Goal: Task Accomplishment & Management: Use online tool/utility

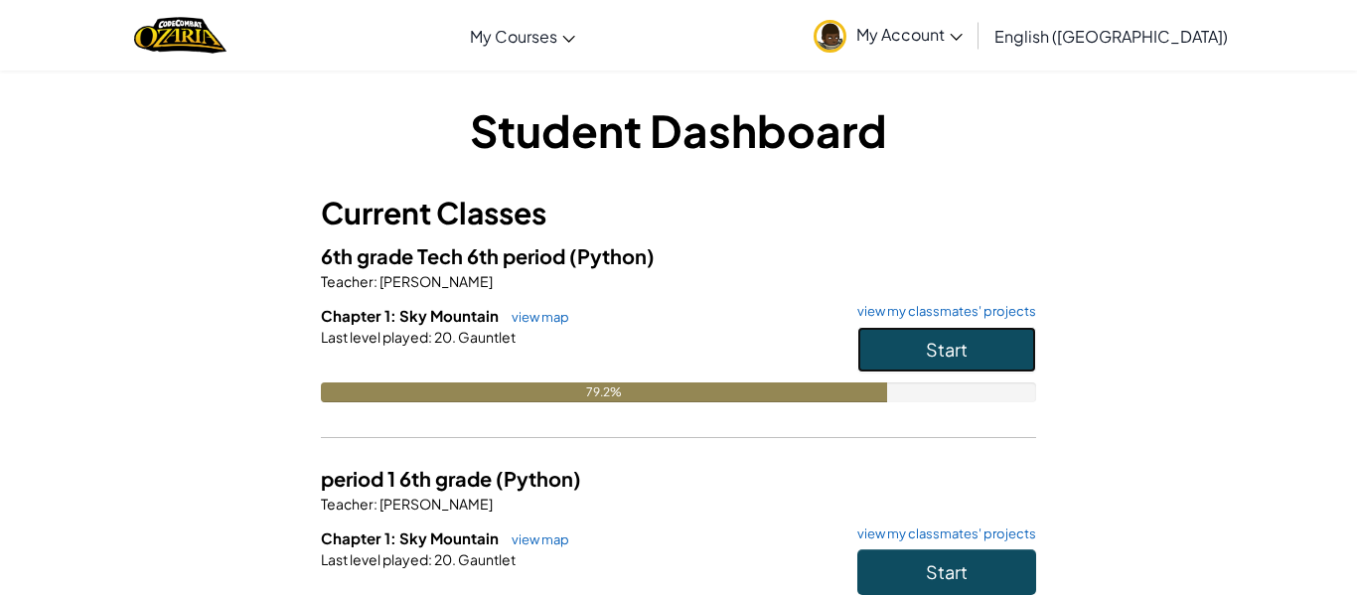
click at [894, 348] on button "Start" at bounding box center [946, 350] width 179 height 46
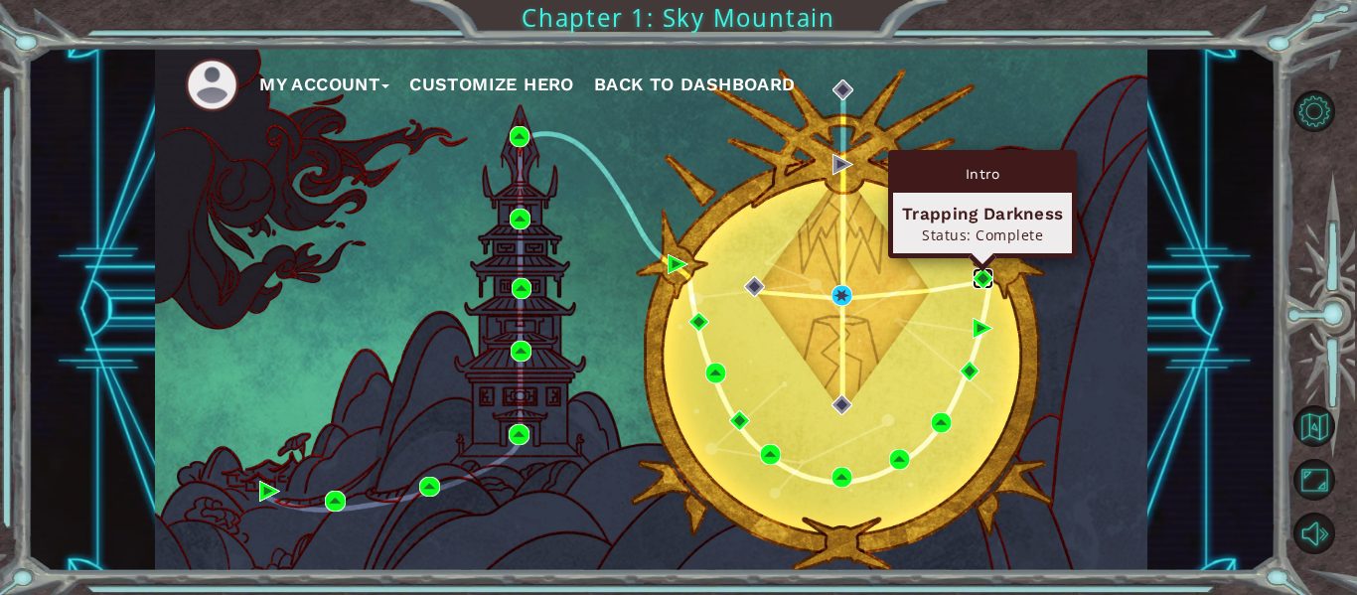
click at [984, 283] on img at bounding box center [983, 278] width 21 height 21
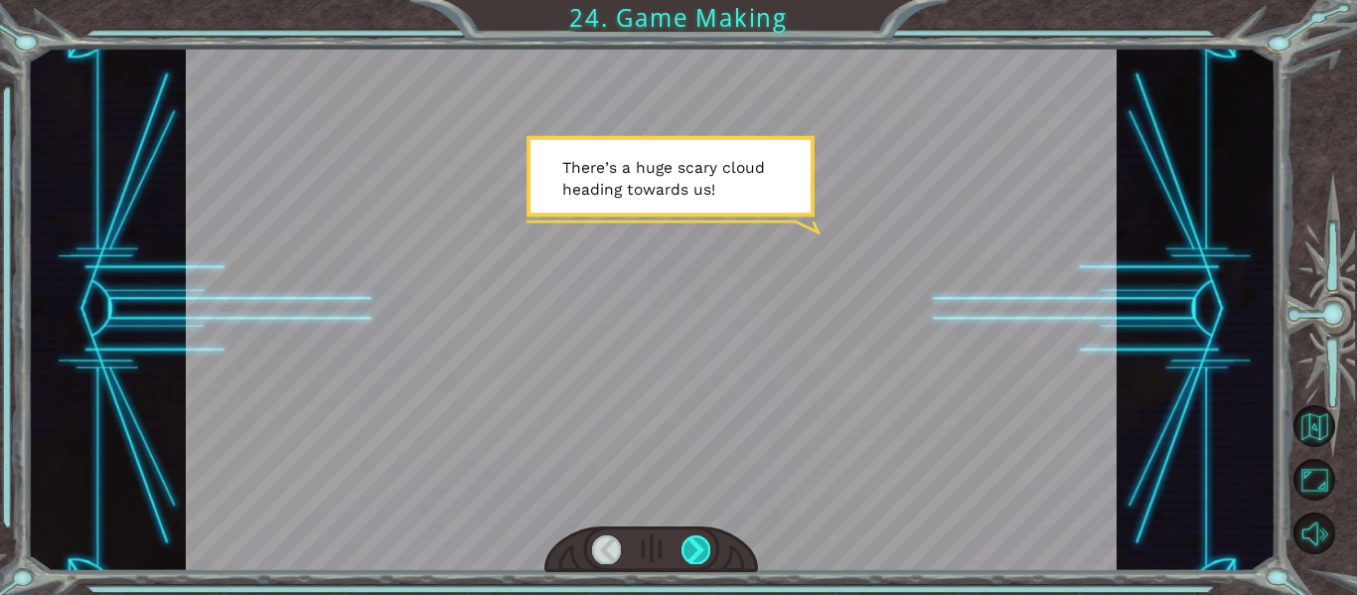
click at [686, 537] on div at bounding box center [696, 550] width 29 height 28
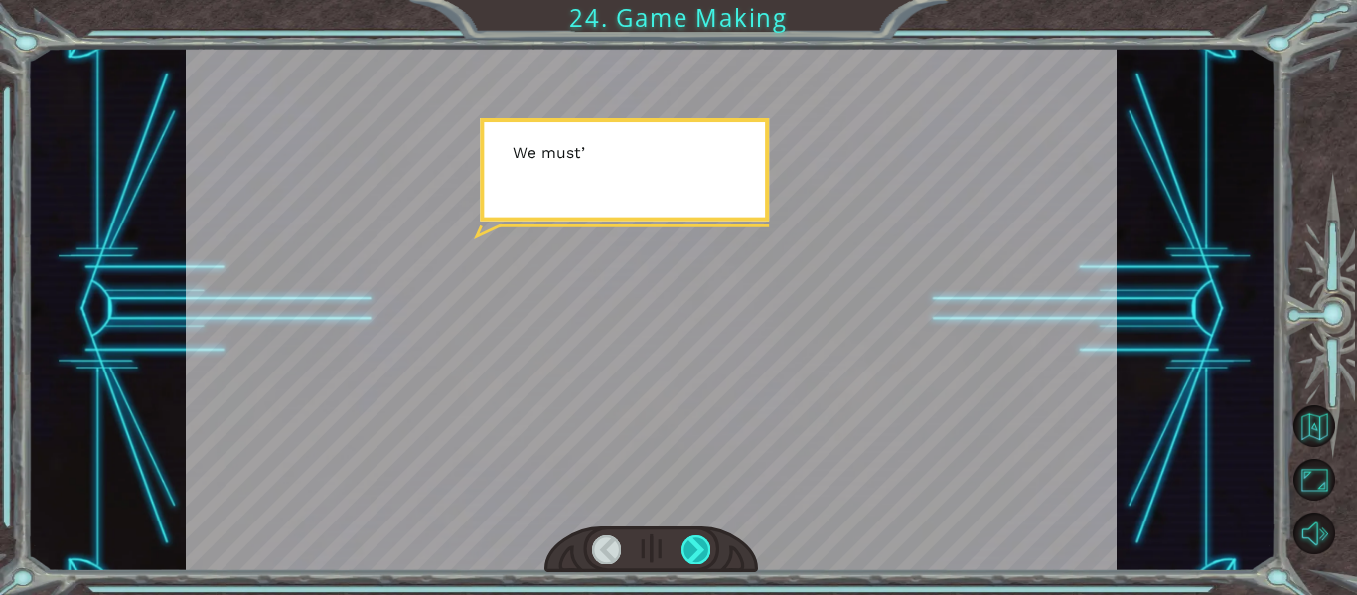
click at [690, 542] on div at bounding box center [696, 550] width 29 height 28
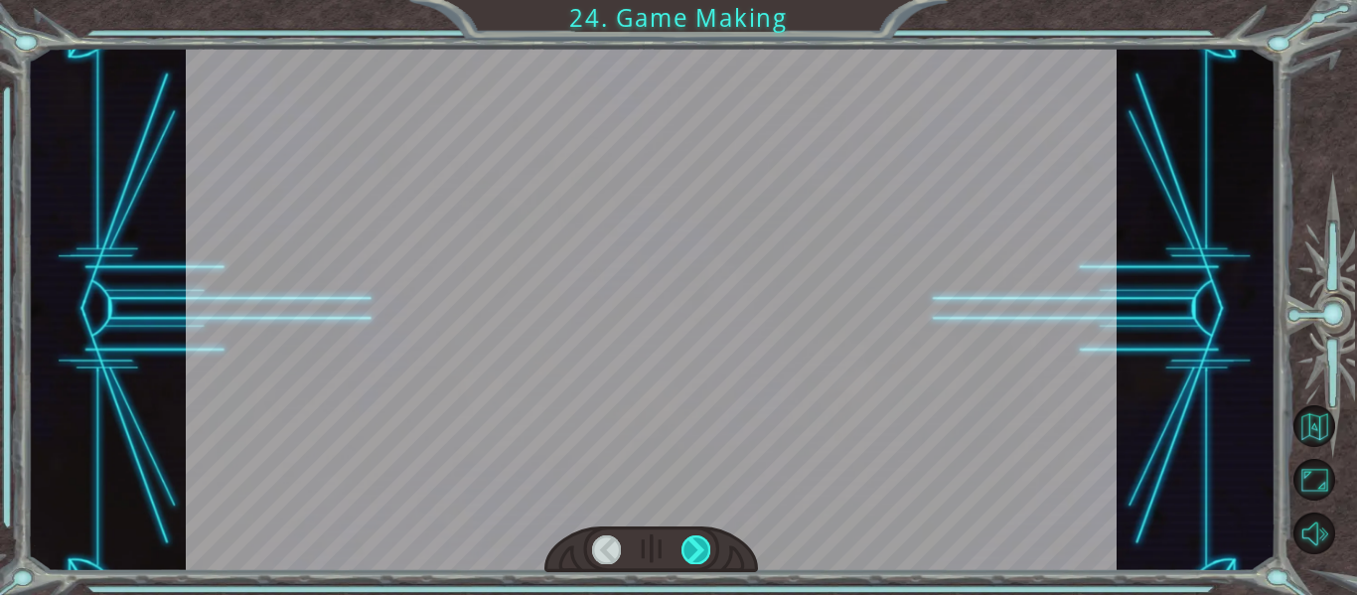
click at [690, 542] on div at bounding box center [696, 550] width 29 height 28
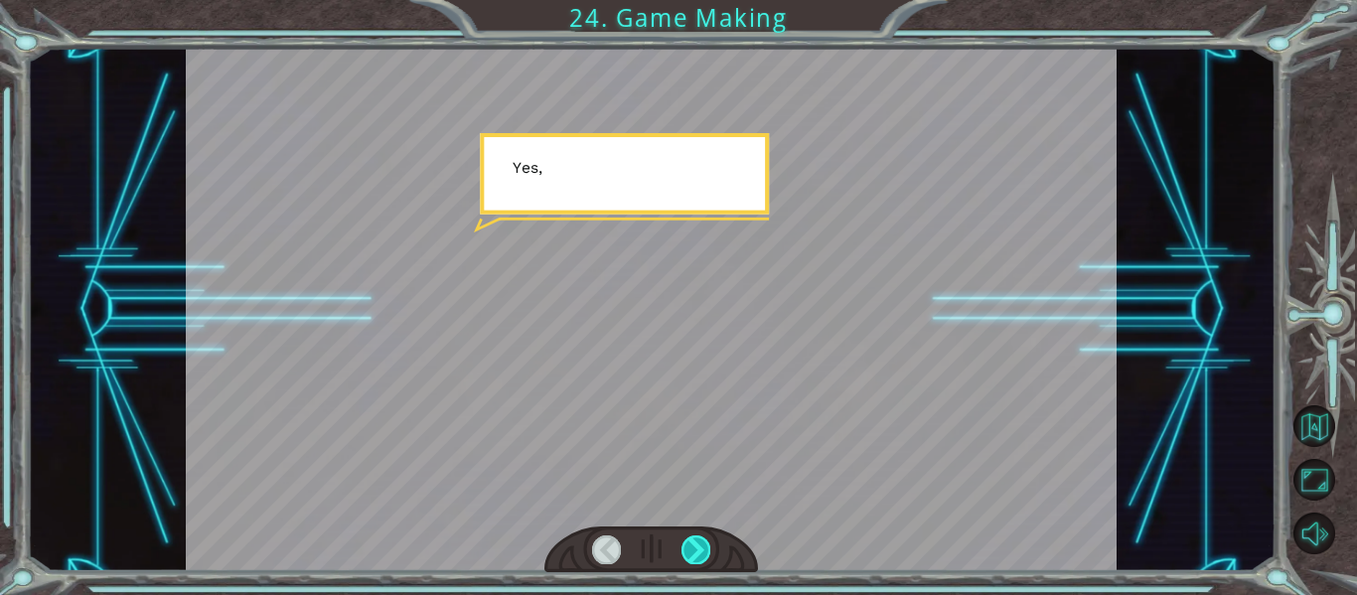
click at [690, 542] on div at bounding box center [696, 550] width 29 height 28
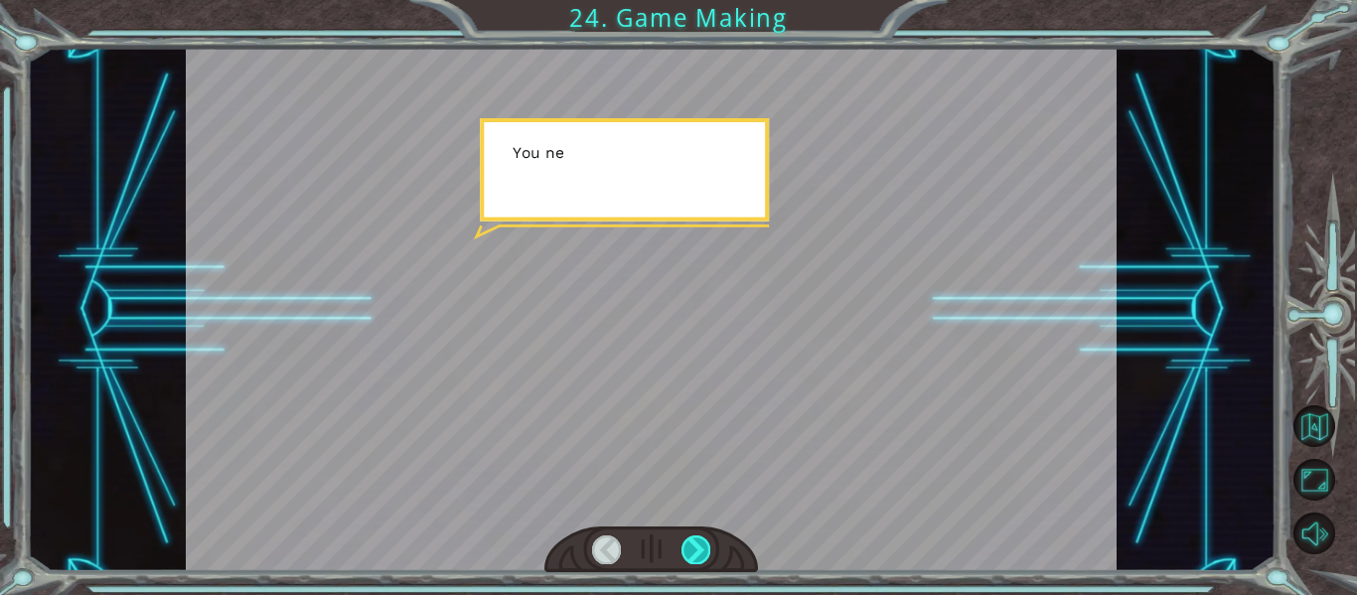
click at [690, 542] on div at bounding box center [696, 550] width 29 height 28
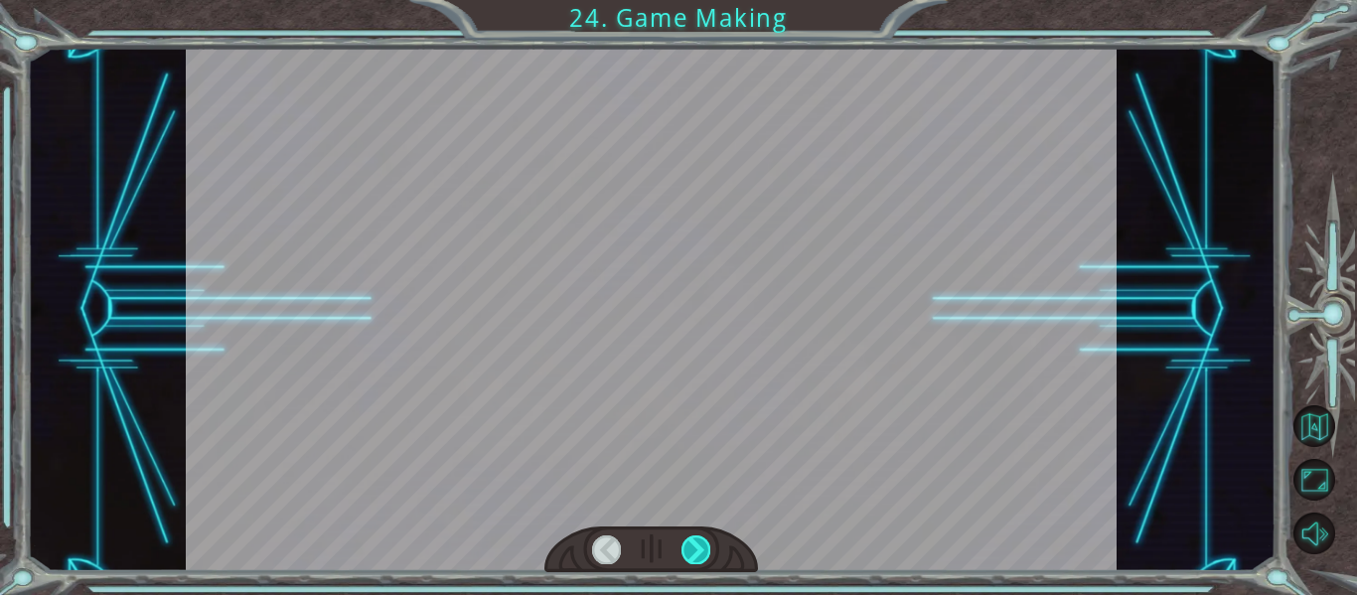
click at [690, 542] on div at bounding box center [696, 550] width 29 height 28
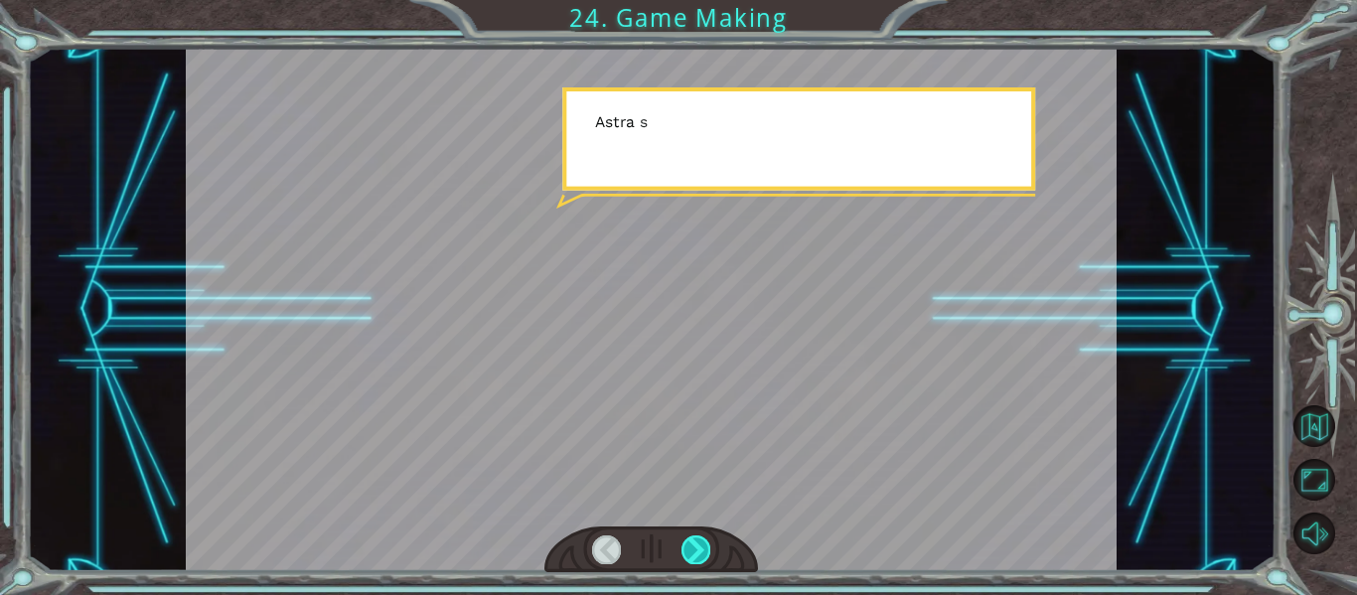
click at [690, 542] on div at bounding box center [696, 550] width 29 height 28
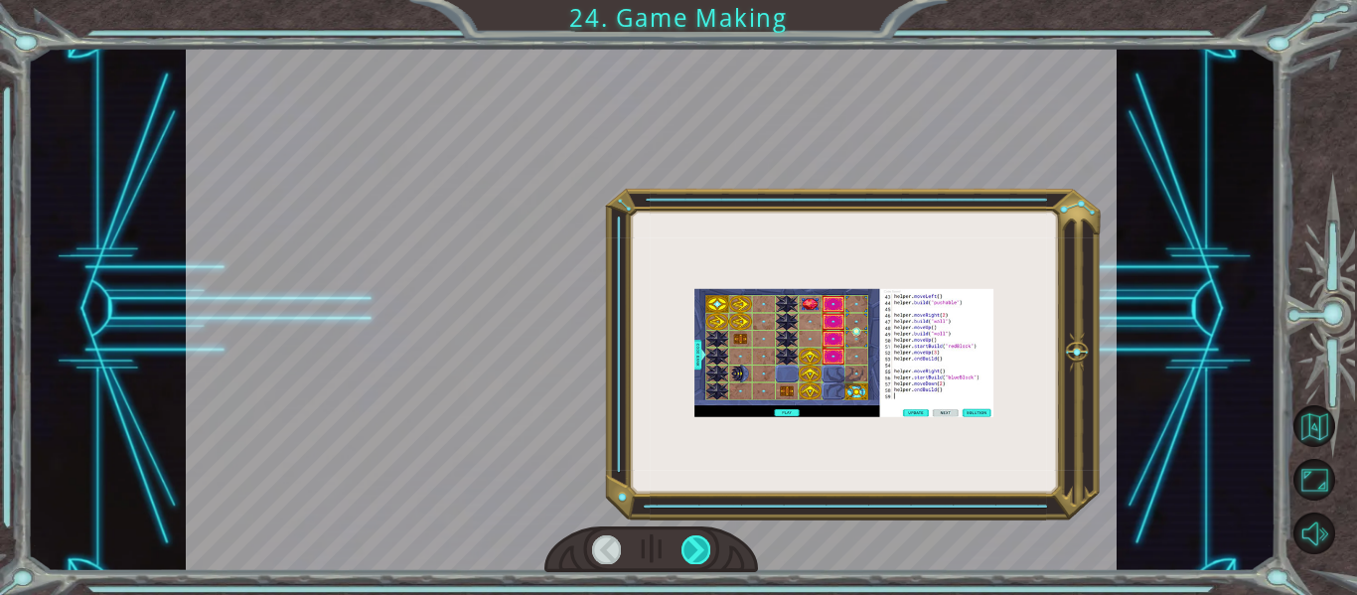
click at [690, 542] on div at bounding box center [696, 550] width 29 height 28
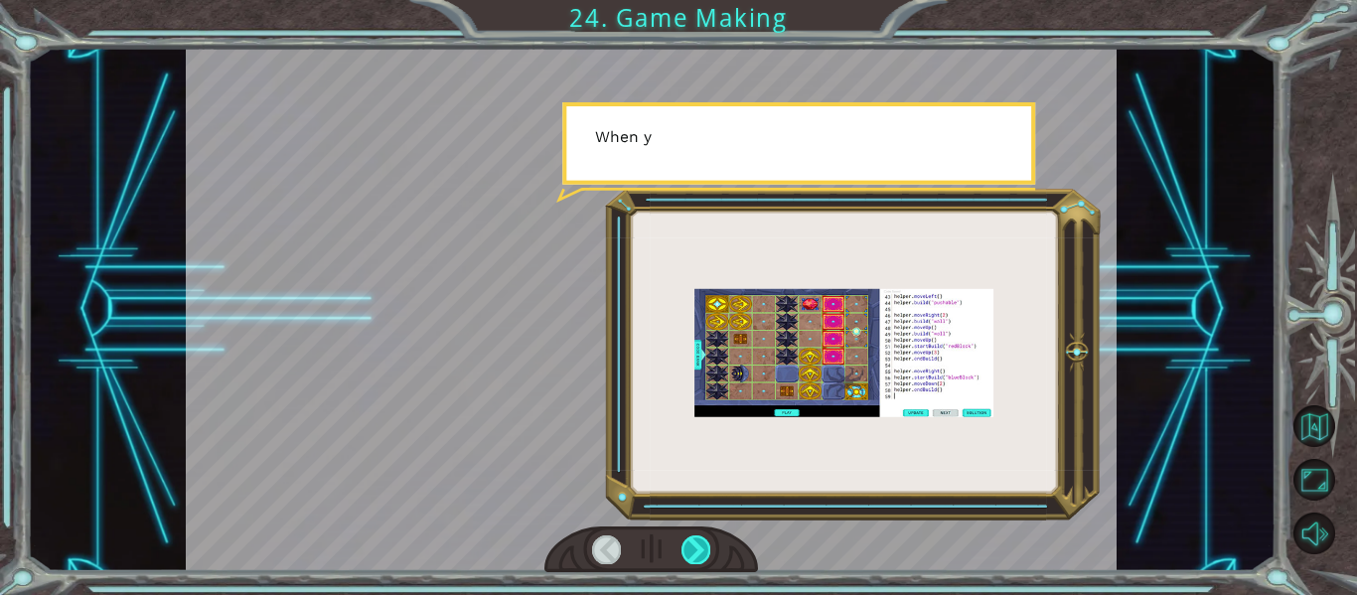
click at [690, 542] on div at bounding box center [696, 550] width 29 height 28
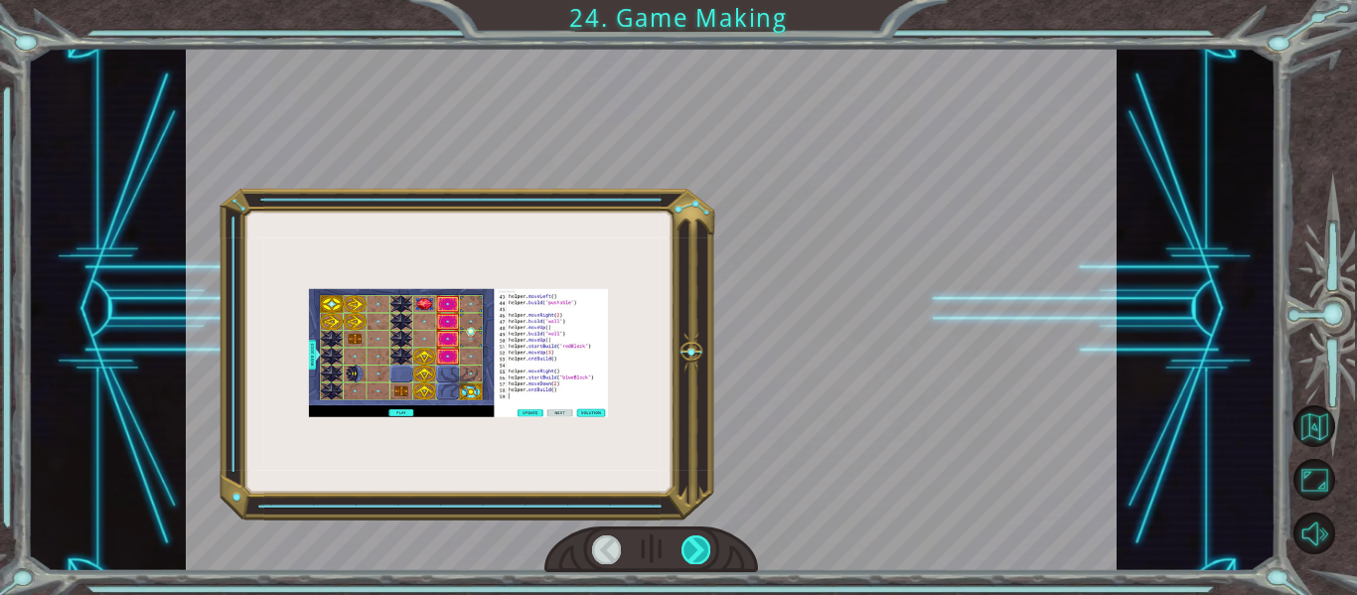
click at [690, 542] on div at bounding box center [696, 550] width 29 height 28
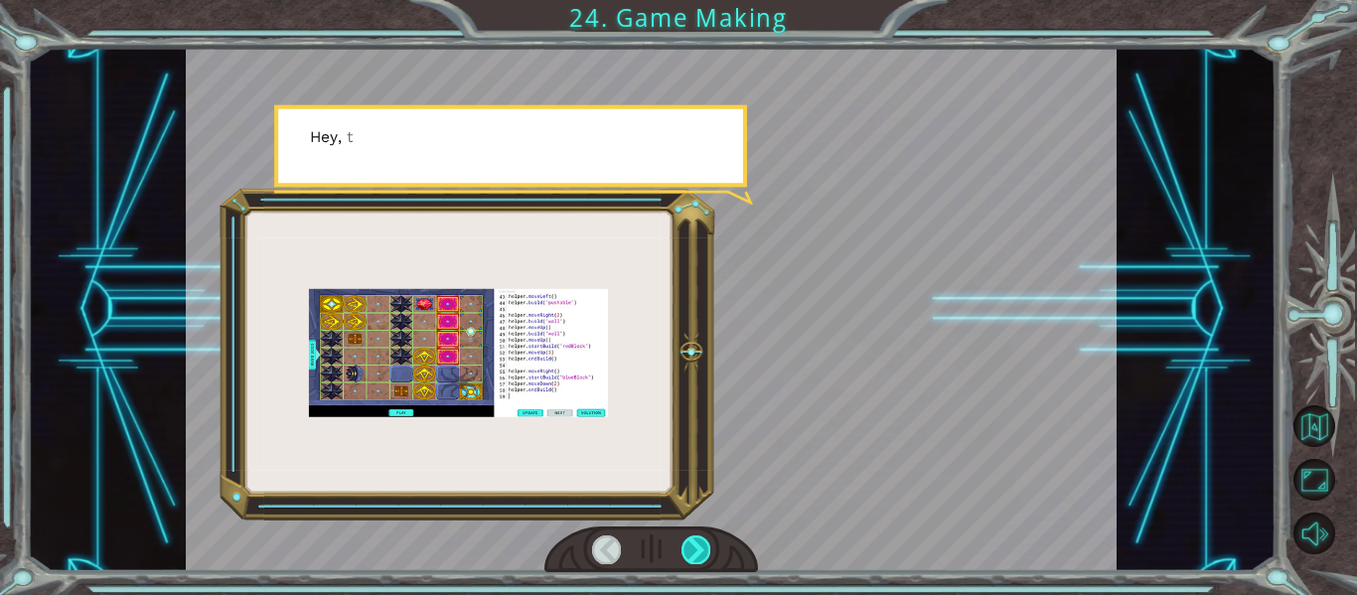
click at [690, 542] on div at bounding box center [696, 550] width 29 height 28
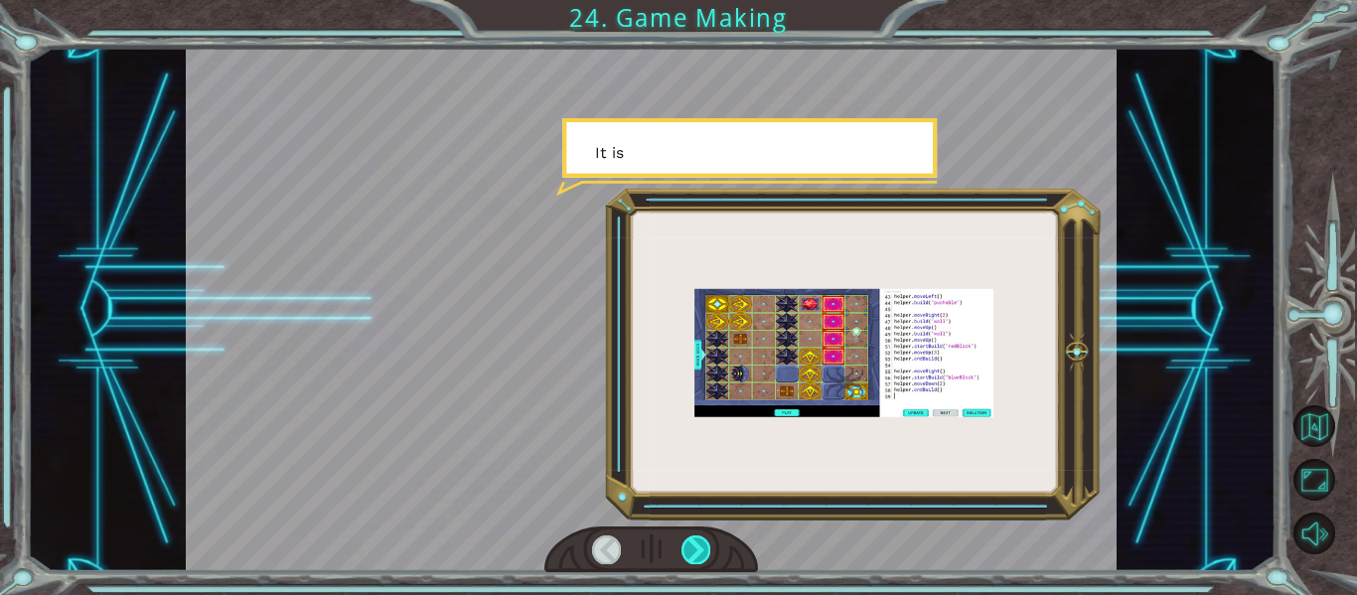
click at [690, 542] on div at bounding box center [696, 550] width 29 height 28
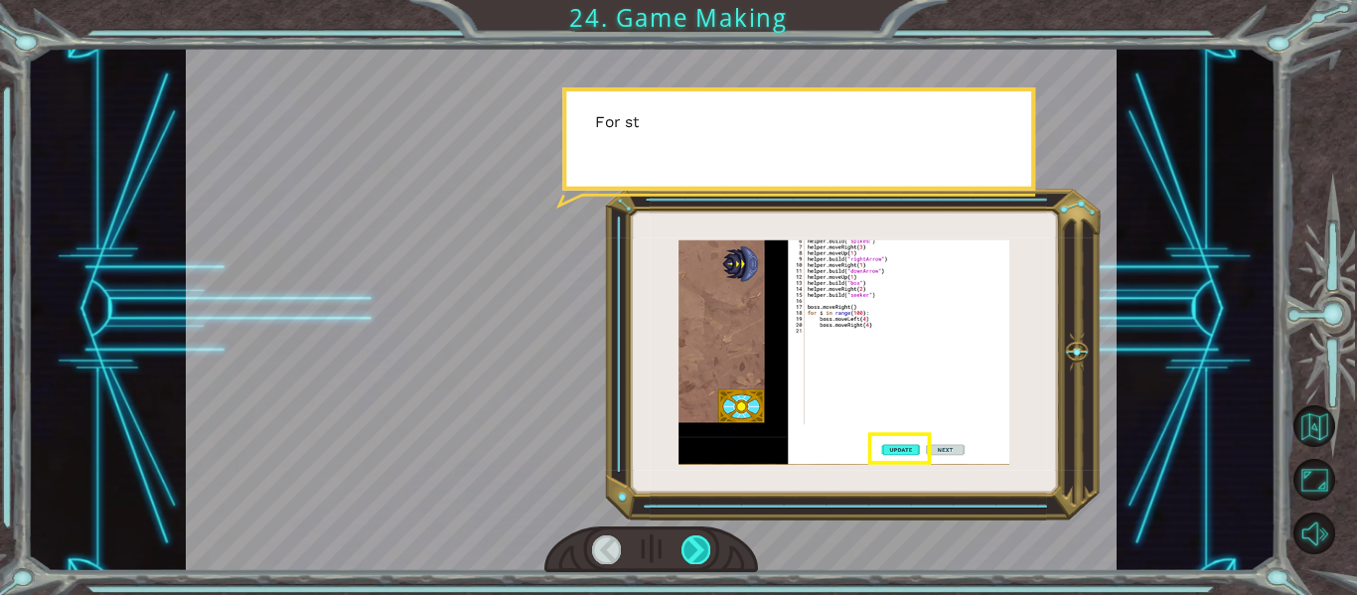
click at [690, 542] on div at bounding box center [696, 550] width 29 height 28
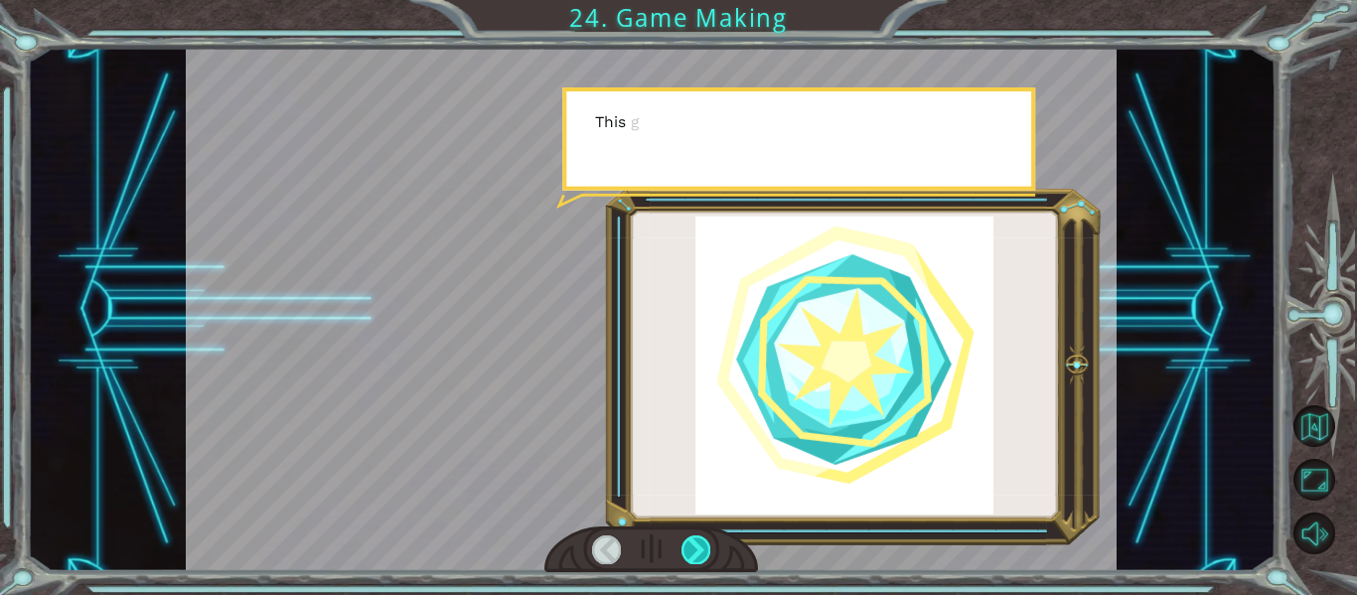
click at [690, 543] on div at bounding box center [696, 550] width 29 height 28
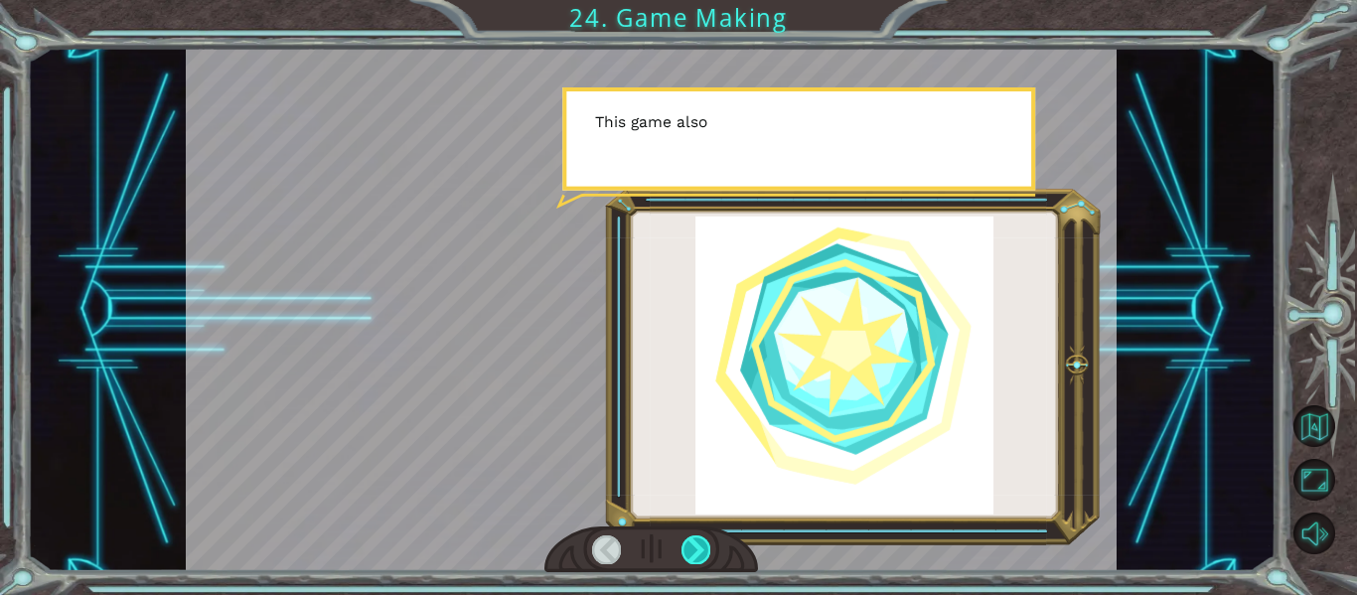
click at [690, 543] on div at bounding box center [696, 550] width 29 height 28
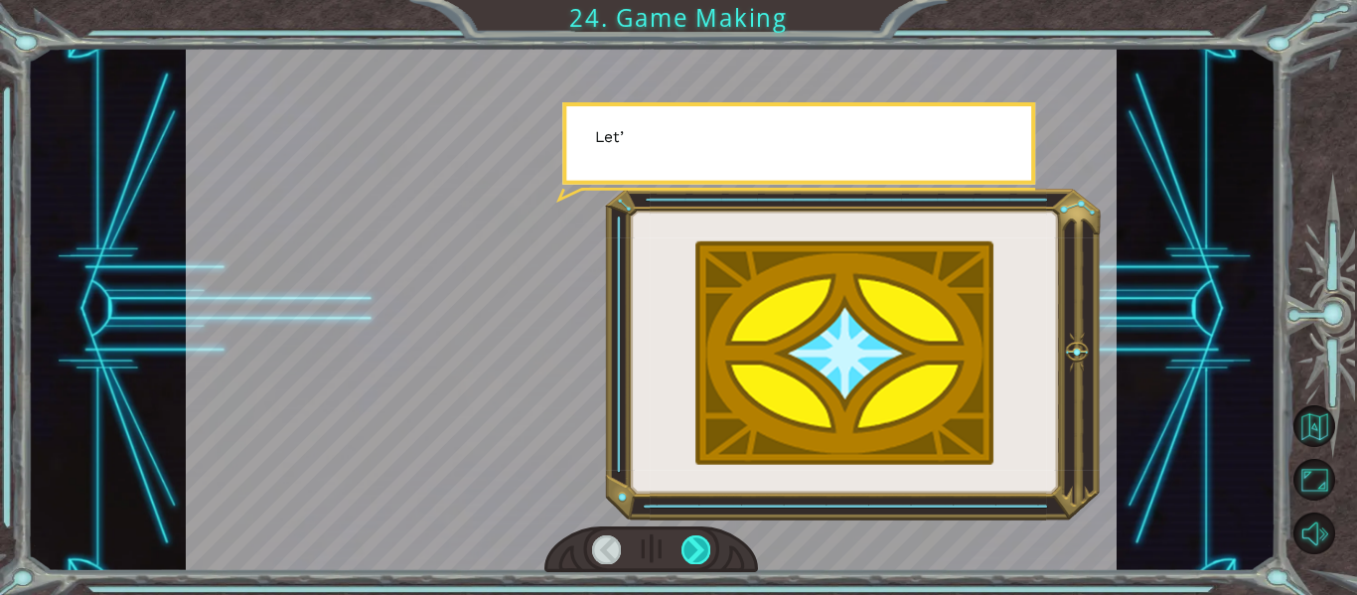
click at [690, 543] on div at bounding box center [696, 550] width 29 height 28
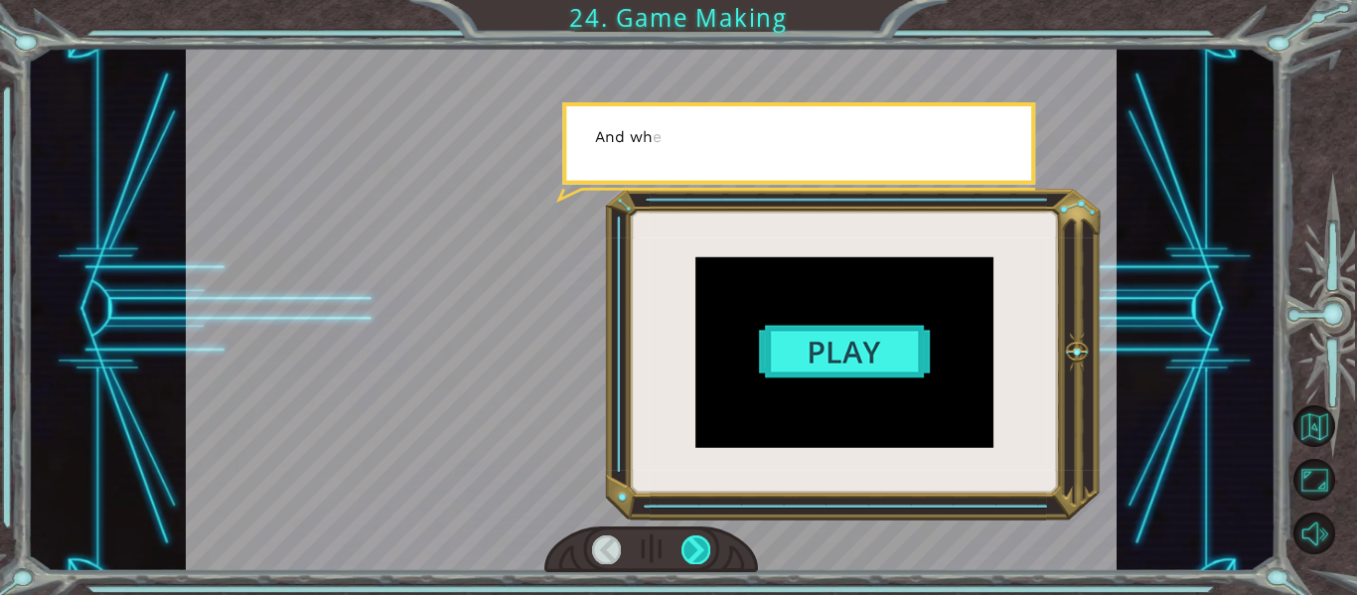
click at [690, 543] on div at bounding box center [696, 550] width 29 height 28
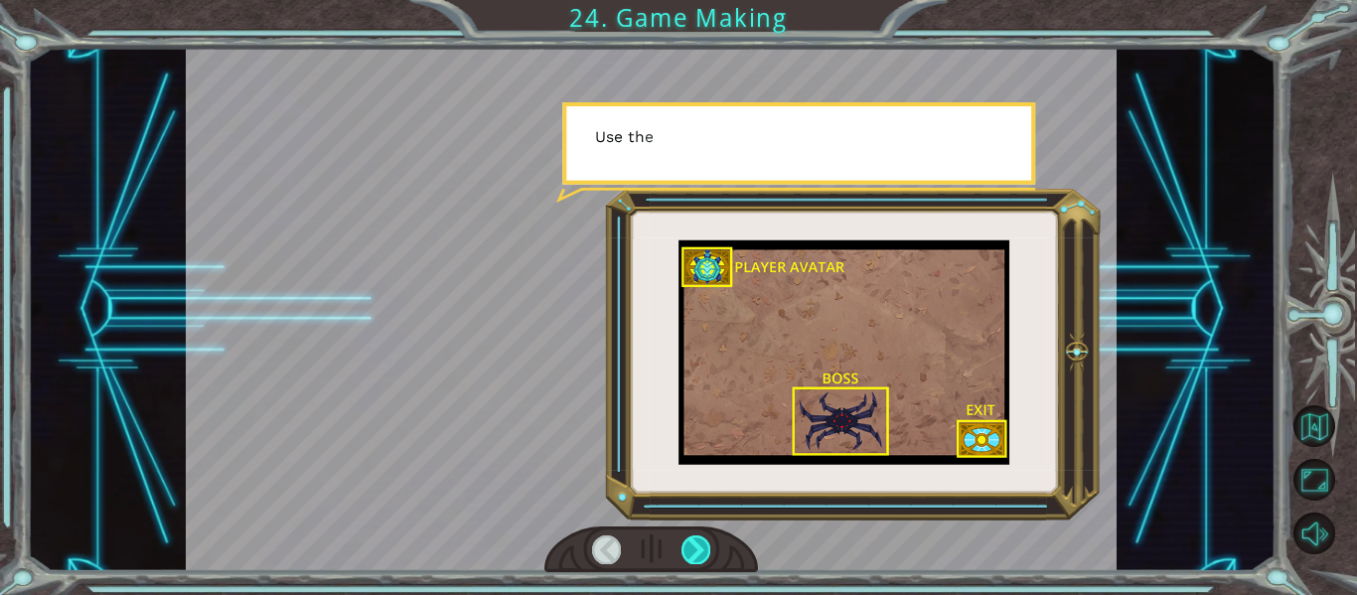
click at [690, 543] on div at bounding box center [696, 550] width 29 height 28
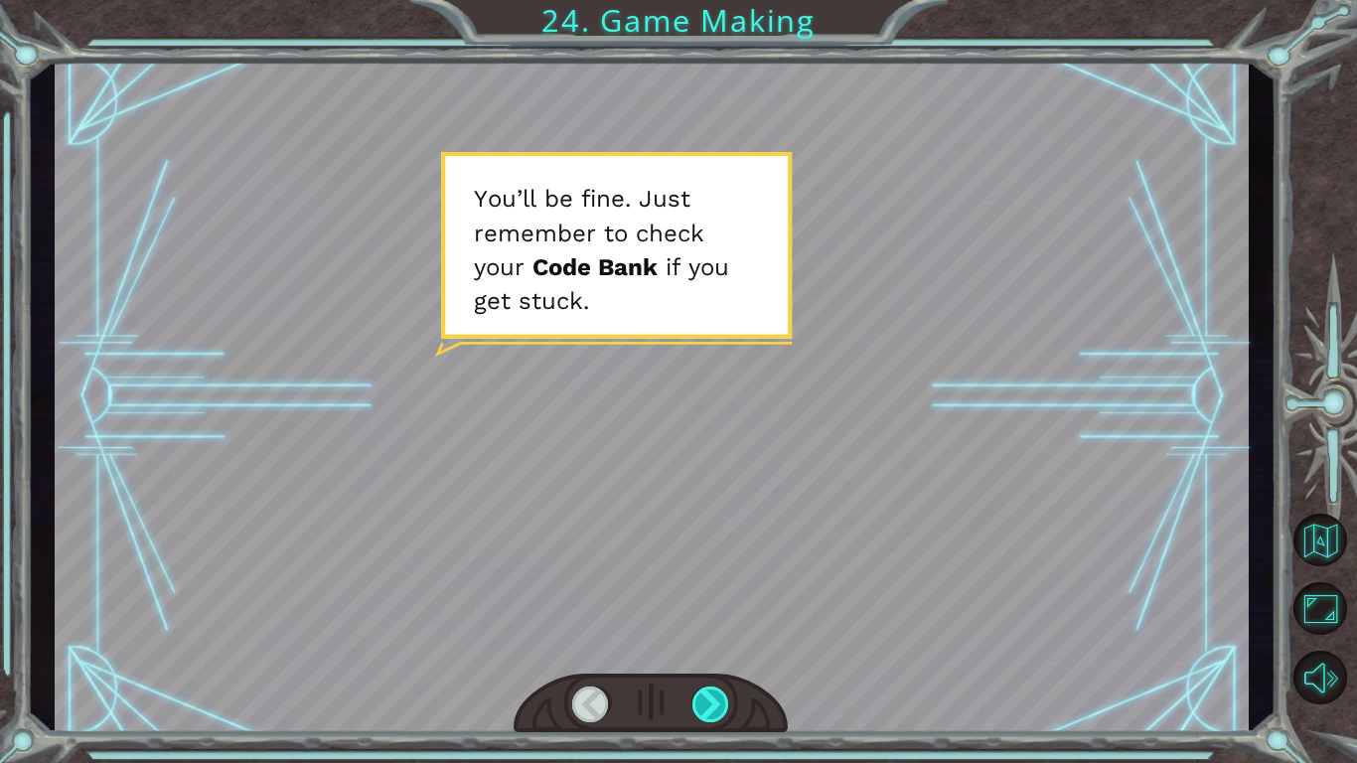
click at [697, 594] on div at bounding box center [712, 705] width 38 height 36
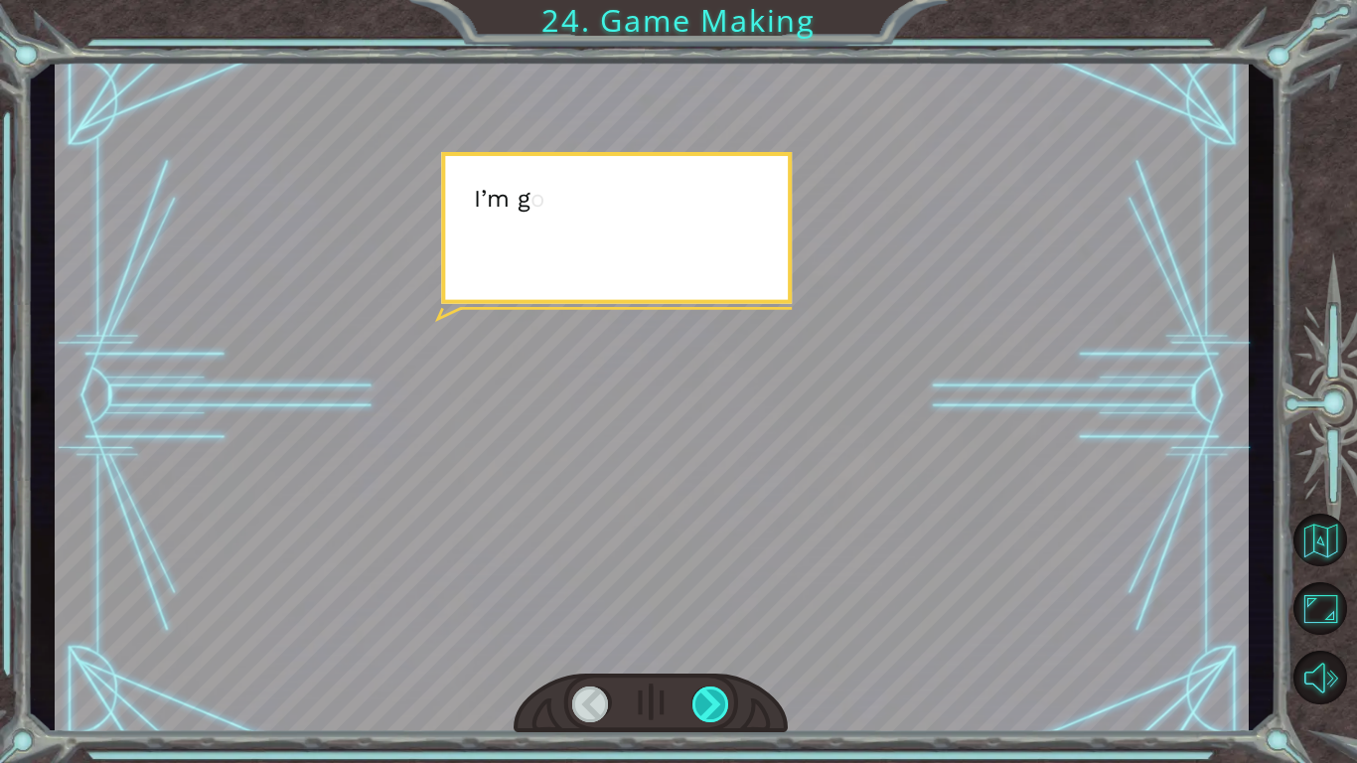
click at [697, 594] on div at bounding box center [712, 705] width 38 height 36
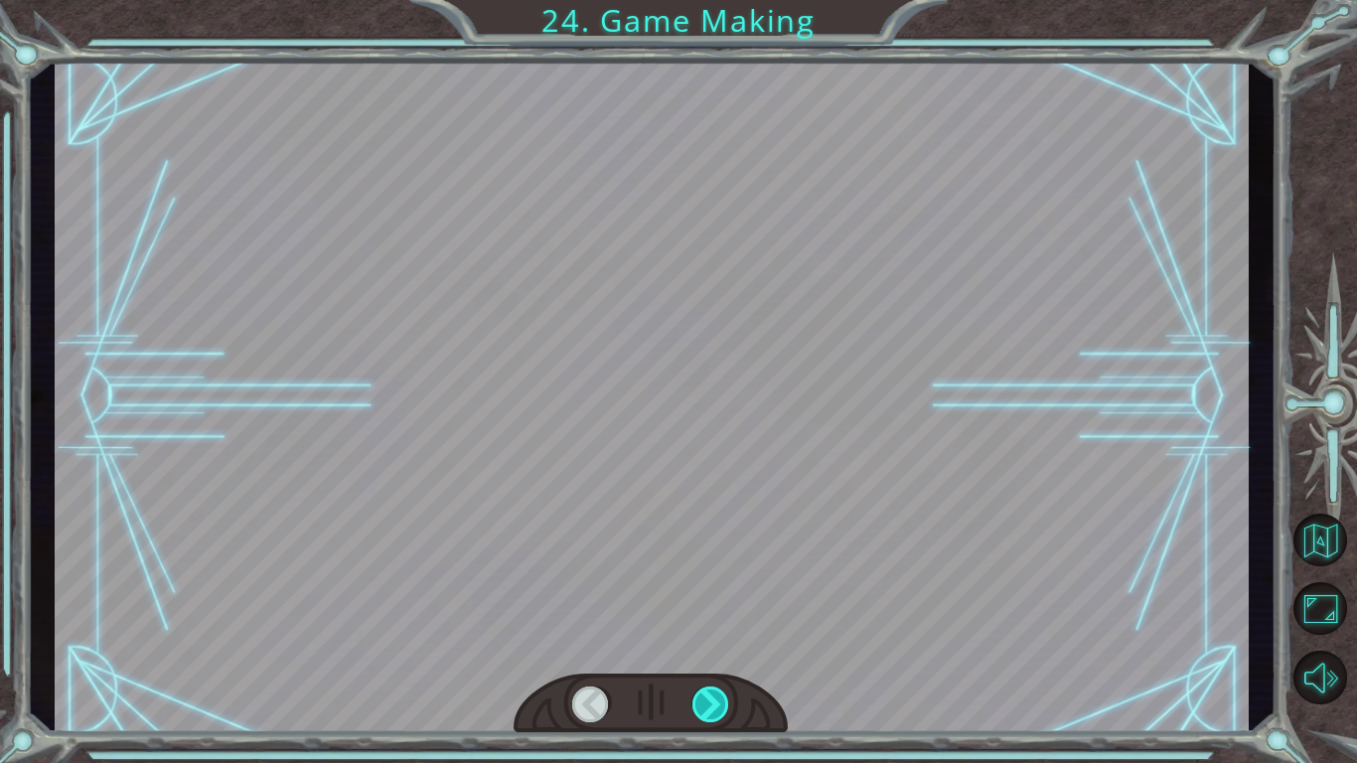
click at [697, 594] on div at bounding box center [712, 705] width 38 height 36
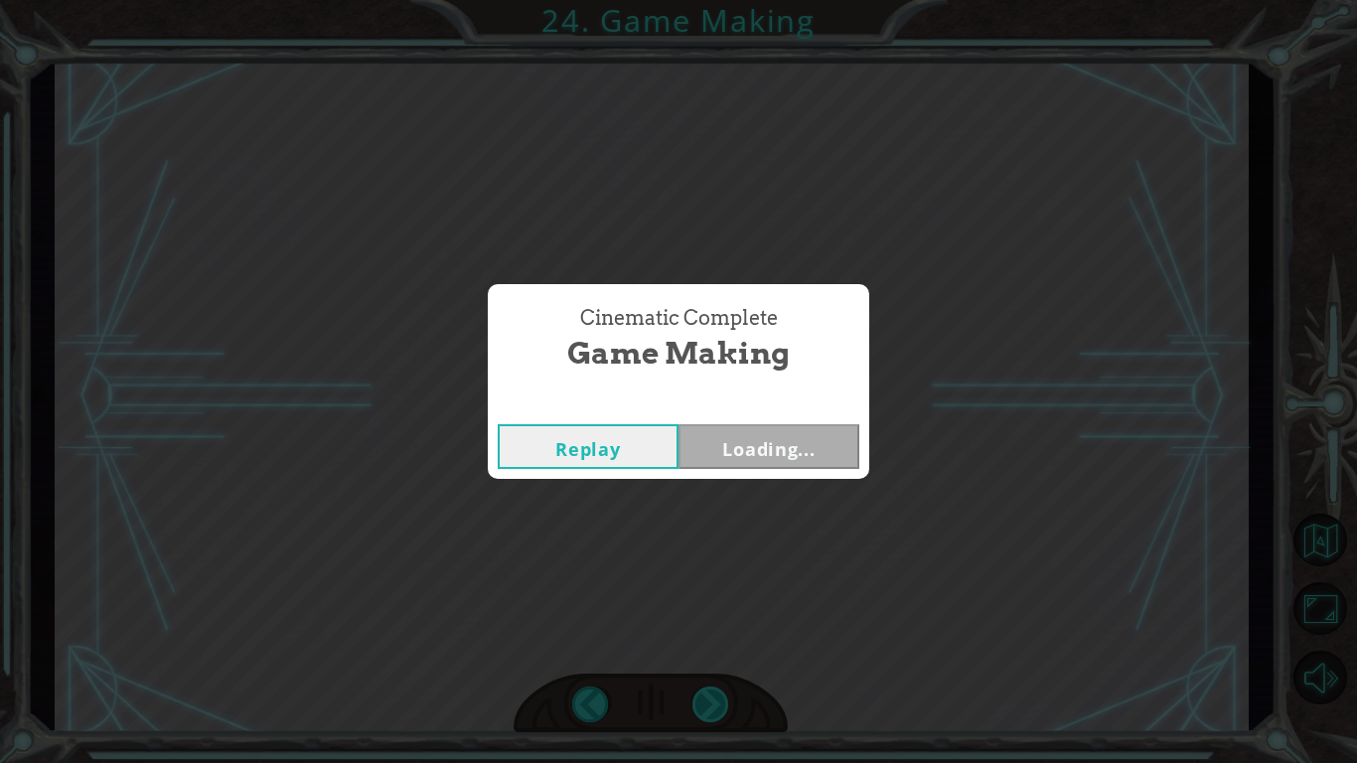
click at [697, 594] on div "Cinematic Complete Game Making Replay Loading..." at bounding box center [678, 381] width 1357 height 763
click at [743, 437] on button "Next" at bounding box center [769, 446] width 181 height 45
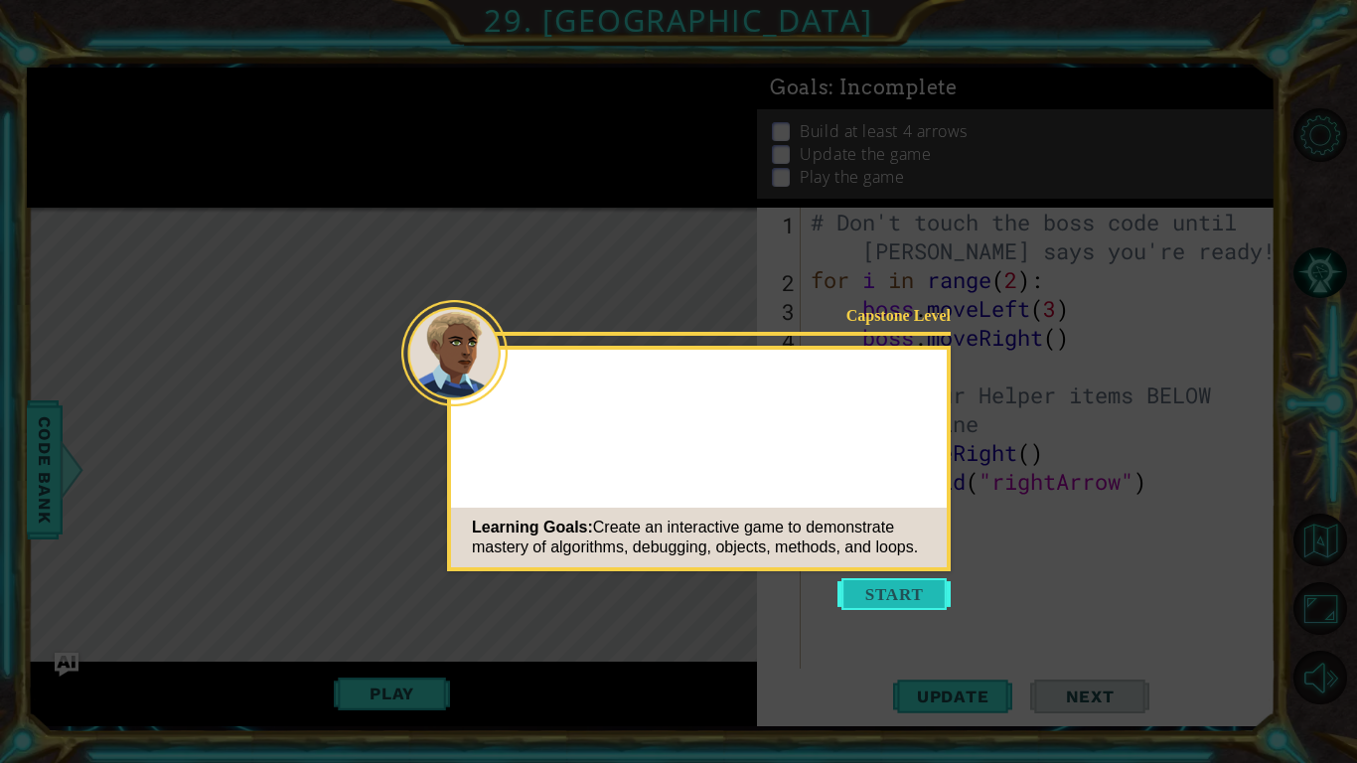
click at [893, 588] on button "Start" at bounding box center [894, 594] width 113 height 32
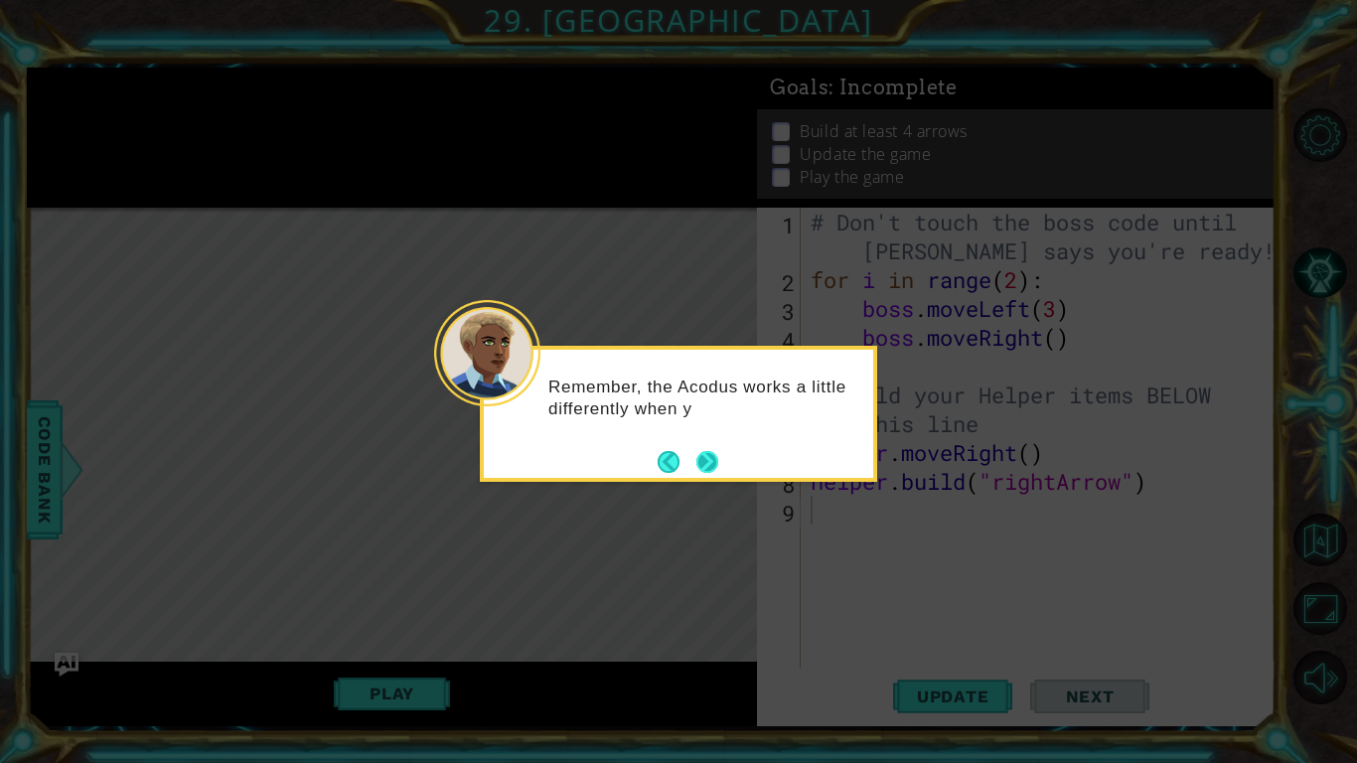
click at [705, 465] on button "Next" at bounding box center [708, 462] width 22 height 22
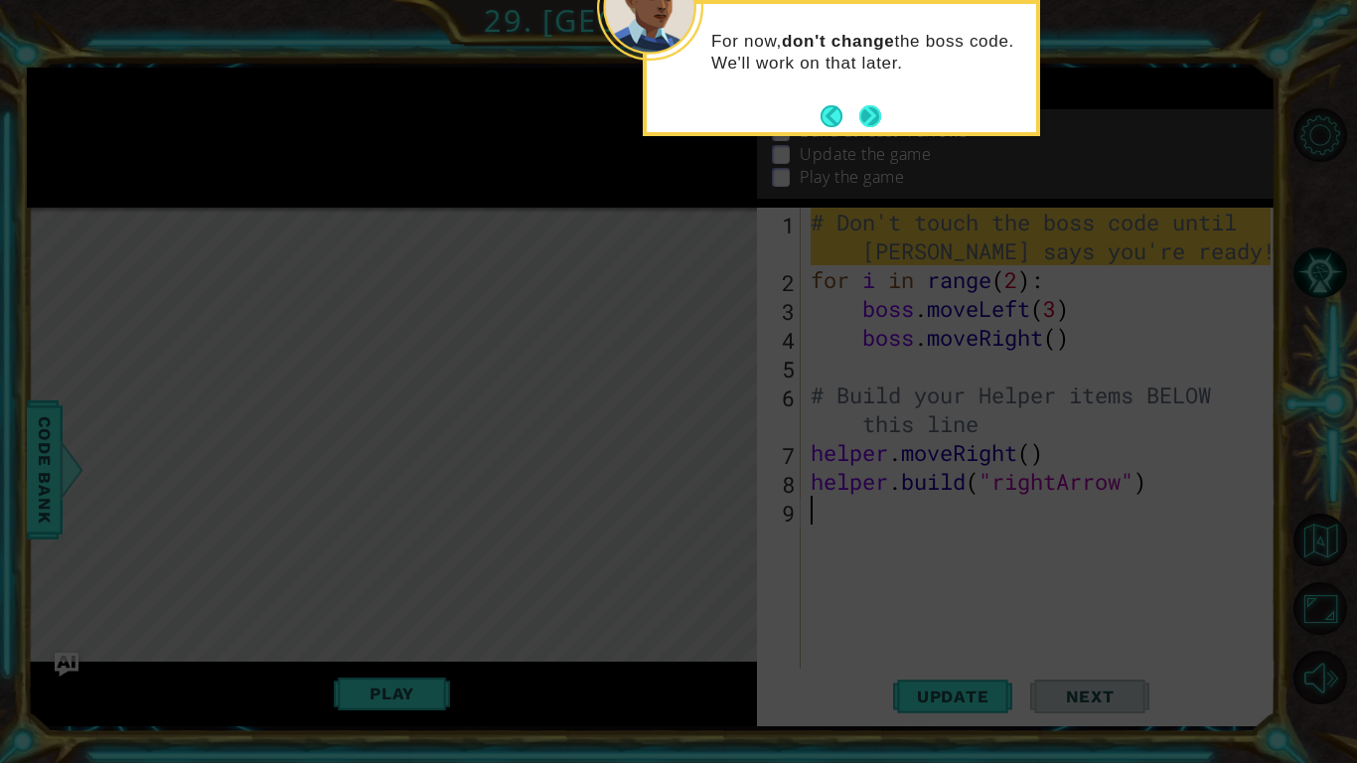
click at [872, 118] on button "Next" at bounding box center [870, 116] width 22 height 22
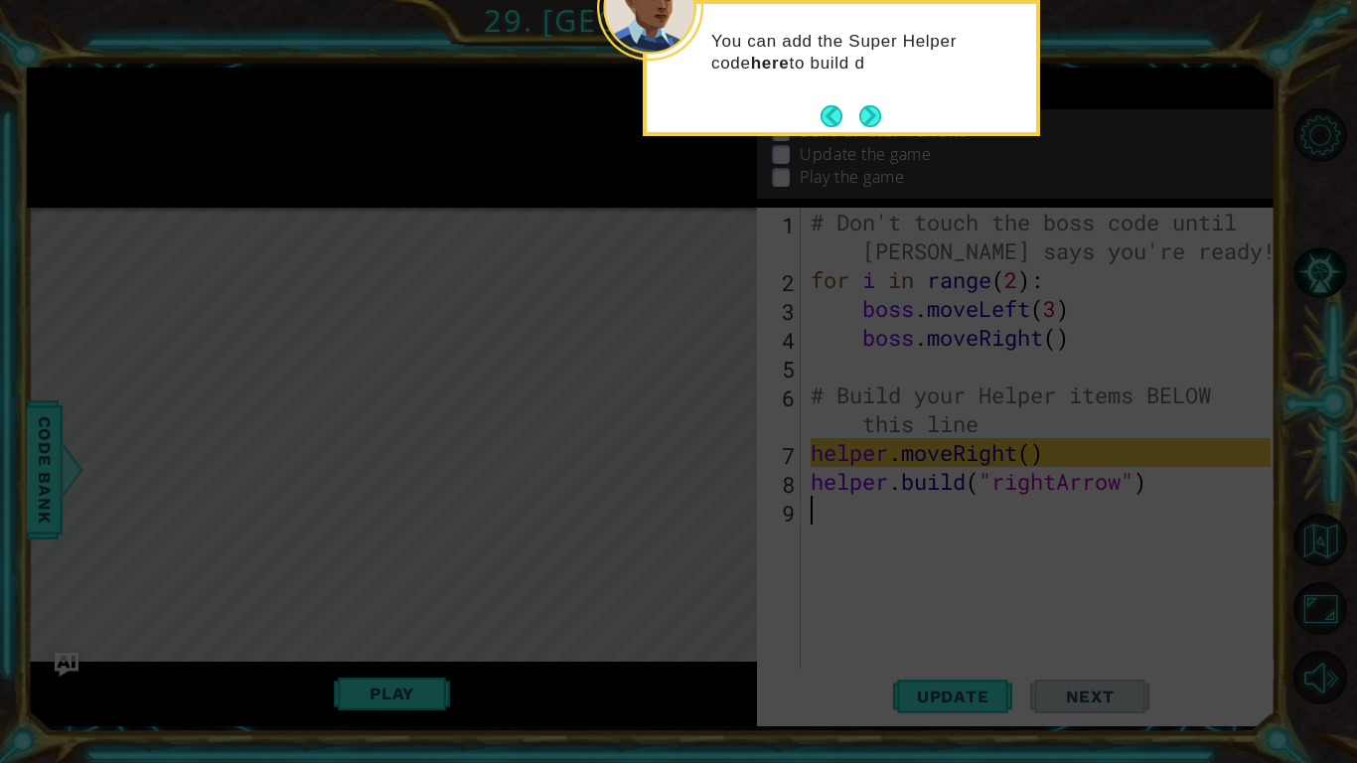
click at [872, 118] on button "Next" at bounding box center [870, 116] width 22 height 22
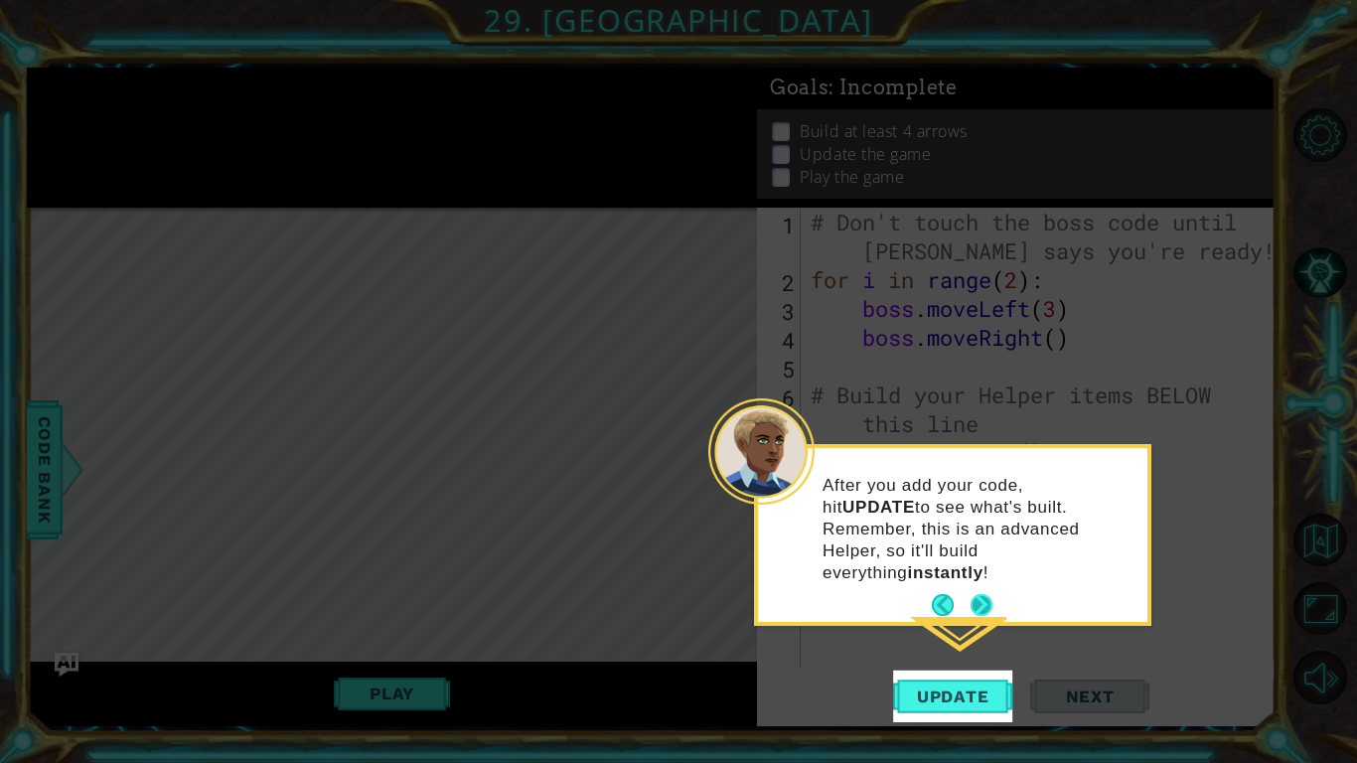
click at [984, 594] on button "Next" at bounding box center [982, 605] width 22 height 22
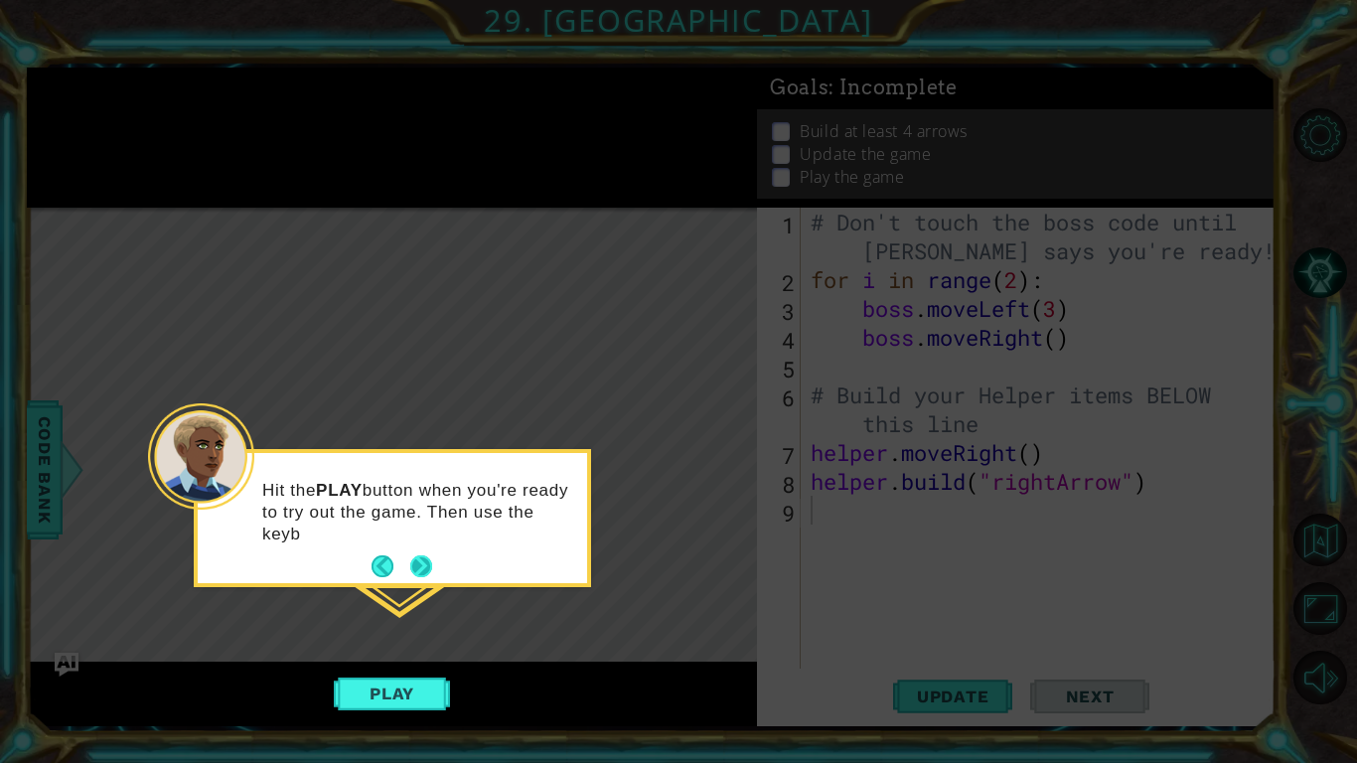
click at [413, 570] on button "Next" at bounding box center [421, 566] width 24 height 24
click at [413, 570] on icon at bounding box center [678, 381] width 1357 height 763
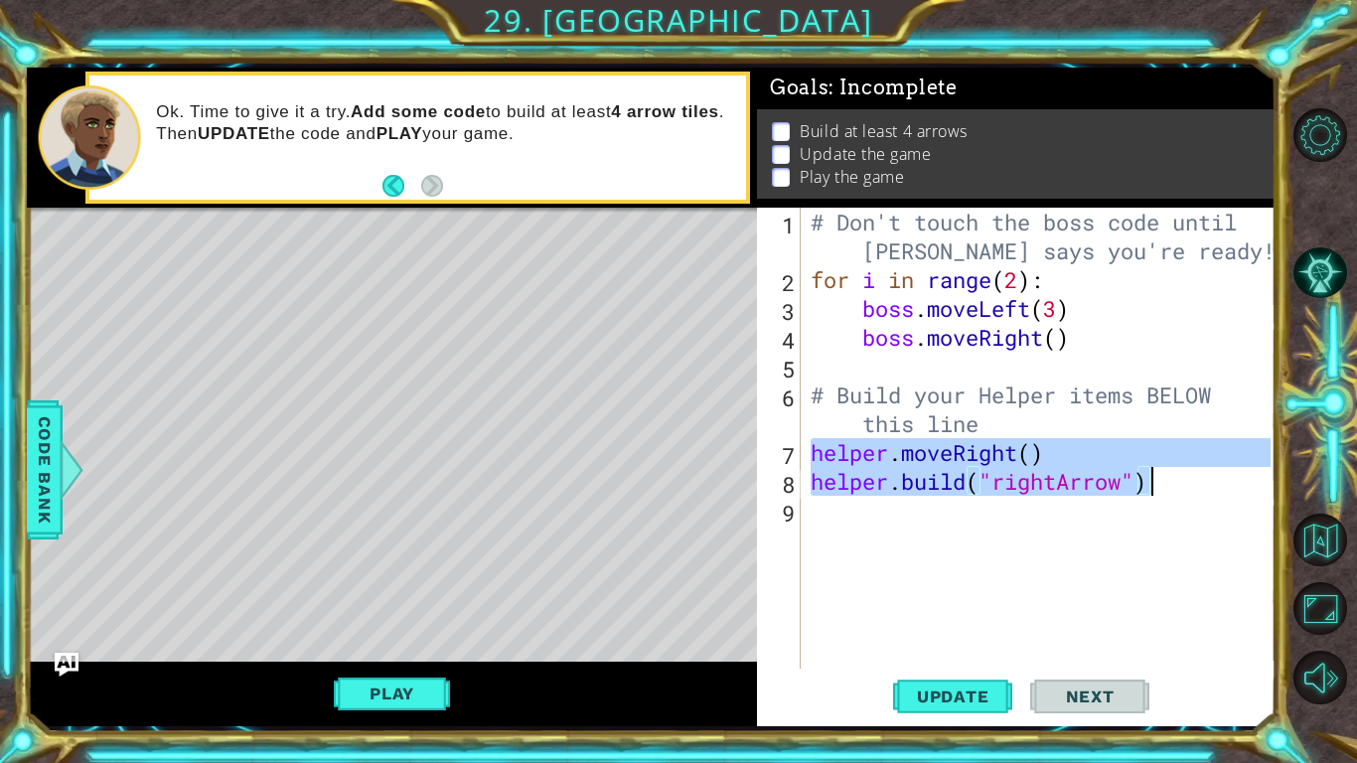
drag, startPoint x: 811, startPoint y: 446, endPoint x: 1155, endPoint y: 483, distance: 345.7
click at [1155, 483] on div "# Don't touch the boss code until Vega says you're ready! for i in range ( 2 ) …" at bounding box center [1044, 481] width 474 height 547
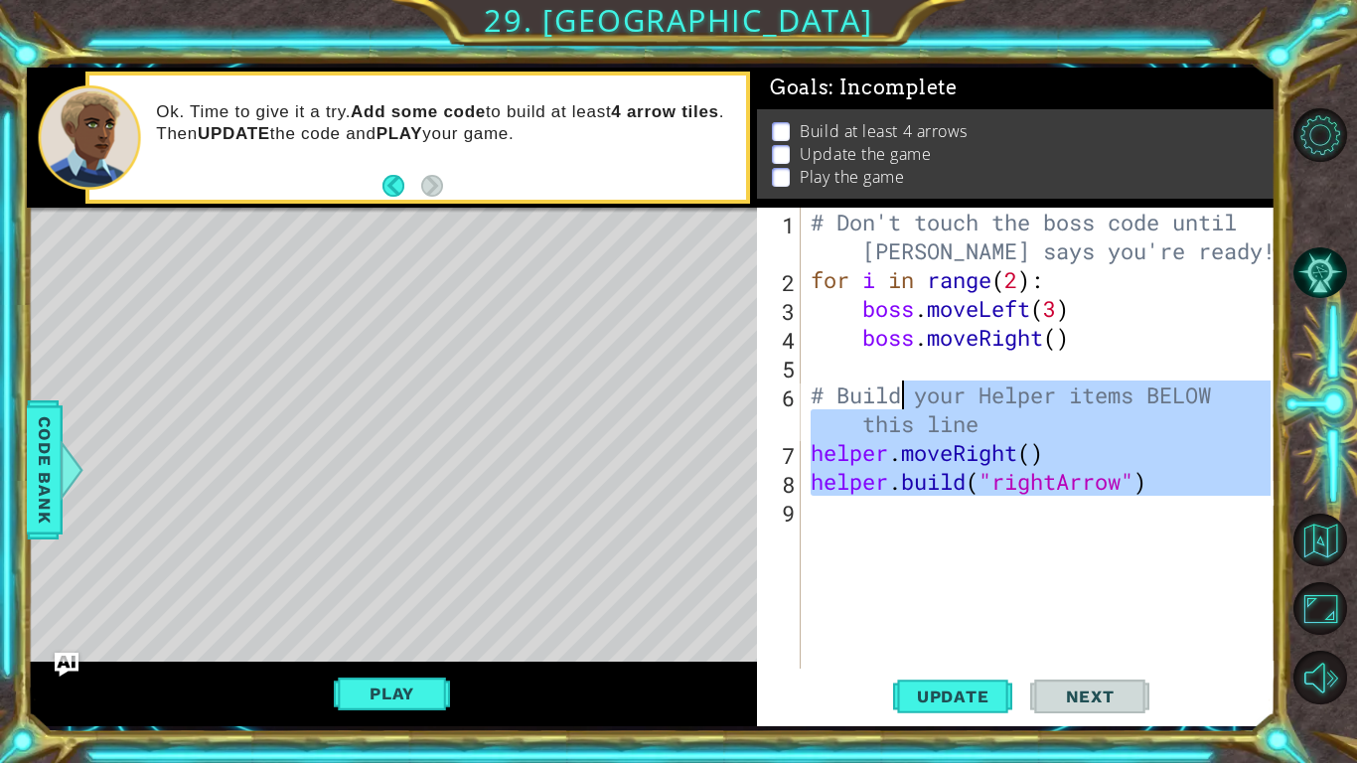
drag, startPoint x: 1009, startPoint y: 516, endPoint x: 907, endPoint y: 407, distance: 149.0
click at [907, 407] on div "# Don't touch the boss code until Vega says you're ready! for i in range ( 2 ) …" at bounding box center [1044, 481] width 474 height 547
click at [907, 407] on div "# Don't touch the boss code until Vega says you're ready! for i in range ( 2 ) …" at bounding box center [1039, 438] width 464 height 461
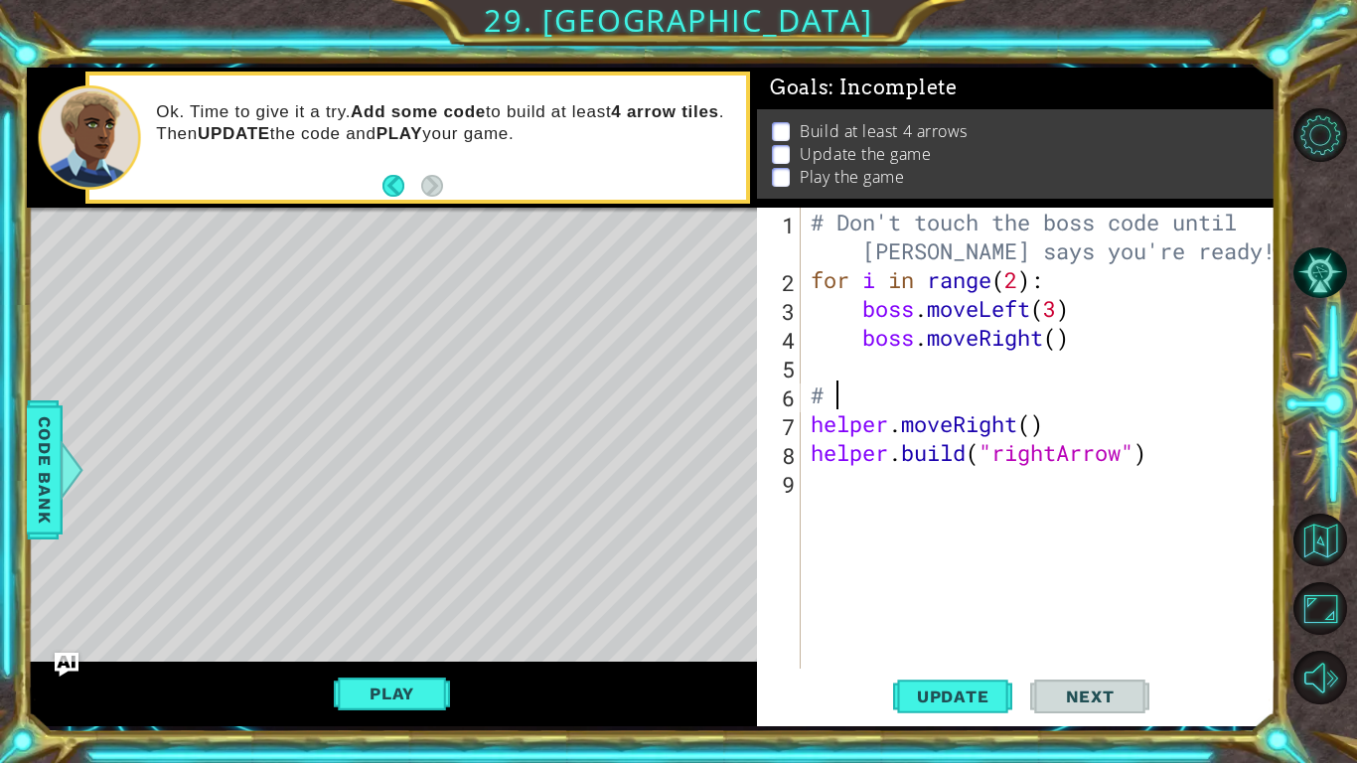
type textarea "#"
type textarea "boss.moveRight()"
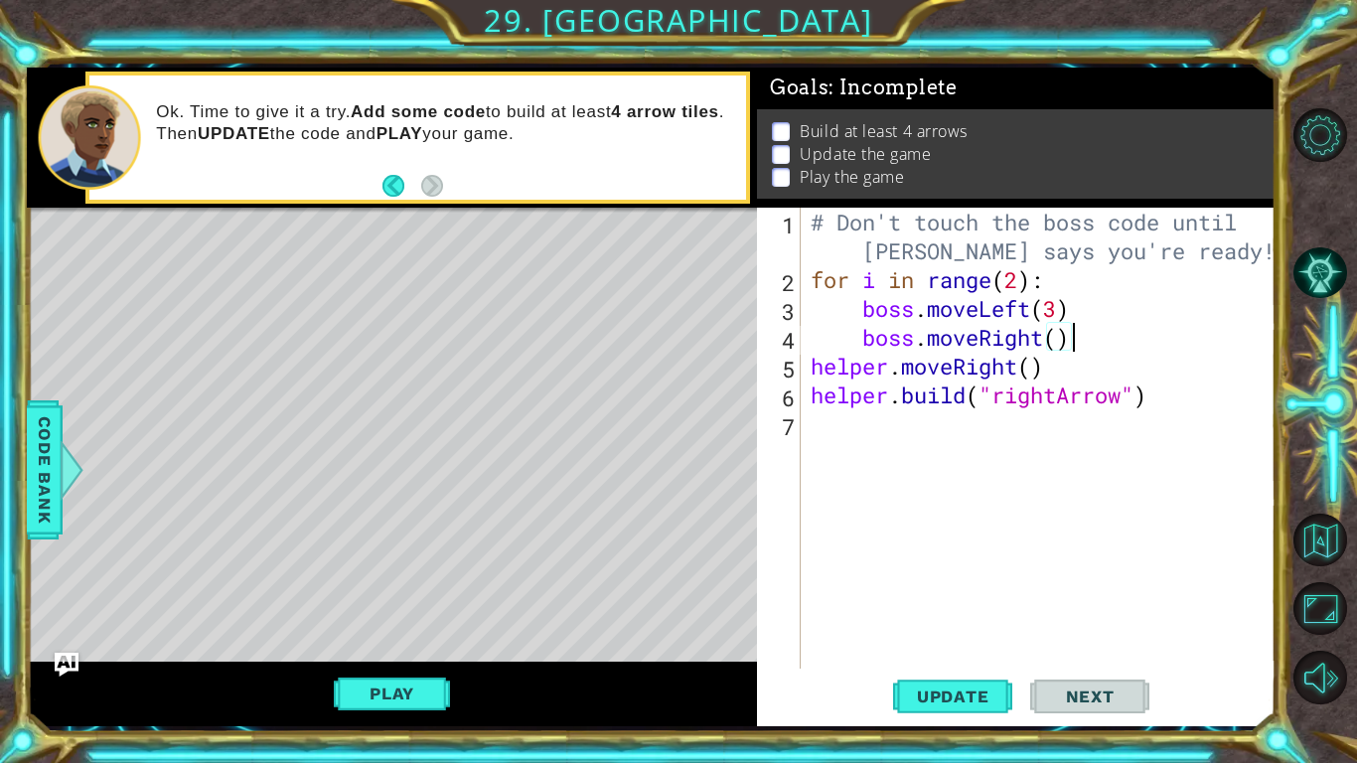
drag, startPoint x: 907, startPoint y: 407, endPoint x: 820, endPoint y: 435, distance: 91.8
click at [820, 435] on div "# Don't touch the boss code until Vega says you're ready! for i in range ( 2 ) …" at bounding box center [1044, 481] width 474 height 547
paste textarea "[DOMAIN_NAME]("rightArrow")"
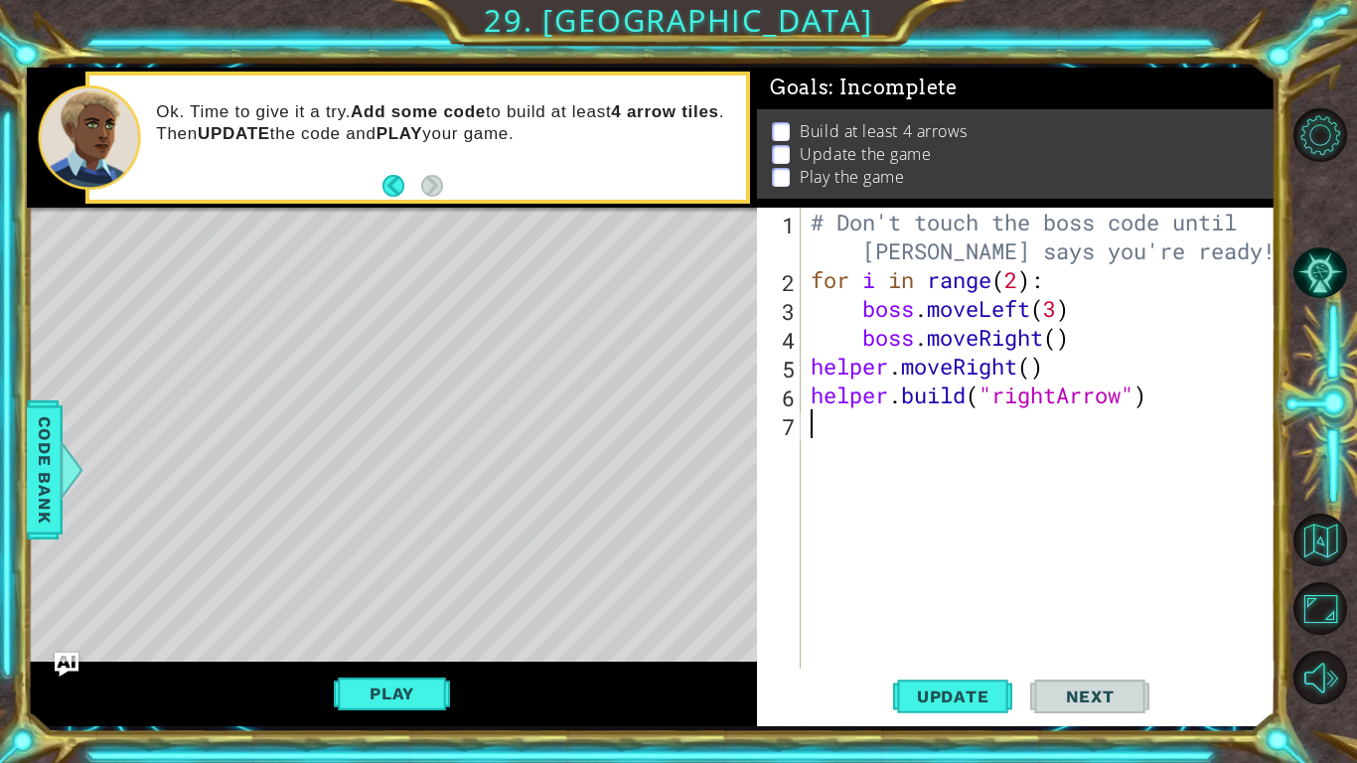
type textarea "[DOMAIN_NAME]("rightArrow")"
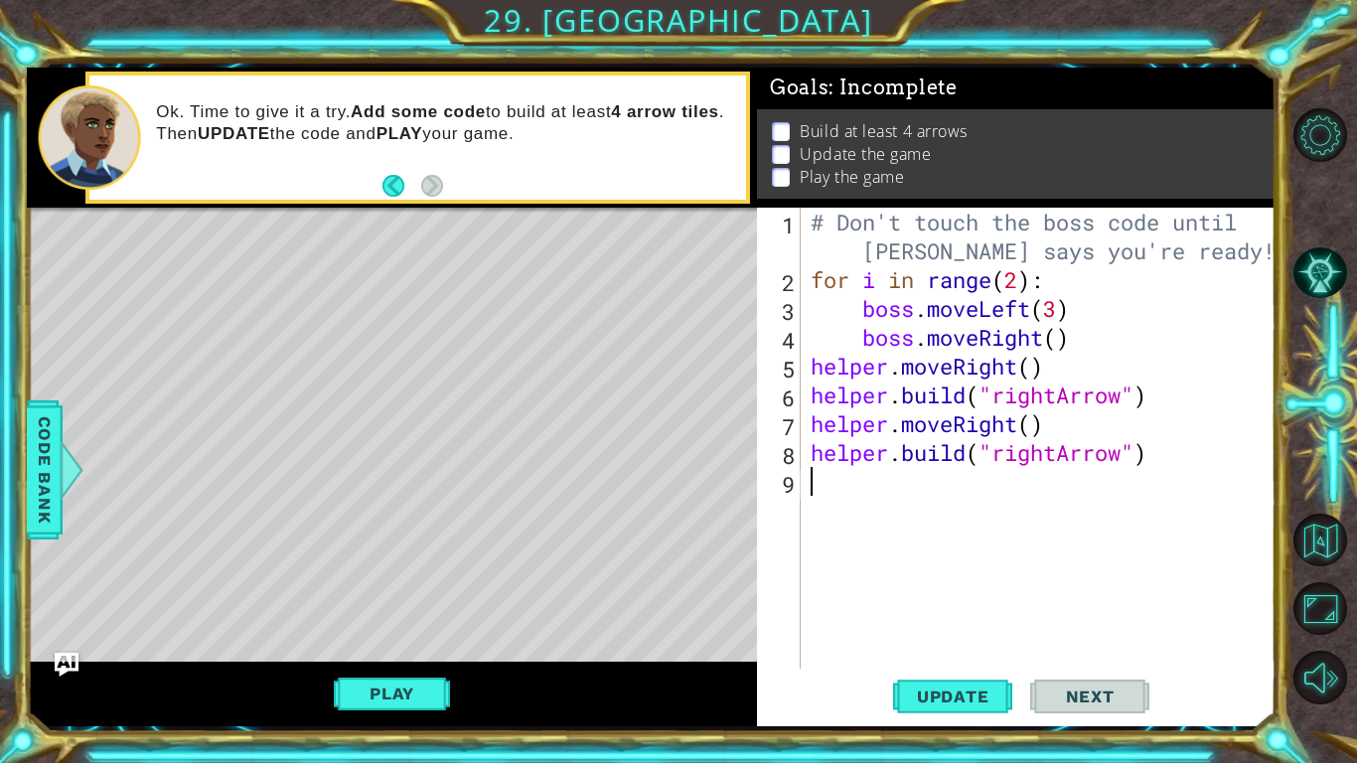
click at [831, 499] on div "# Don't touch the boss code until Vega says you're ready! for i in range ( 2 ) …" at bounding box center [1044, 481] width 474 height 547
paste textarea "[DOMAIN_NAME]("rightArrow")"
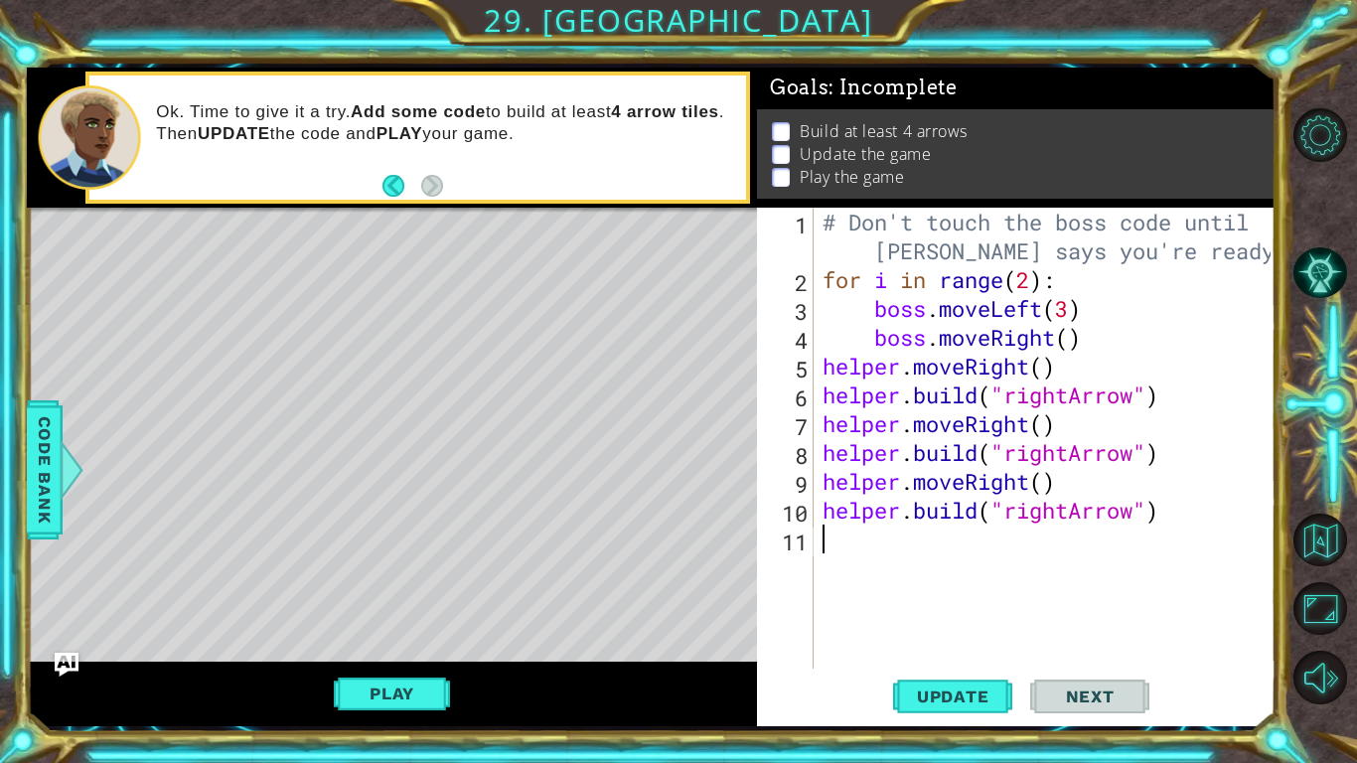
click at [828, 540] on div "# Don't touch the boss code until Vega says you're ready! for i in range ( 2 ) …" at bounding box center [1050, 481] width 462 height 547
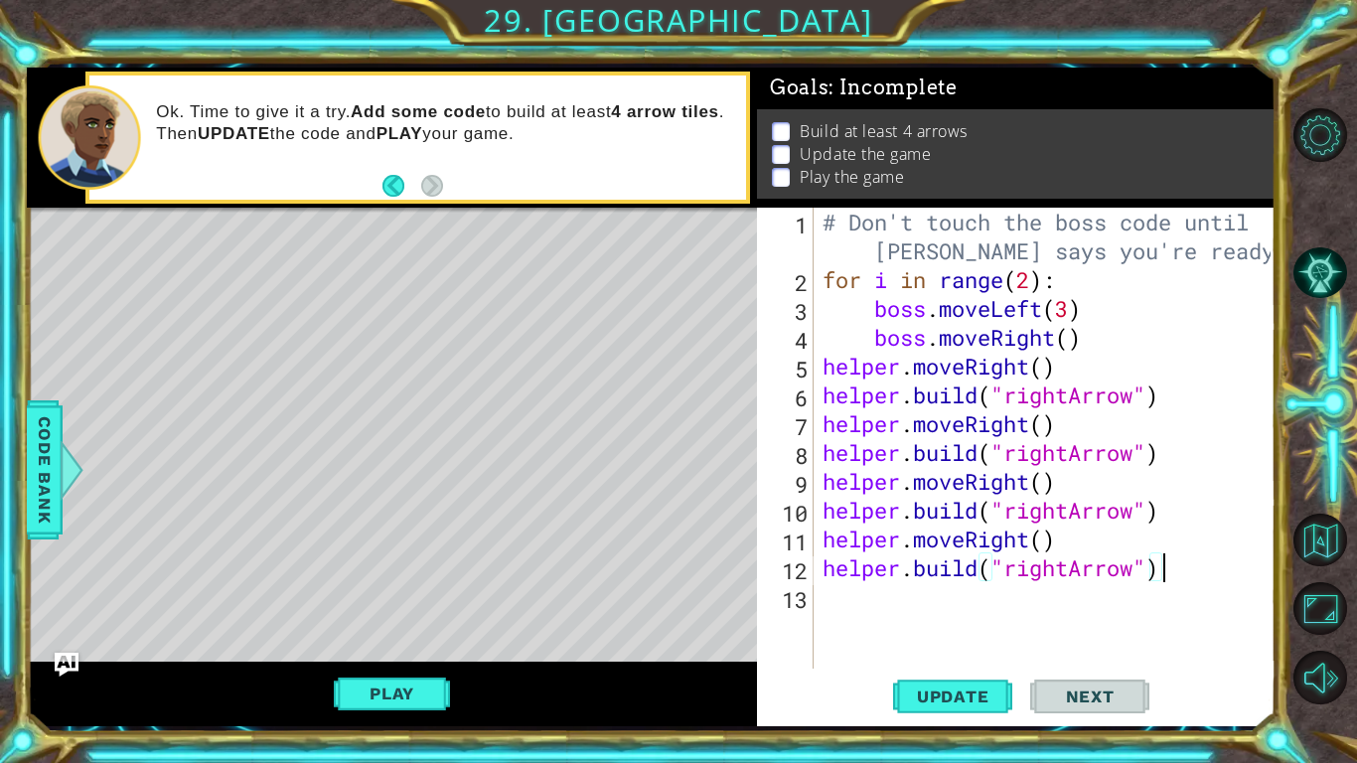
click at [832, 281] on div "# Don't touch the boss code until Vega says you're ready! for i in range ( 2 ) …" at bounding box center [1050, 481] width 462 height 547
click at [830, 281] on div "# Don't touch the boss code until Vega says you're ready! for i in range ( 2 ) …" at bounding box center [1050, 481] width 462 height 547
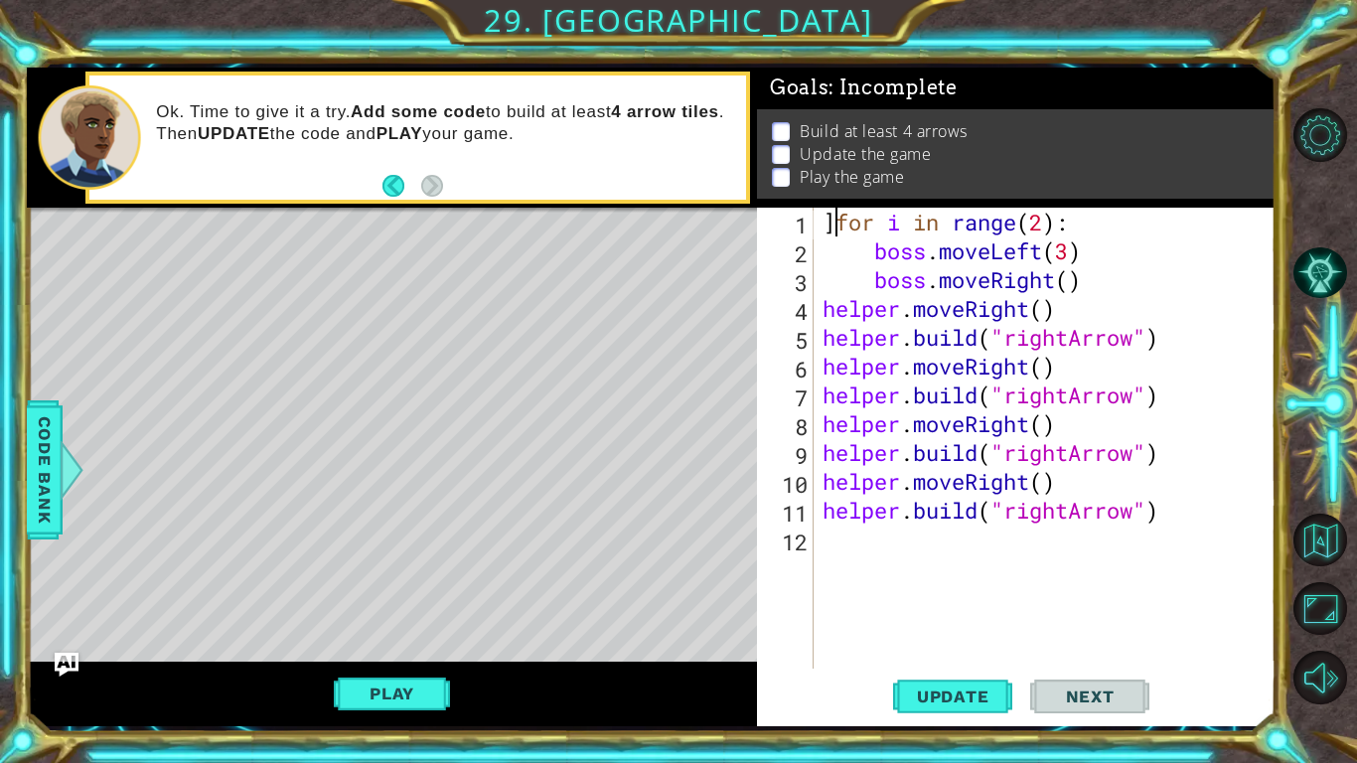
scroll to position [0, 1]
type textarea "for i in range(2):"
drag, startPoint x: 826, startPoint y: 281, endPoint x: 792, endPoint y: 188, distance: 99.3
click at [792, 188] on div "Goals : Incomplete Build at least 4 arrows Update the game Play the game for i …" at bounding box center [1016, 397] width 519 height 659
click at [967, 594] on button "Update" at bounding box center [952, 697] width 119 height 52
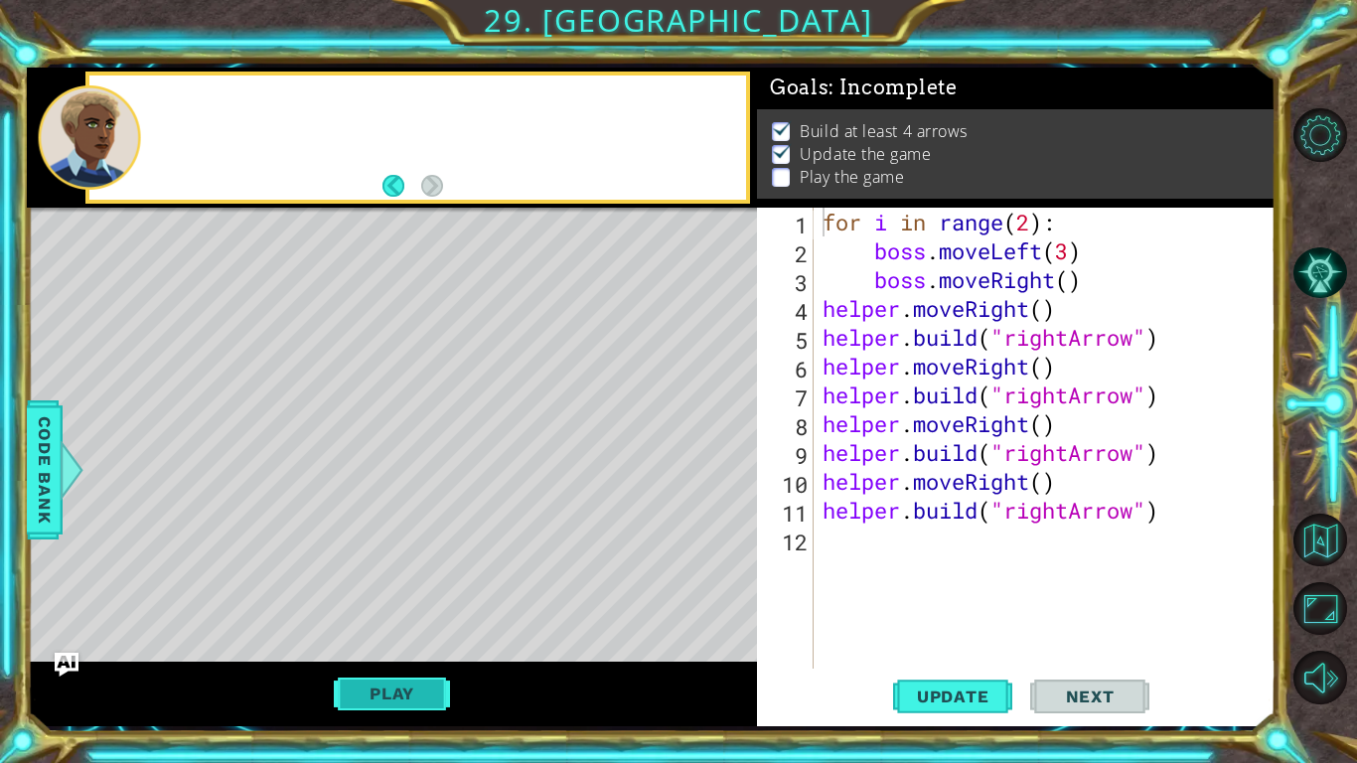
click at [390, 594] on button "Play" at bounding box center [392, 694] width 116 height 38
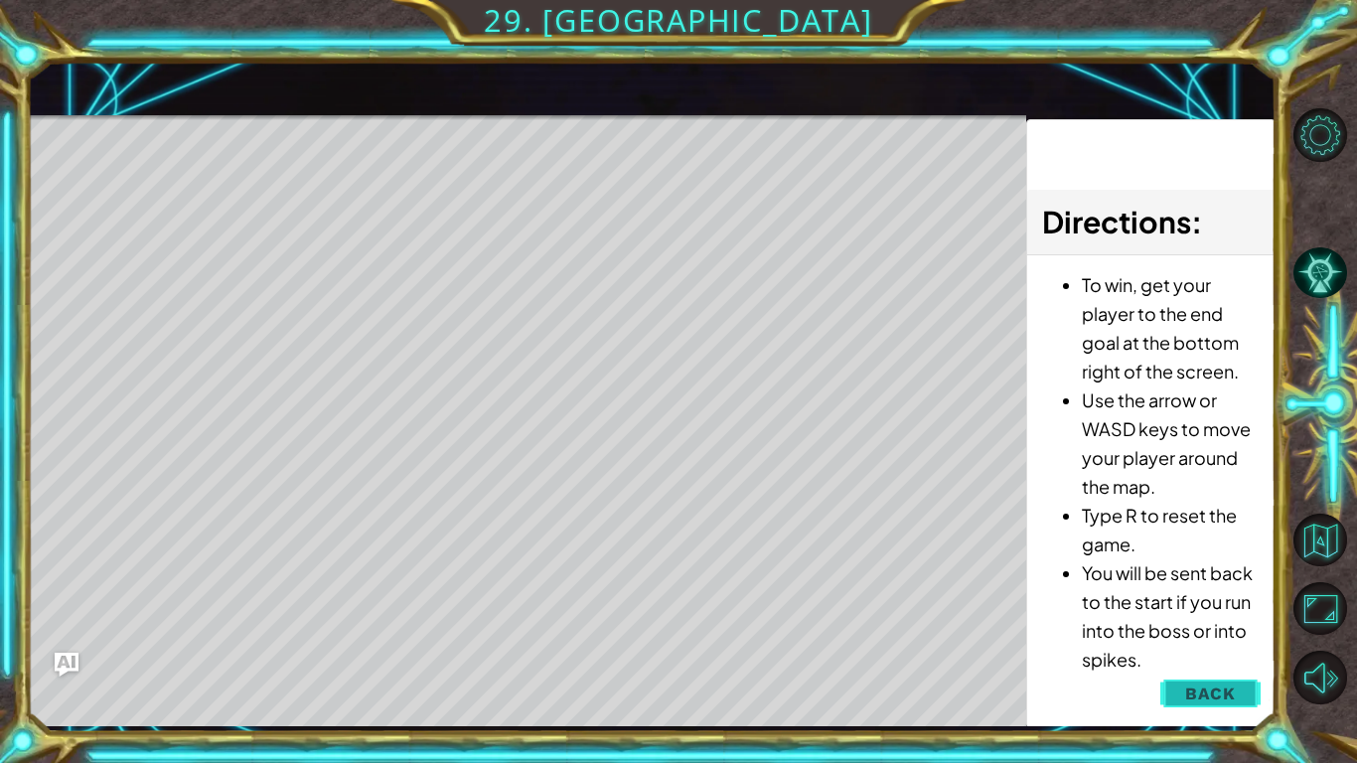
click at [1190, 594] on span "Back" at bounding box center [1210, 694] width 51 height 20
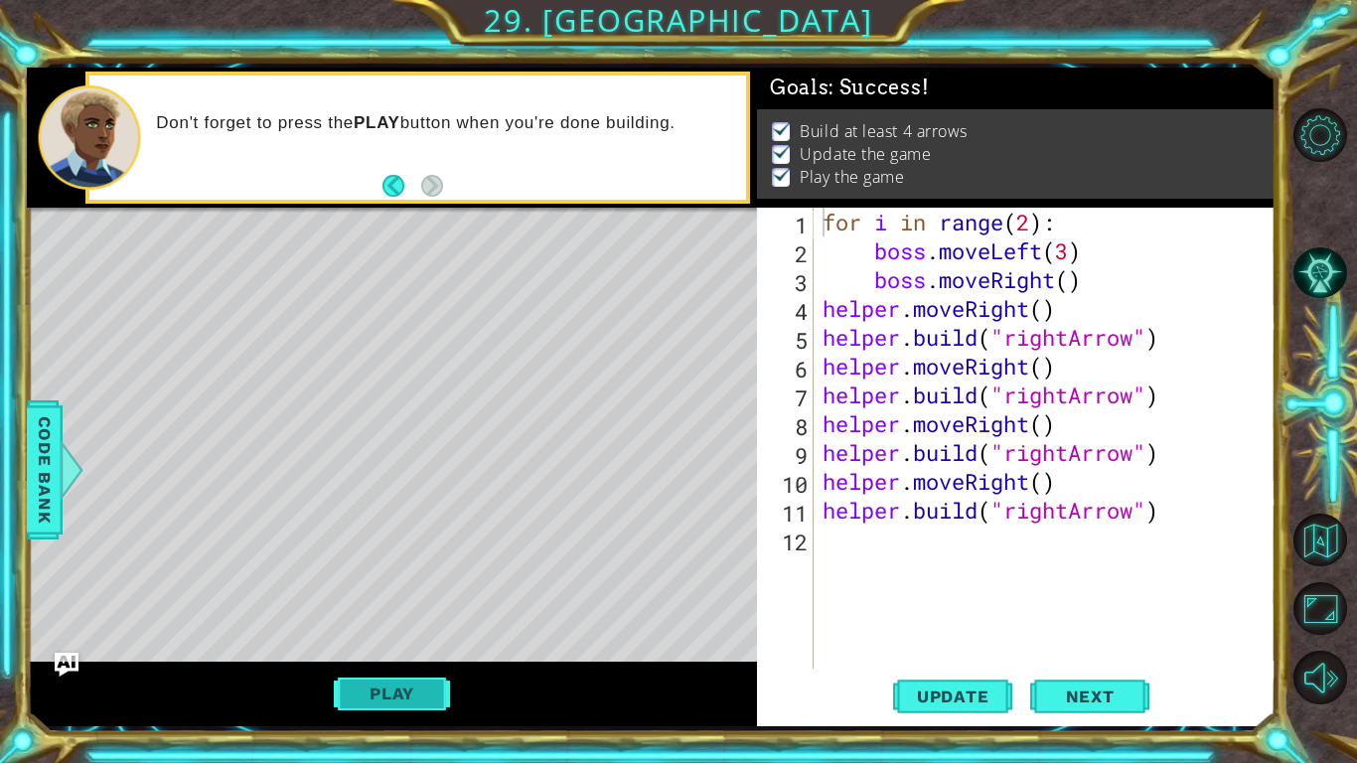
click at [409, 594] on button "Play" at bounding box center [392, 694] width 116 height 38
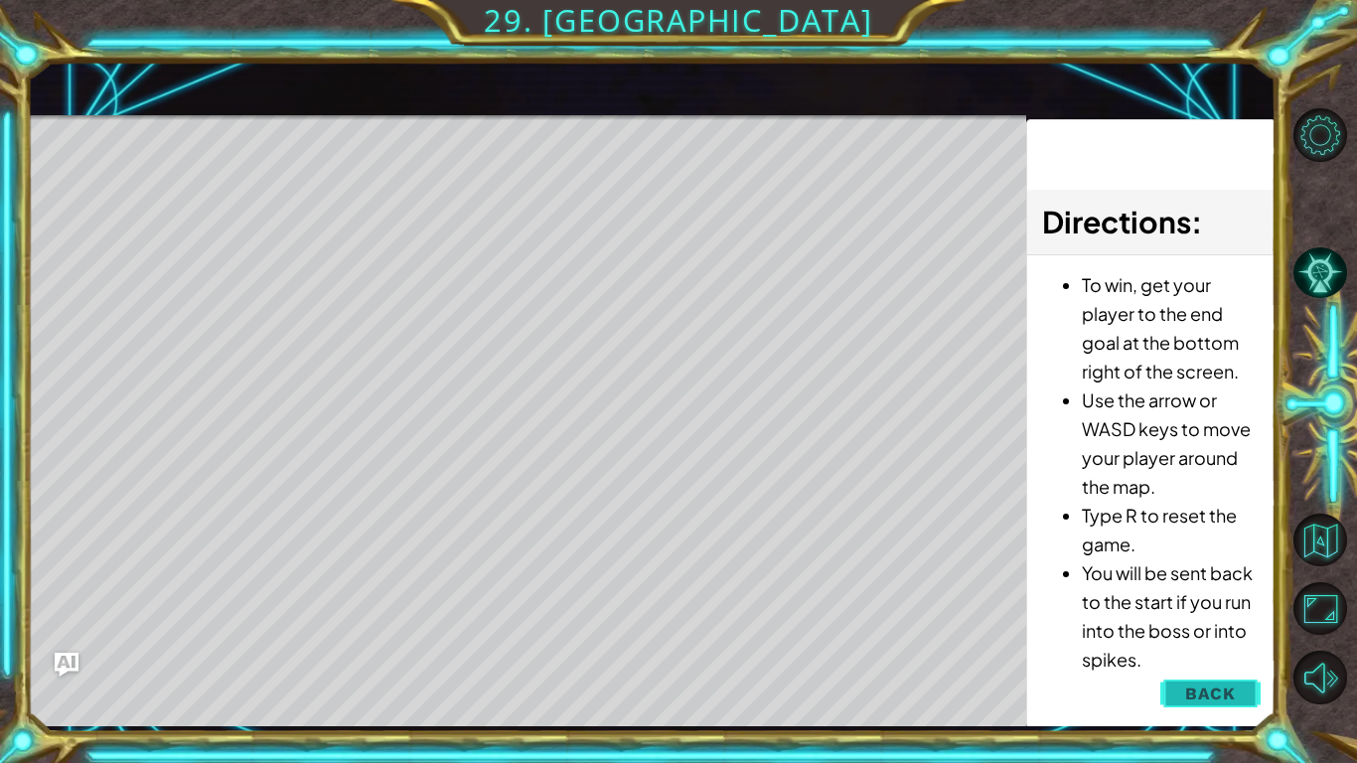
click at [1222, 594] on span "Back" at bounding box center [1210, 694] width 51 height 20
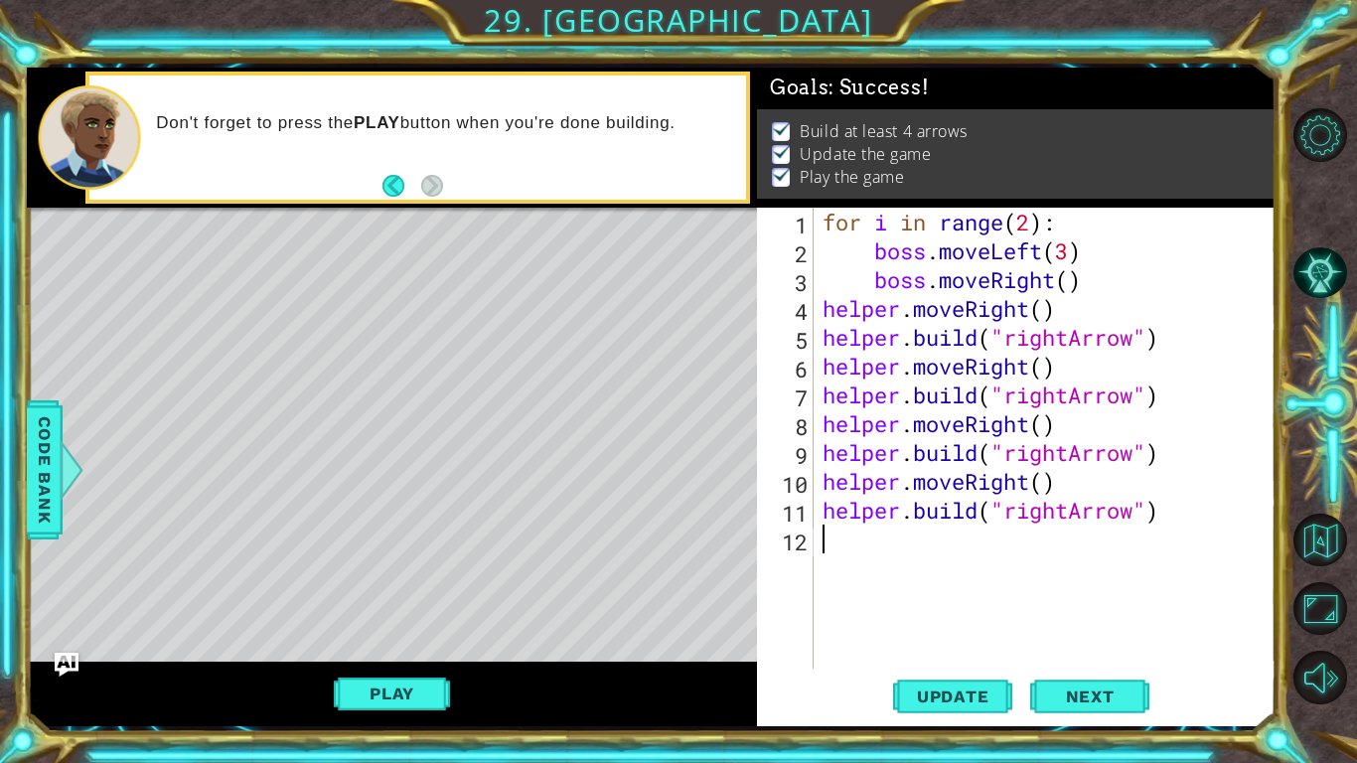
scroll to position [0, 0]
click at [897, 534] on div "for i in range ( 2 ) : boss . moveLeft ( 3 ) boss . moveRight ( ) helper . move…" at bounding box center [1050, 467] width 462 height 519
paste textarea "[DOMAIN_NAME]("rightArrow")"
type textarea "[DOMAIN_NAME]("rightArrow")"
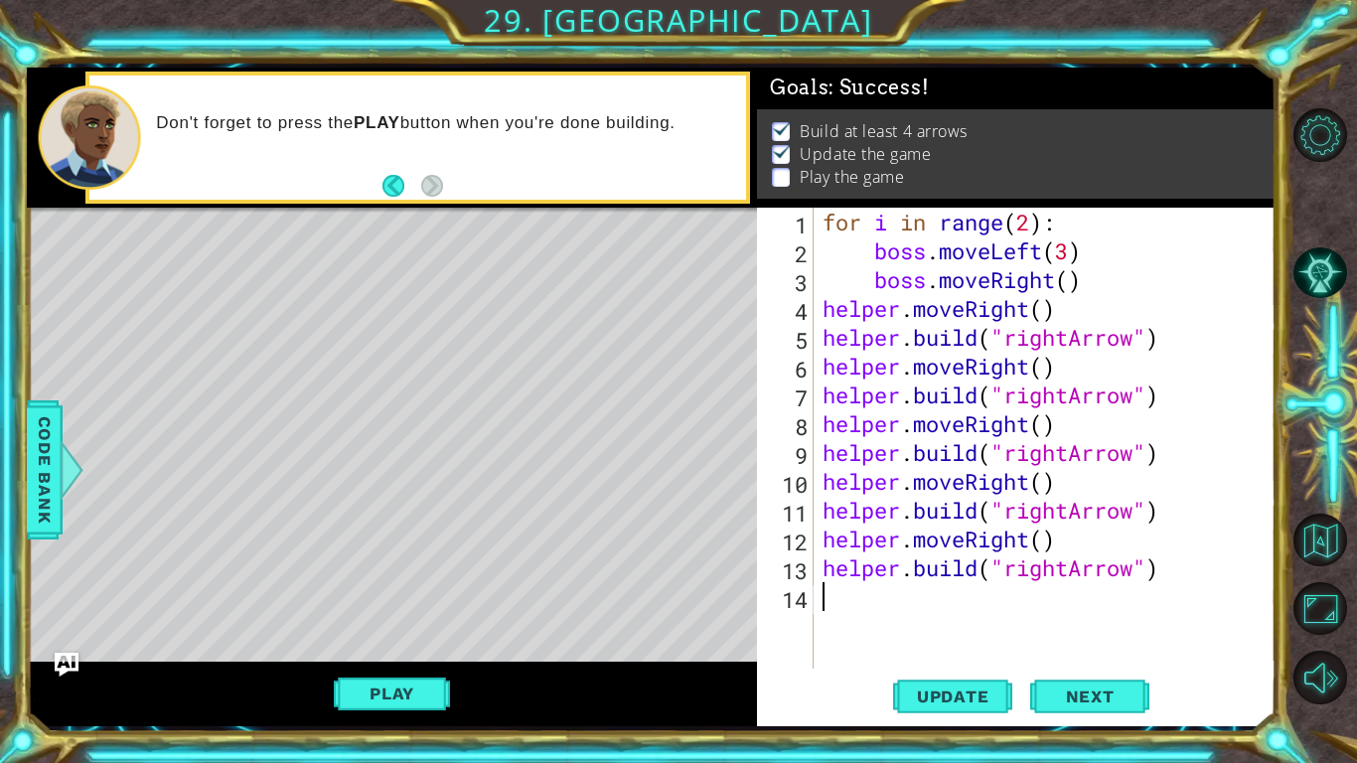
click at [823, 594] on div "for i in range ( 2 ) : boss . moveLeft ( 3 ) boss . moveRight ( ) helper . move…" at bounding box center [1050, 467] width 462 height 519
paste textarea "[DOMAIN_NAME]("rightArrow")"
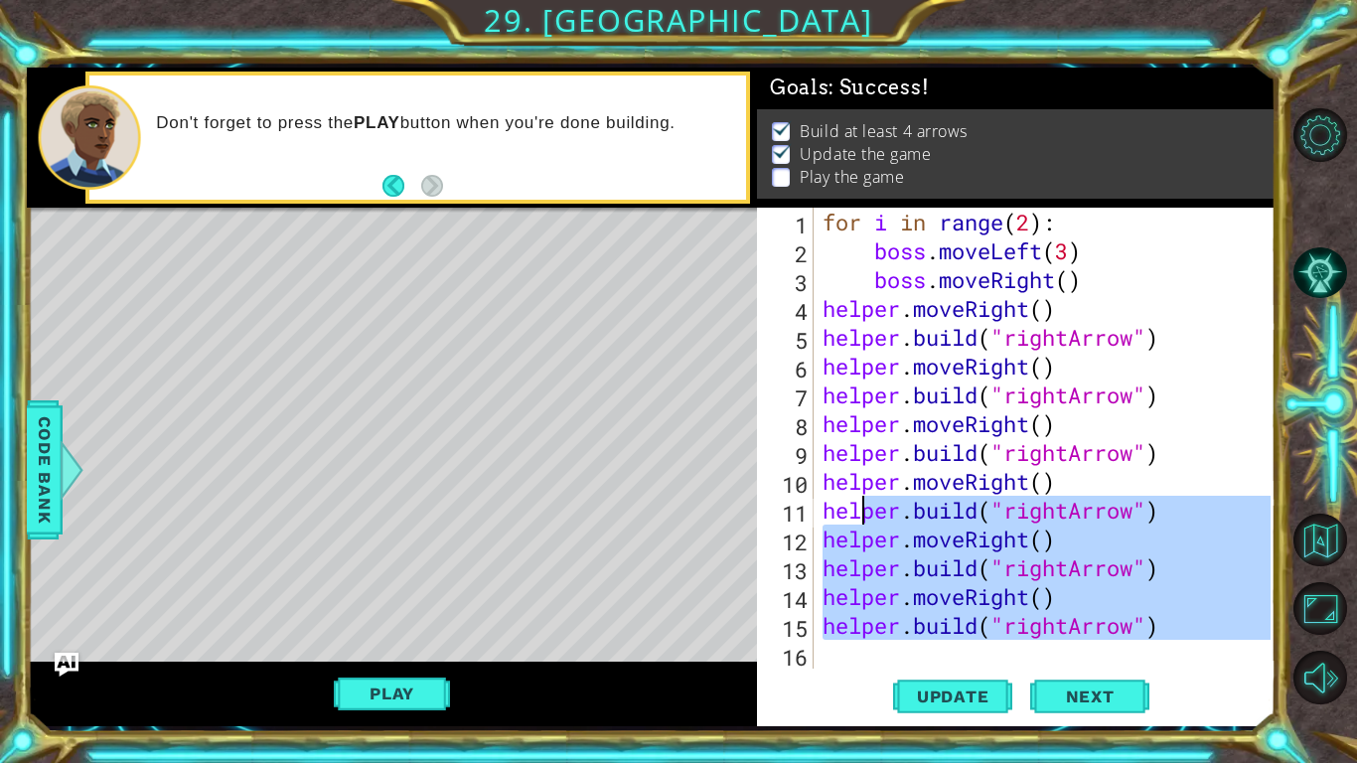
drag, startPoint x: 830, startPoint y: 659, endPoint x: 859, endPoint y: 509, distance: 153.0
click at [859, 509] on div "for i in range ( 2 ) : boss . moveLeft ( 3 ) boss . moveRight ( ) helper . move…" at bounding box center [1050, 467] width 462 height 519
type textarea "[DOMAIN_NAME]("rightArrow") helper.moveRight()"
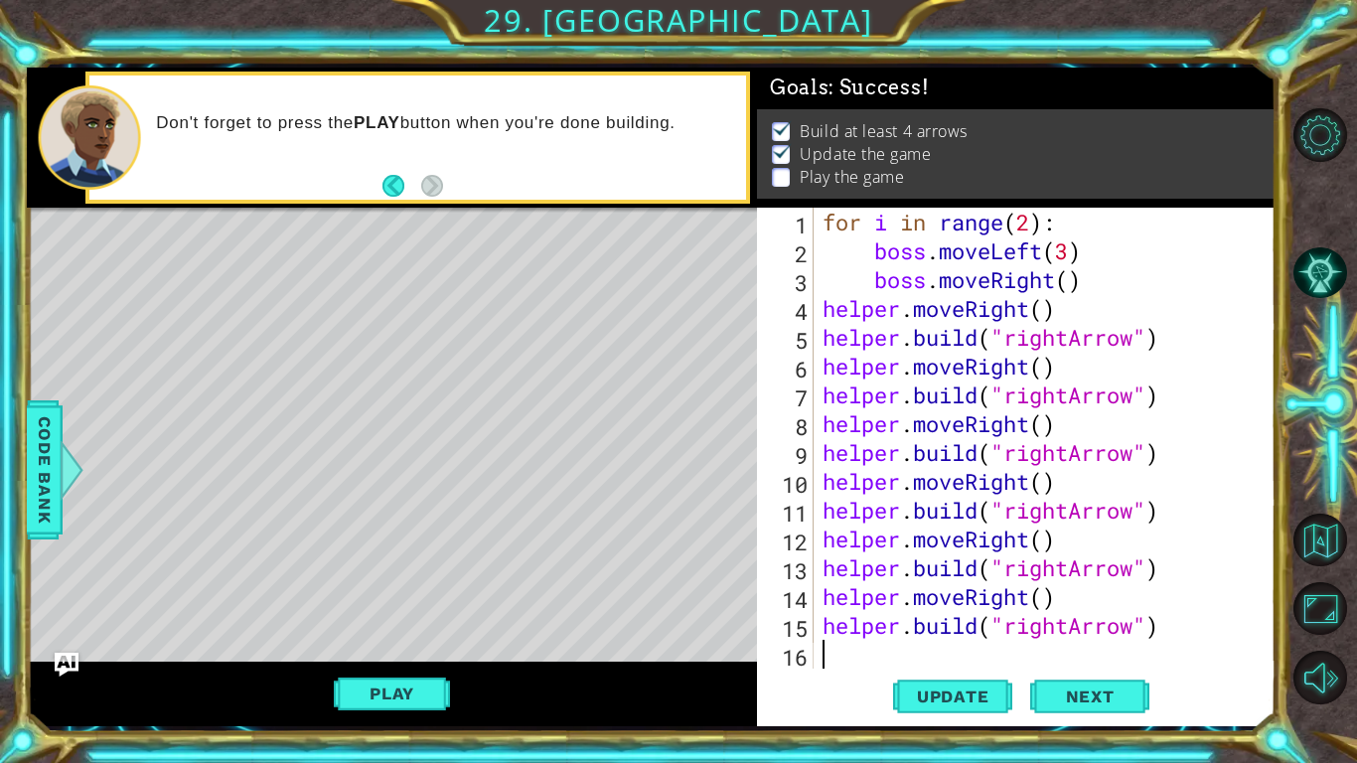
type textarea "helper"
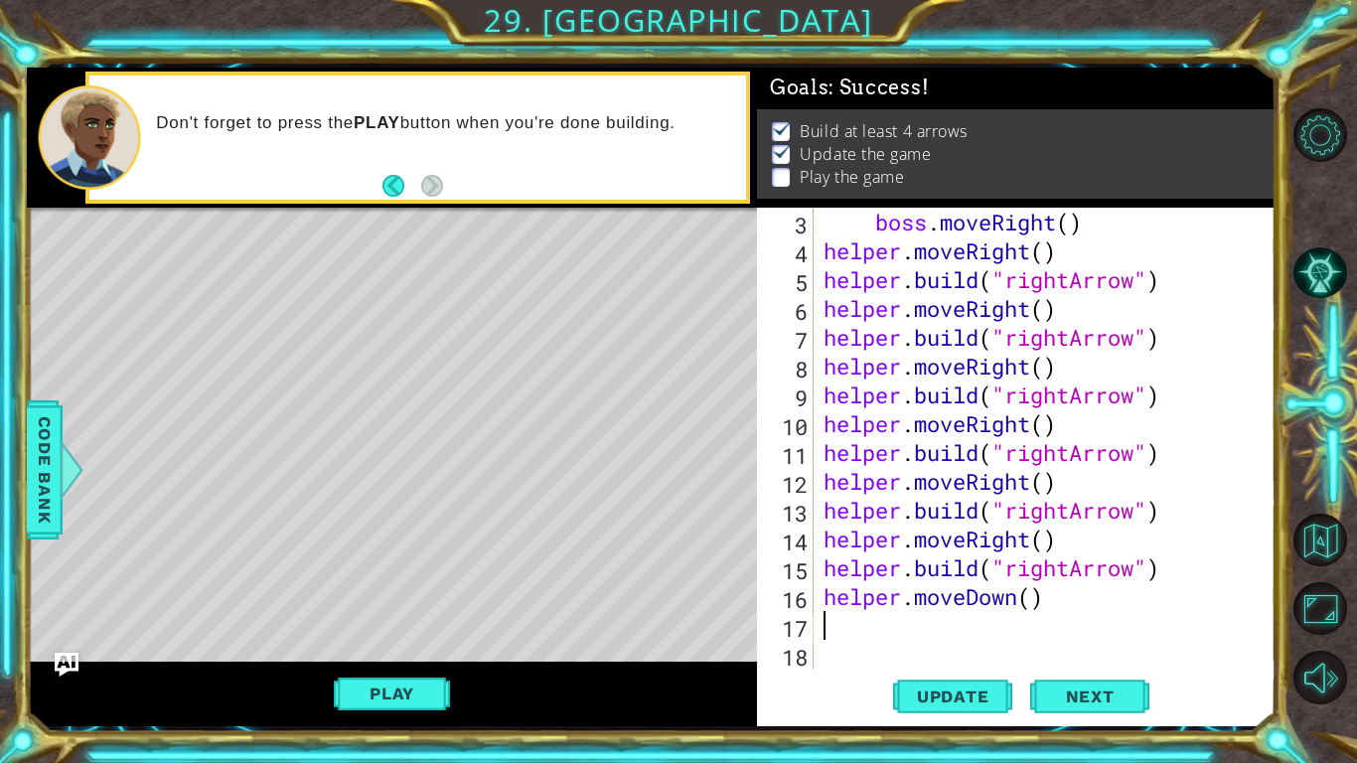
scroll to position [58, 0]
drag, startPoint x: 935, startPoint y: 486, endPoint x: 824, endPoint y: 611, distance: 167.5
click at [824, 594] on body "1 ההההההההההההההההההההההההההההההההההההההההההההההההההההההההההההההההההההההההההההה…" at bounding box center [678, 381] width 1357 height 763
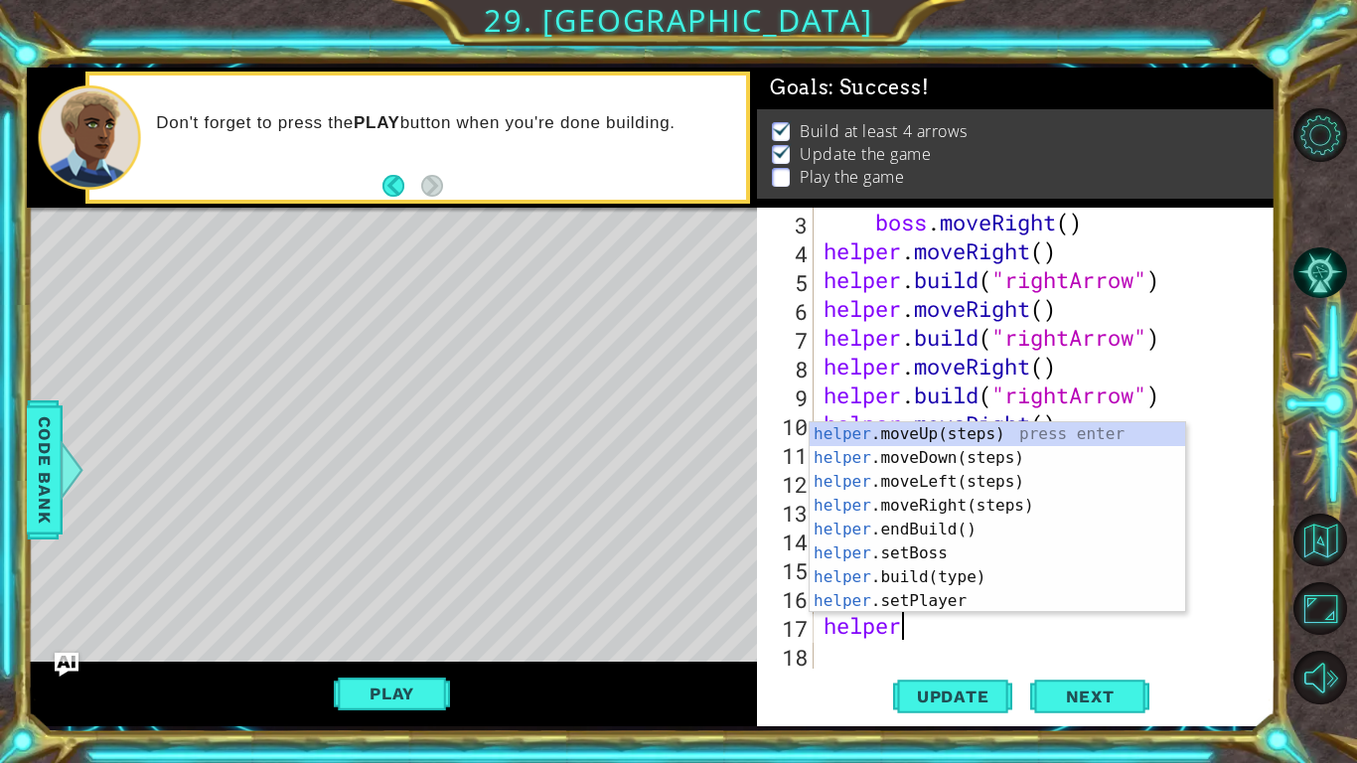
scroll to position [0, 3]
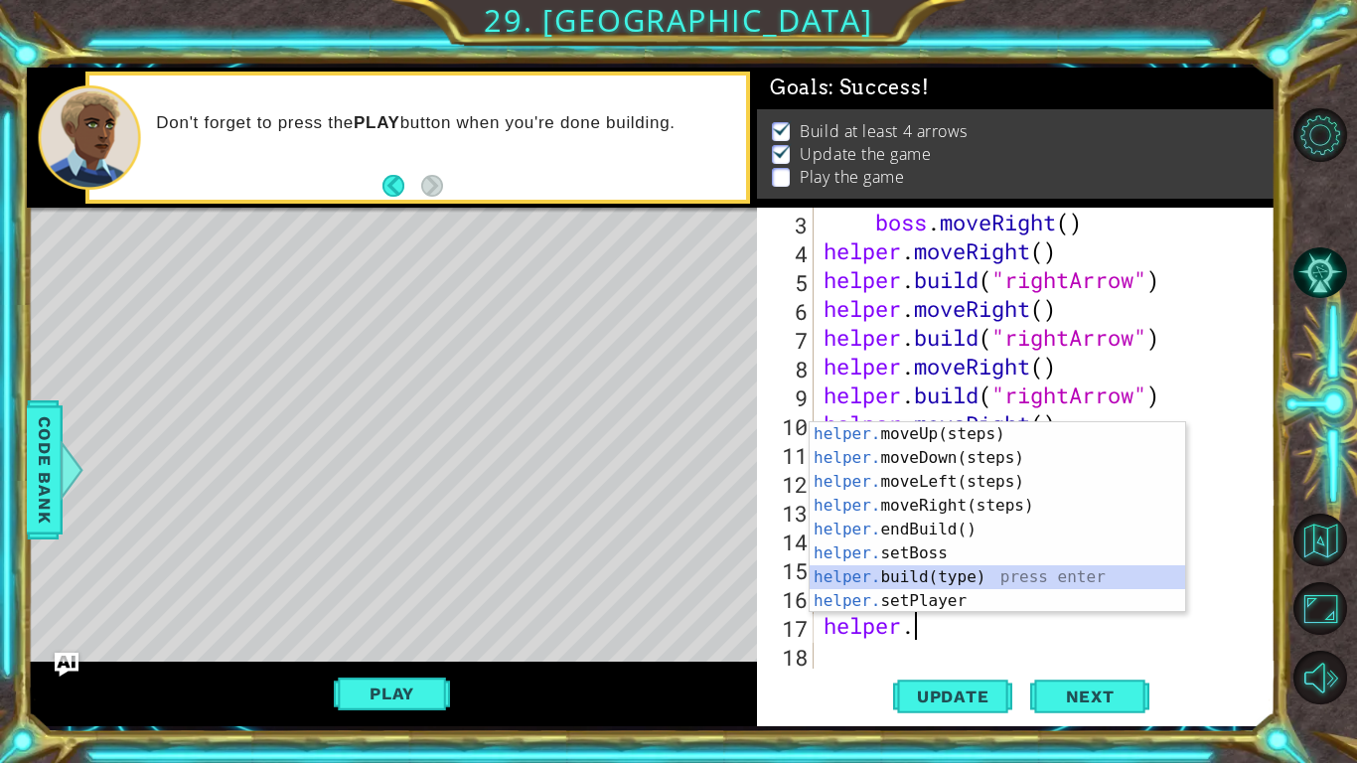
click at [889, 583] on div "helper. moveUp(steps) press enter helper. moveDown(steps) press enter helper. m…" at bounding box center [998, 541] width 376 height 238
type textarea "helper.build("wall")"
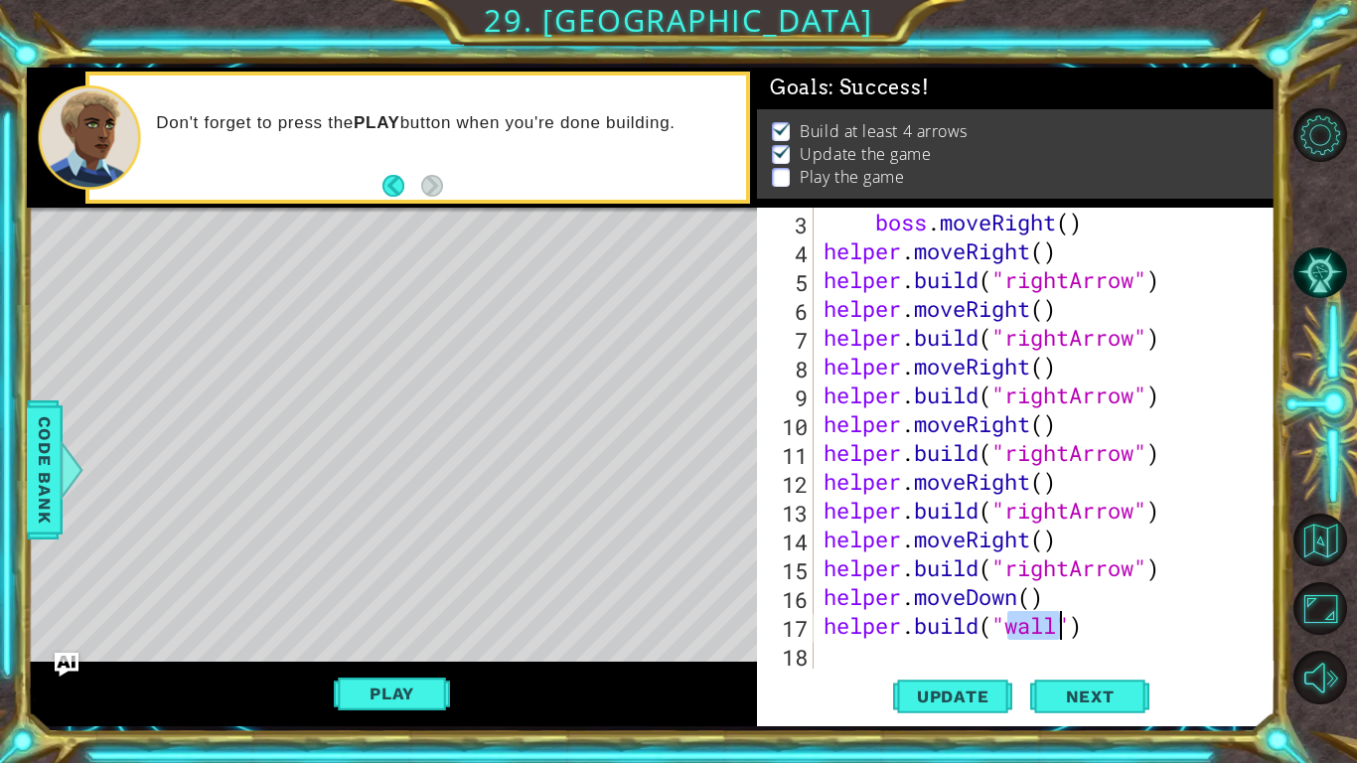
drag, startPoint x: 1004, startPoint y: 582, endPoint x: 964, endPoint y: 582, distance: 39.7
click at [964, 582] on div "boss . moveRight ( ) helper . moveRight ( ) helper . build ( "rightArrow" ) hel…" at bounding box center [1050, 467] width 461 height 519
click at [963, 578] on div "boss . moveRight ( ) helper . moveRight ( ) helper . build ( "rightArrow" ) hel…" at bounding box center [1050, 467] width 461 height 519
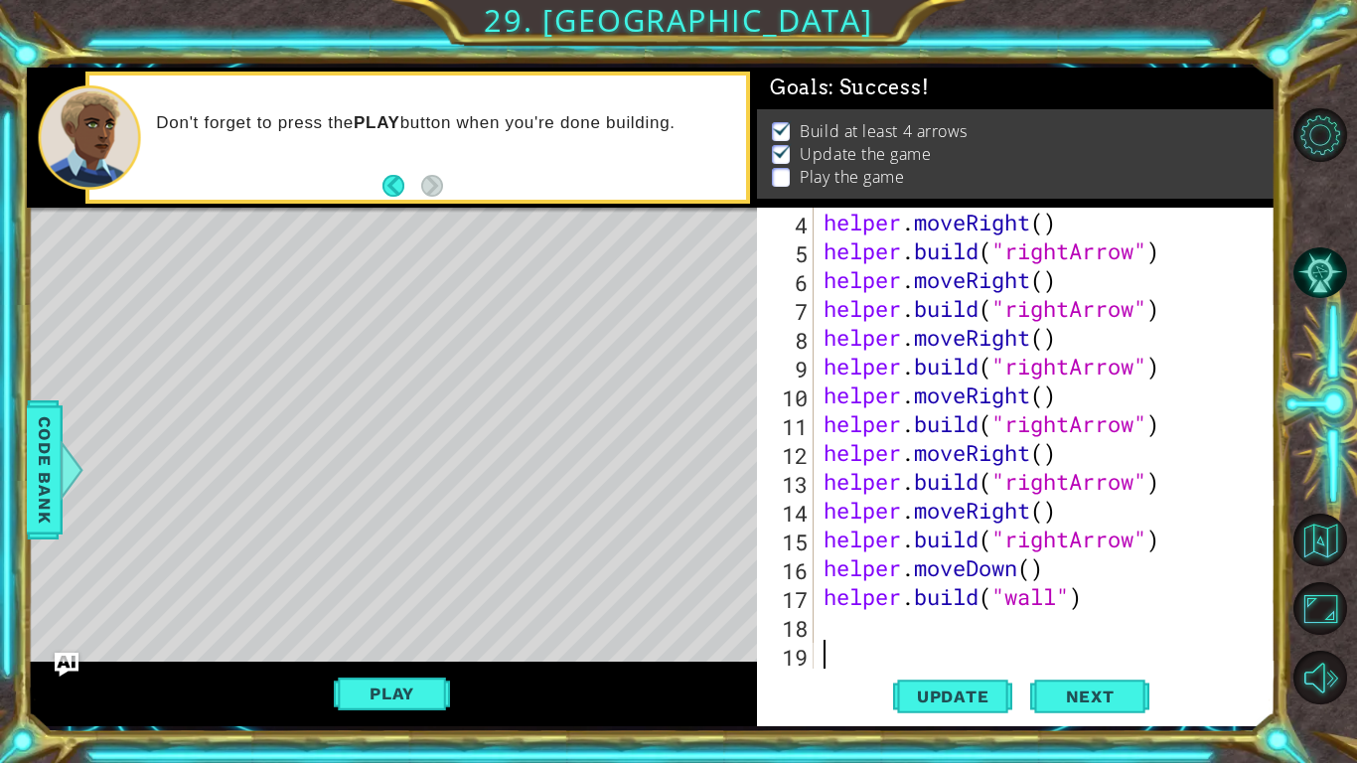
click at [1060, 594] on div "helper . moveRight ( ) helper . build ( "rightArrow" ) helper . moveRight ( ) h…" at bounding box center [1050, 467] width 461 height 519
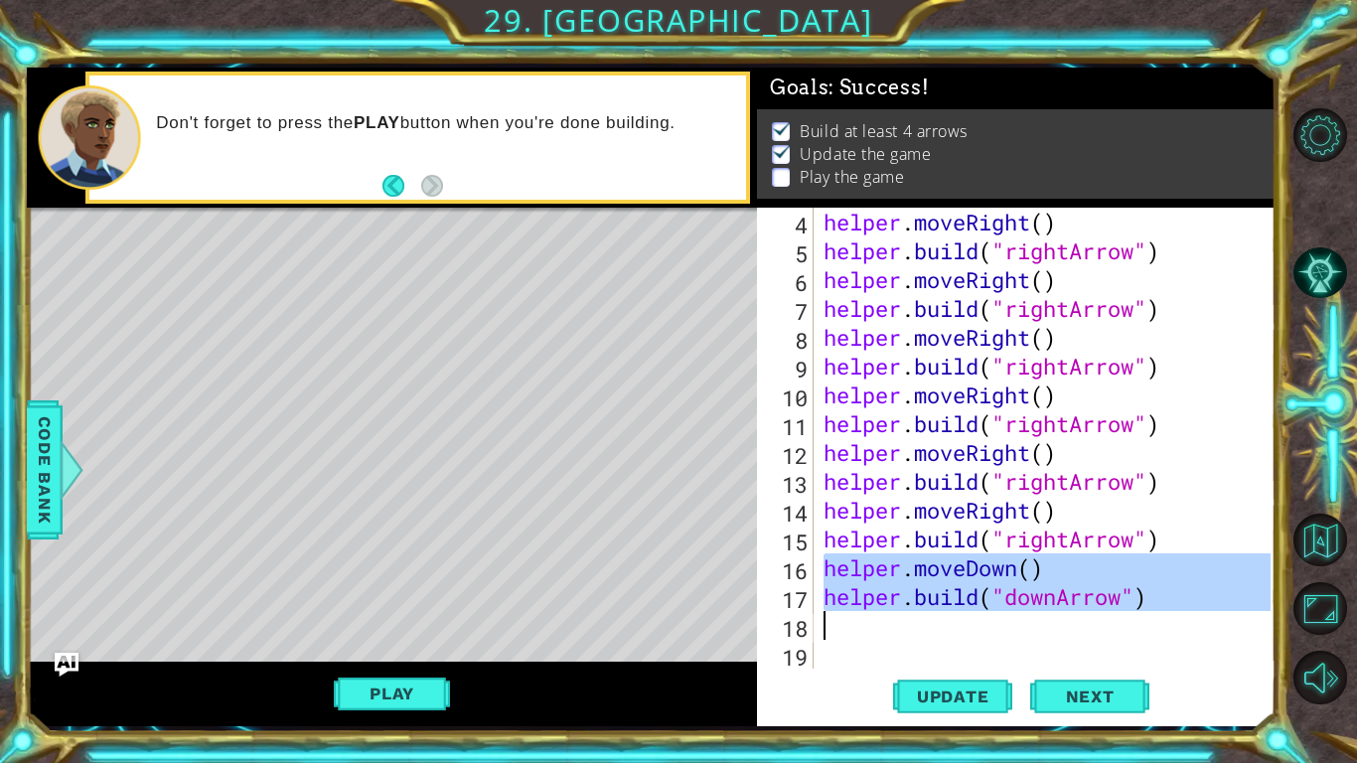
drag, startPoint x: 825, startPoint y: 569, endPoint x: 1184, endPoint y: 624, distance: 363.8
click at [1184, 594] on div "helper . moveRight ( ) helper . build ( "rightArrow" ) helper . moveRight ( ) h…" at bounding box center [1050, 467] width 461 height 519
type textarea "[DOMAIN_NAME]("downArrow")"
click at [858, 594] on div "helper . moveRight ( ) helper . build ( "rightArrow" ) helper . moveRight ( ) h…" at bounding box center [1045, 438] width 451 height 461
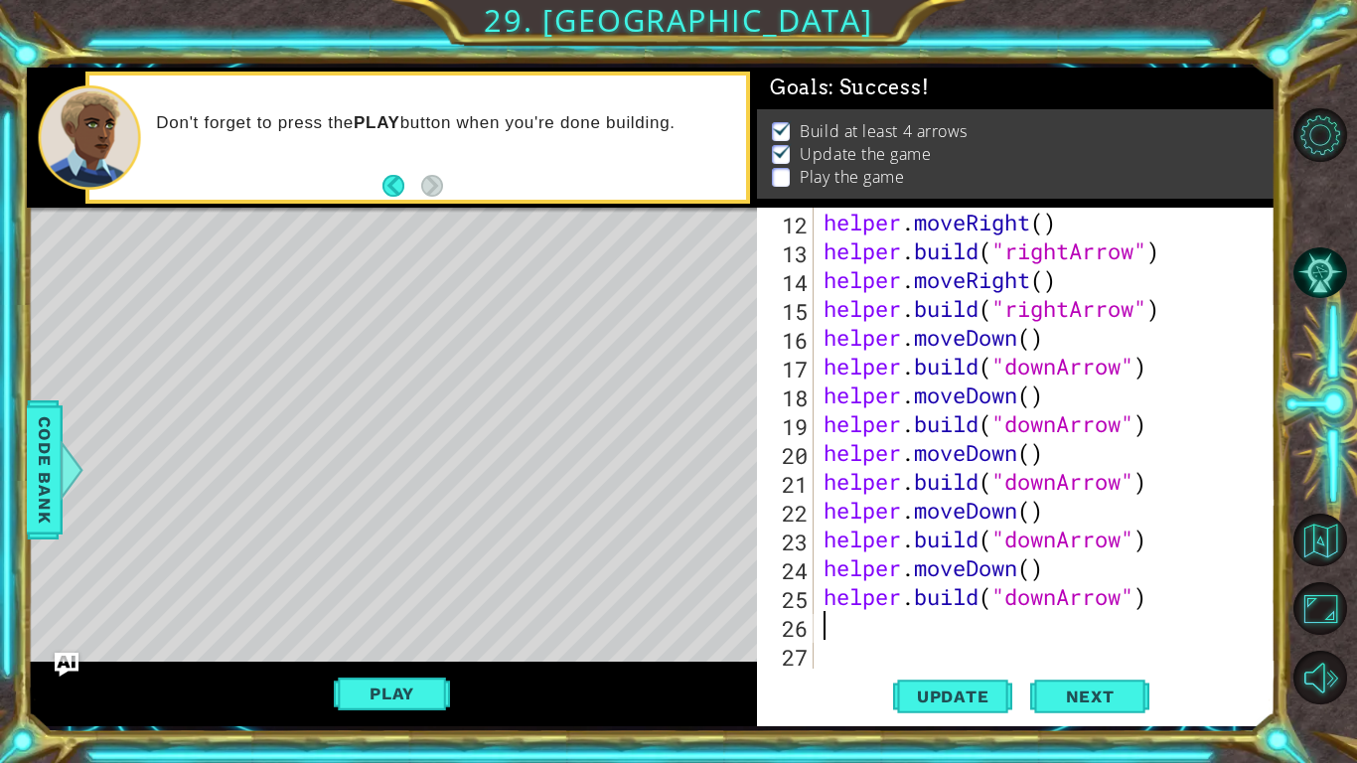
scroll to position [317, 0]
click at [964, 594] on button "Update" at bounding box center [952, 697] width 119 height 52
click at [965, 594] on button "Update" at bounding box center [952, 697] width 119 height 52
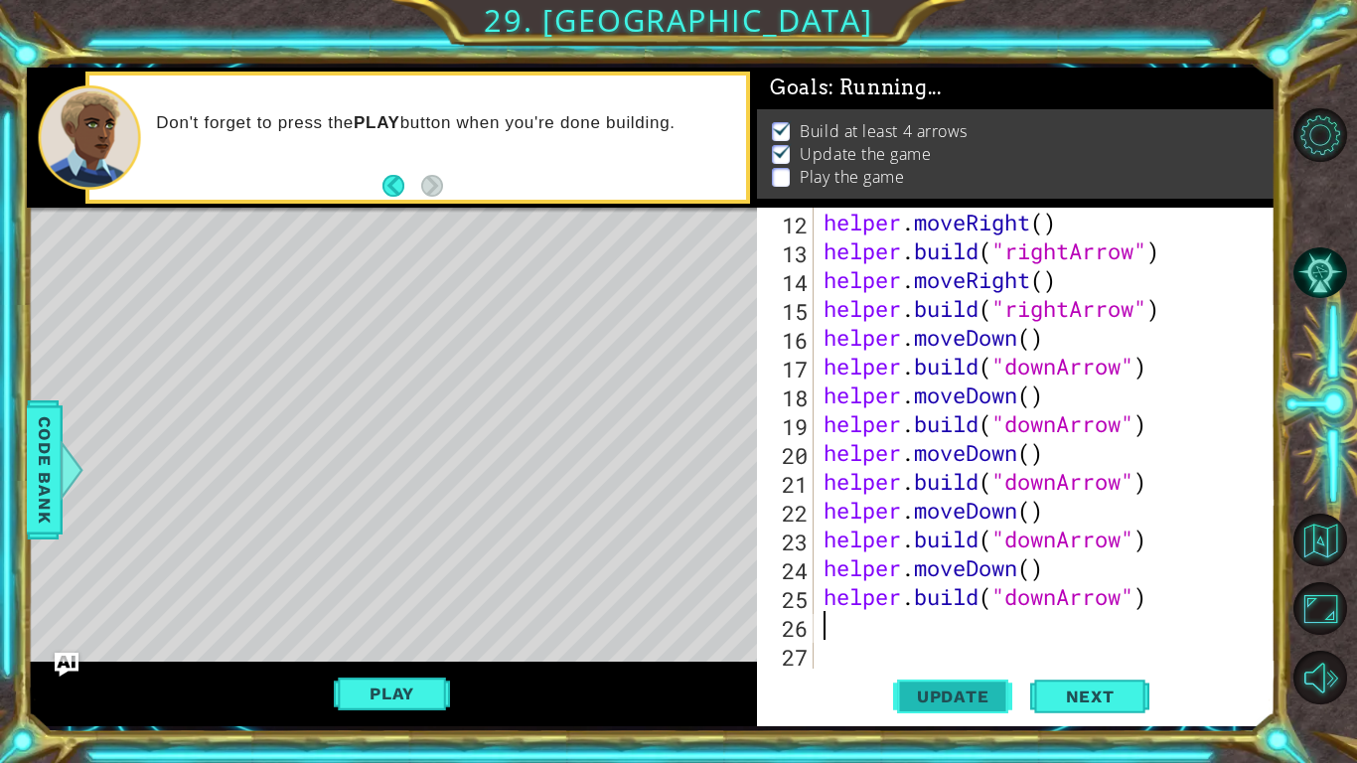
click at [965, 594] on button "Update" at bounding box center [952, 697] width 119 height 52
click at [974, 594] on button "Update" at bounding box center [952, 697] width 119 height 52
click at [951, 594] on button "Update" at bounding box center [952, 697] width 119 height 52
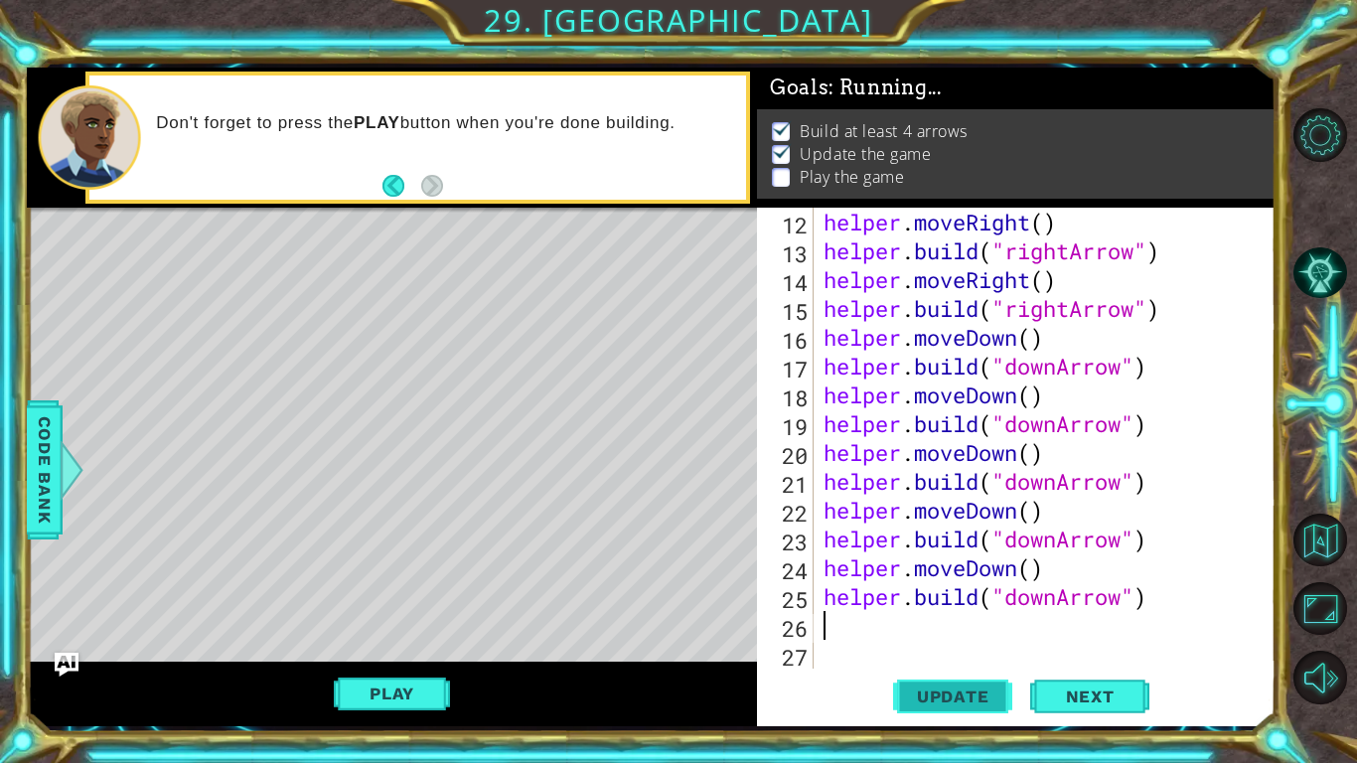
click at [944, 594] on button "Update" at bounding box center [952, 697] width 119 height 52
click at [948, 594] on button "Update" at bounding box center [952, 697] width 119 height 52
click at [950, 594] on span "Update" at bounding box center [953, 697] width 112 height 20
click at [955, 594] on button "Update" at bounding box center [952, 697] width 119 height 52
click at [406, 594] on button "Play" at bounding box center [392, 694] width 116 height 38
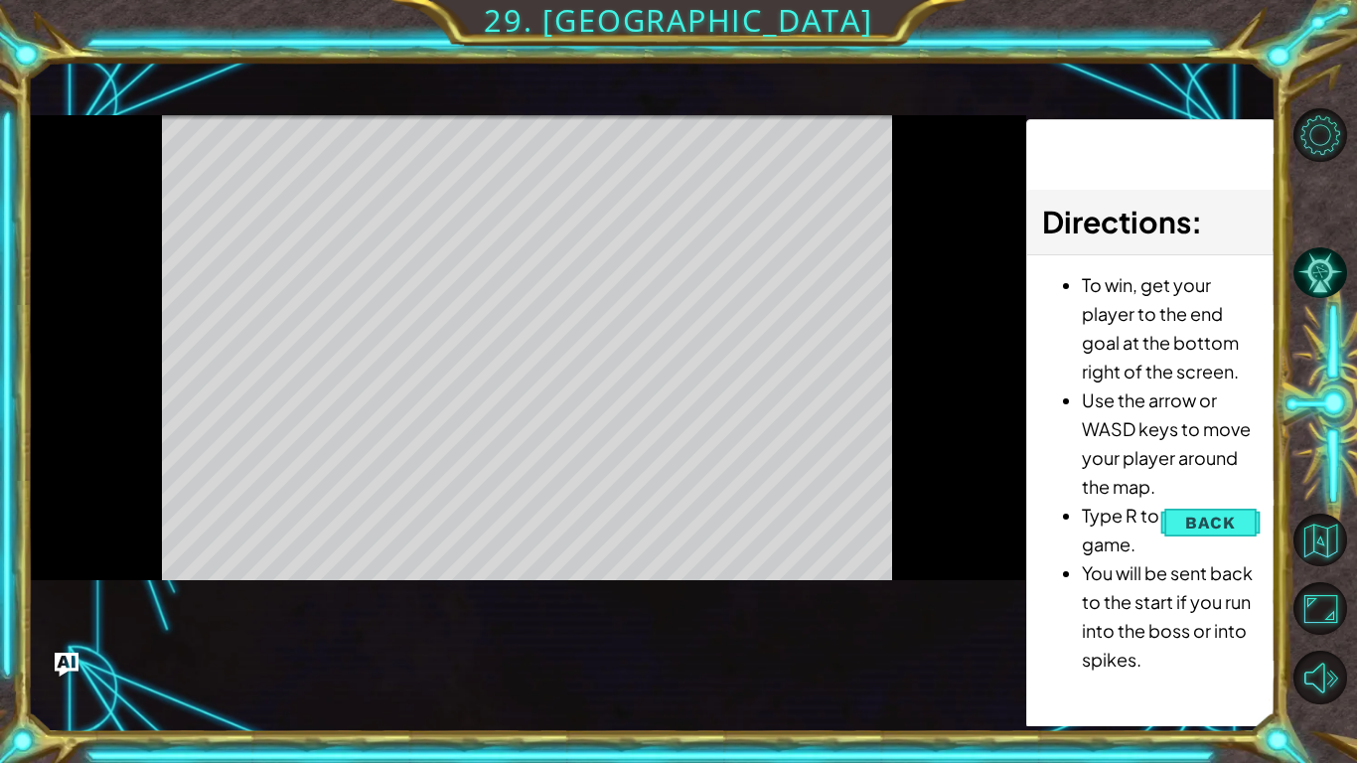
click at [1075, 594] on div "To win, get your player to the end goal at the bottom right of the screen. Use …" at bounding box center [1150, 476] width 247 height 443
click at [1213, 508] on li "Type R to reset the game." at bounding box center [1171, 530] width 178 height 58
click at [1210, 529] on li "Type R to reset the game." at bounding box center [1171, 530] width 178 height 58
click at [1221, 516] on li "Type R to reset the game." at bounding box center [1171, 530] width 178 height 58
click at [1222, 523] on li "Type R to reset the game." at bounding box center [1171, 530] width 178 height 58
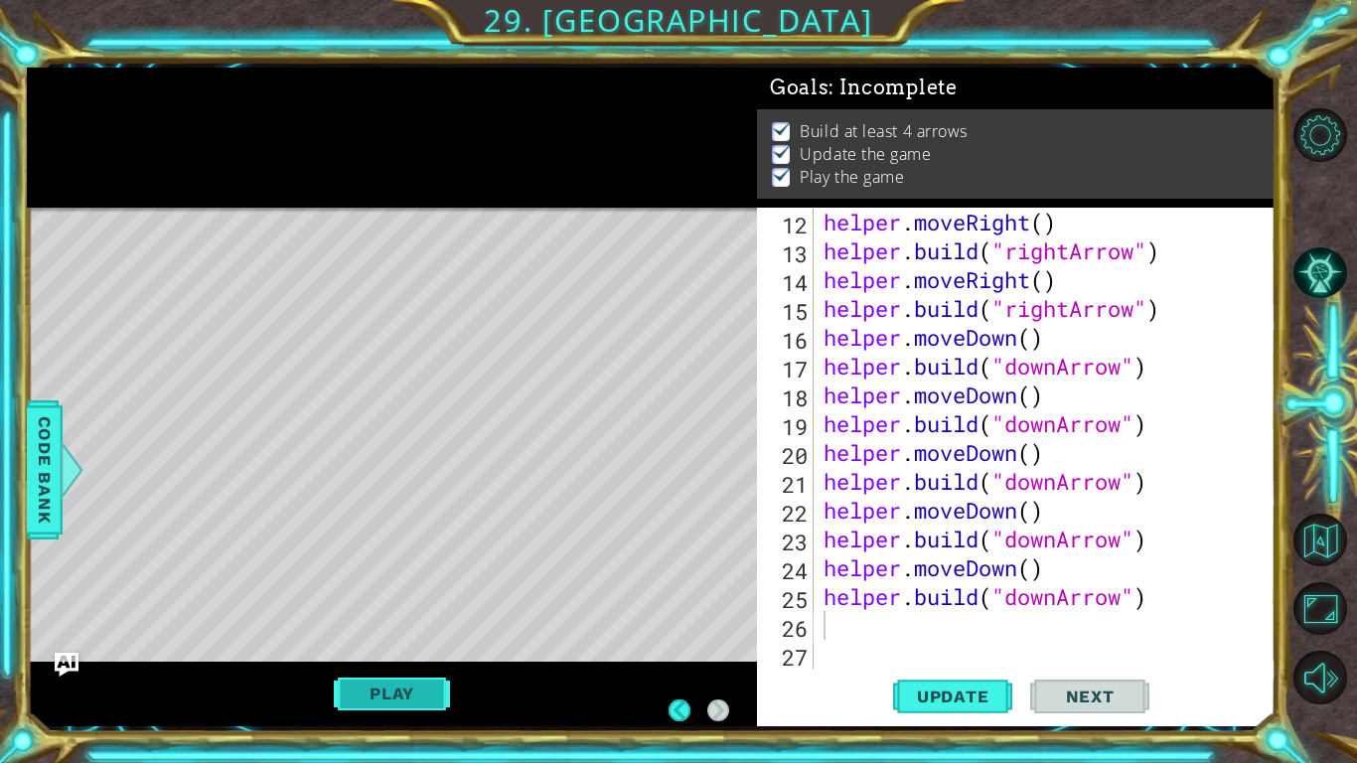
click at [411, 594] on button "Play" at bounding box center [392, 694] width 116 height 38
click at [1132, 594] on span "Next" at bounding box center [1090, 698] width 88 height 20
click at [1119, 594] on body "1 ההההההההההההההההההההההההההההההההההההההההההההההההההההההההההההההההההההההההההההה…" at bounding box center [678, 381] width 1357 height 763
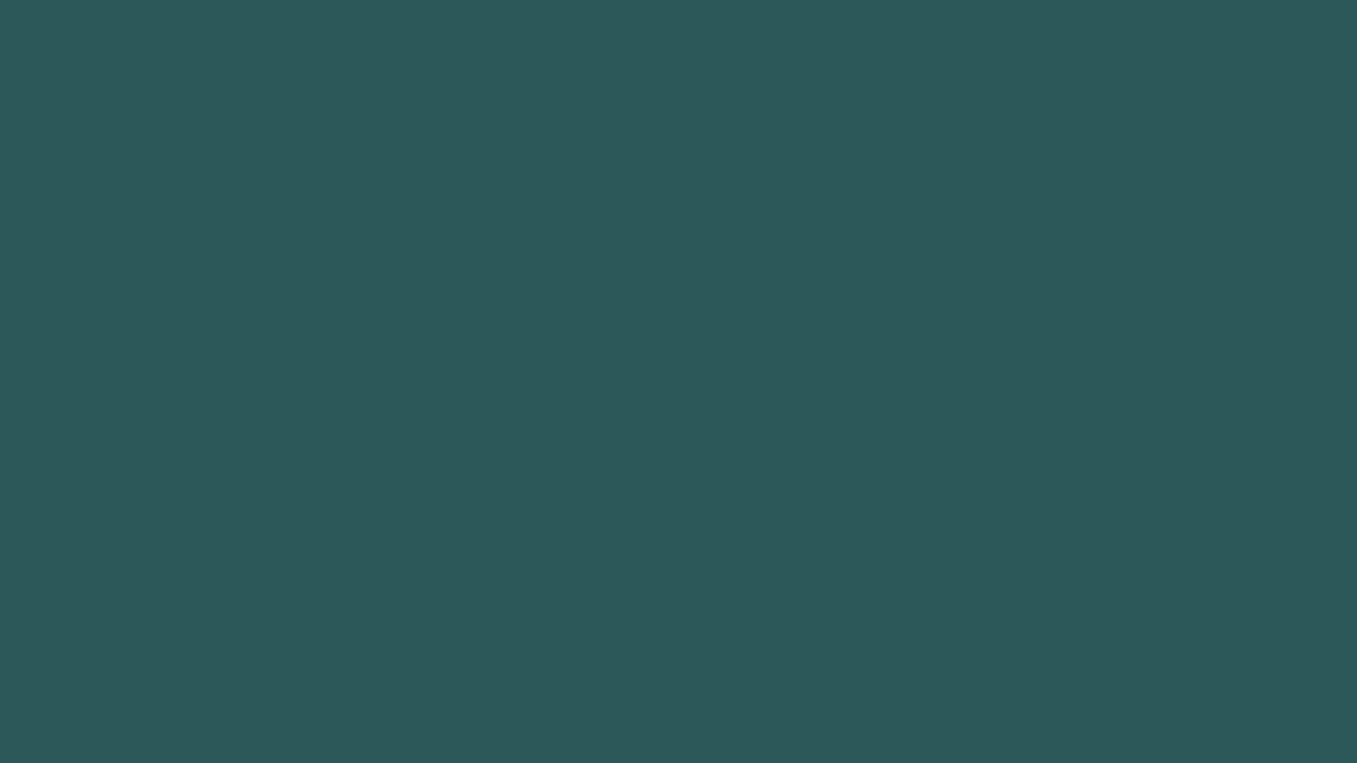
click at [1119, 594] on body "1 2 3 4 5 6 7 8 9 " rightArrow" press enter " wall" press enter ההההההההההההההה…" at bounding box center [678, 381] width 1357 height 763
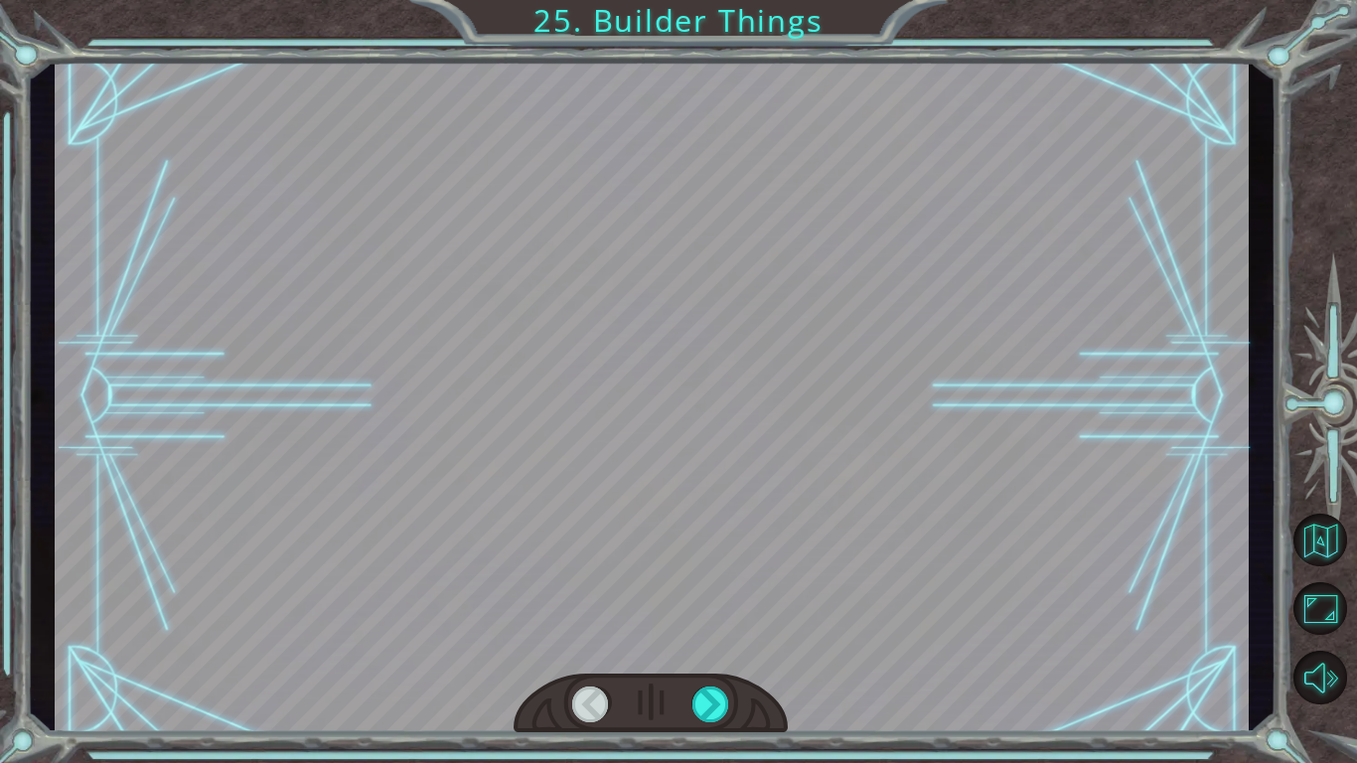
click at [697, 594] on div at bounding box center [651, 704] width 274 height 61
click at [1119, 594] on div at bounding box center [652, 397] width 1194 height 672
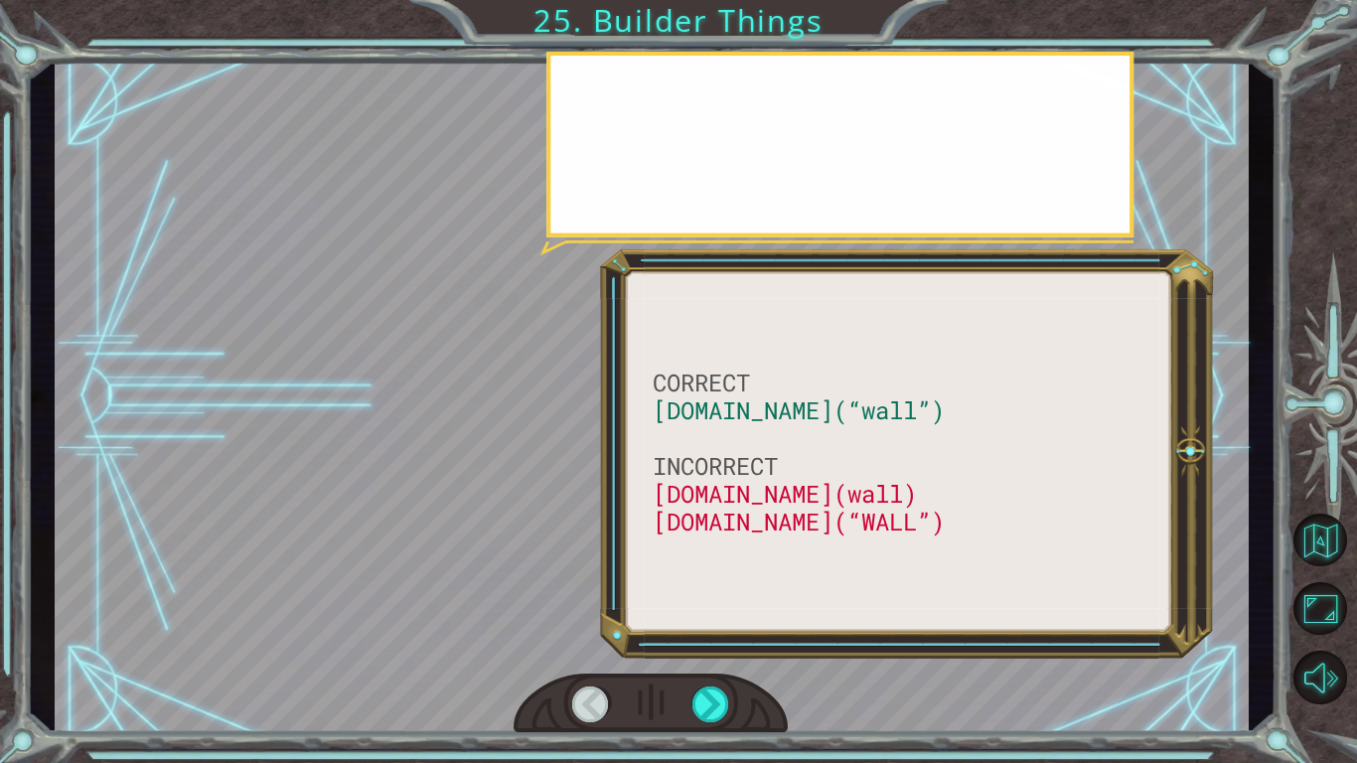
click at [1119, 594] on div at bounding box center [652, 397] width 1194 height 672
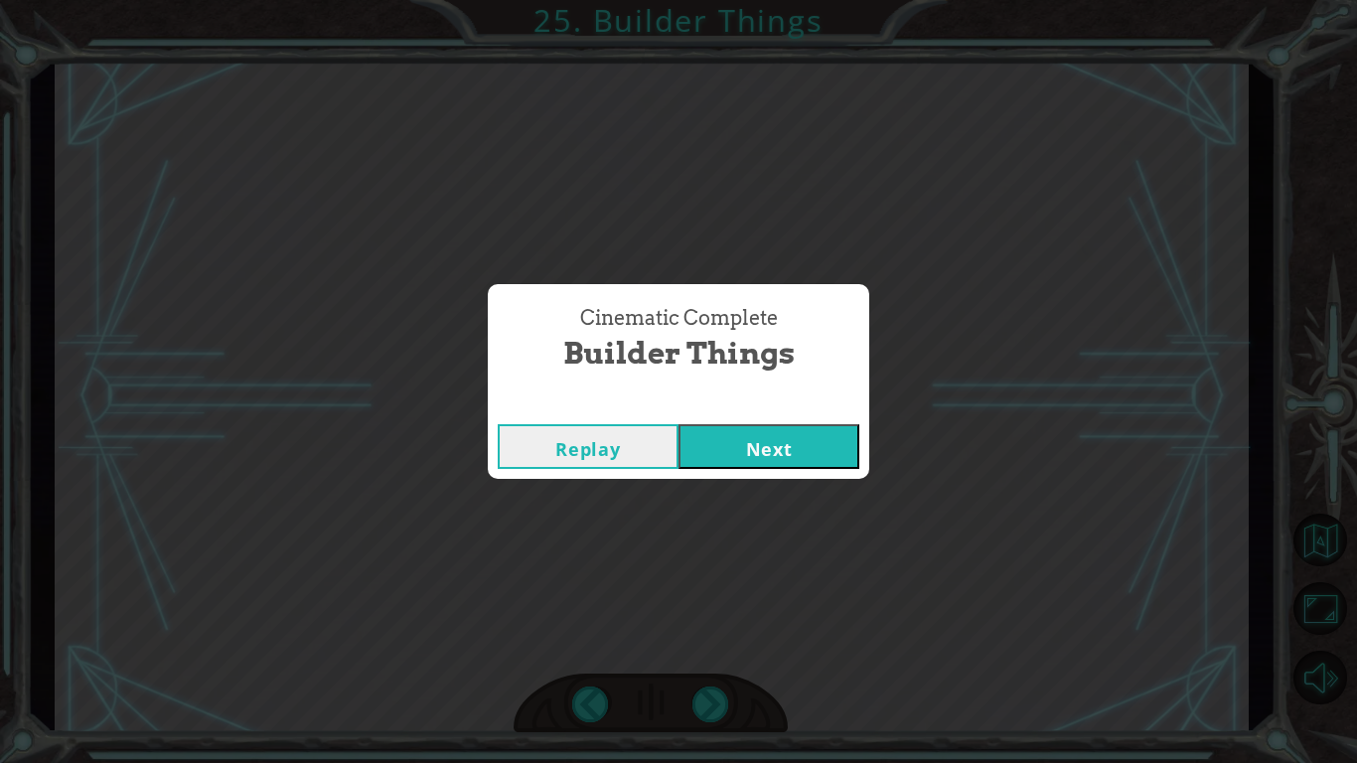
click at [617, 458] on button "Replay" at bounding box center [588, 446] width 181 height 45
click at [758, 469] on div "Replay Next" at bounding box center [679, 446] width 382 height 65
click at [755, 459] on button "Next" at bounding box center [769, 446] width 181 height 45
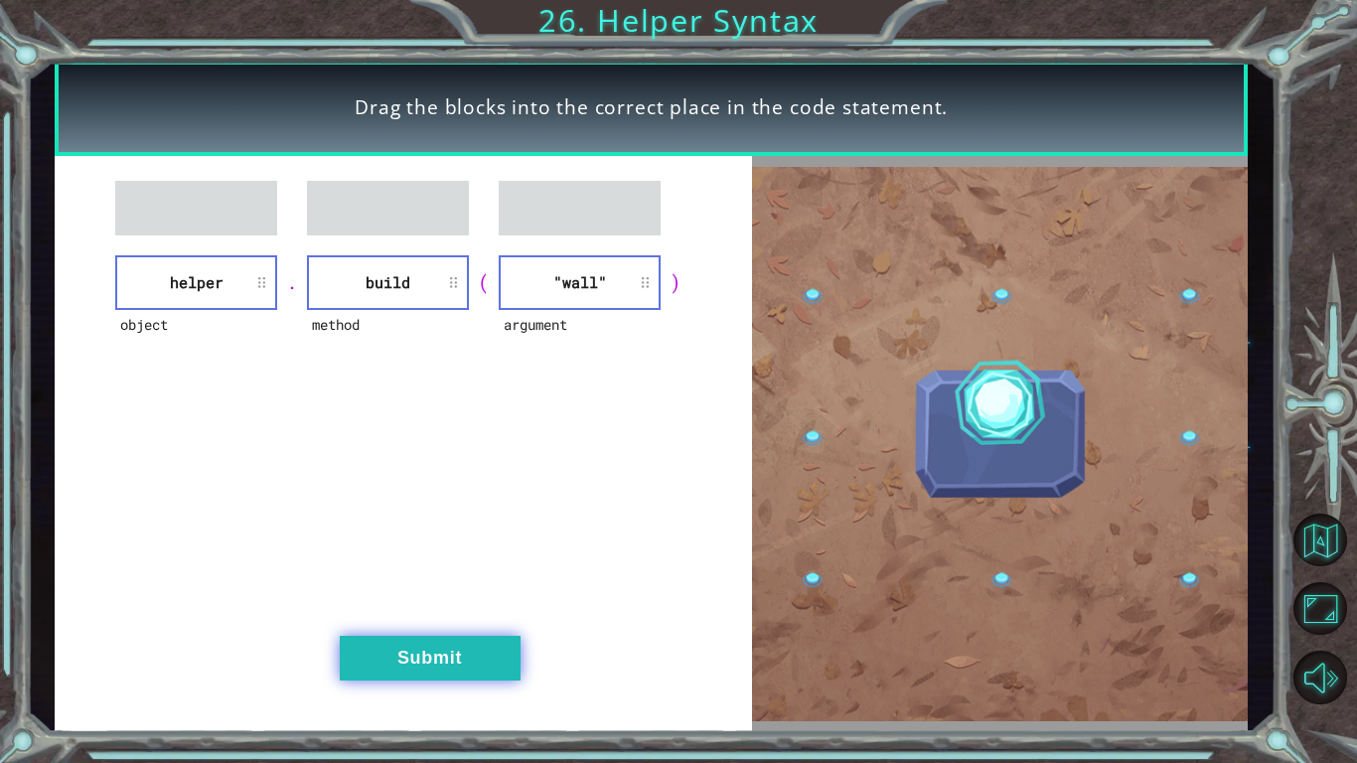
click at [434, 594] on button "Submit" at bounding box center [430, 658] width 181 height 45
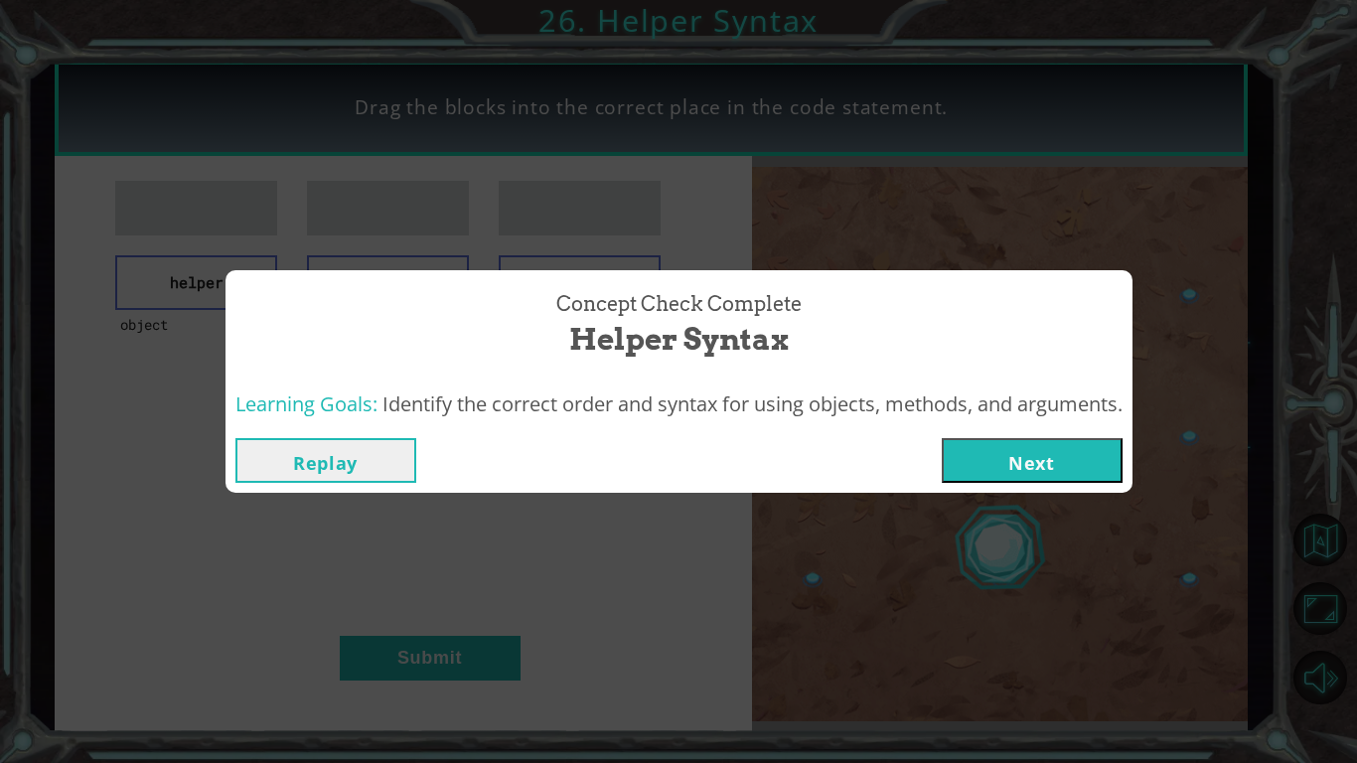
click at [1041, 480] on button "Next" at bounding box center [1032, 460] width 181 height 45
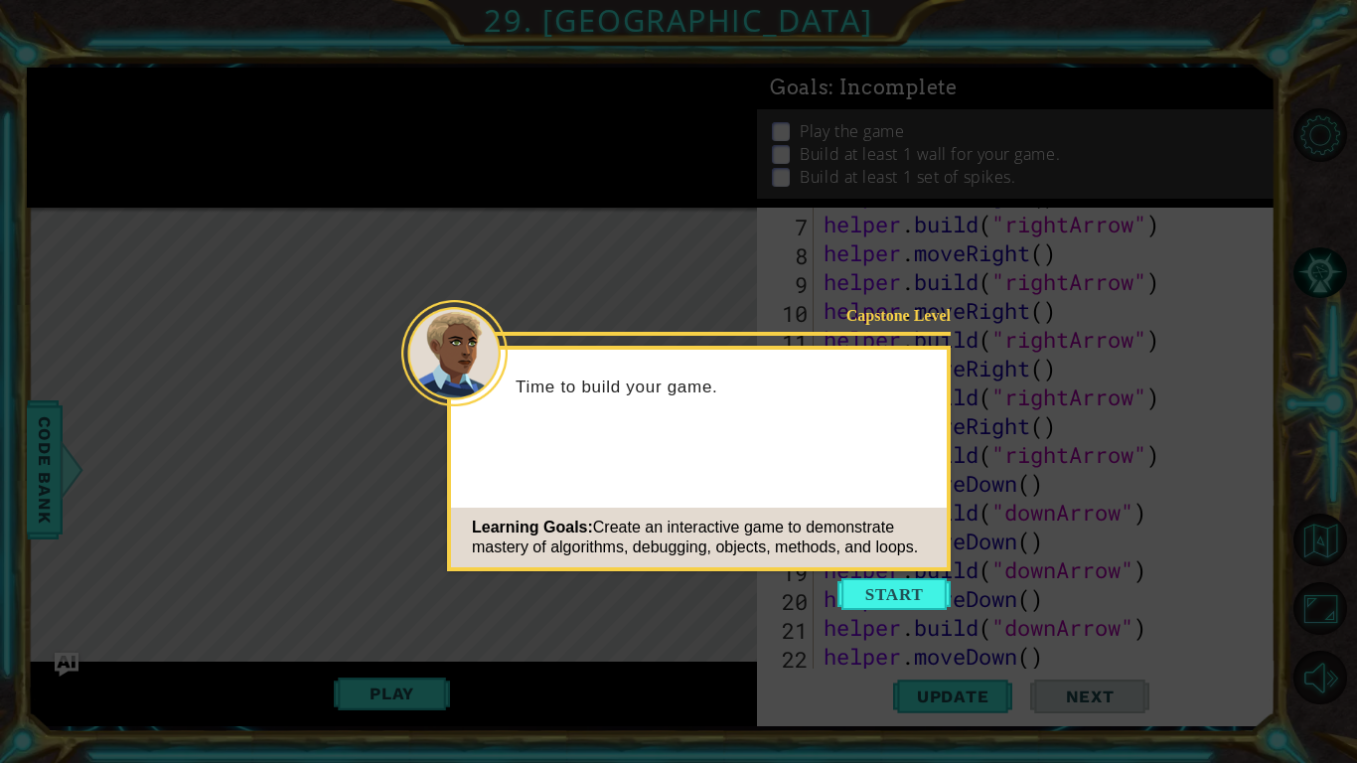
scroll to position [317, 0]
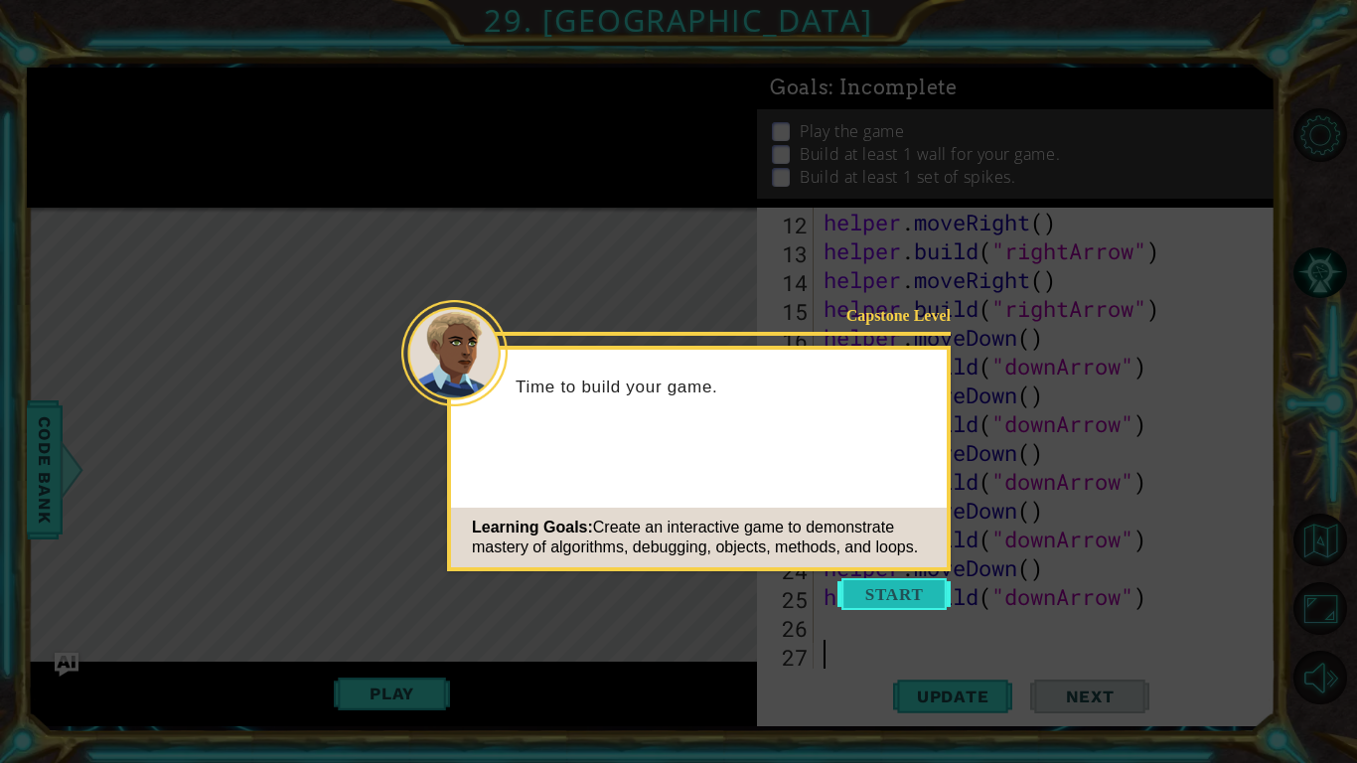
click at [881, 579] on button "Start" at bounding box center [894, 594] width 113 height 32
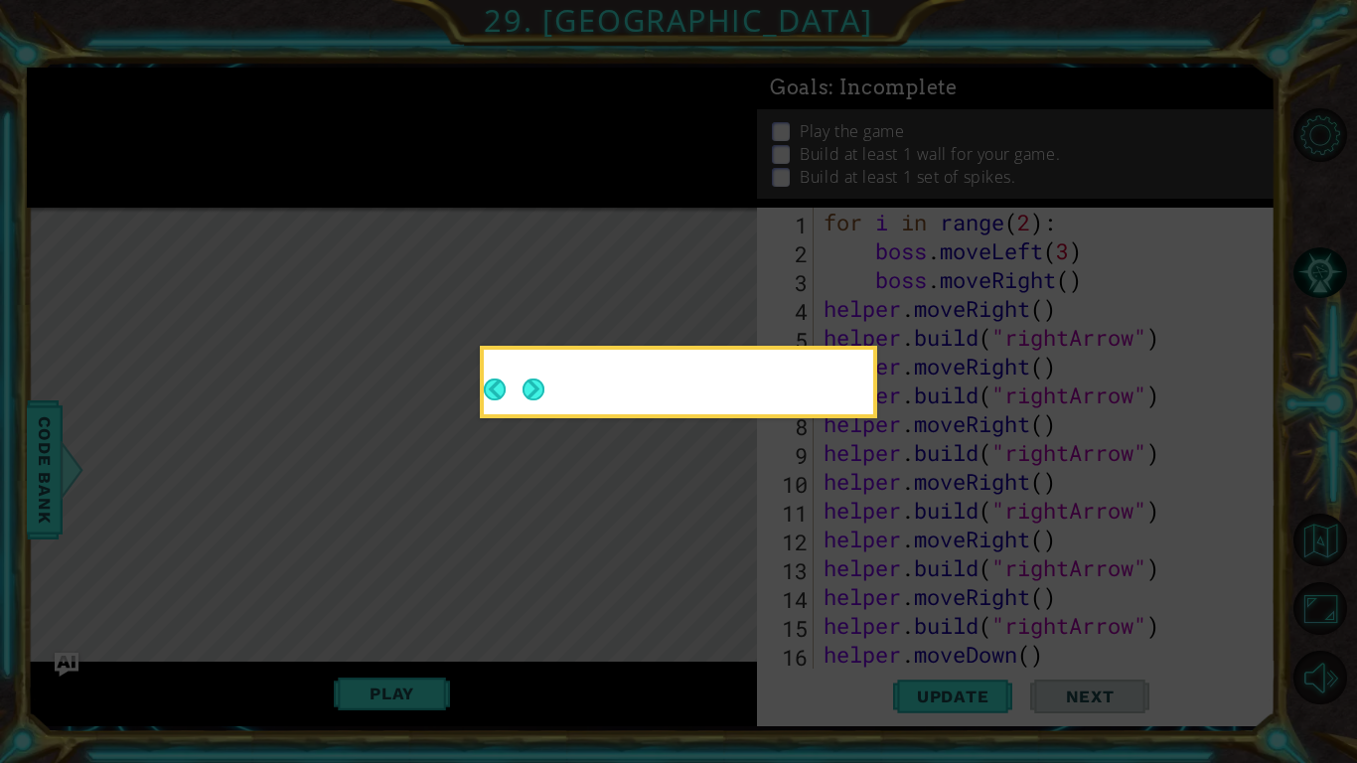
scroll to position [0, 0]
click at [855, 594] on icon at bounding box center [678, 381] width 1357 height 763
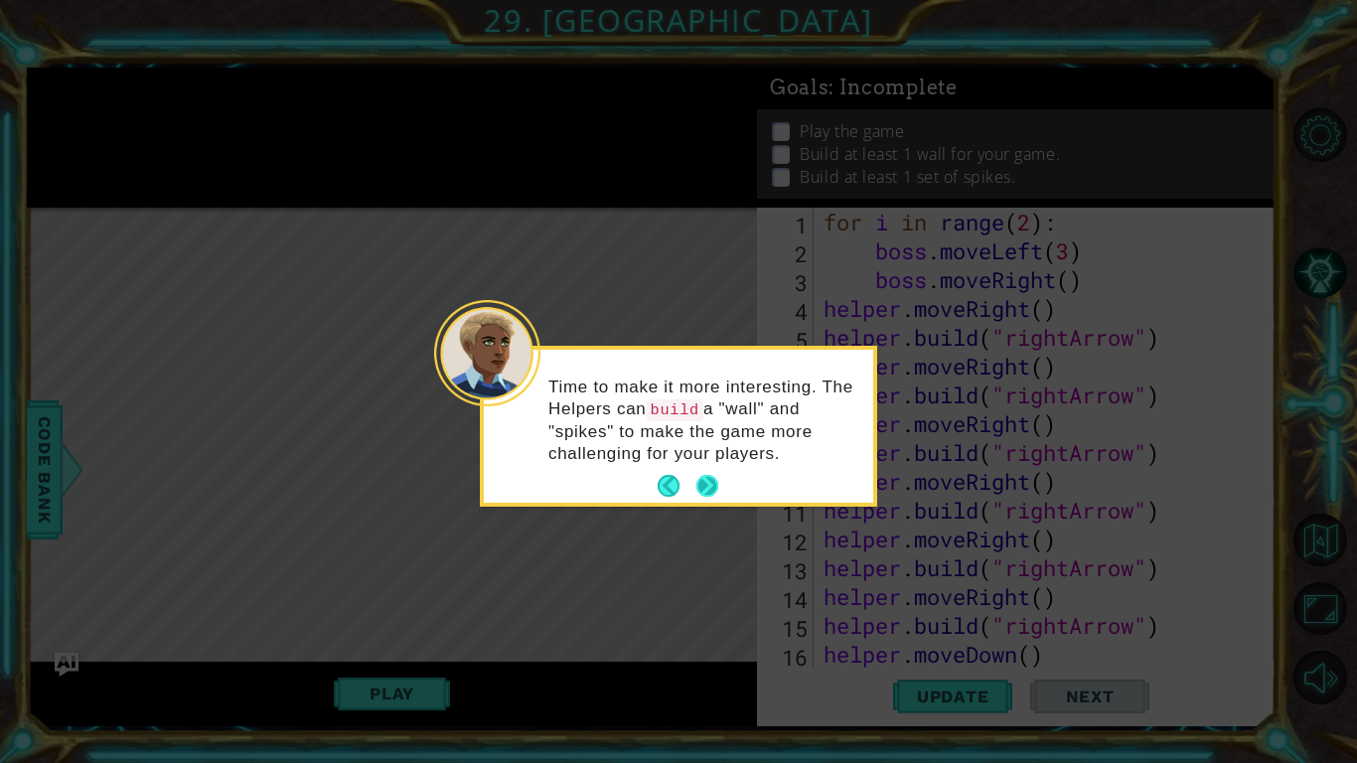
click at [705, 478] on button "Next" at bounding box center [708, 486] width 23 height 23
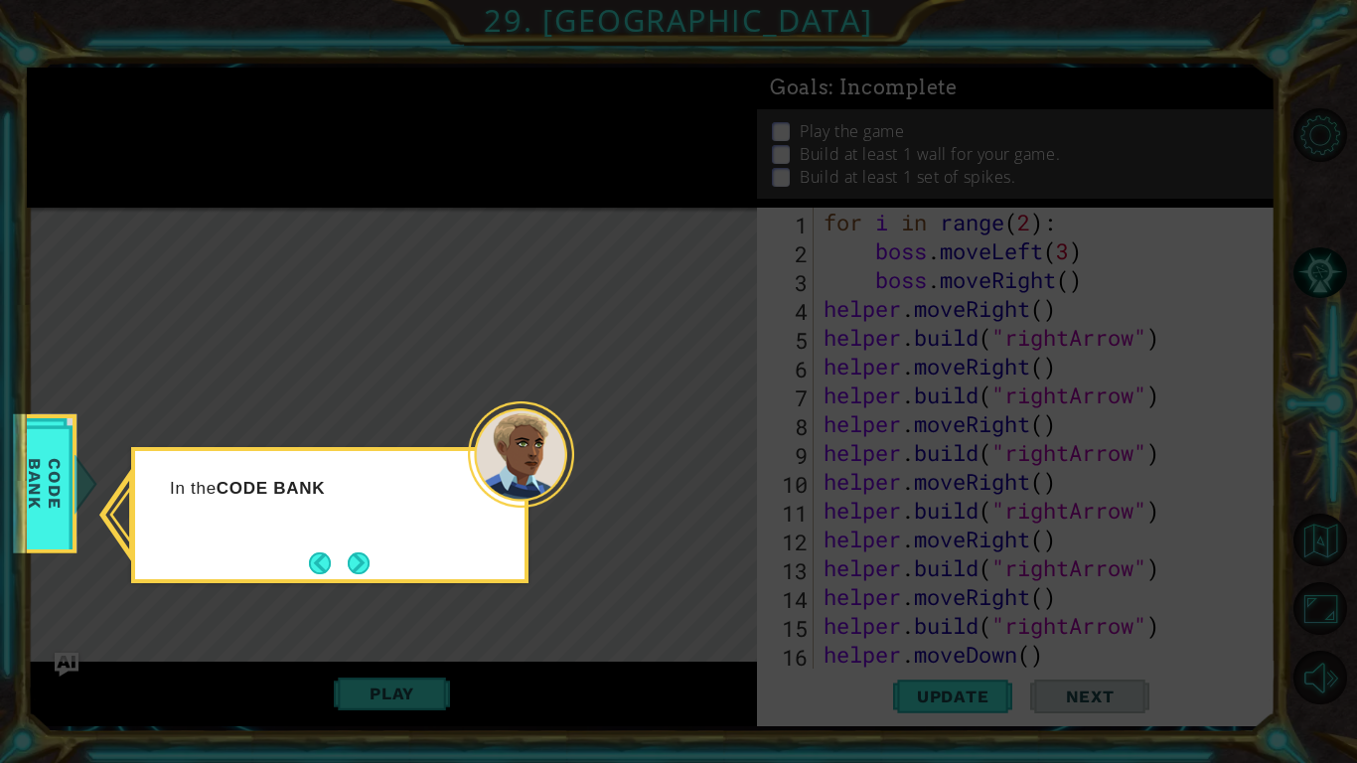
click at [222, 594] on icon at bounding box center [678, 381] width 1357 height 763
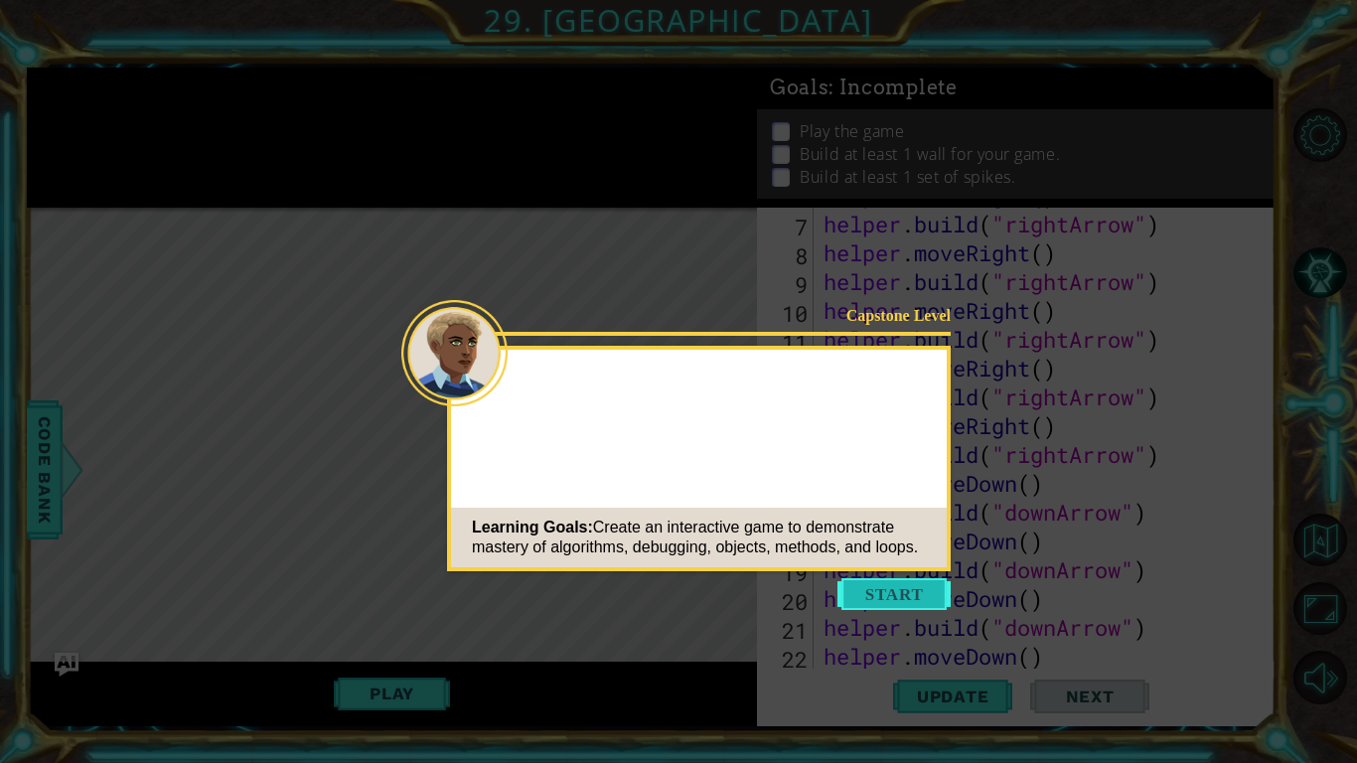
click at [884, 594] on button "Start" at bounding box center [894, 594] width 113 height 32
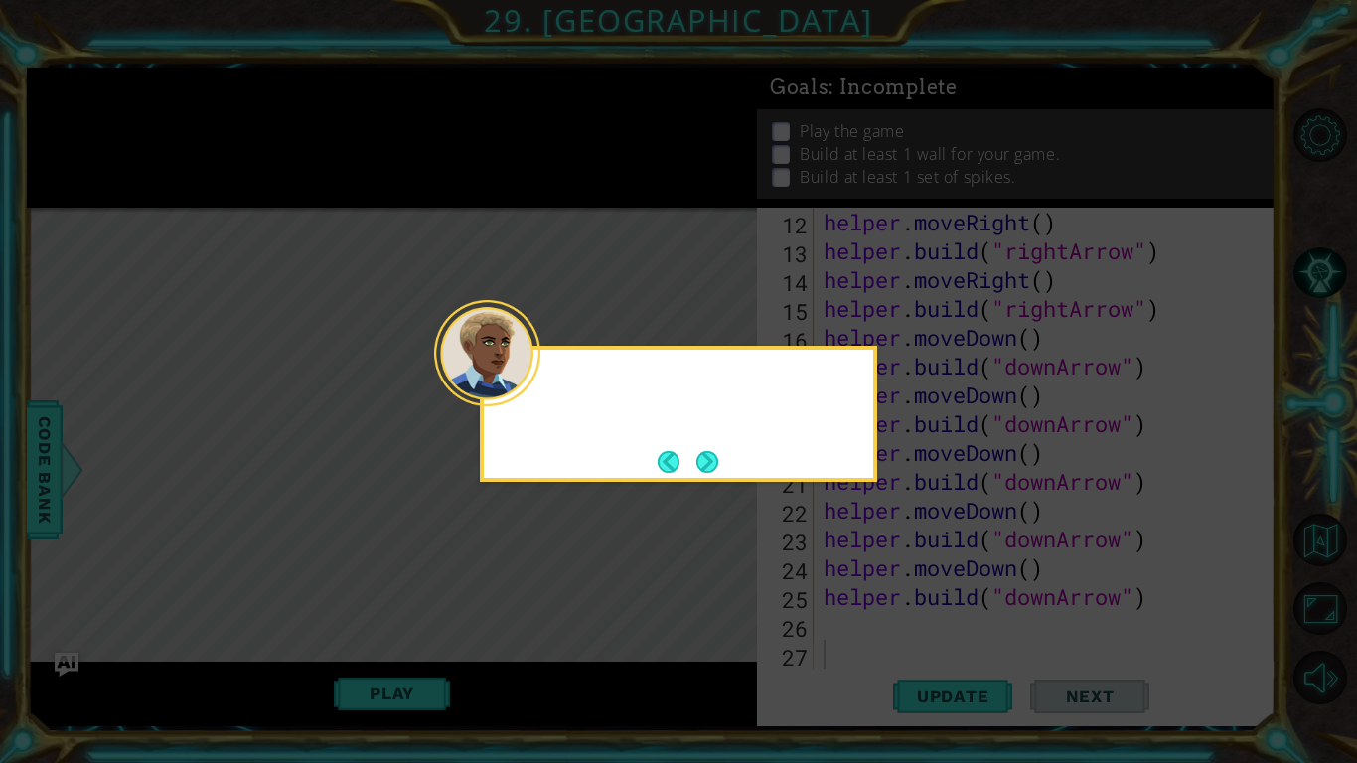
scroll to position [317, 0]
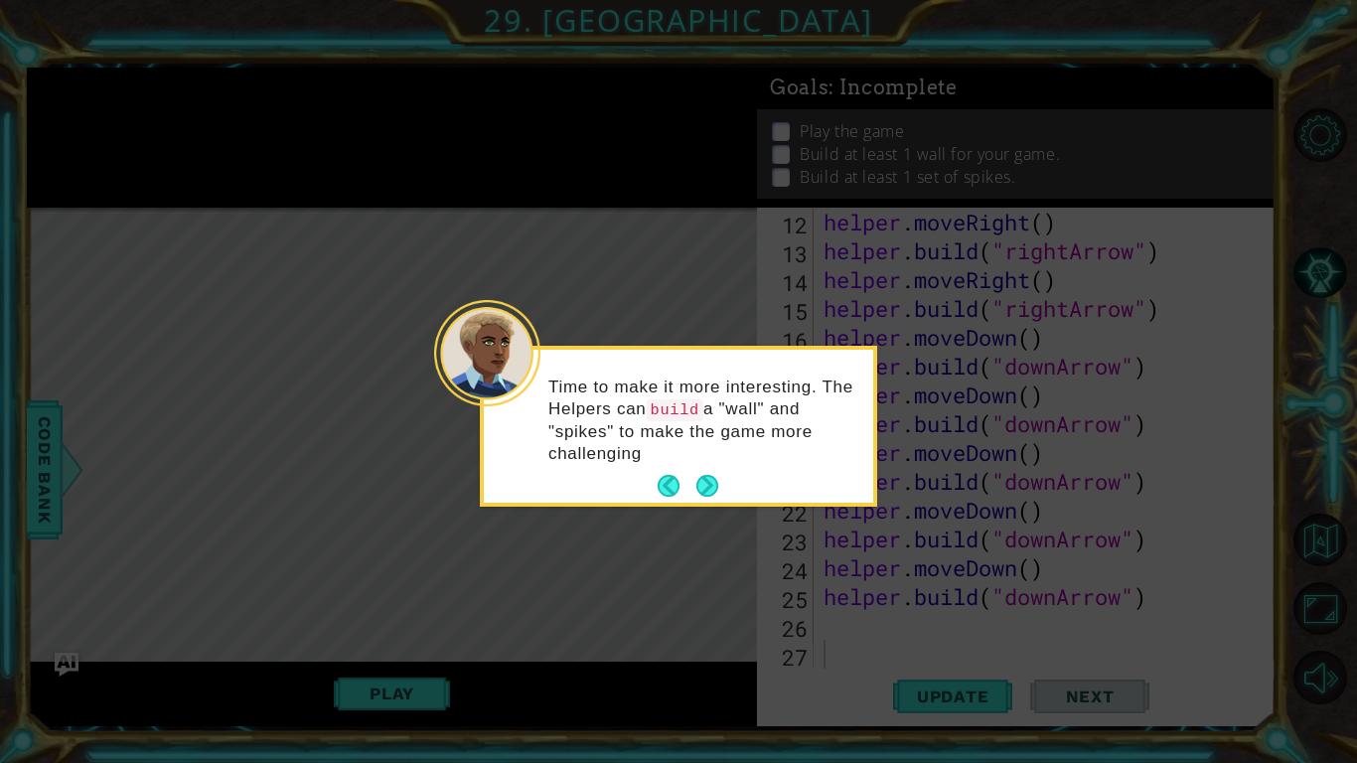
click at [712, 467] on div "Time to make it more interesting. The Helpers can build a "wall" and "spikes" t…" at bounding box center [678, 430] width 389 height 145
click at [710, 497] on button "Next" at bounding box center [708, 486] width 22 height 22
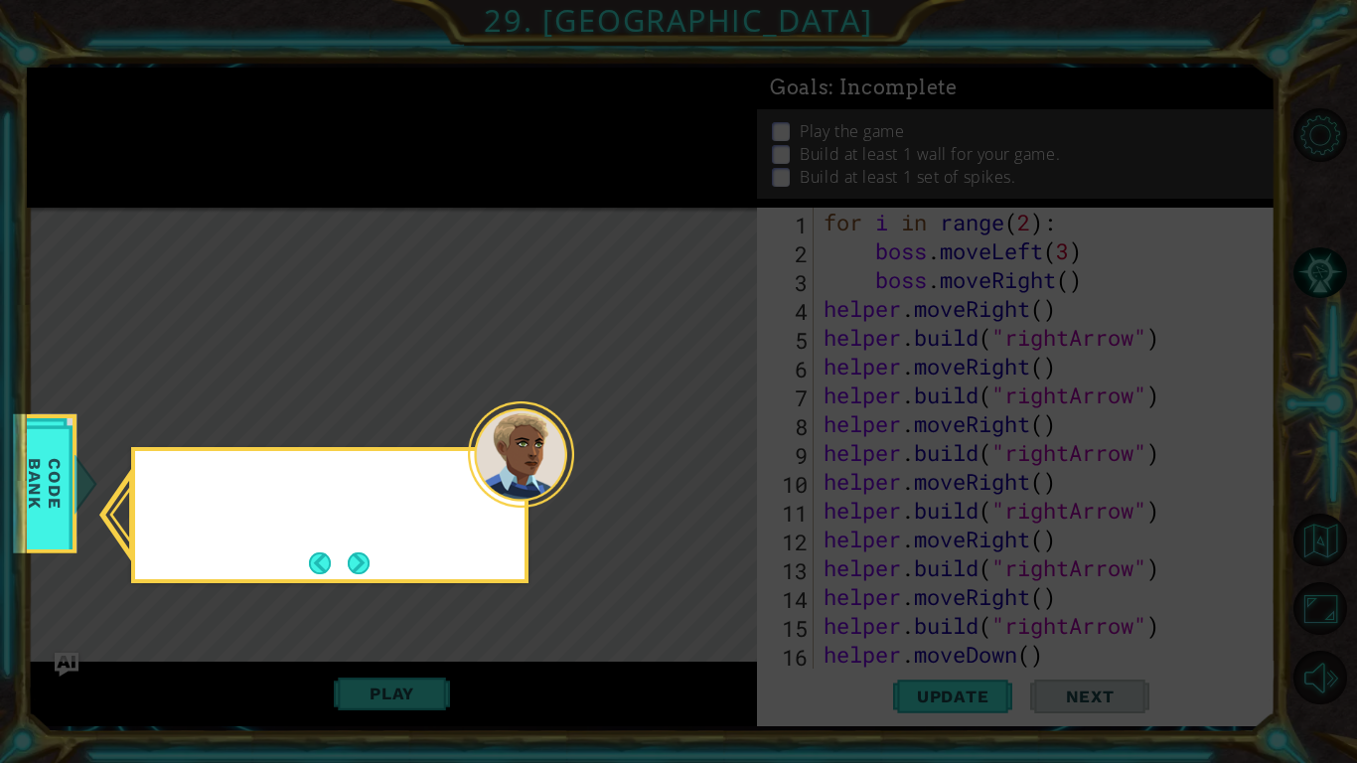
scroll to position [0, 0]
click at [364, 565] on button "Next" at bounding box center [359, 563] width 22 height 22
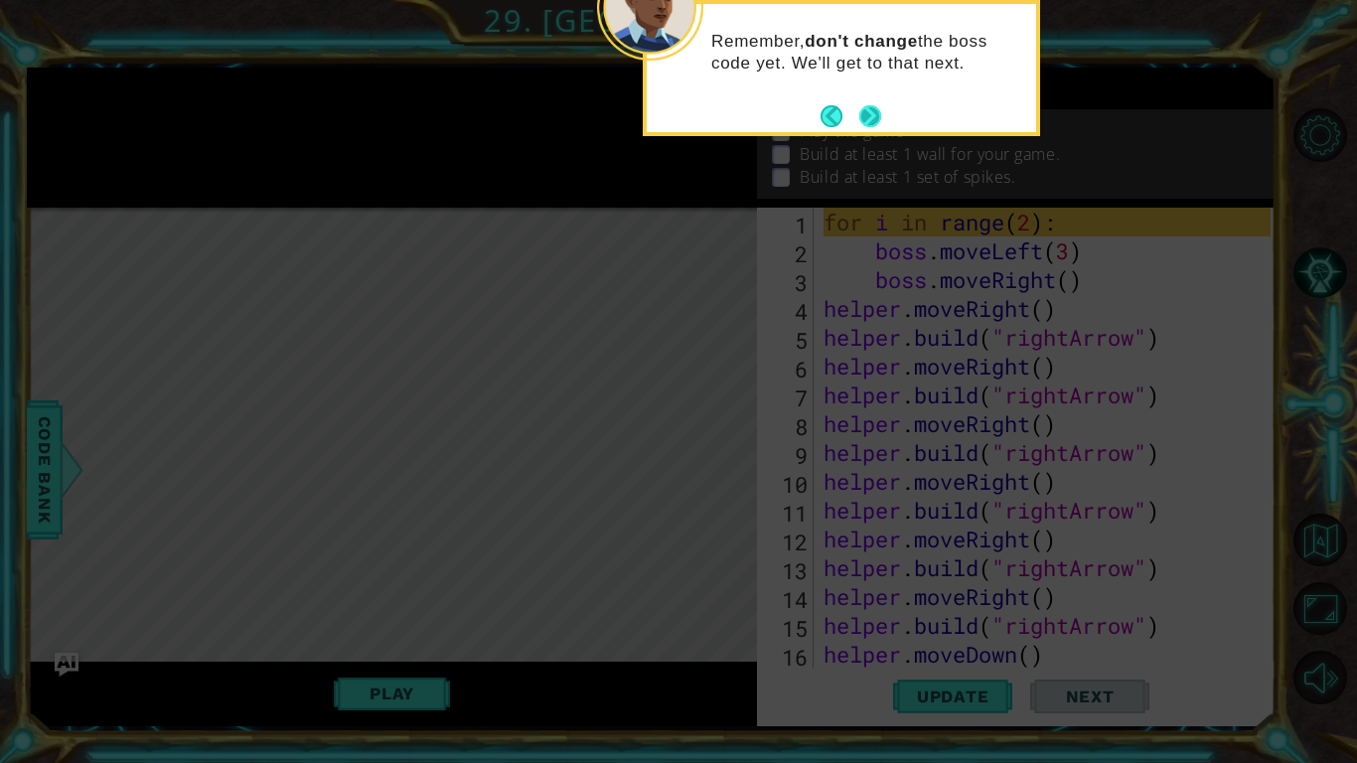
click at [868, 117] on button "Next" at bounding box center [869, 115] width 25 height 25
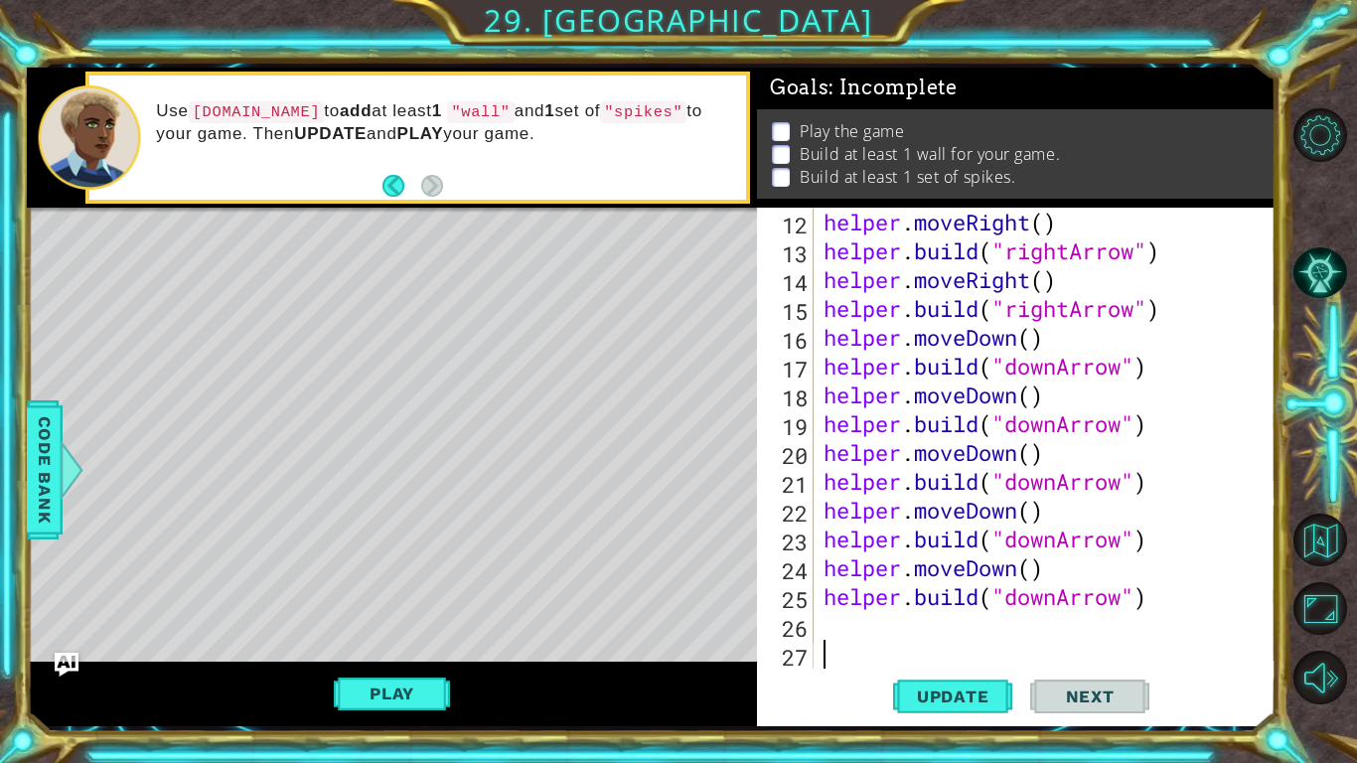
scroll to position [317, 0]
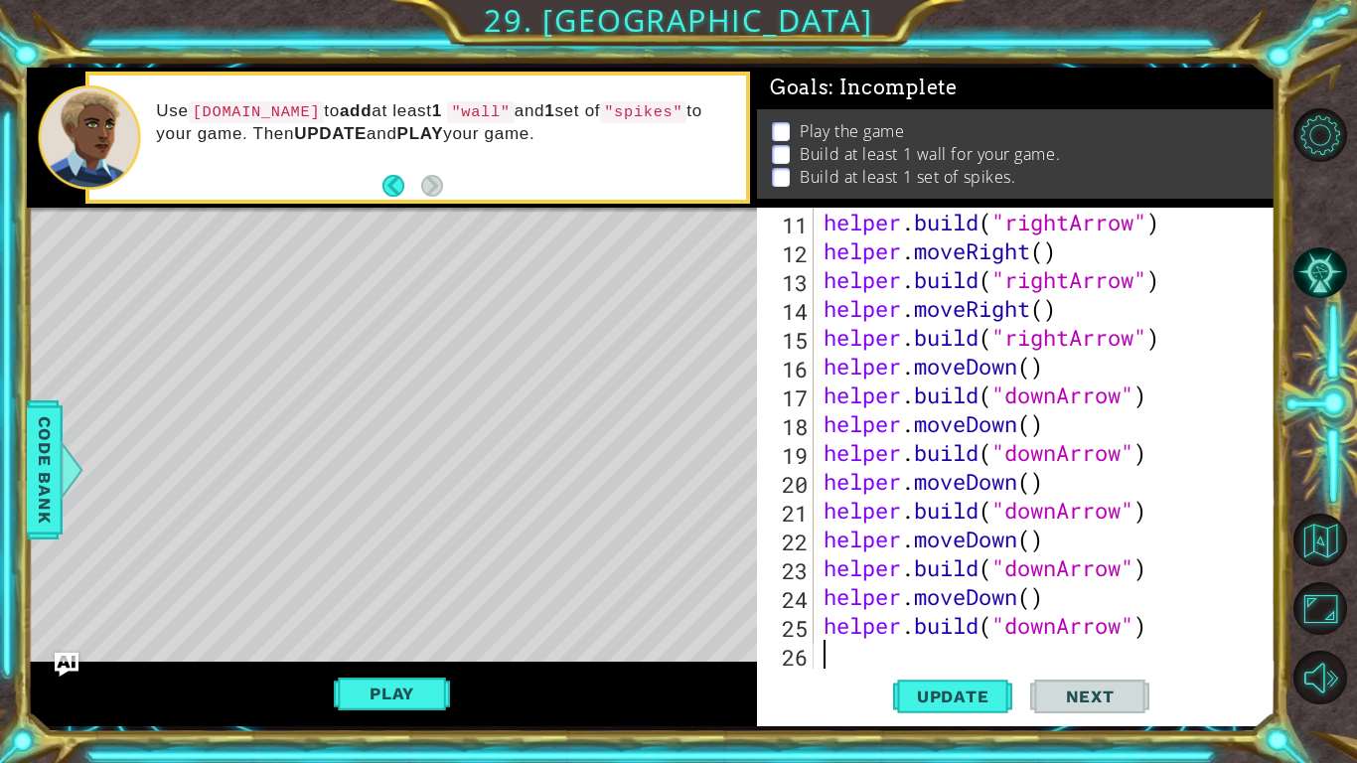
type textarea "[DOMAIN_NAME]("downArrow")"
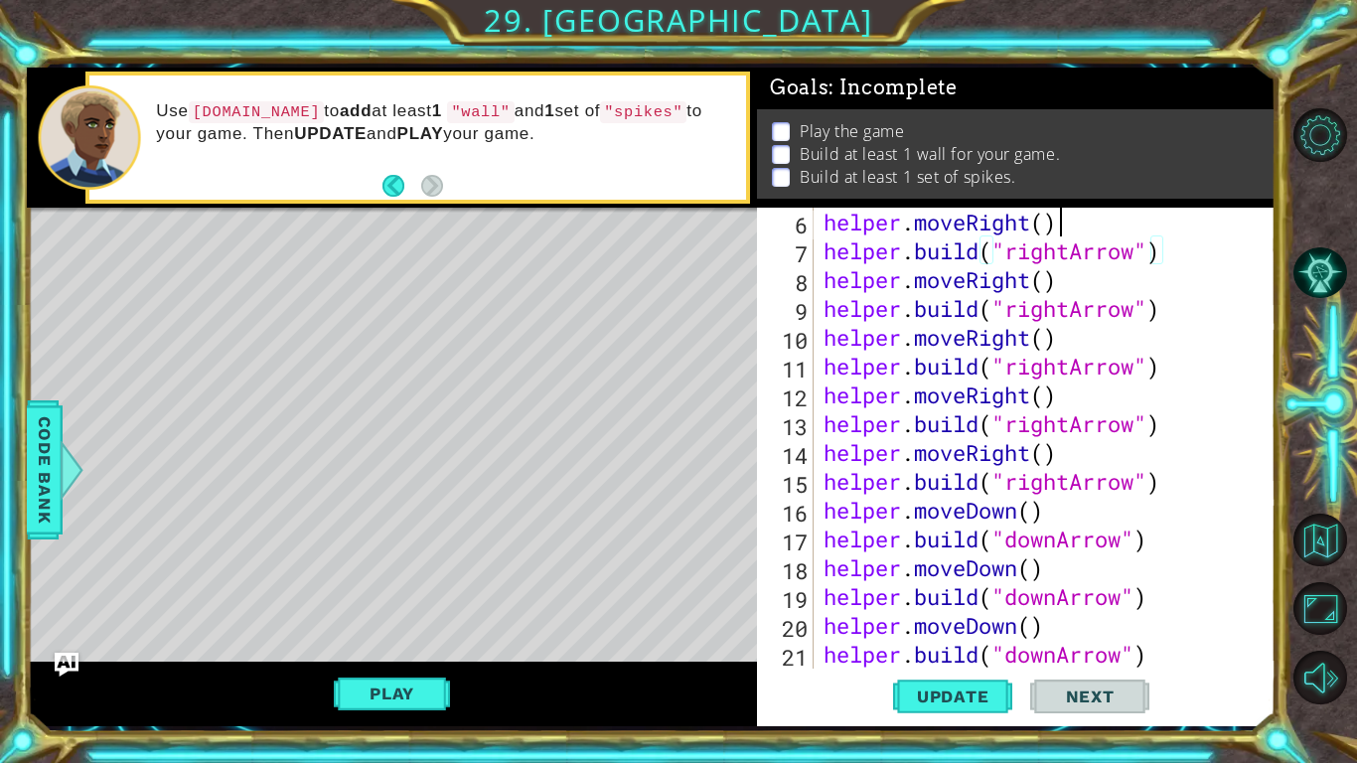
scroll to position [0, 0]
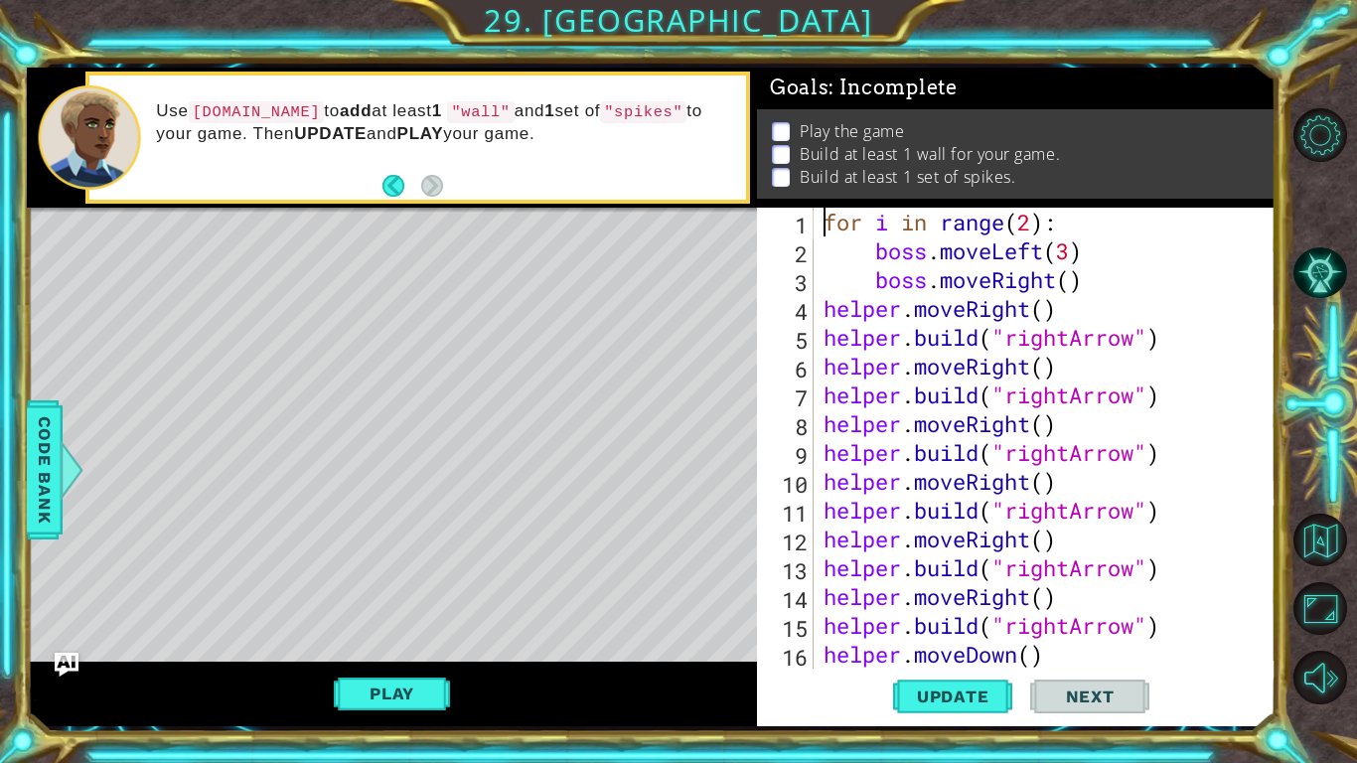
click at [1096, 278] on div "for i in range ( 2 ) : boss . moveLeft ( 3 ) boss . moveRight ( ) helper . move…" at bounding box center [1050, 467] width 461 height 519
type textarea "boss.moveRight()"
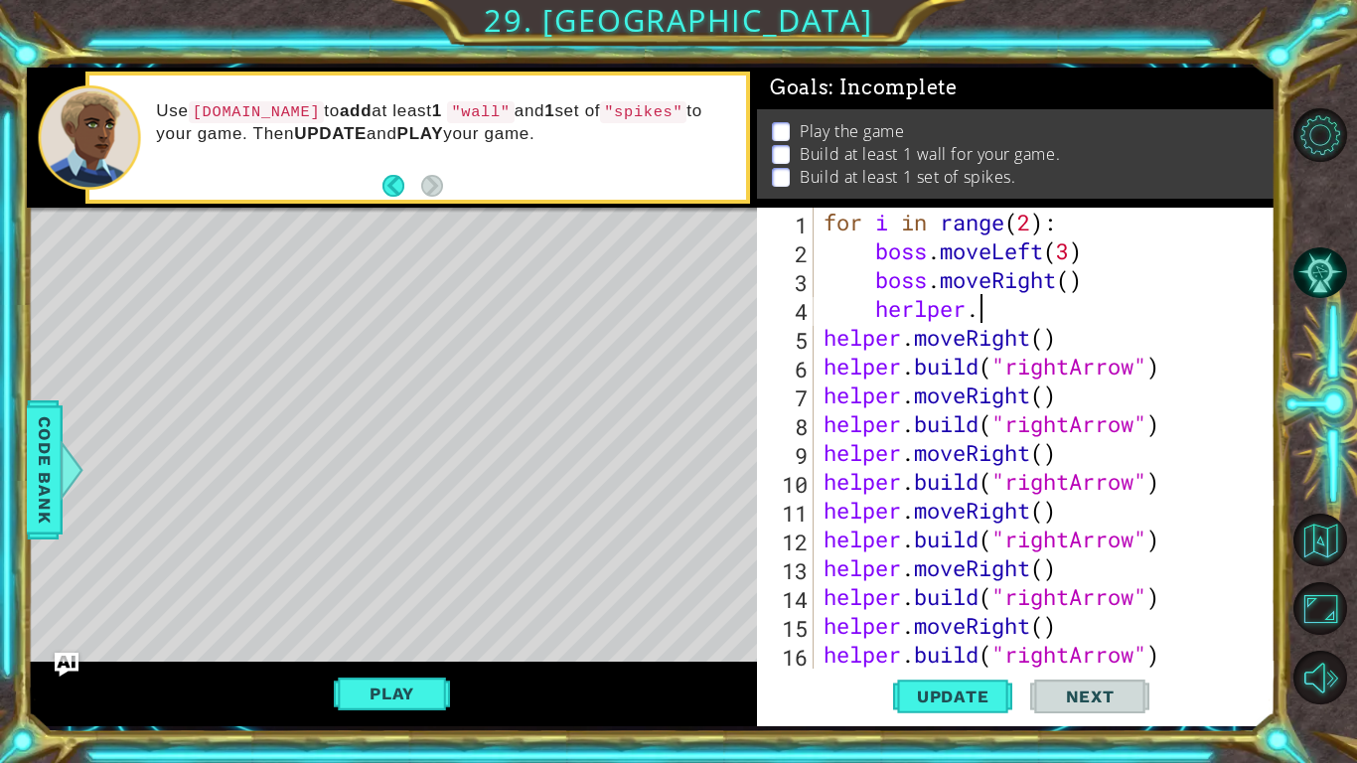
scroll to position [0, 6]
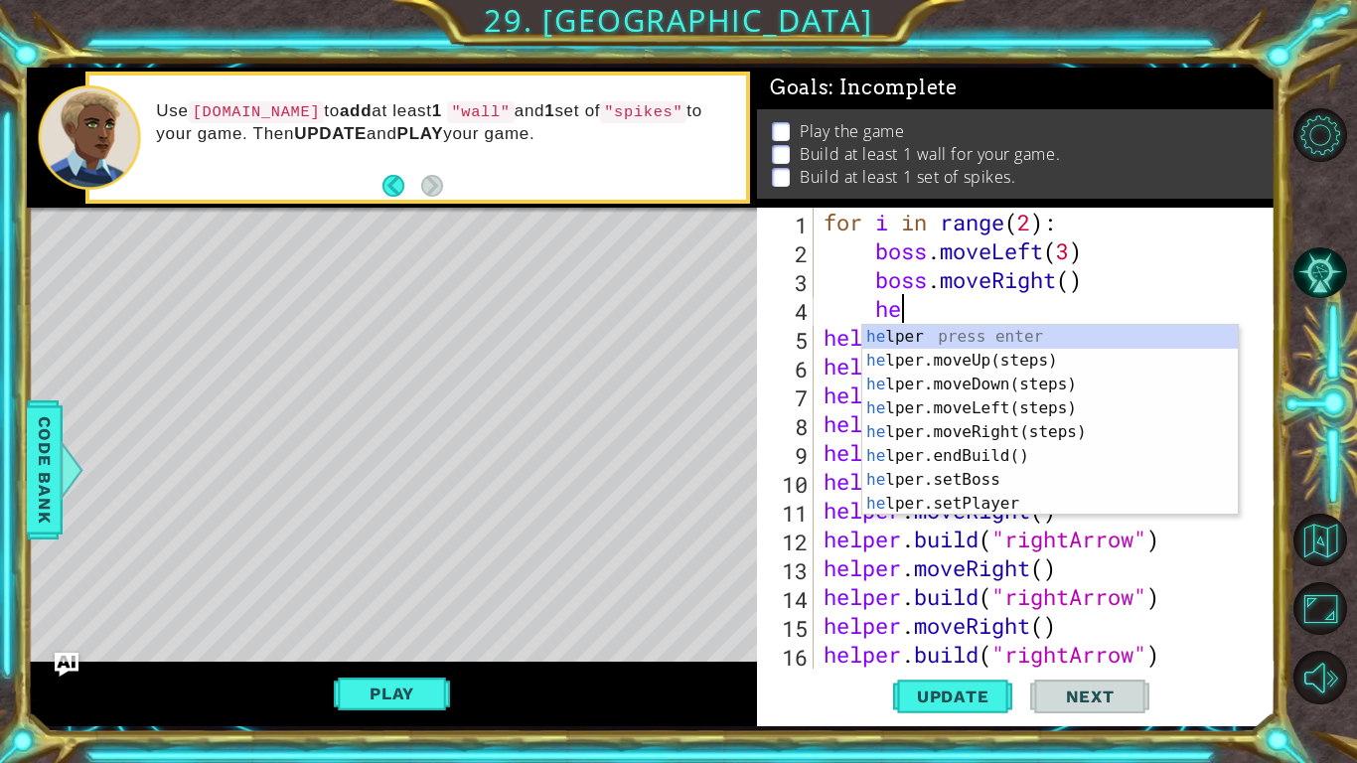
type textarea "h"
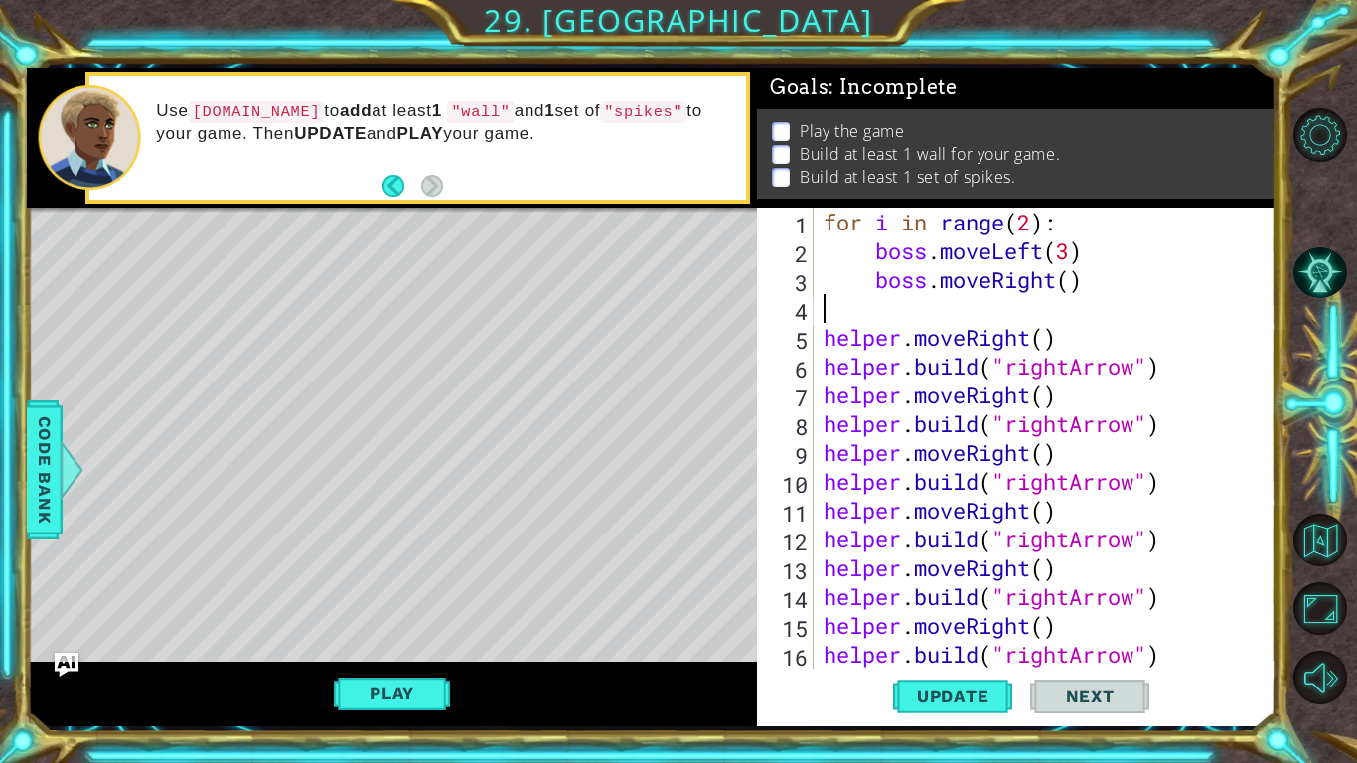
scroll to position [0, 0]
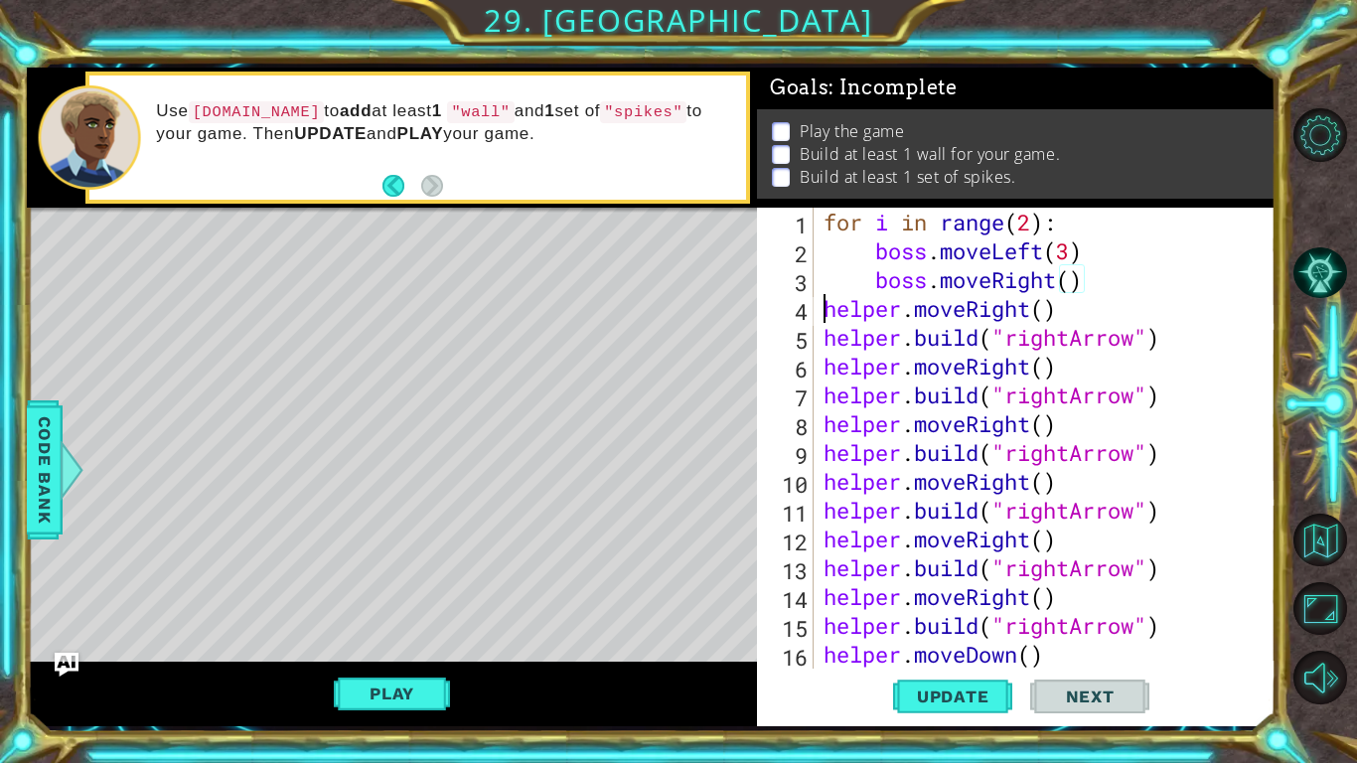
click at [821, 316] on div "for i in range ( 2 ) : boss . moveLeft ( 3 ) boss . moveRight ( ) helper . move…" at bounding box center [1050, 467] width 461 height 519
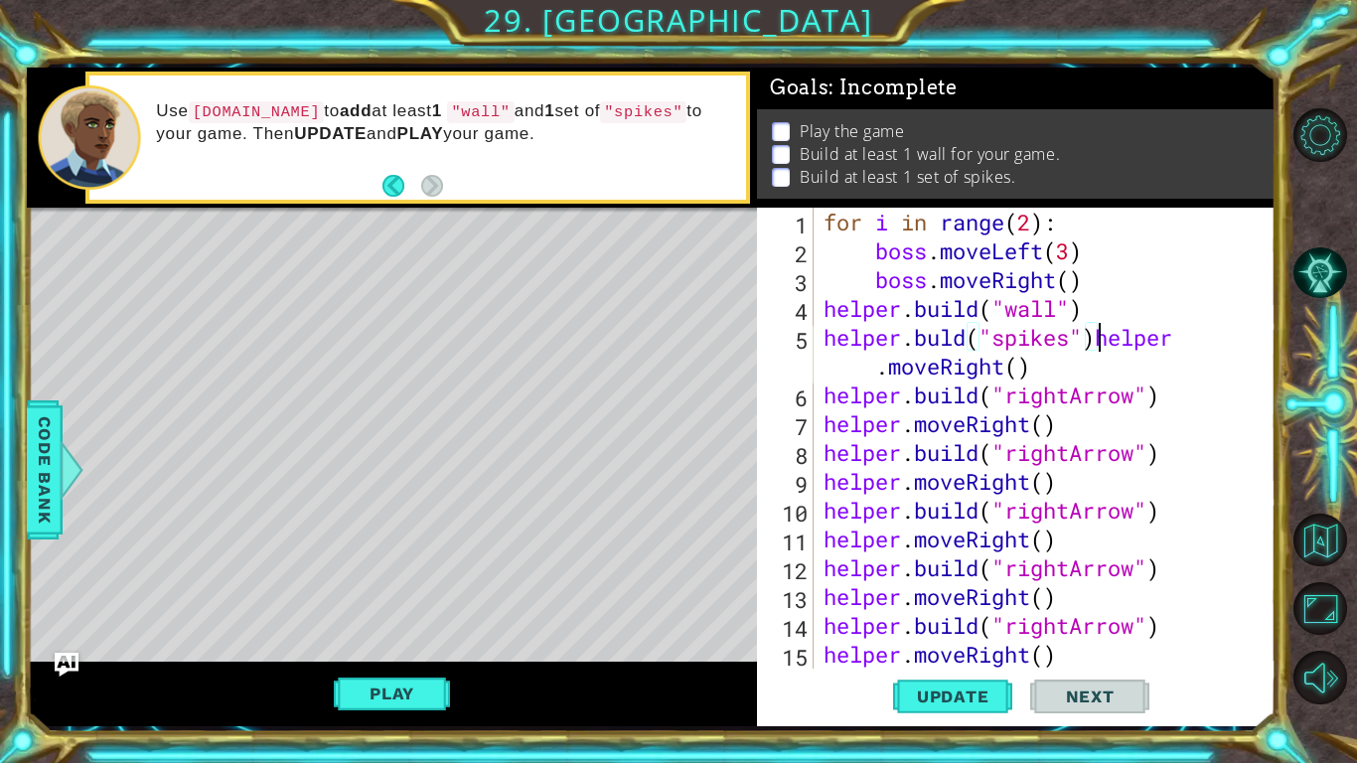
scroll to position [0, 10]
click at [985, 594] on span "Update" at bounding box center [953, 697] width 112 height 20
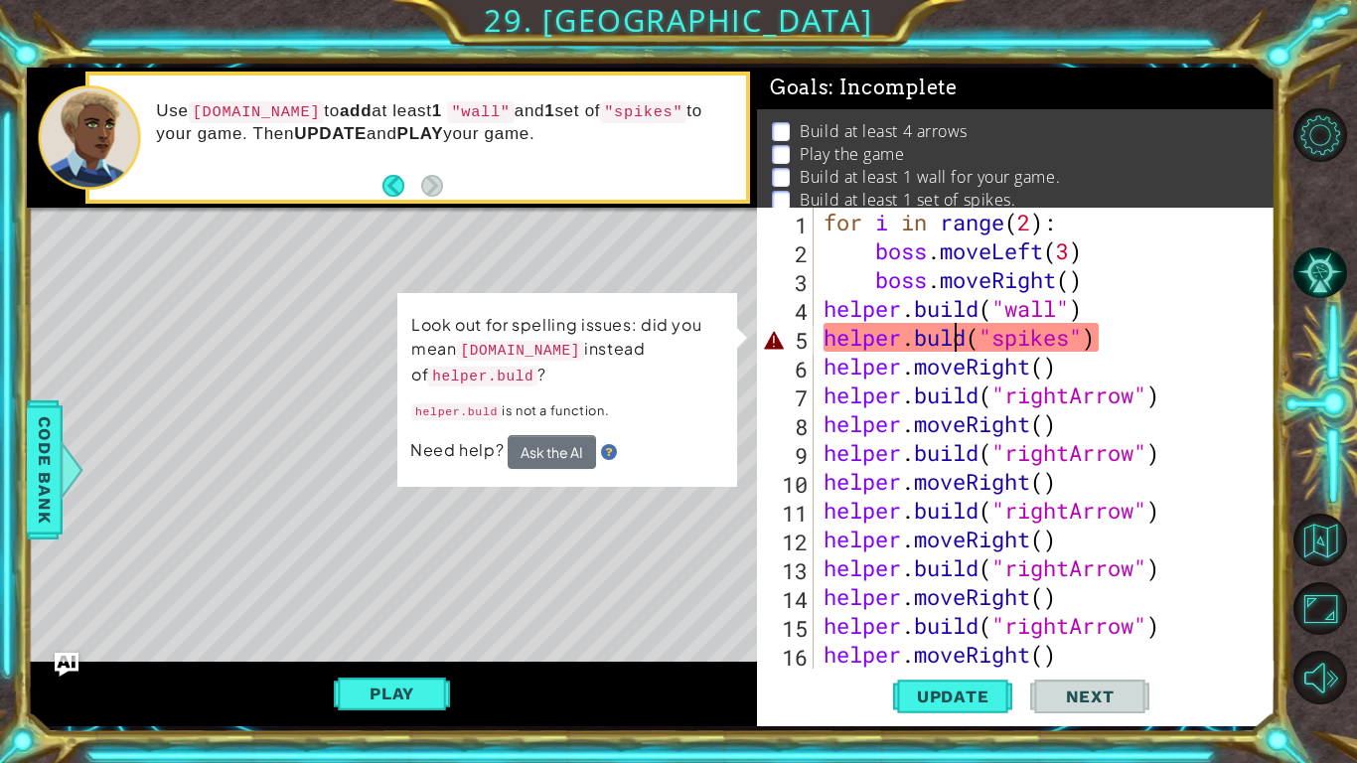
click at [949, 345] on div "for i in range ( 2 ) : boss . moveLeft ( 3 ) boss . moveRight ( ) helper . buil…" at bounding box center [1050, 467] width 461 height 519
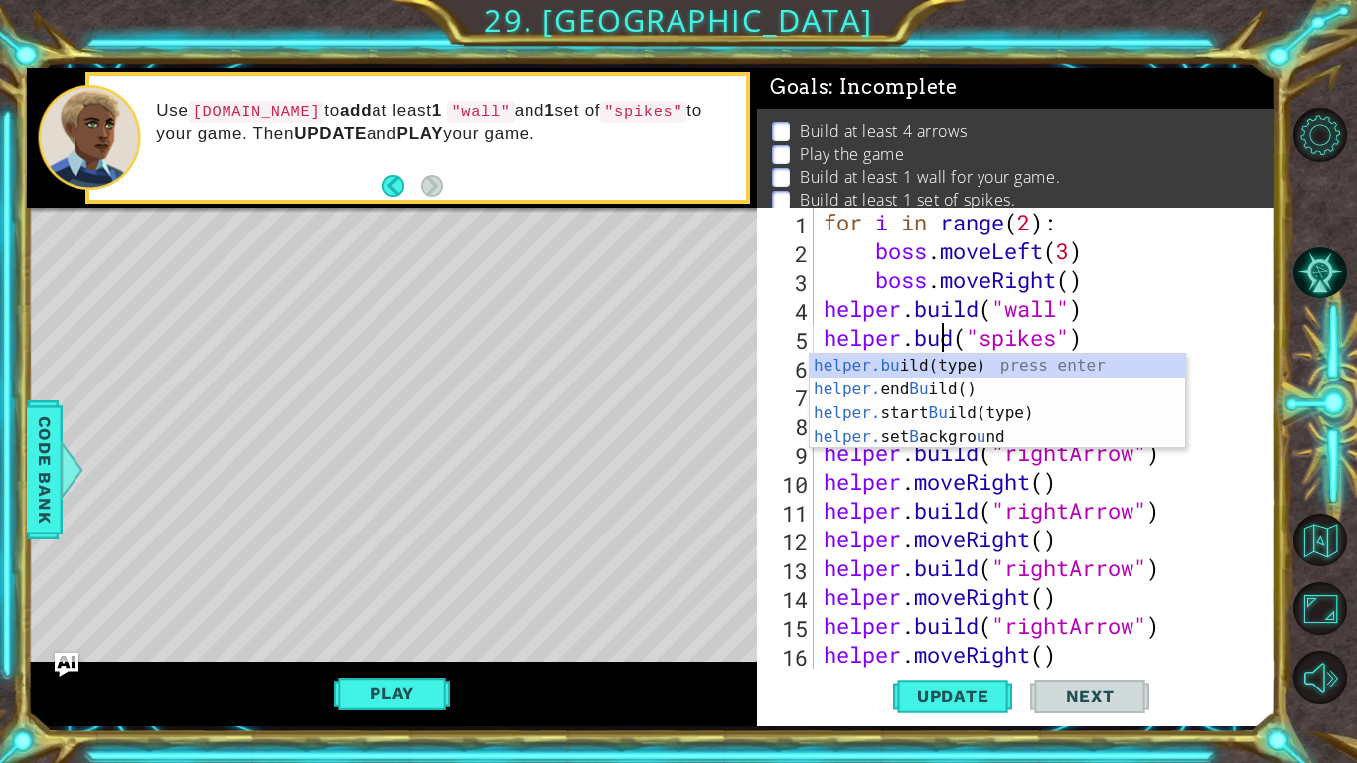
scroll to position [0, 6]
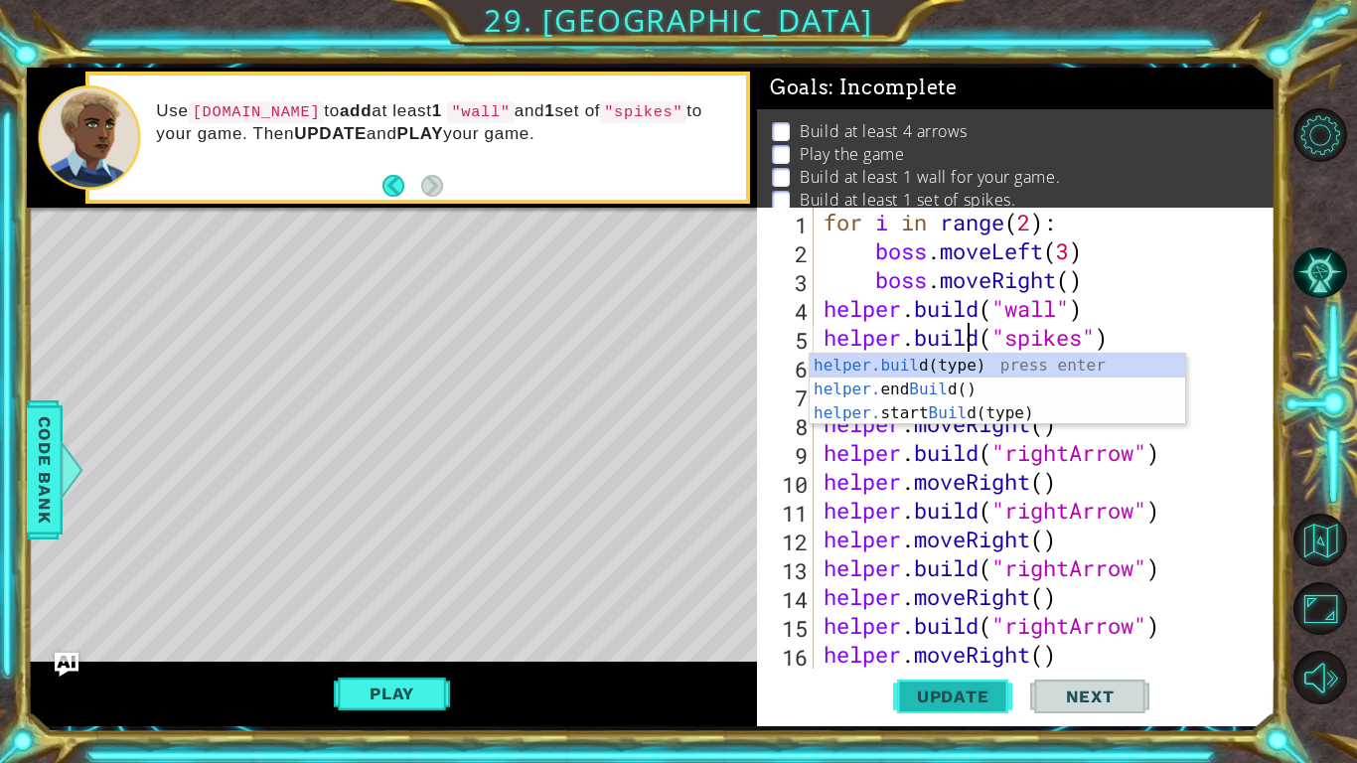
click at [937, 594] on span "Update" at bounding box center [953, 697] width 112 height 20
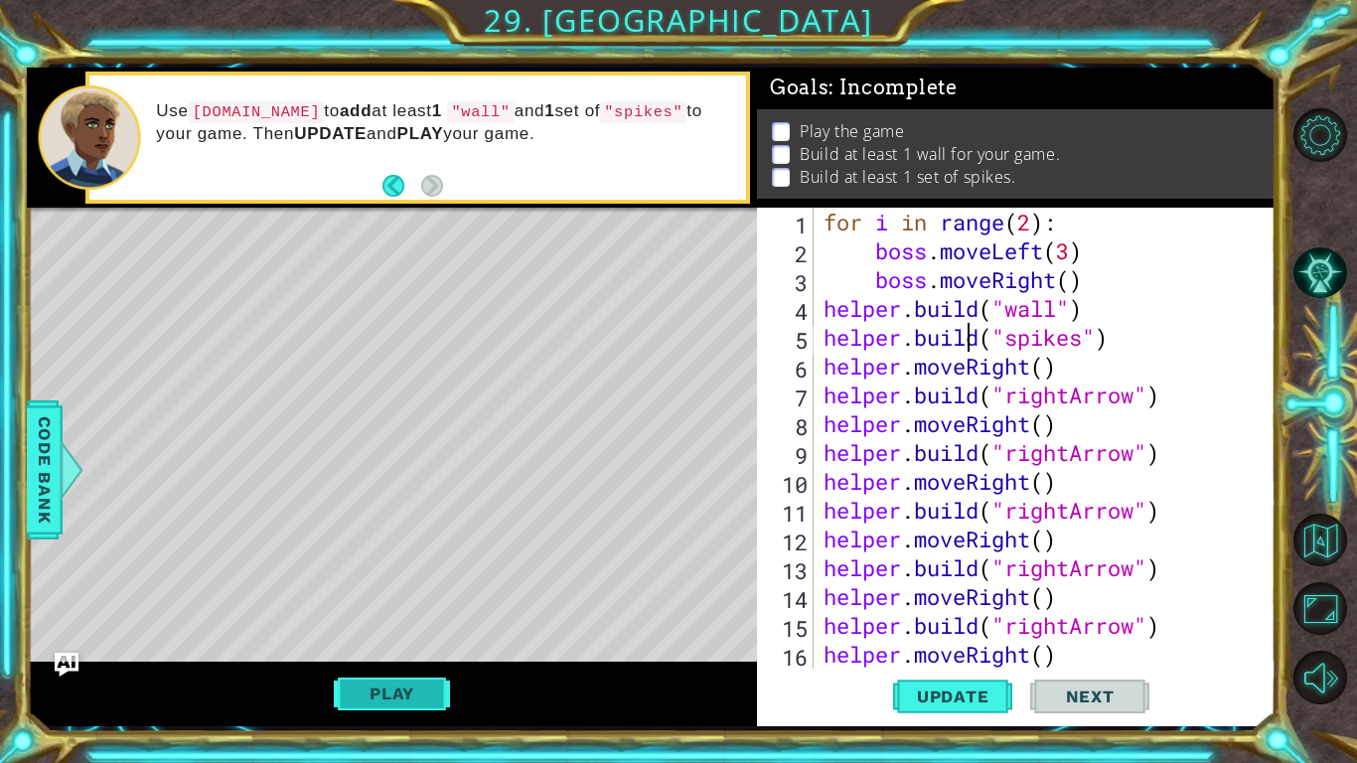
click at [432, 594] on button "Play" at bounding box center [392, 694] width 116 height 38
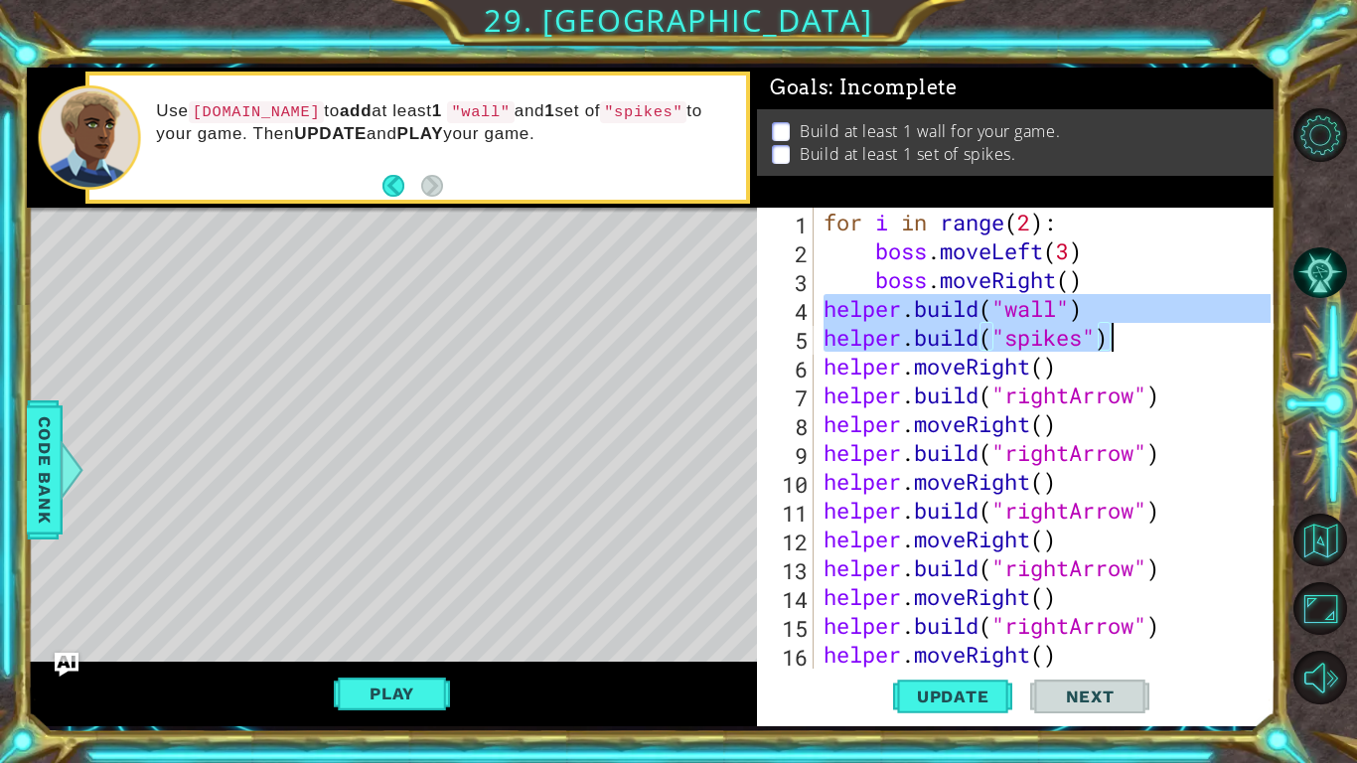
drag, startPoint x: 822, startPoint y: 311, endPoint x: 1127, endPoint y: 352, distance: 307.7
click at [1127, 352] on div "for i in range ( 2 ) : boss . moveLeft ( 3 ) boss . moveRight ( ) helper . buil…" at bounding box center [1050, 467] width 461 height 519
type textarea "helper.build("wall") helper.build("spikes")"
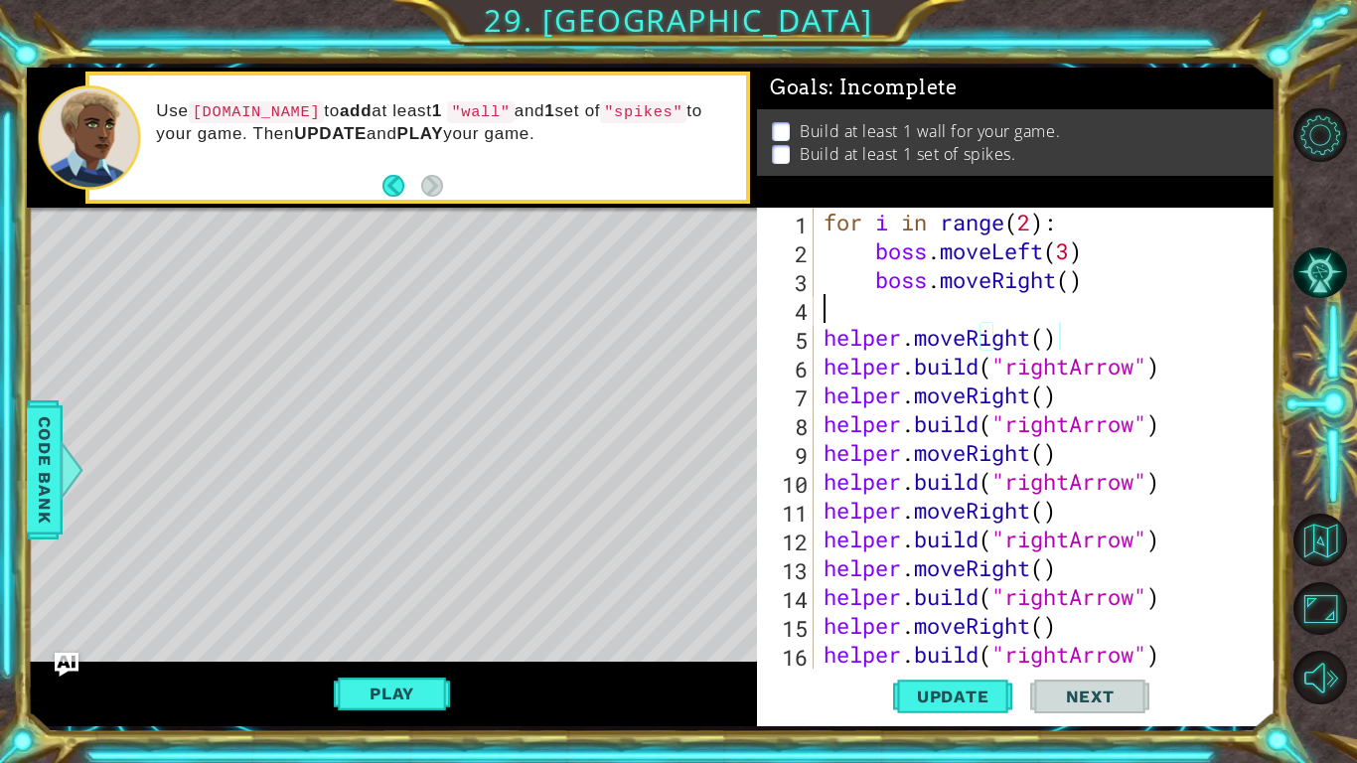
scroll to position [0, 0]
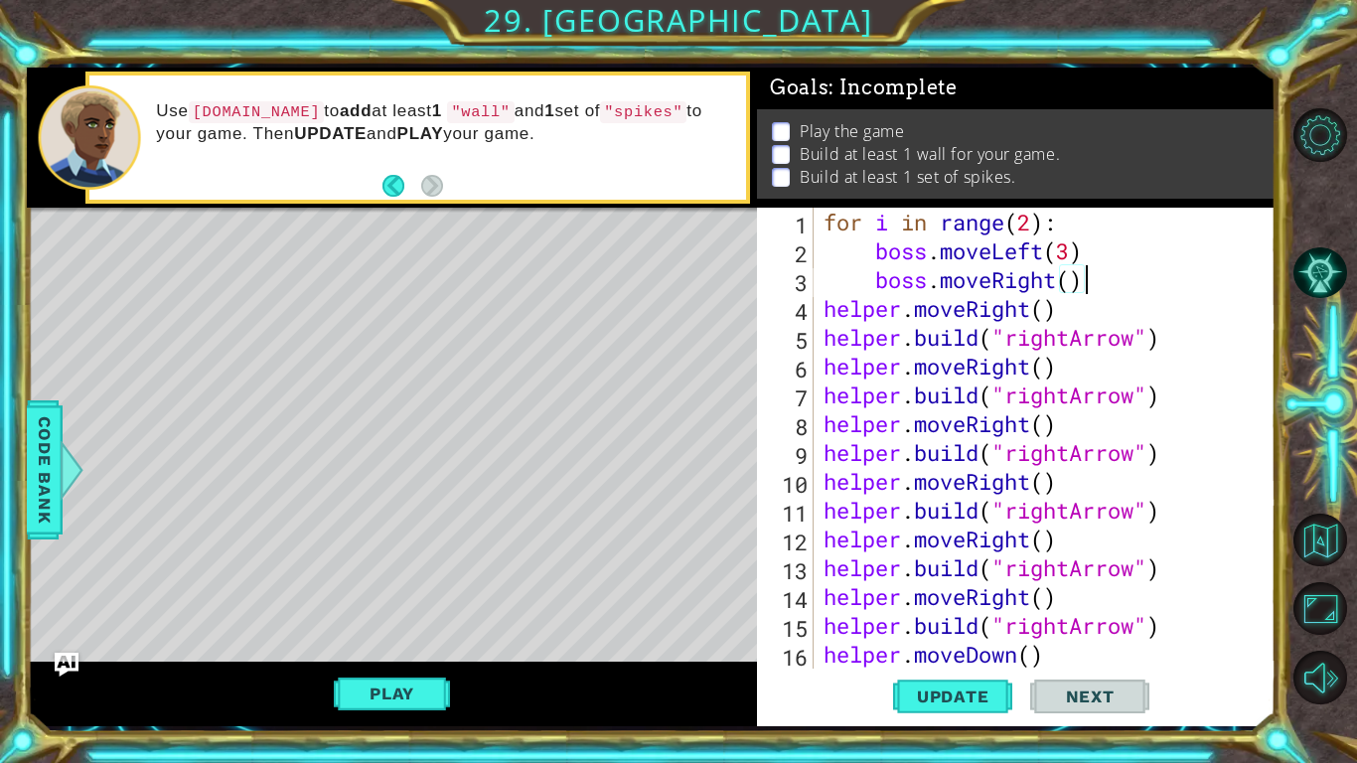
click at [1088, 588] on div "for i in range ( 2 ) : boss . moveLeft ( 3 ) boss . moveRight ( ) helper . move…" at bounding box center [1050, 467] width 461 height 519
type textarea "helper.moveRight()"
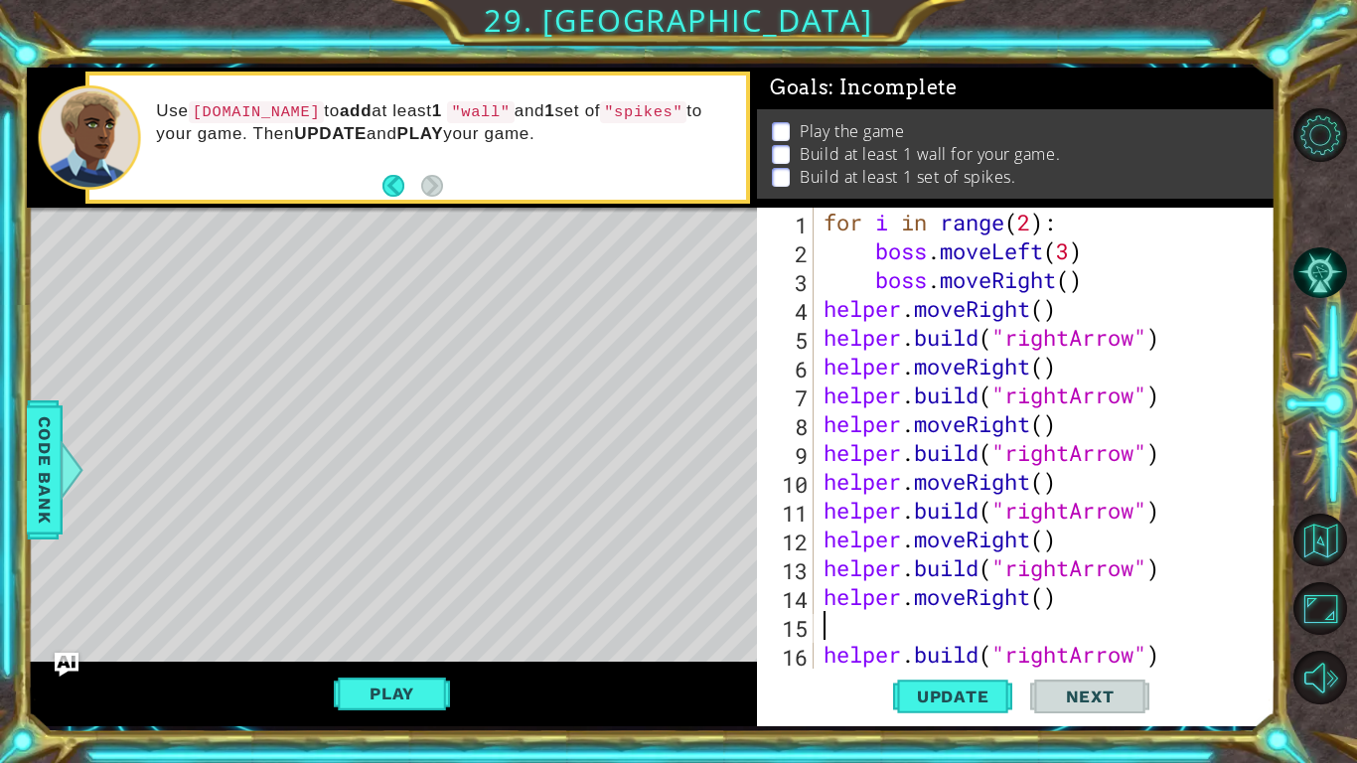
paste textarea "helper.build("spikes")"
click at [992, 594] on span "Update" at bounding box center [953, 697] width 112 height 20
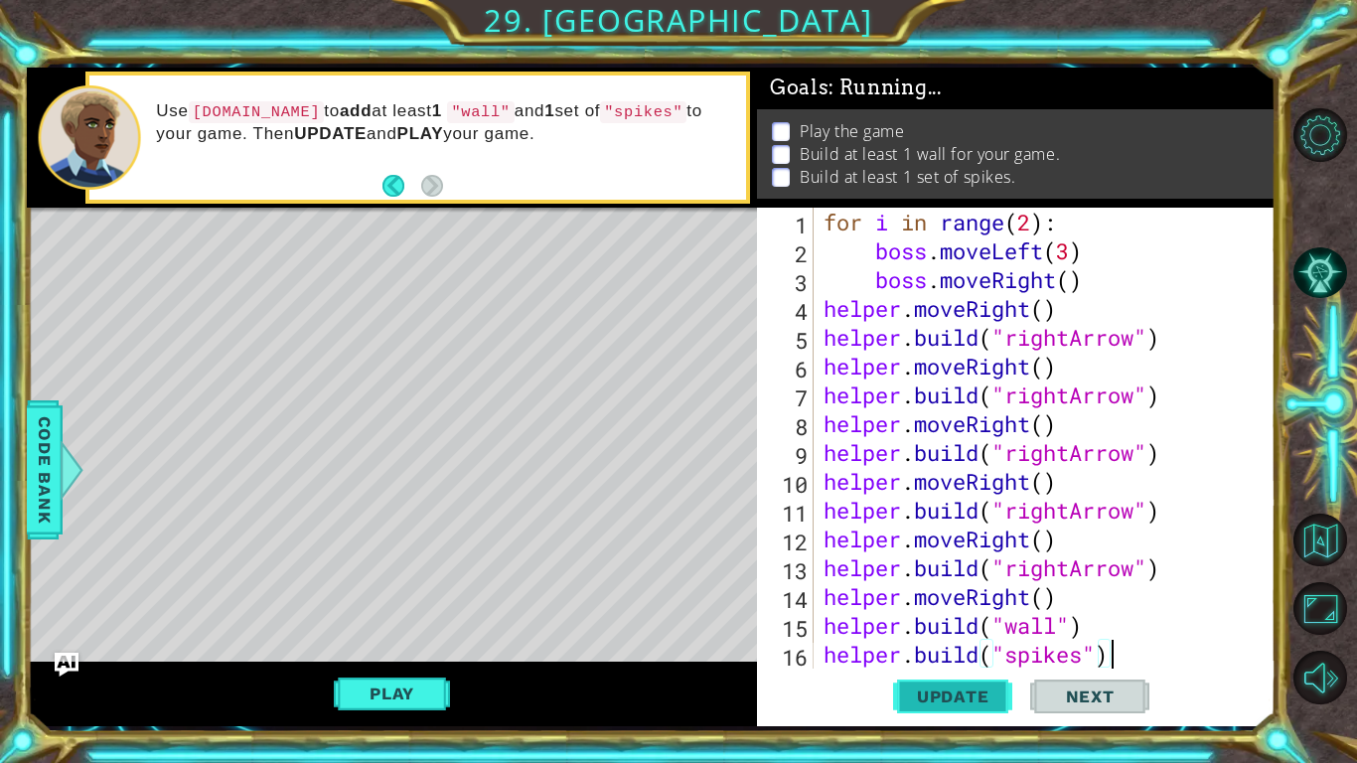
click at [992, 594] on span "Update" at bounding box center [953, 697] width 112 height 20
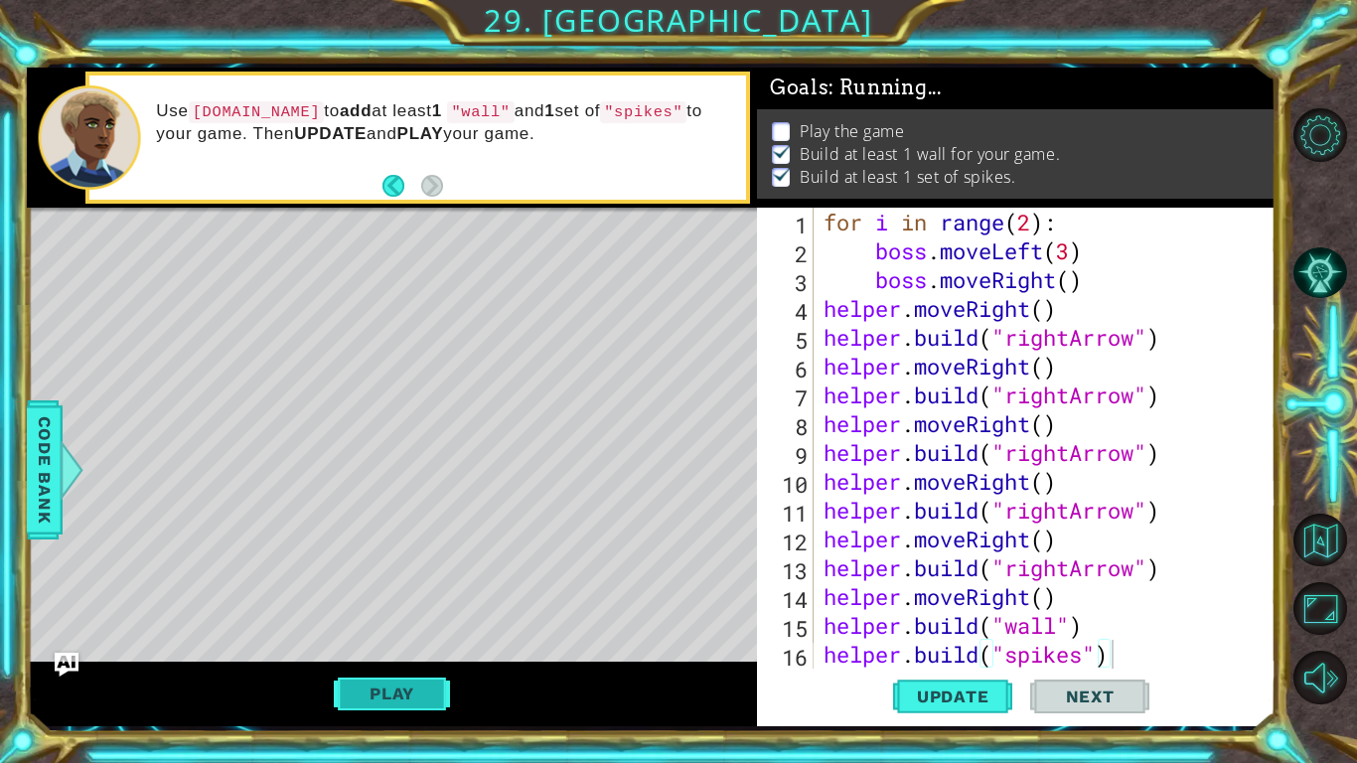
click at [403, 594] on button "Play" at bounding box center [392, 694] width 116 height 38
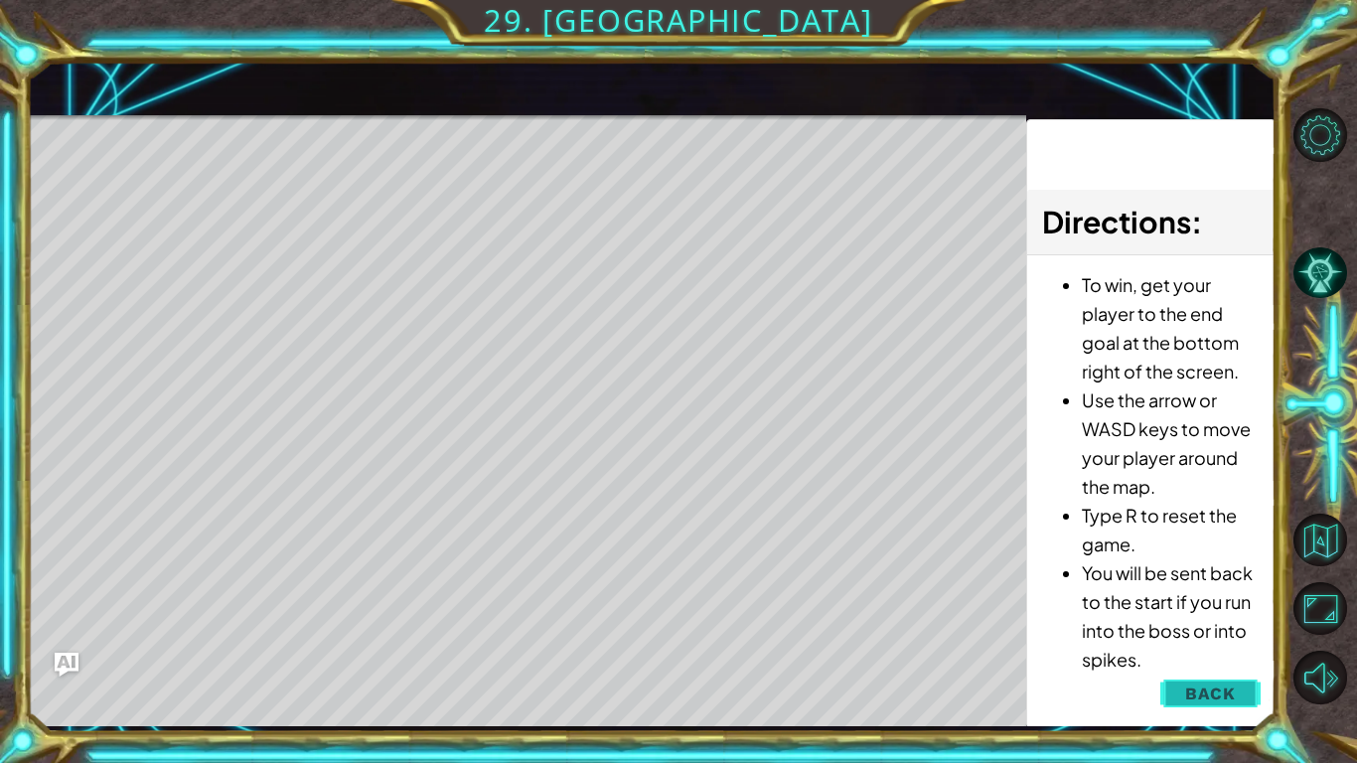
click at [1170, 594] on button "Back" at bounding box center [1211, 694] width 100 height 40
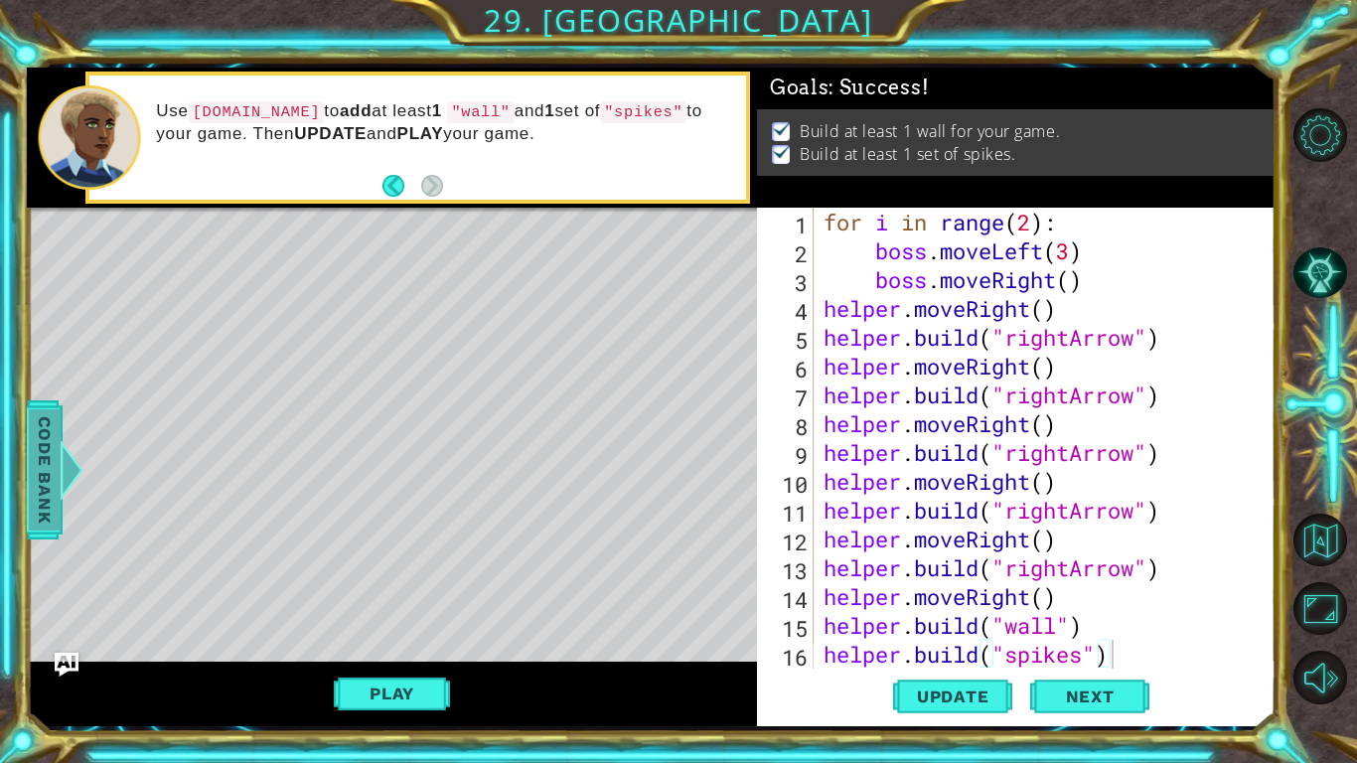
click at [34, 450] on span "Code Bank" at bounding box center [45, 468] width 32 height 121
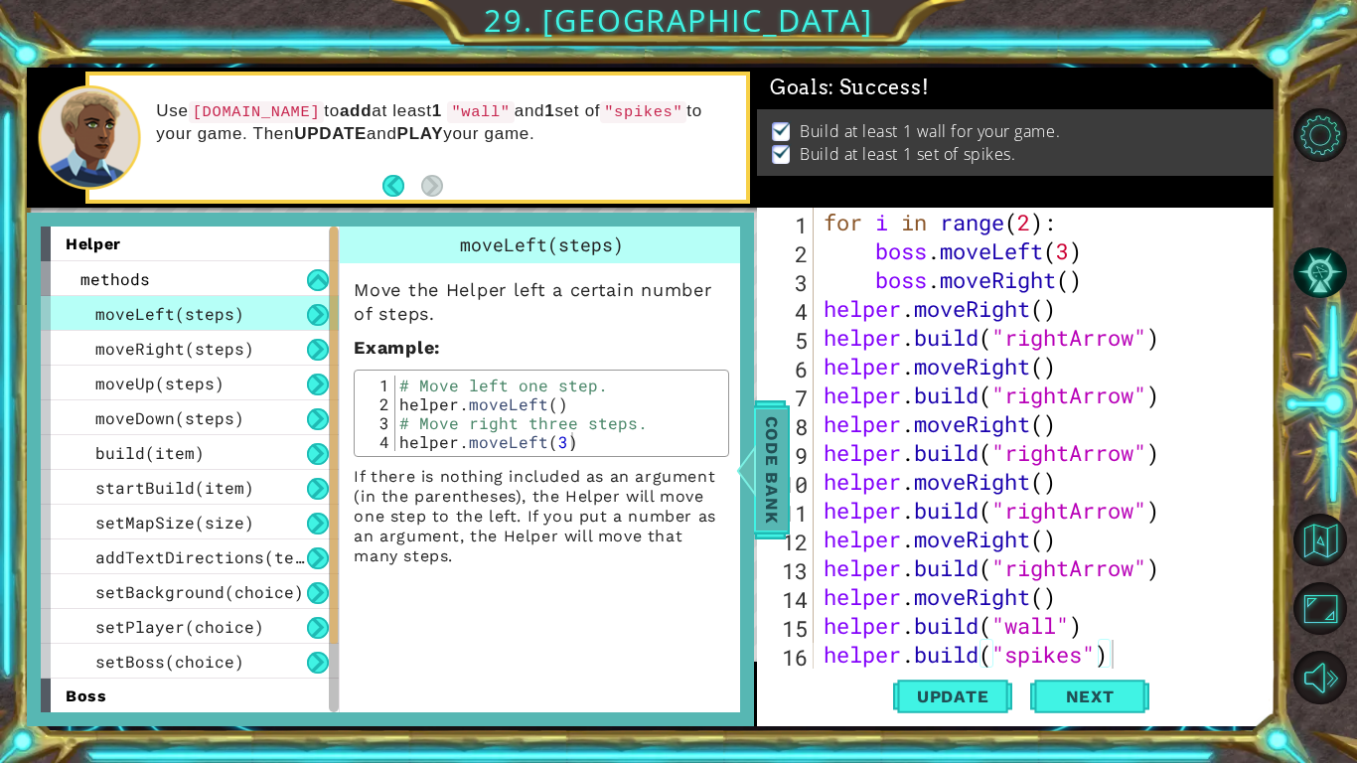
click at [747, 472] on div at bounding box center [746, 470] width 25 height 60
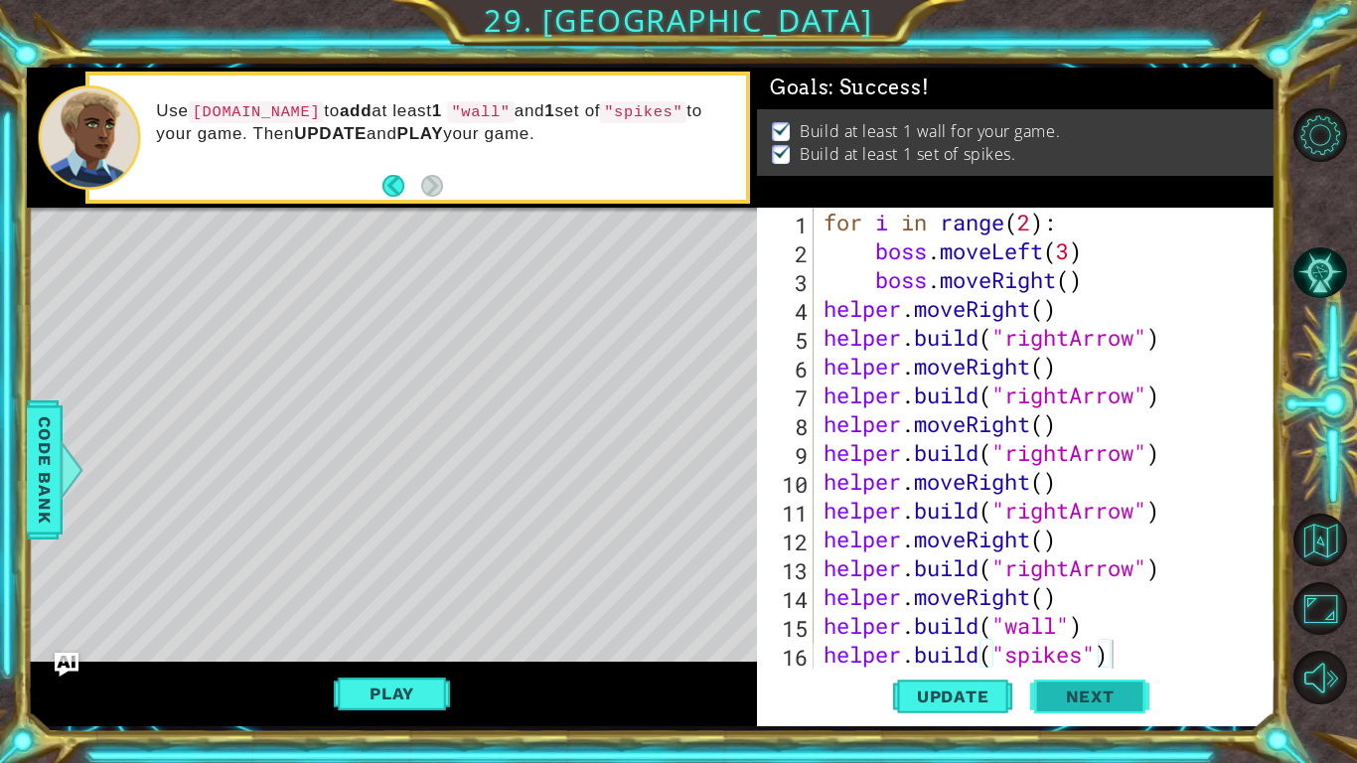
click at [1071, 594] on button "Next" at bounding box center [1089, 700] width 119 height 52
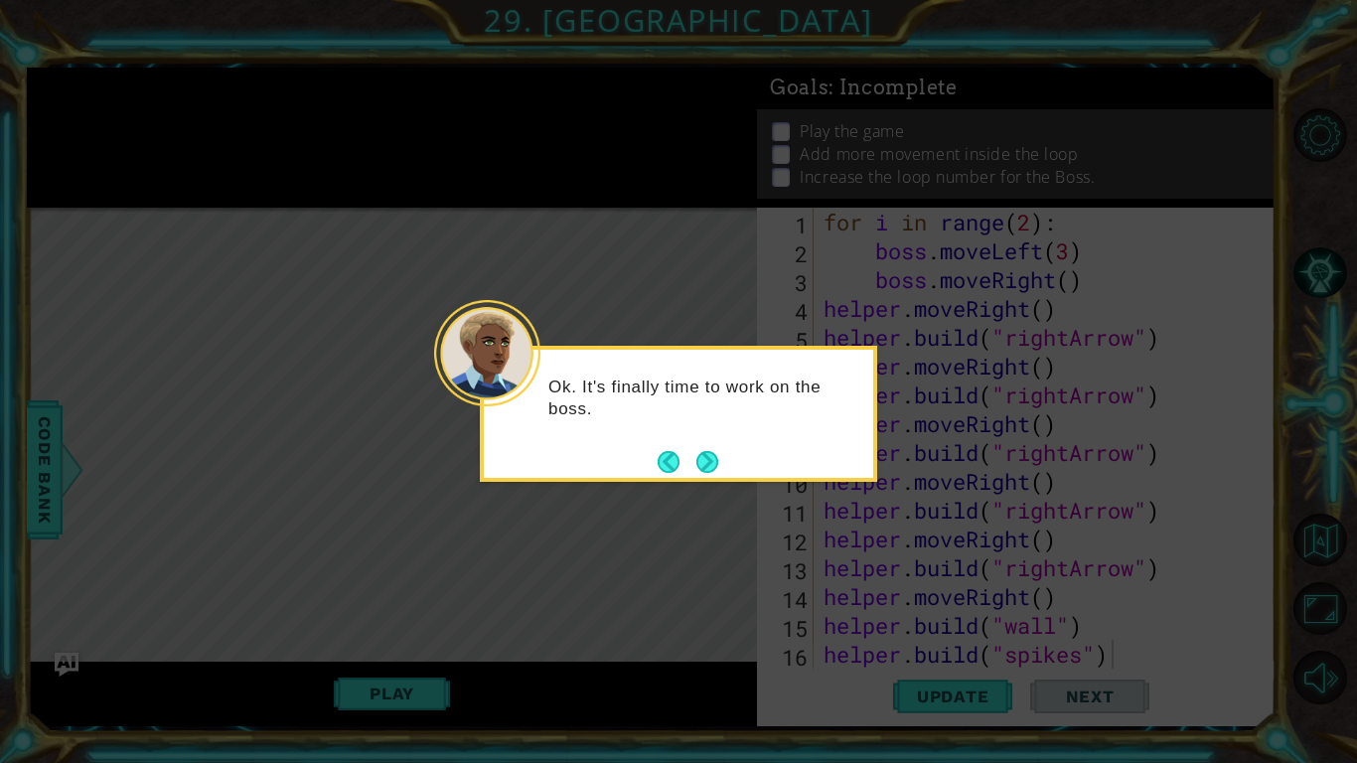
click at [687, 509] on icon at bounding box center [678, 381] width 1357 height 763
click at [701, 464] on button "Next" at bounding box center [708, 462] width 22 height 22
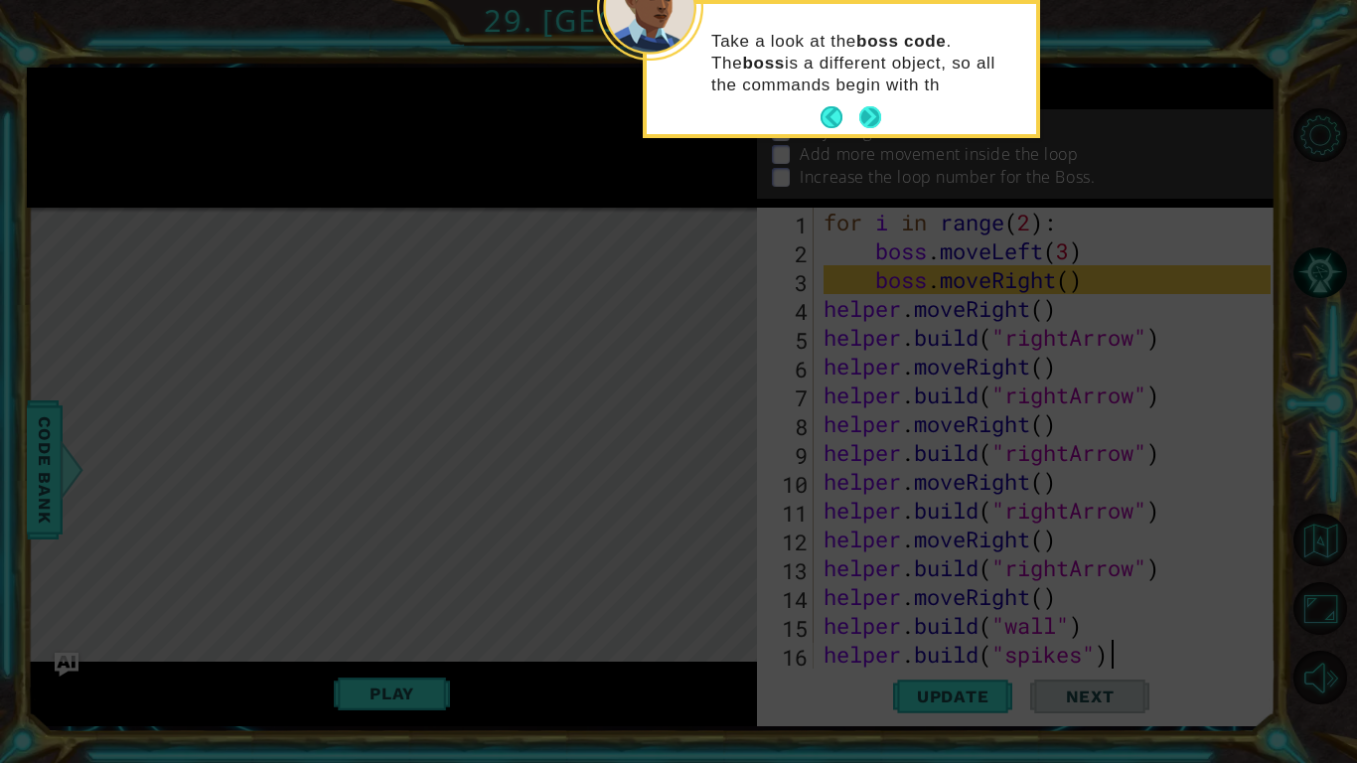
click at [871, 108] on button "Next" at bounding box center [870, 117] width 23 height 23
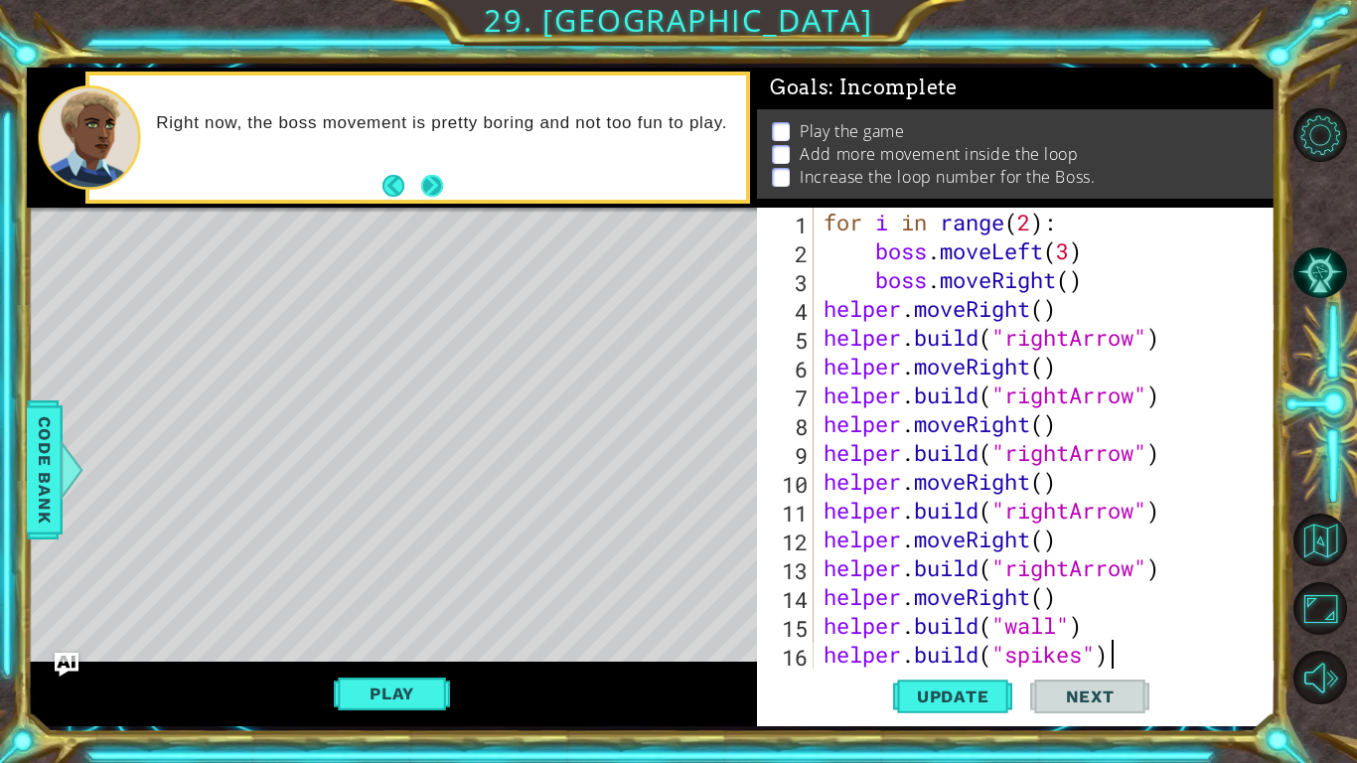
click at [427, 186] on button "Next" at bounding box center [431, 186] width 29 height 29
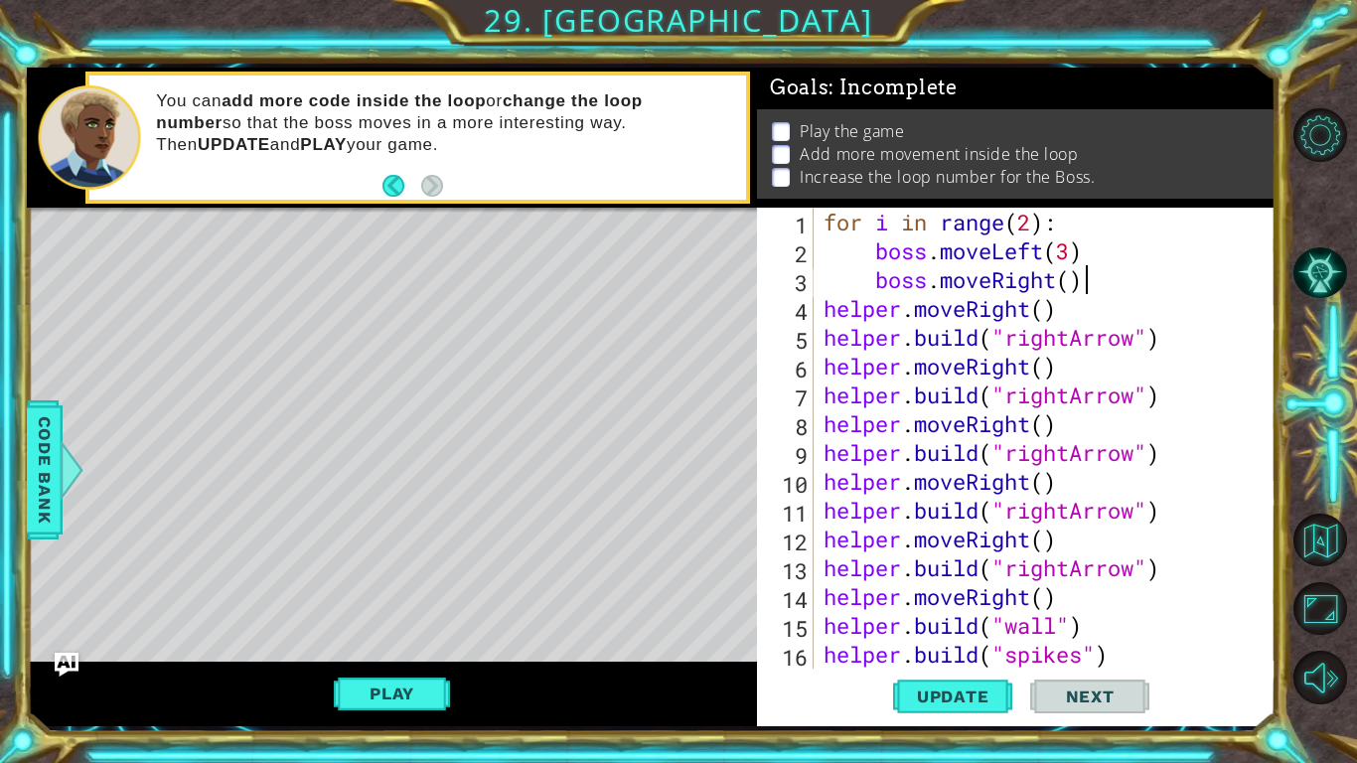
click at [1096, 290] on div "for i in range ( 2 ) : boss . moveLeft ( 3 ) boss . moveRight ( ) helper . move…" at bounding box center [1050, 467] width 461 height 519
type textarea "boss.moveRight()"
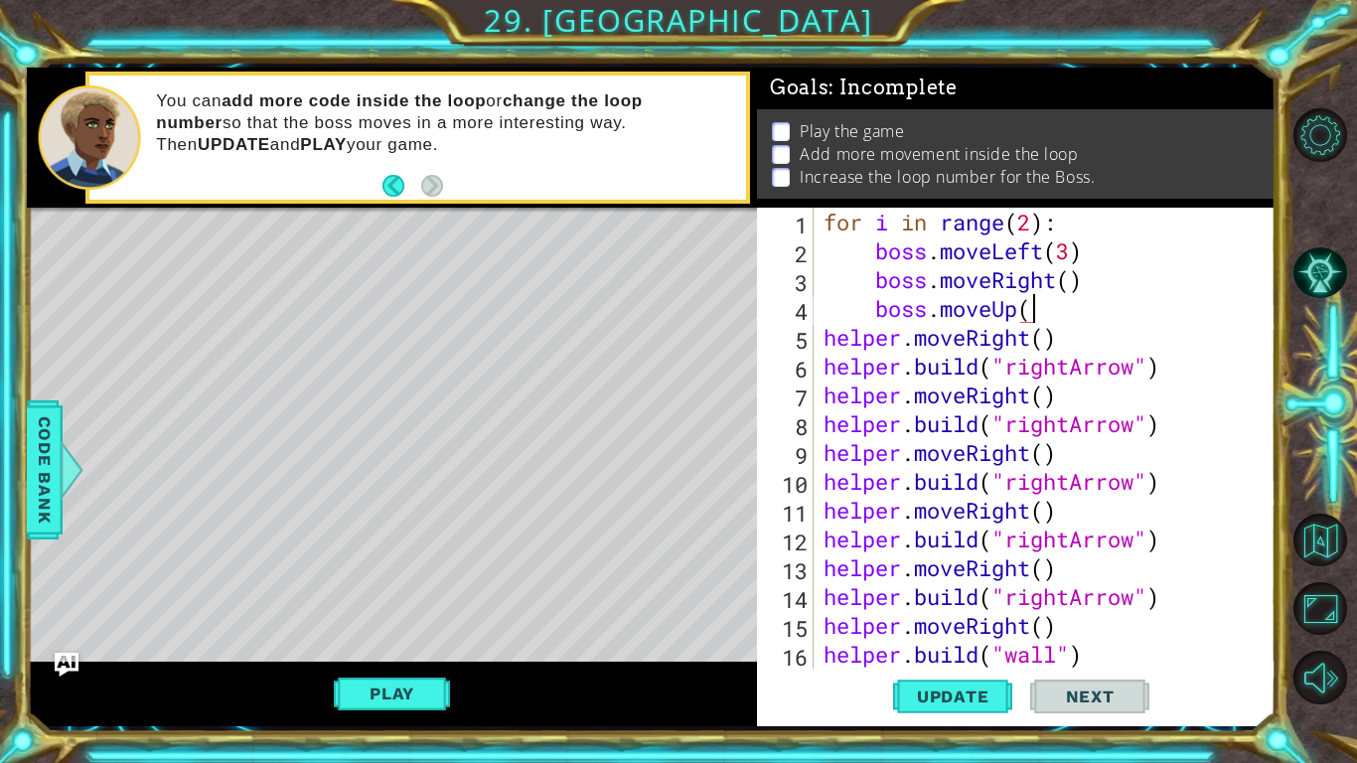
scroll to position [0, 9]
click at [948, 594] on span "Update" at bounding box center [953, 697] width 112 height 20
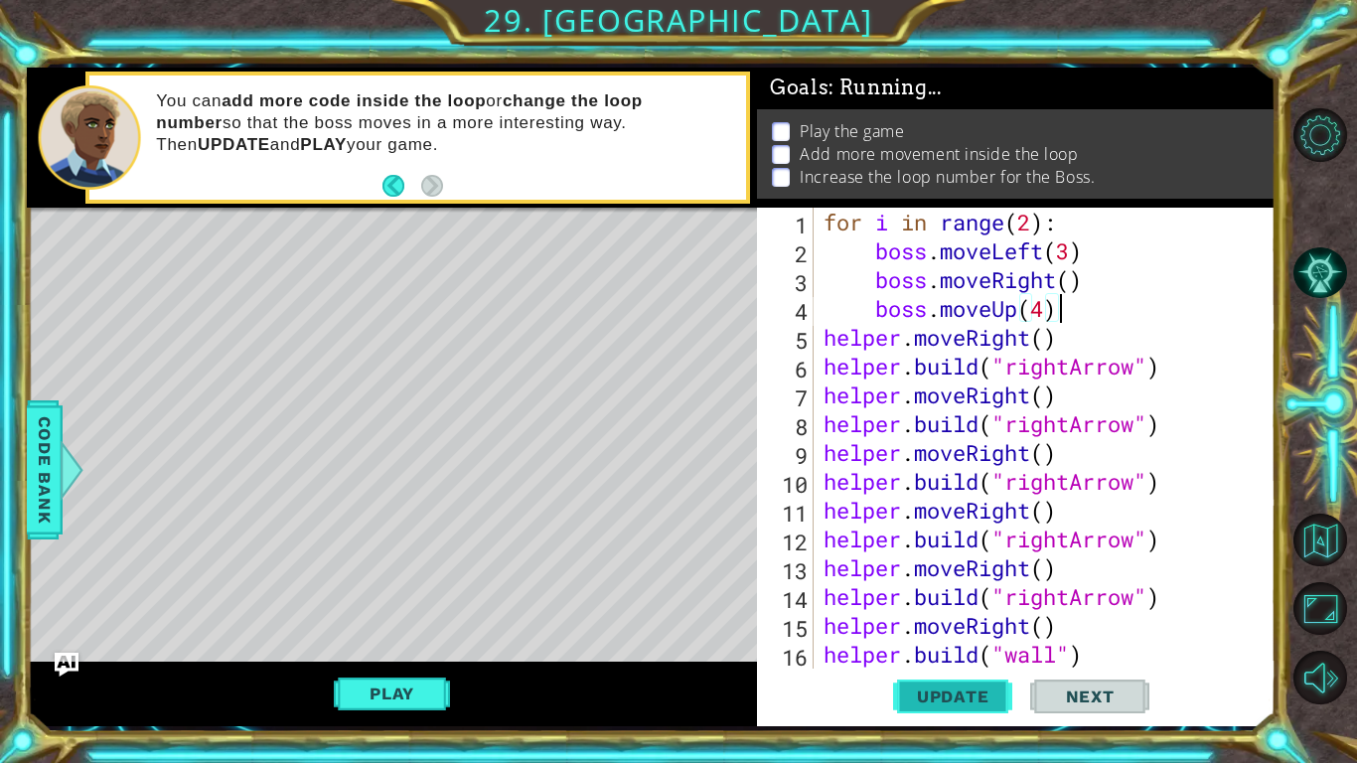
click at [948, 594] on span "Update" at bounding box center [953, 697] width 112 height 20
click at [409, 594] on button "Play" at bounding box center [392, 694] width 116 height 38
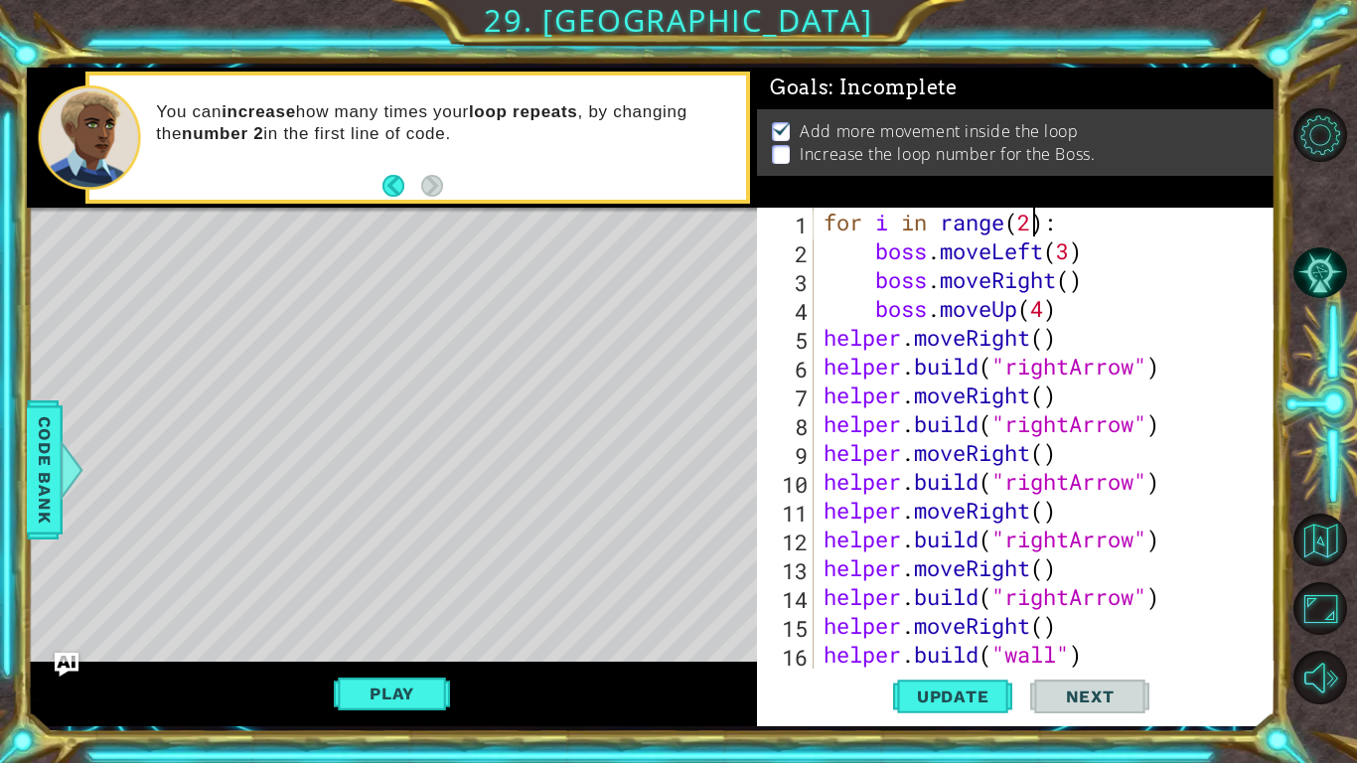
click at [1033, 232] on div "for i in range ( 2 ) : boss . moveLeft ( 3 ) boss . moveRight ( ) boss . moveUp…" at bounding box center [1050, 467] width 461 height 519
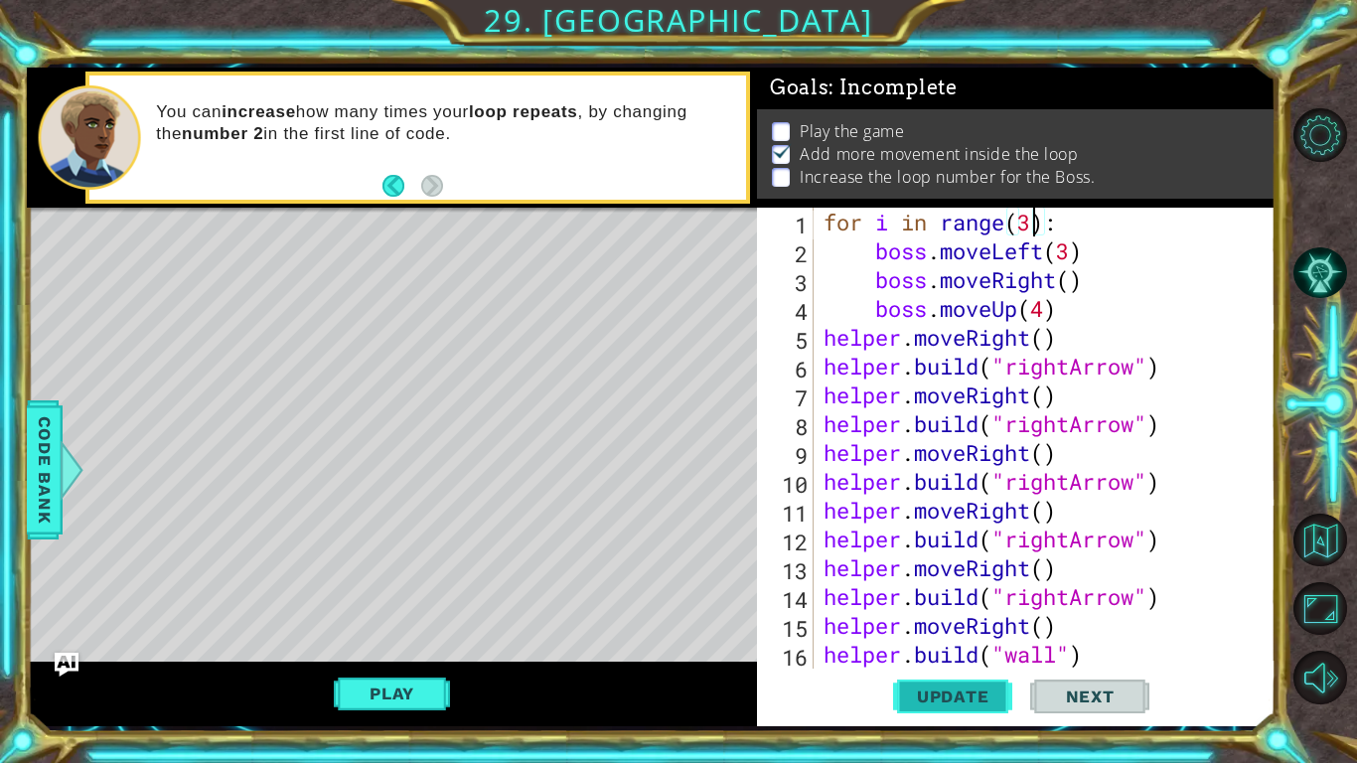
type textarea "for i in range(3):"
click at [979, 594] on span "Update" at bounding box center [953, 697] width 112 height 20
click at [435, 594] on button "Play" at bounding box center [392, 694] width 116 height 38
click at [393, 594] on button "Play" at bounding box center [392, 694] width 116 height 38
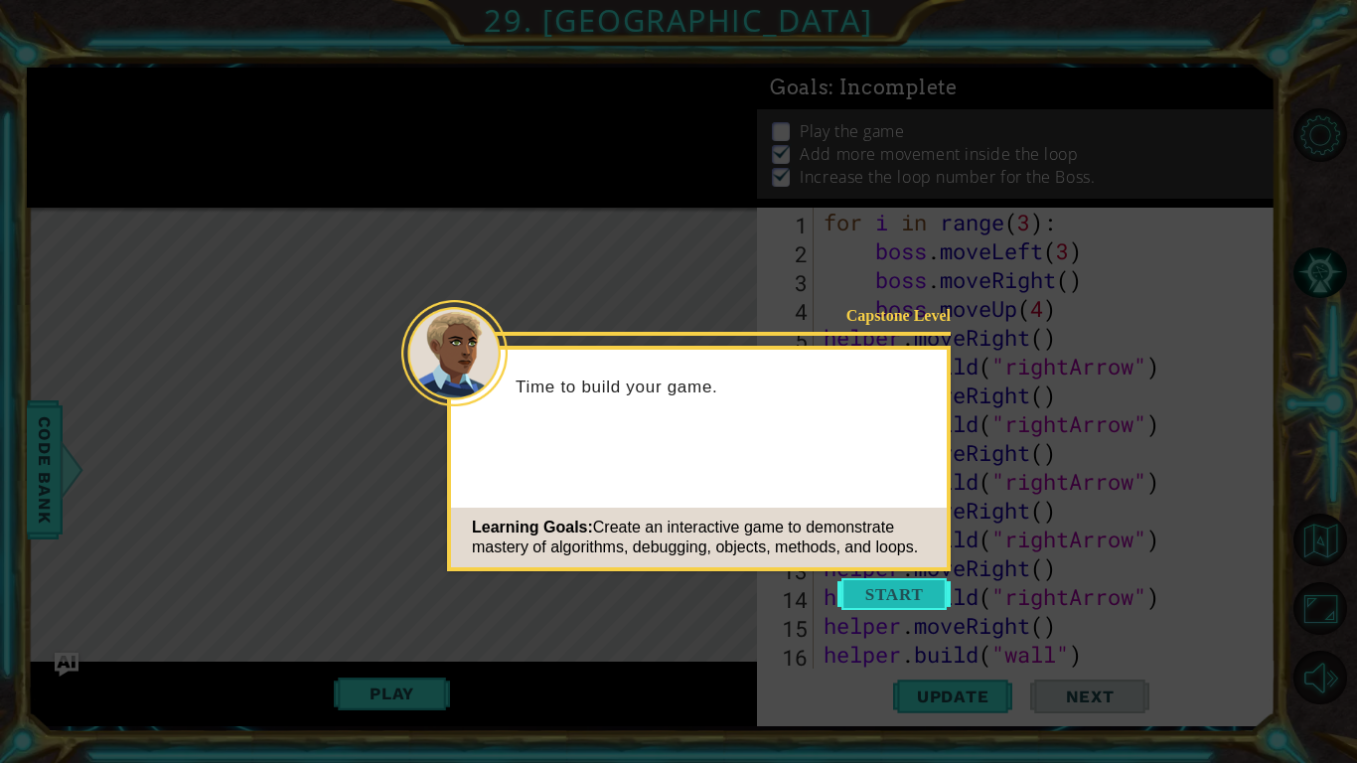
click at [923, 585] on button "Start" at bounding box center [894, 594] width 113 height 32
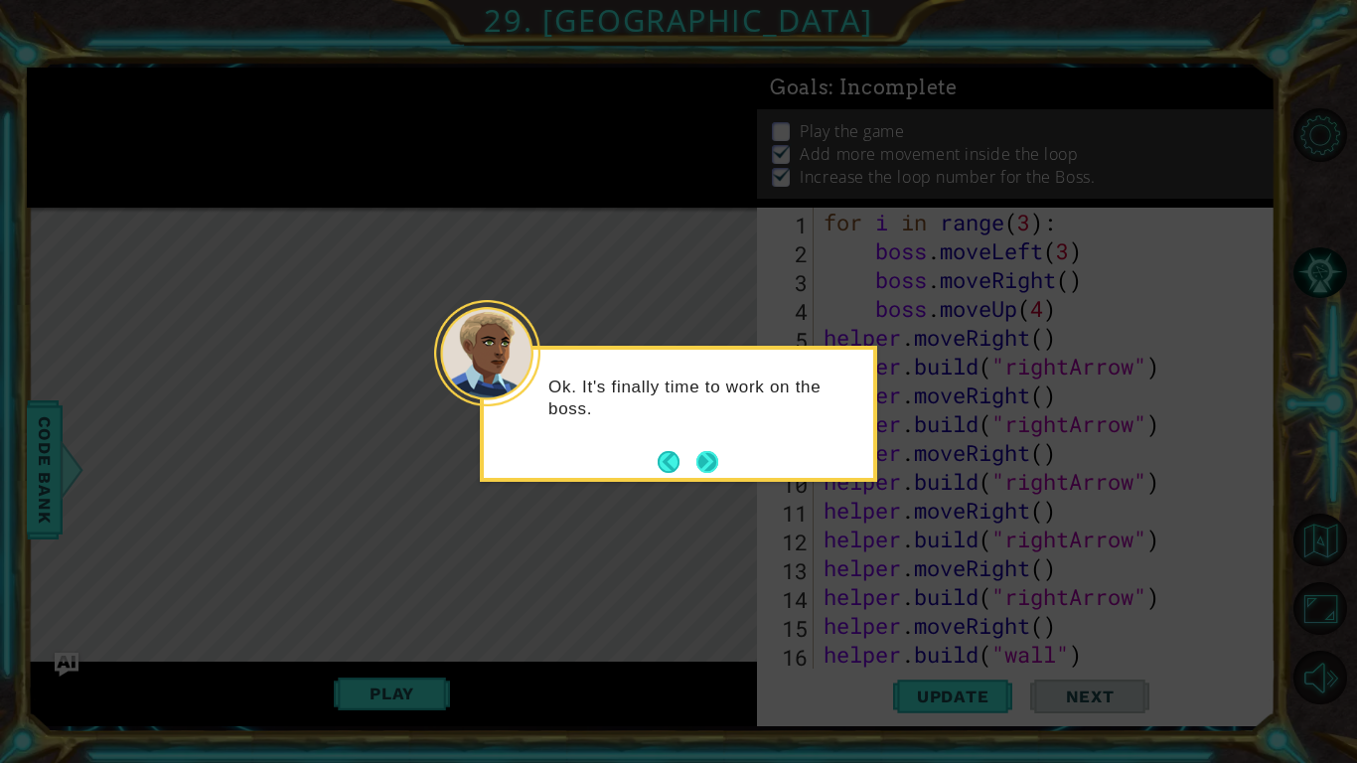
click at [705, 462] on button "Next" at bounding box center [708, 462] width 22 height 22
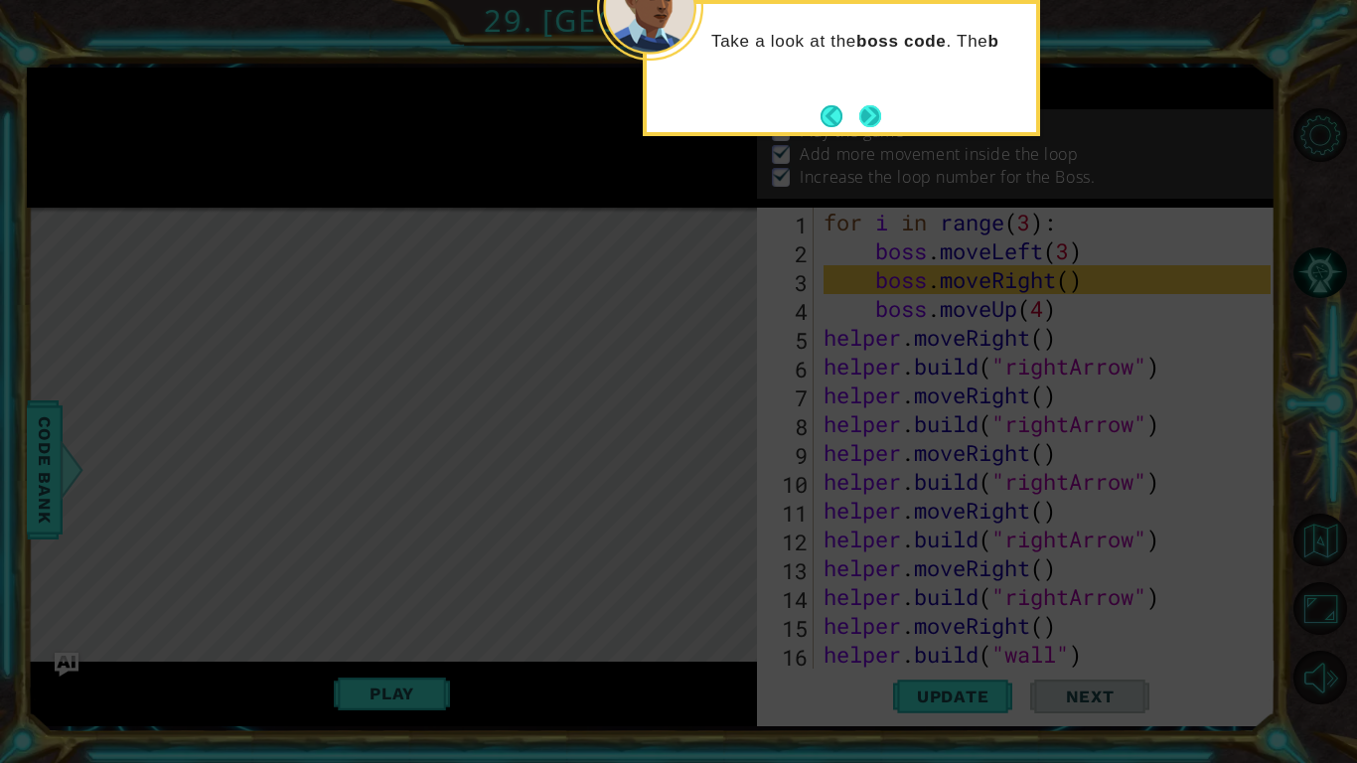
click at [877, 114] on button "Next" at bounding box center [870, 116] width 22 height 22
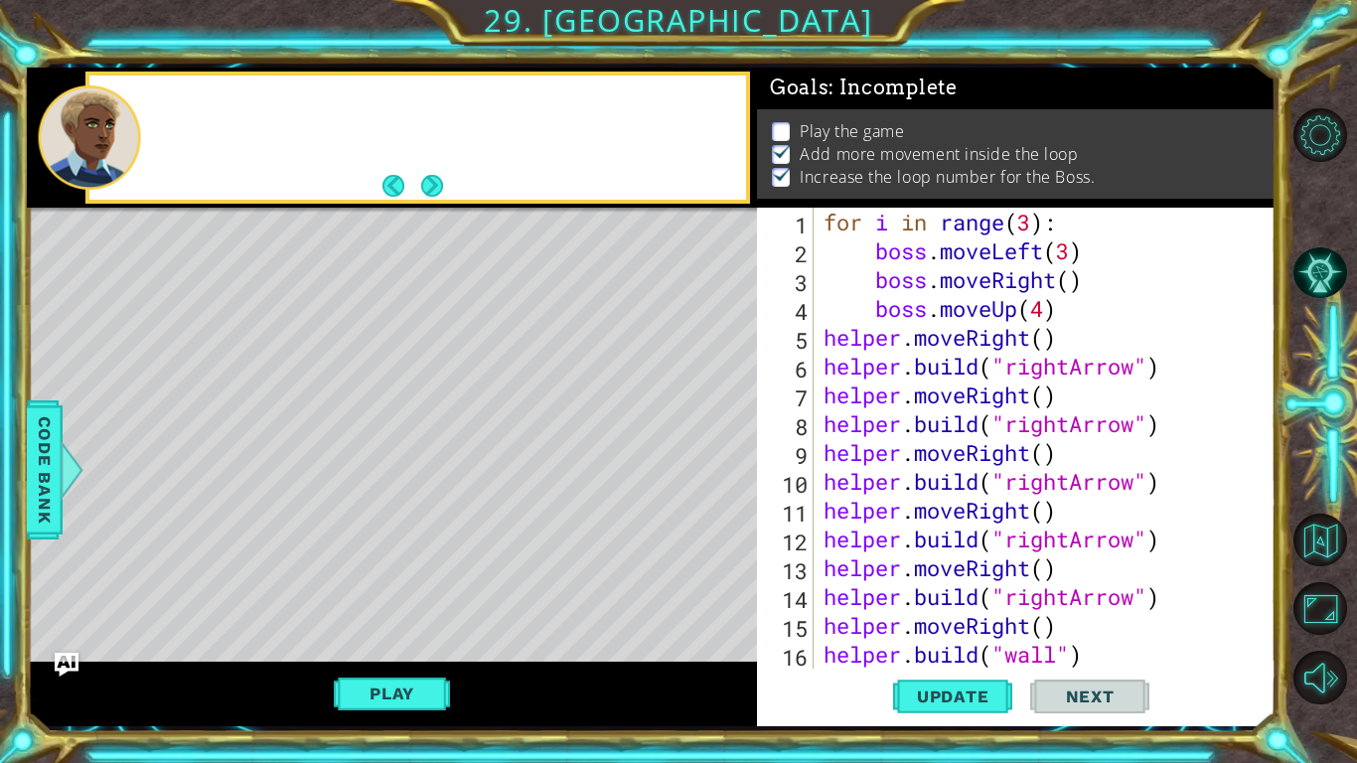
click at [877, 114] on div "Play the game Add more movement inside the loop Increase the loop number for th…" at bounding box center [1016, 153] width 519 height 88
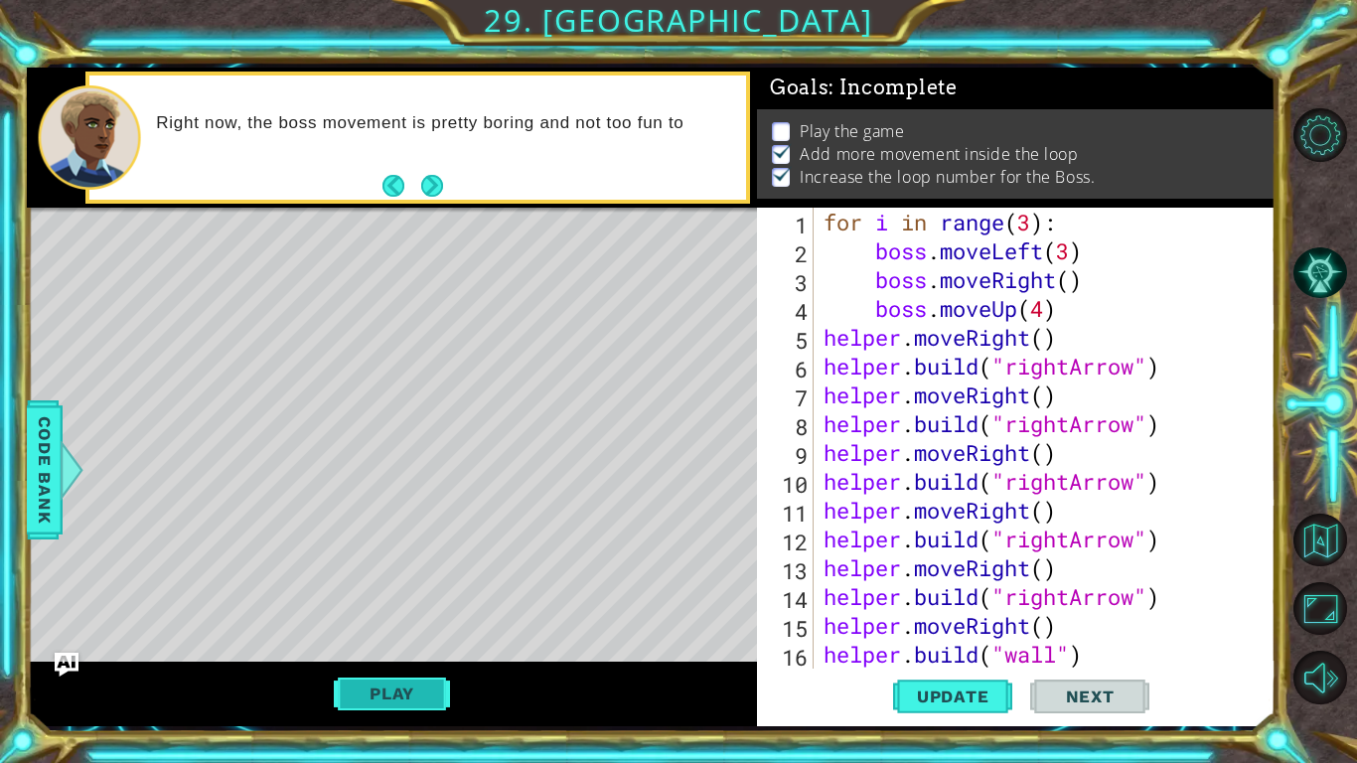
click at [405, 698] on button "Play" at bounding box center [392, 694] width 116 height 38
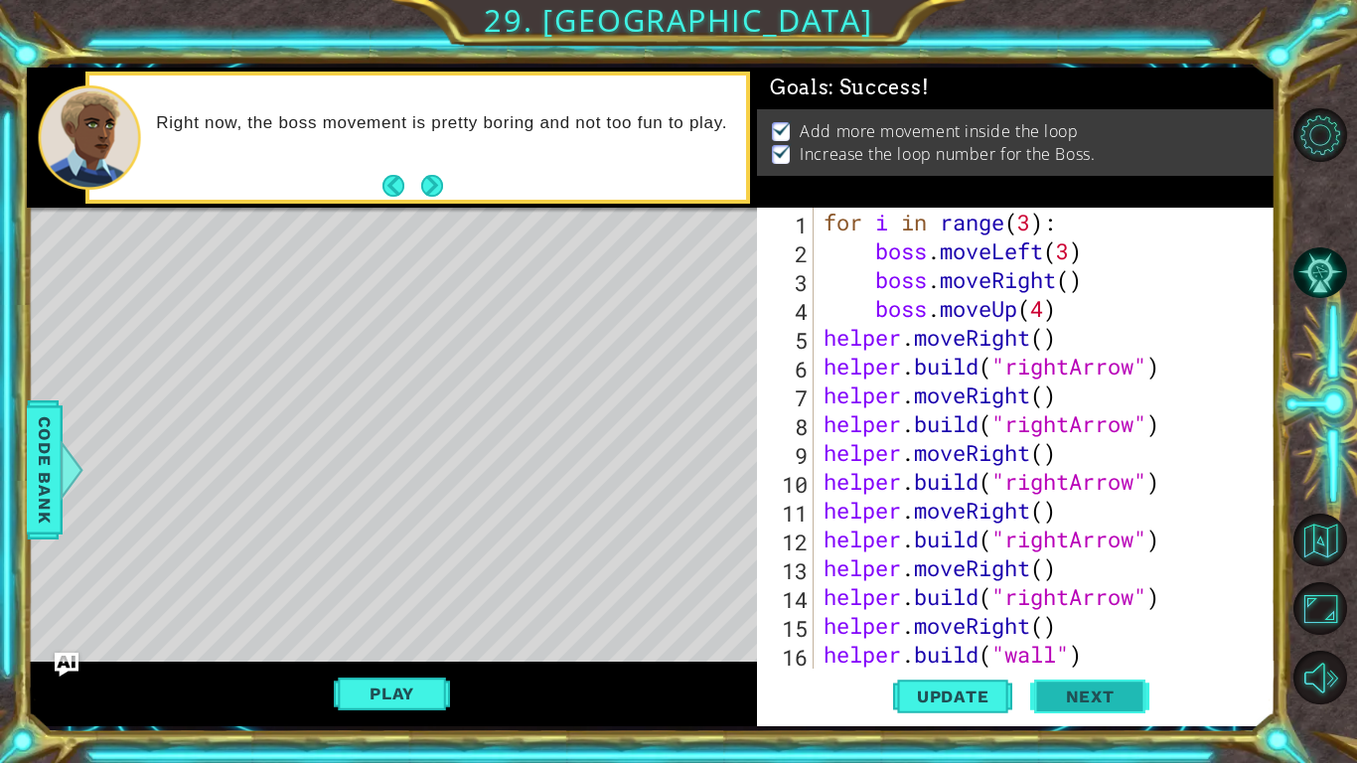
click at [1082, 697] on span "Next" at bounding box center [1090, 698] width 88 height 20
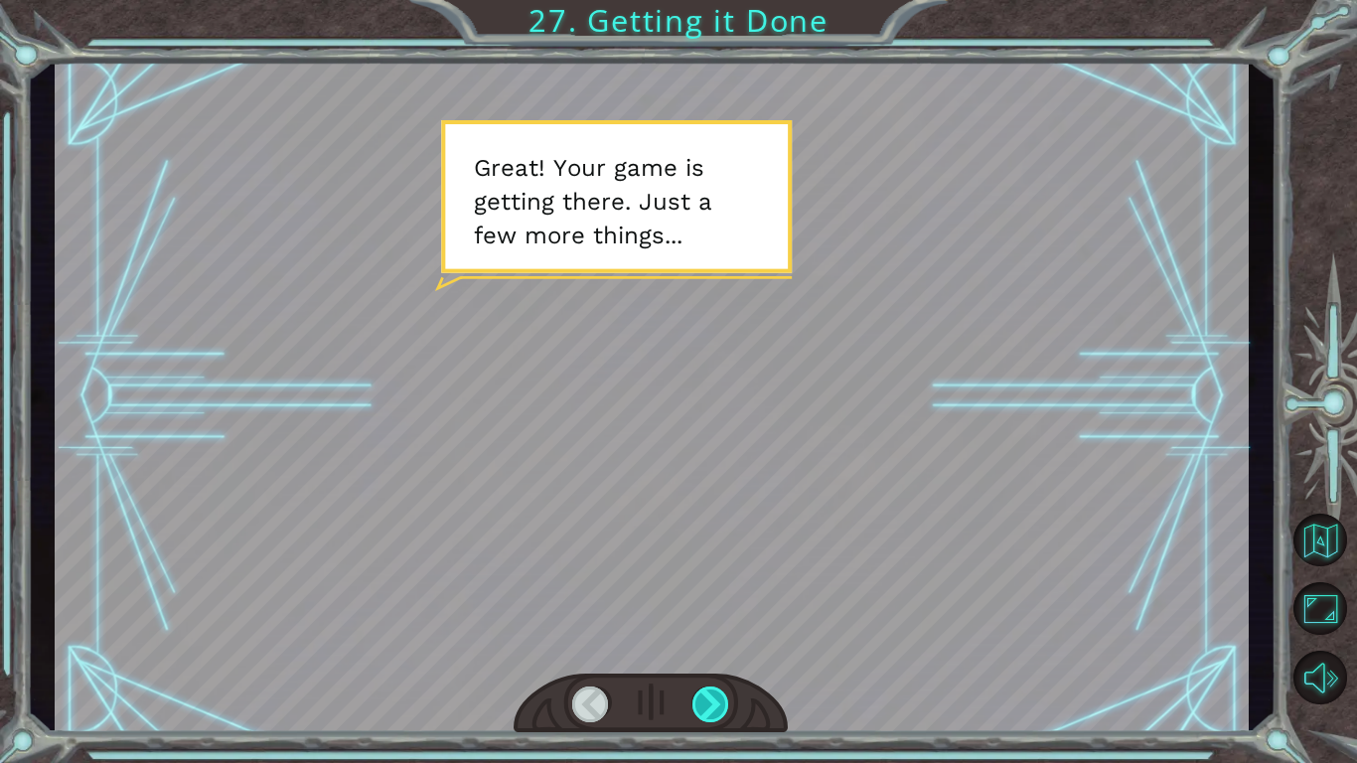
click at [718, 694] on div at bounding box center [712, 705] width 38 height 36
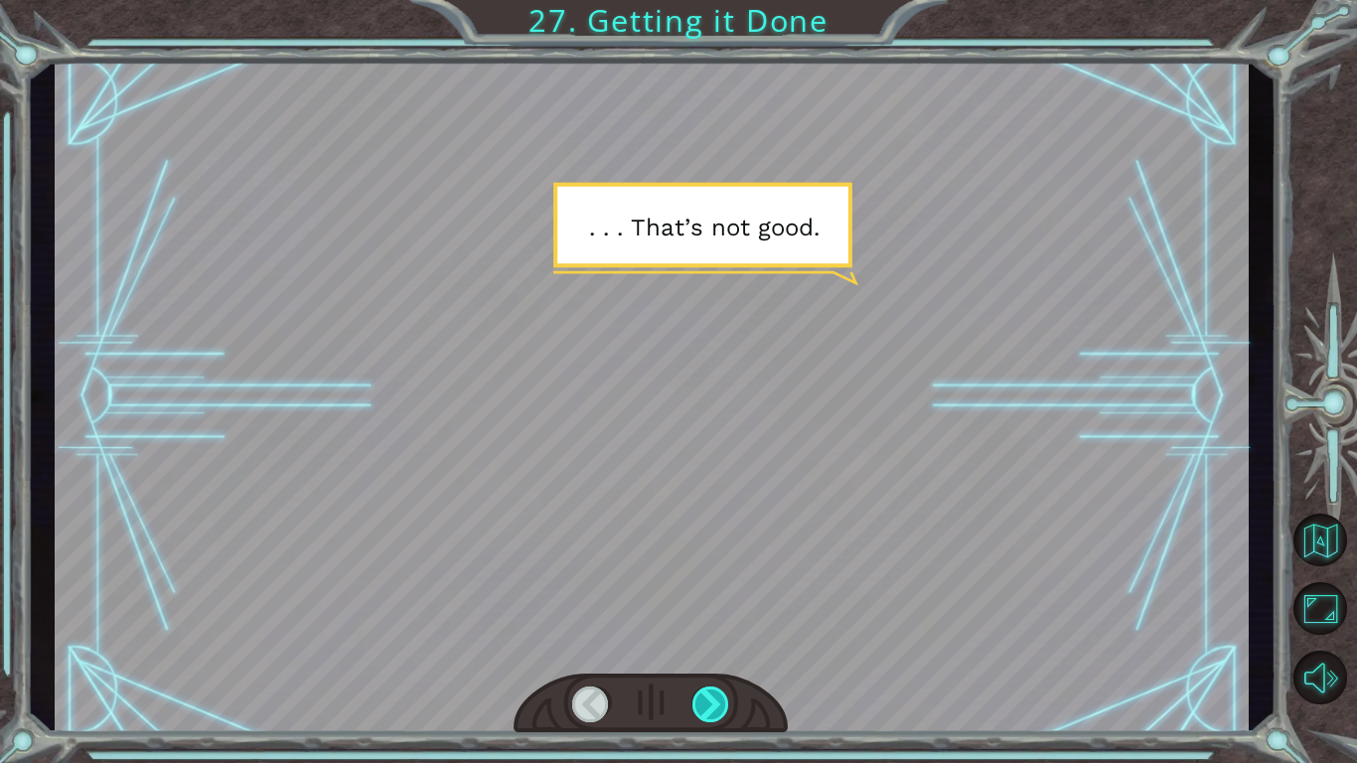
click at [718, 694] on div at bounding box center [712, 705] width 38 height 36
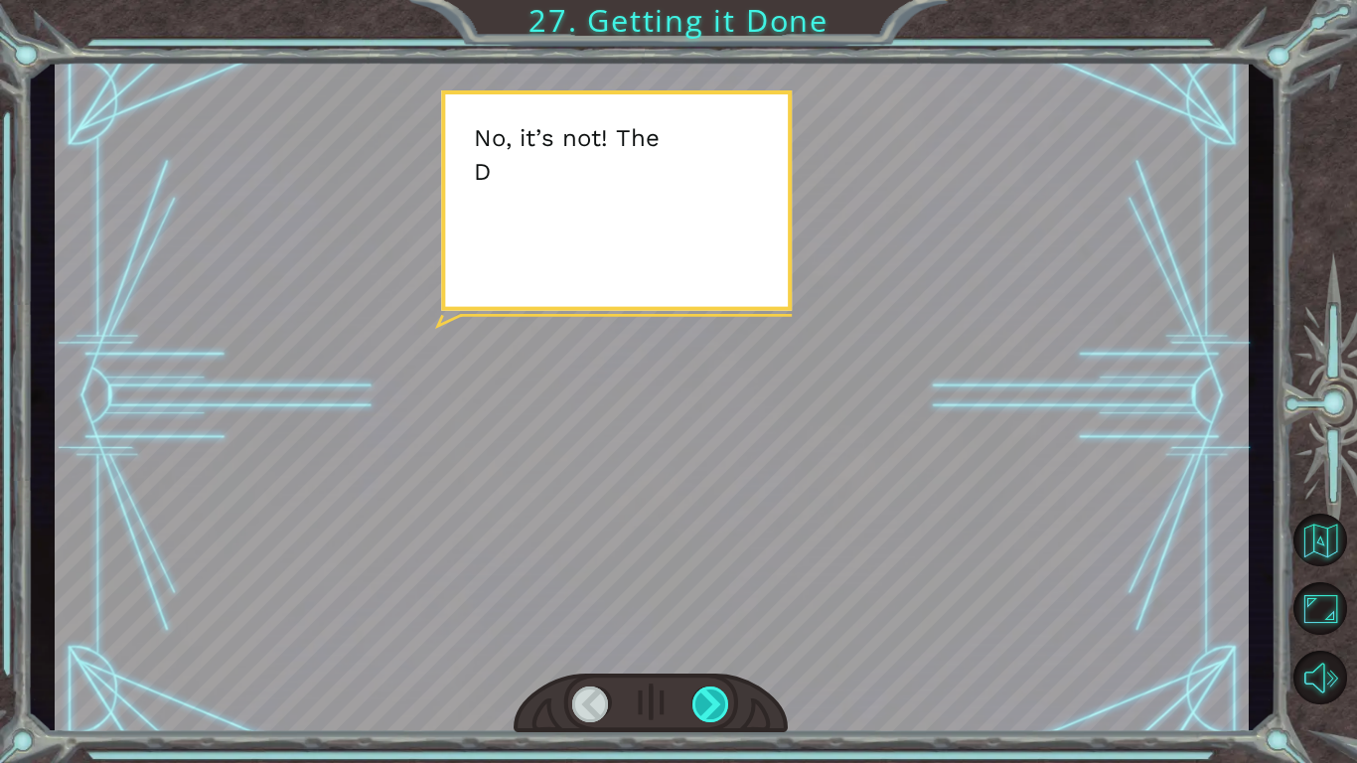
click at [718, 693] on div at bounding box center [712, 705] width 38 height 36
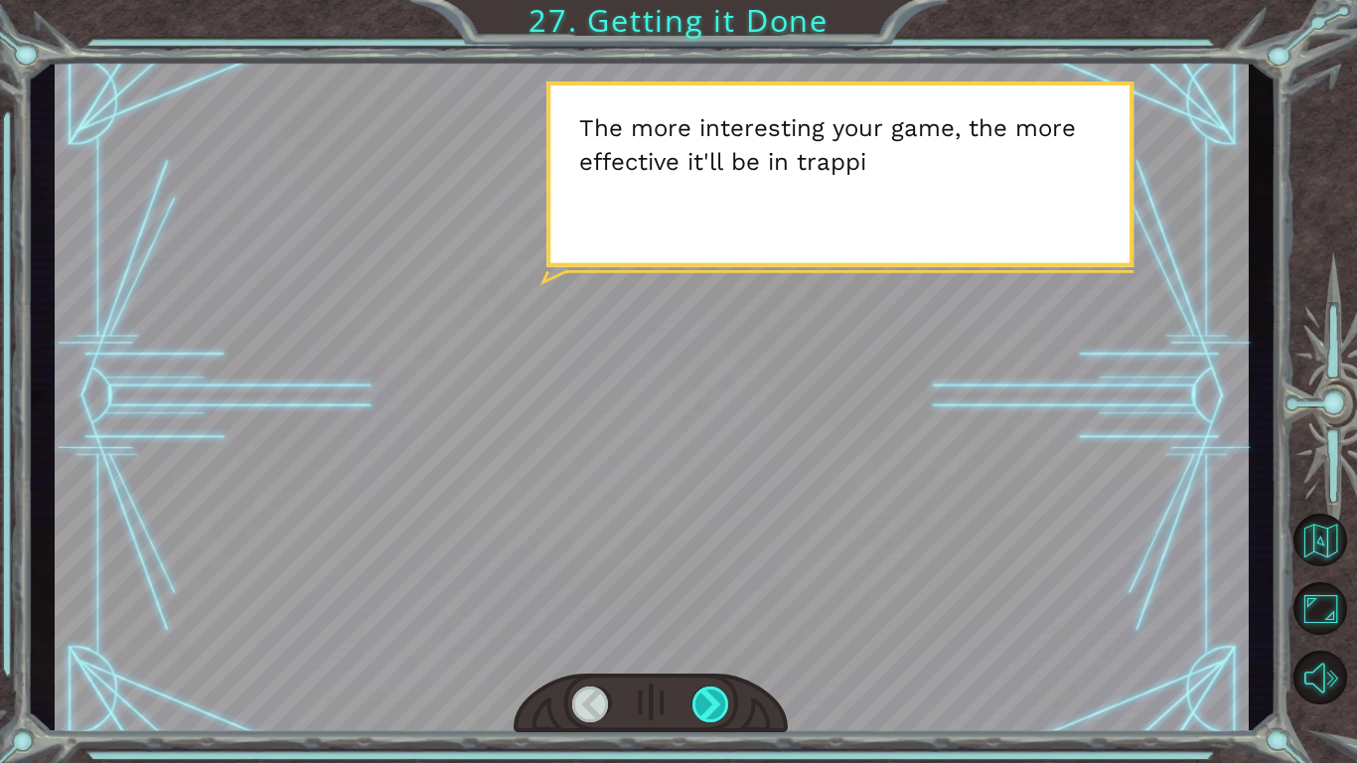
click at [721, 696] on div at bounding box center [712, 705] width 38 height 36
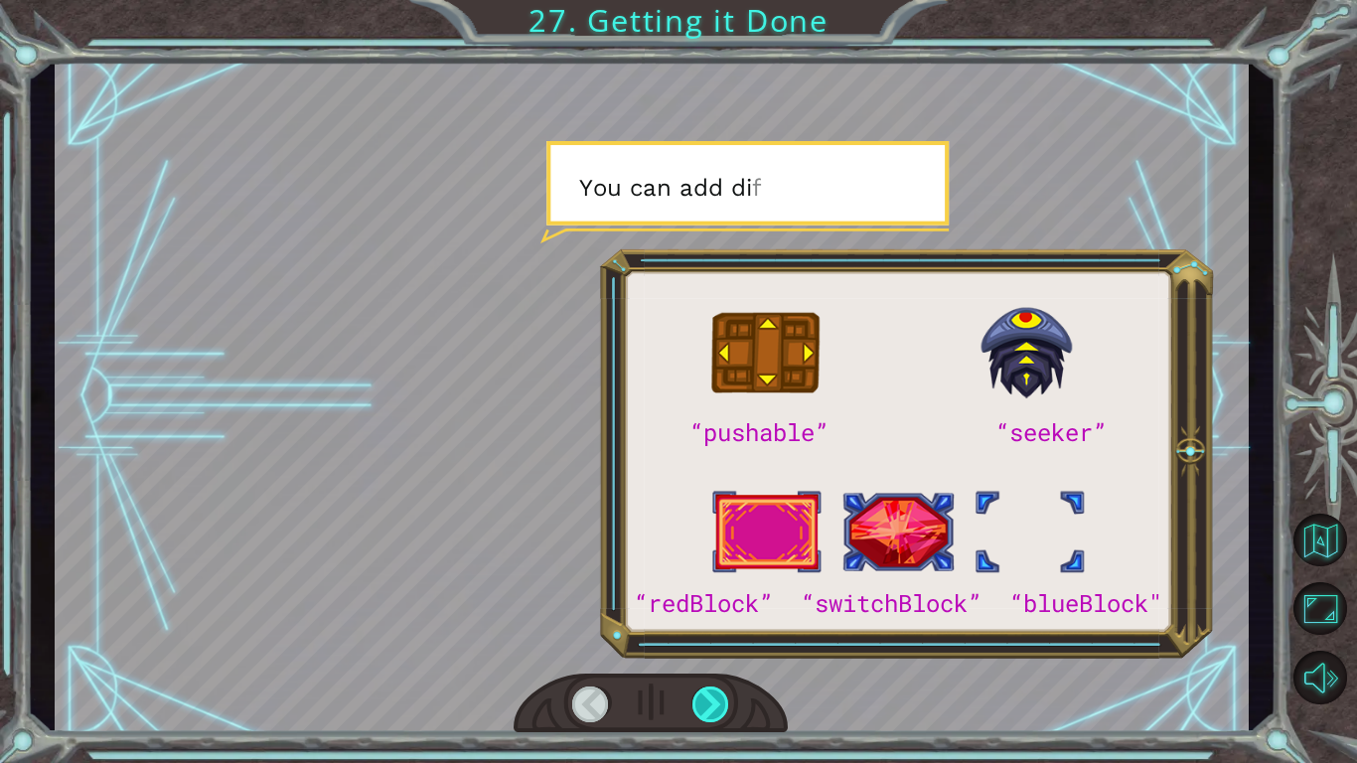
click at [721, 695] on div at bounding box center [712, 705] width 38 height 36
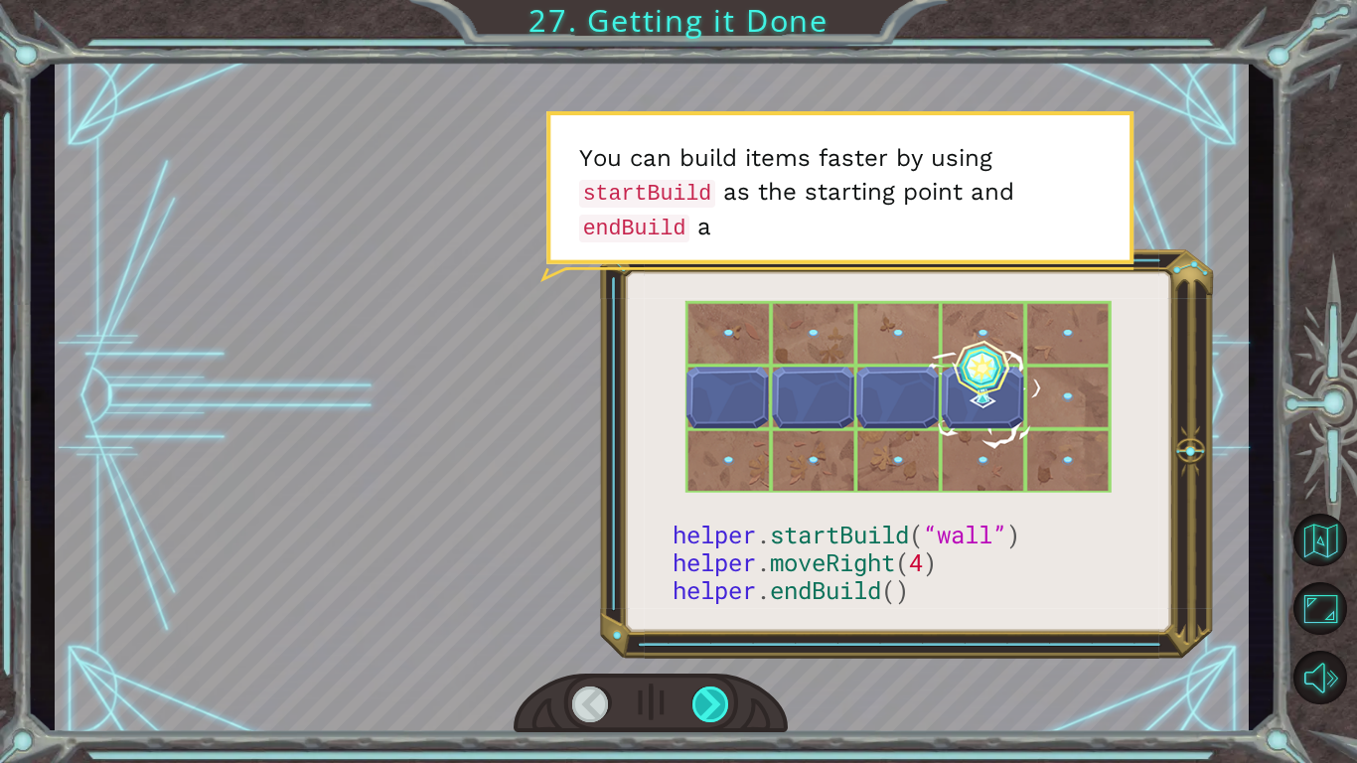
click at [722, 697] on div at bounding box center [712, 705] width 38 height 36
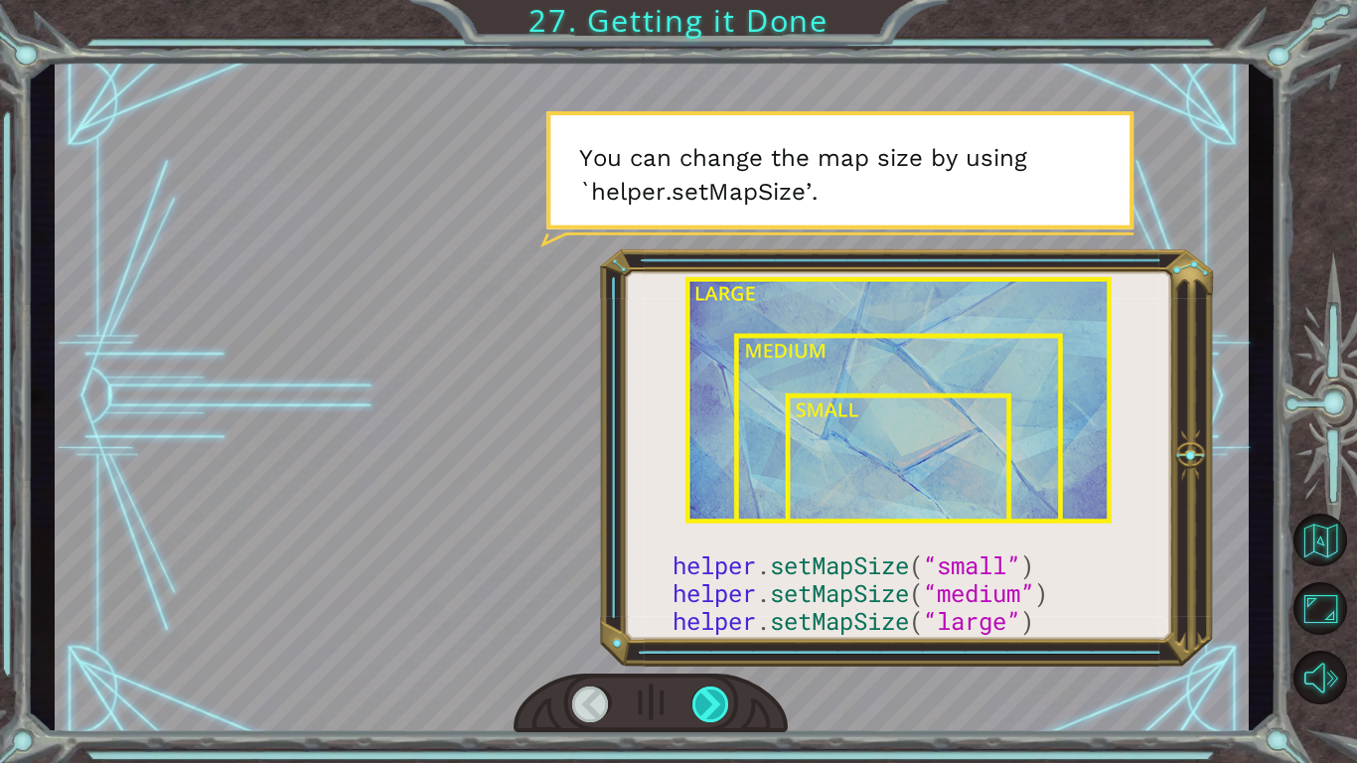
click at [725, 701] on div at bounding box center [712, 705] width 38 height 36
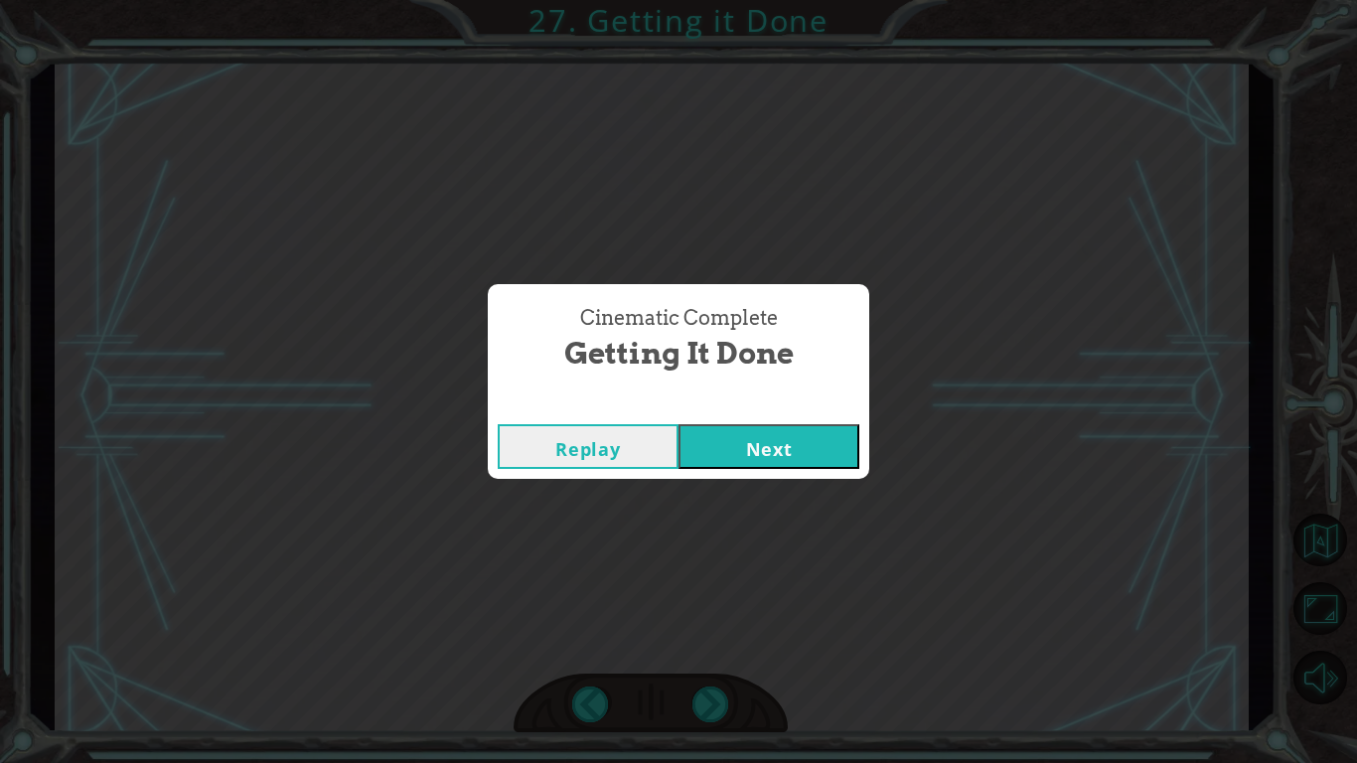
click at [747, 439] on button "Next" at bounding box center [769, 446] width 181 height 45
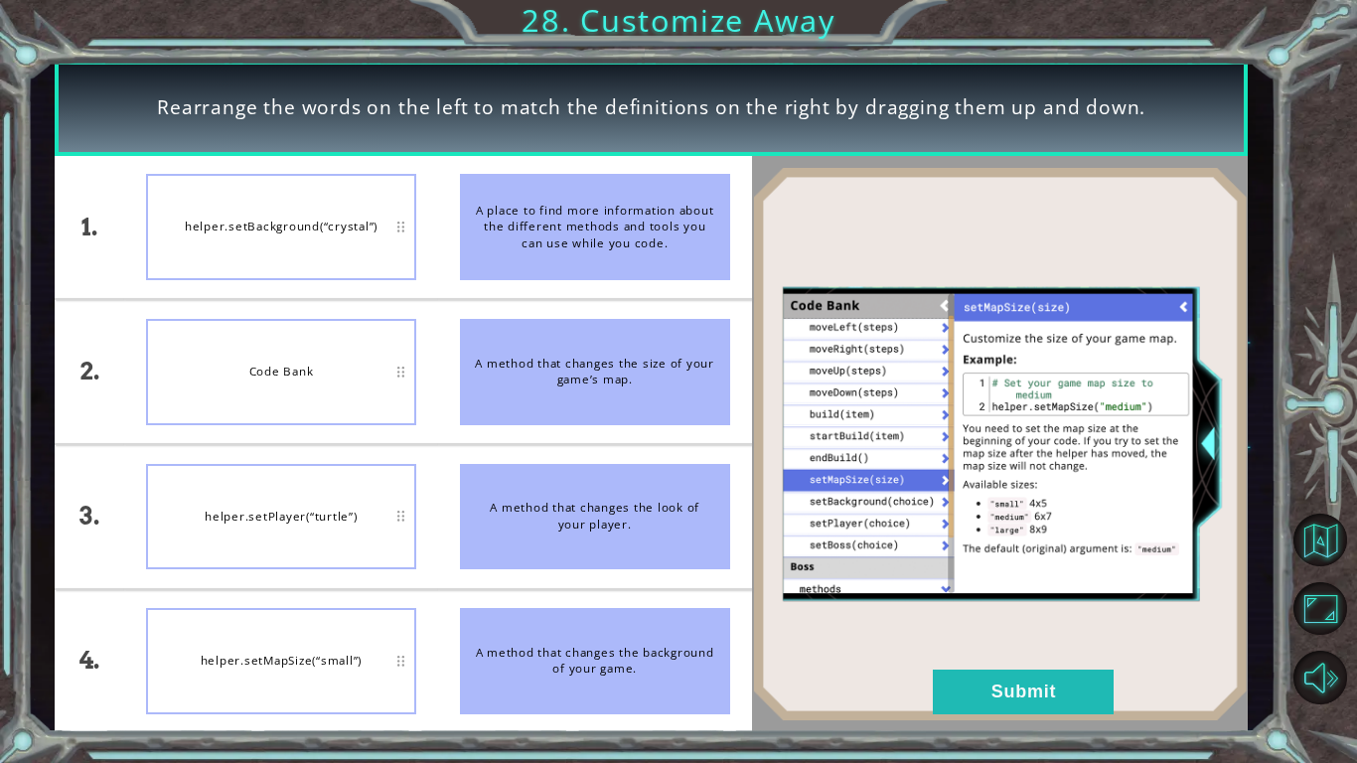
click at [392, 235] on div "helper.setBackground(“crystal”)" at bounding box center [281, 227] width 270 height 106
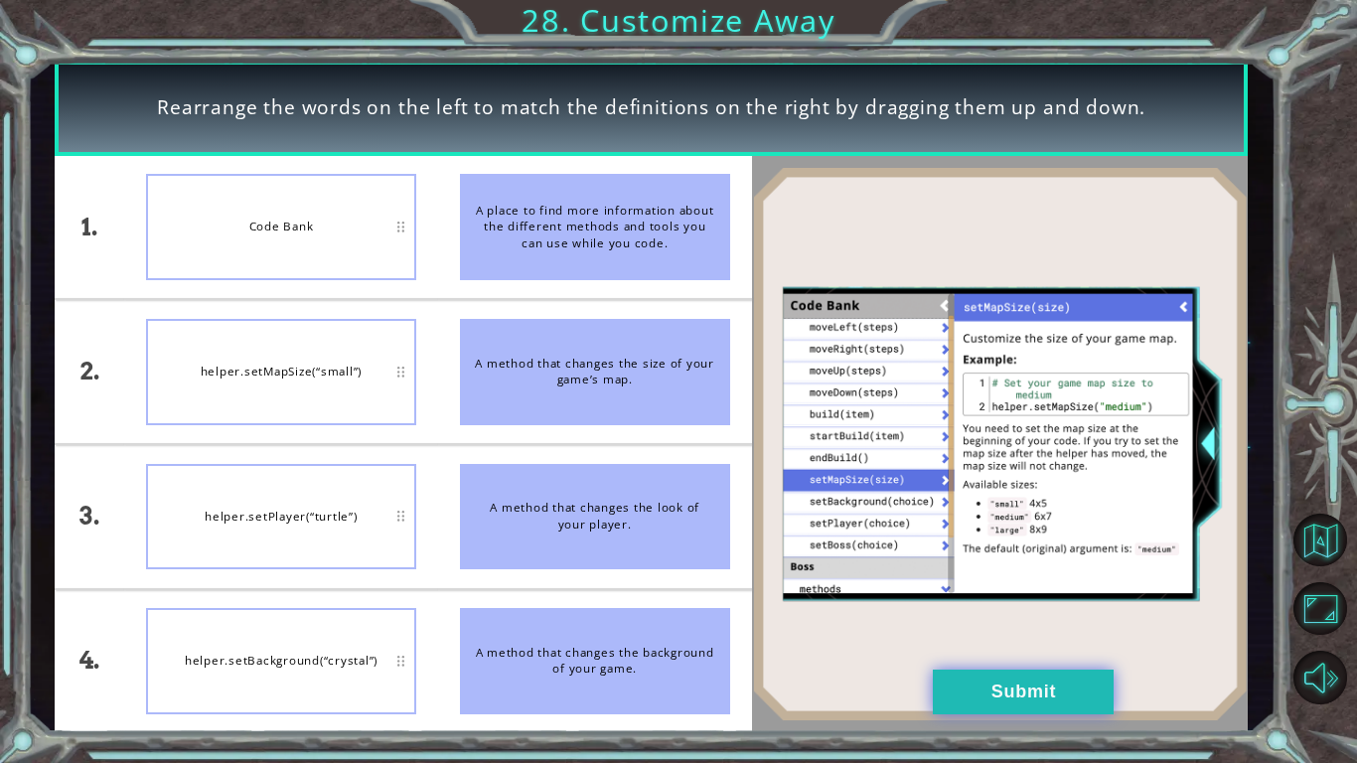
click at [966, 683] on button "Submit" at bounding box center [1023, 692] width 181 height 45
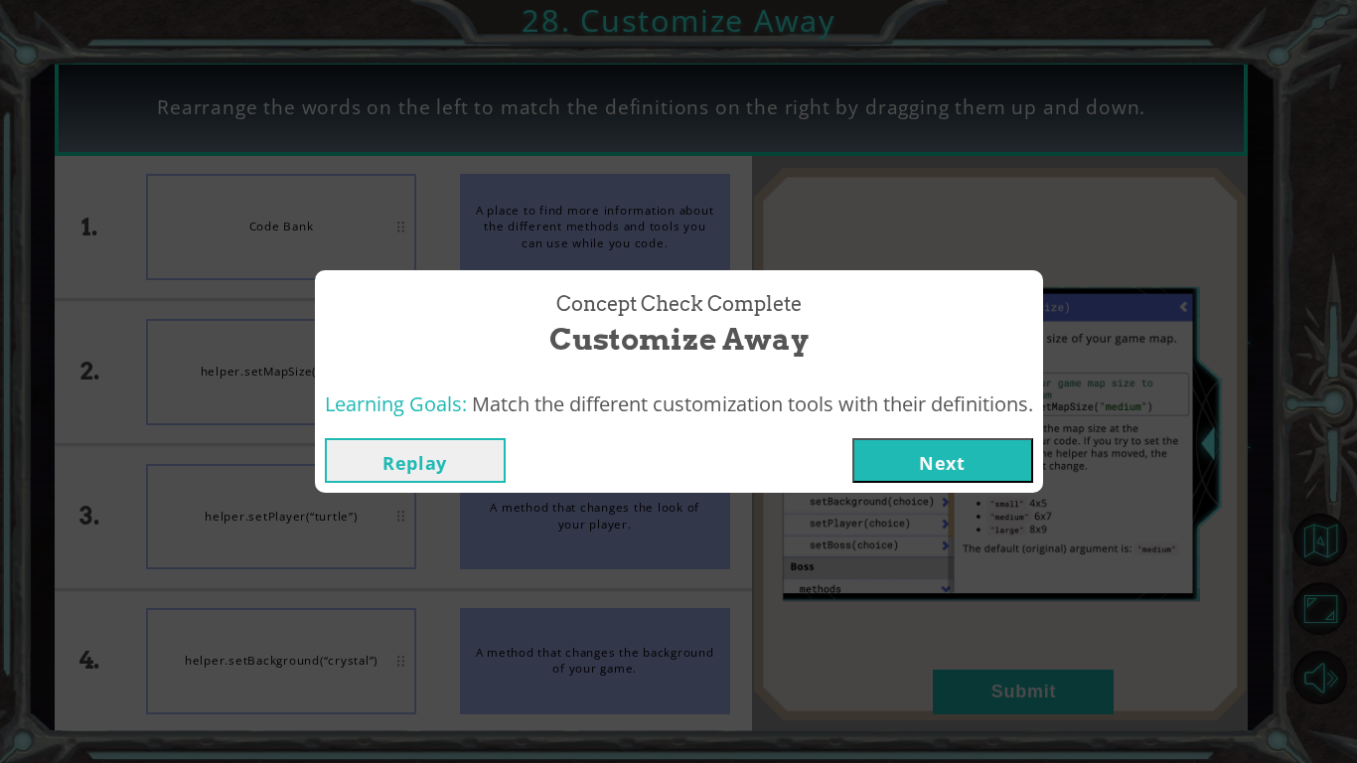
click at [972, 445] on button "Next" at bounding box center [942, 460] width 181 height 45
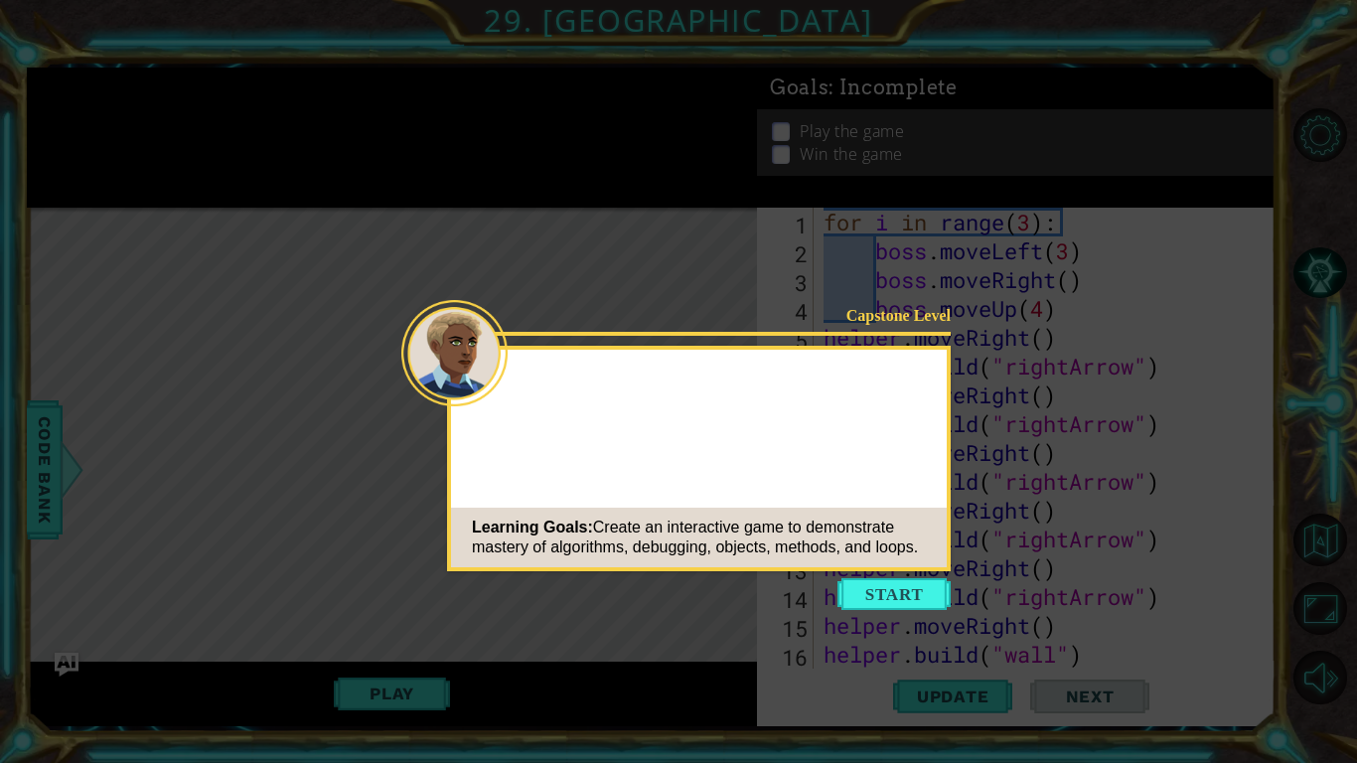
click at [891, 590] on button "Start" at bounding box center [894, 594] width 113 height 32
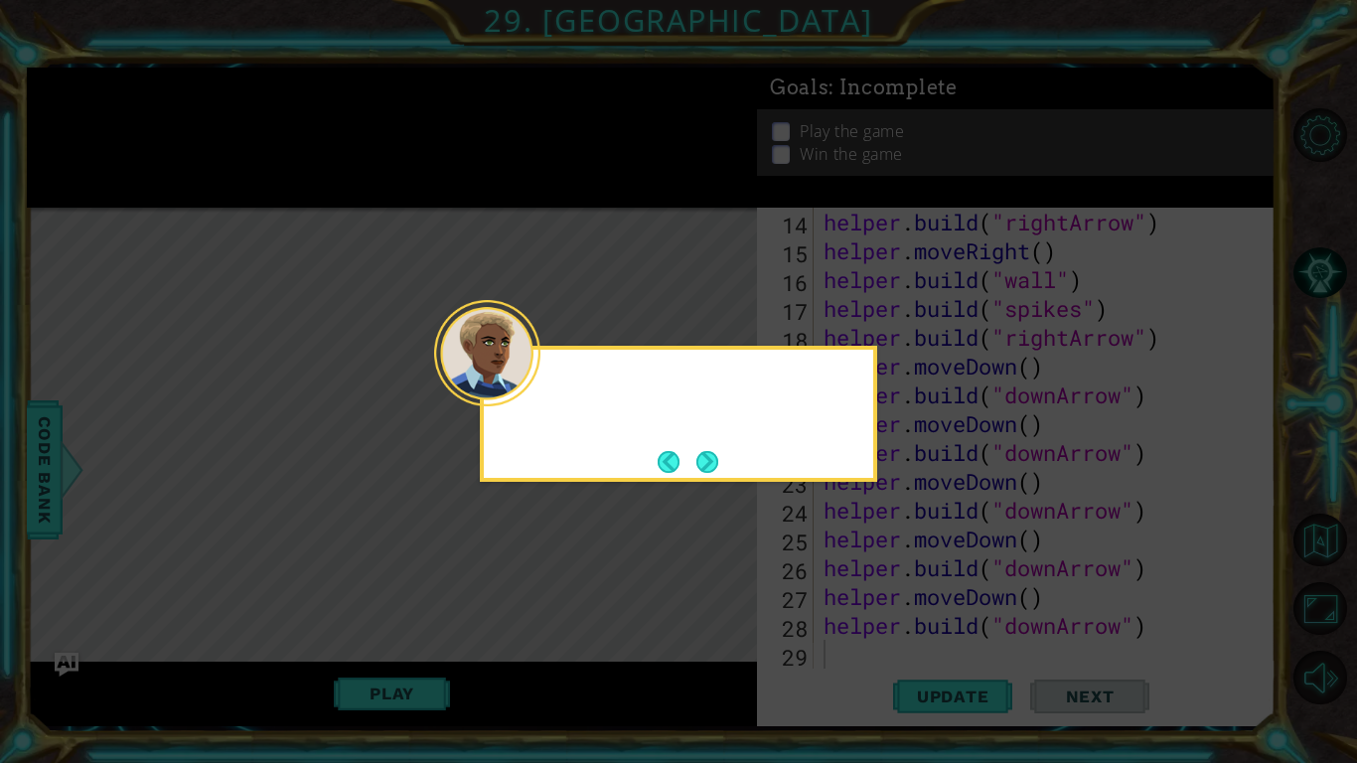
scroll to position [375, 0]
click at [710, 454] on button "Next" at bounding box center [708, 462] width 22 height 22
click at [710, 454] on button "Next" at bounding box center [708, 462] width 24 height 24
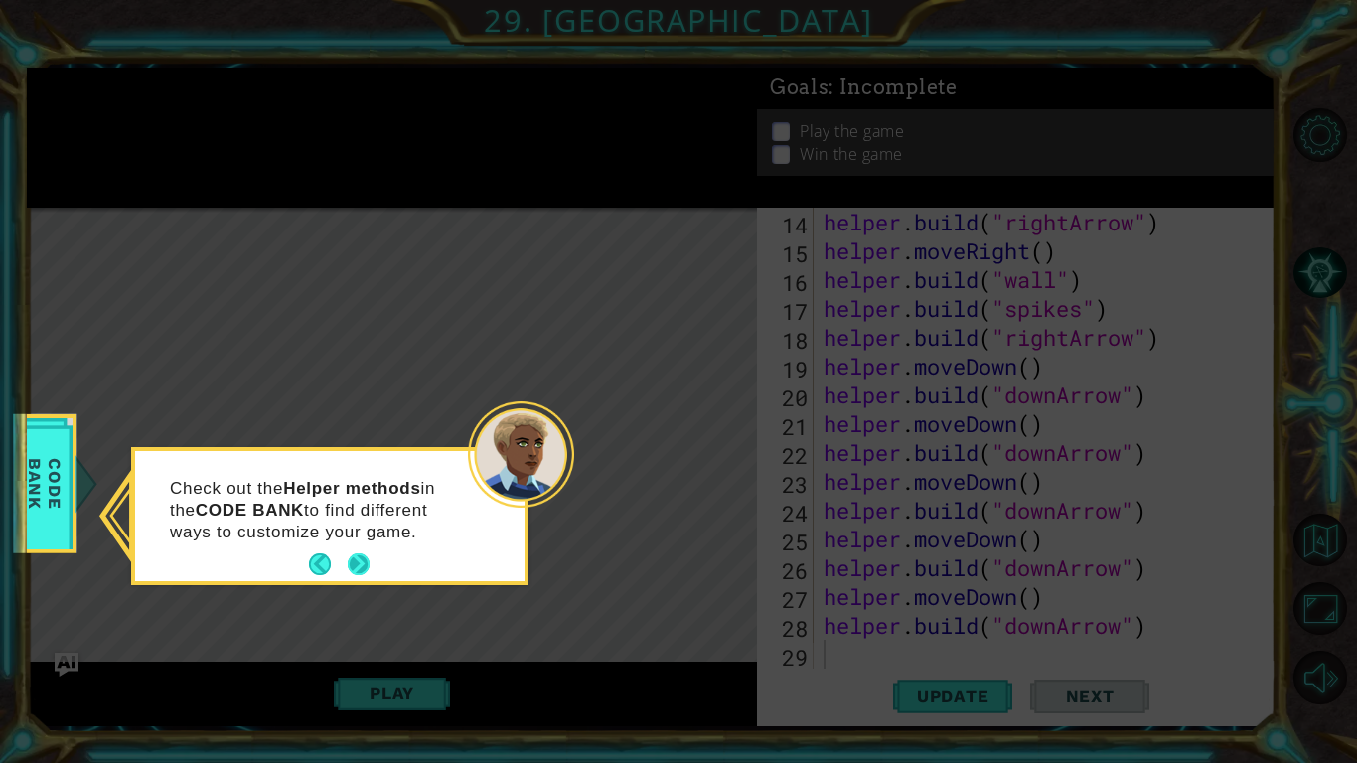
click at [360, 569] on button "Next" at bounding box center [359, 564] width 22 height 22
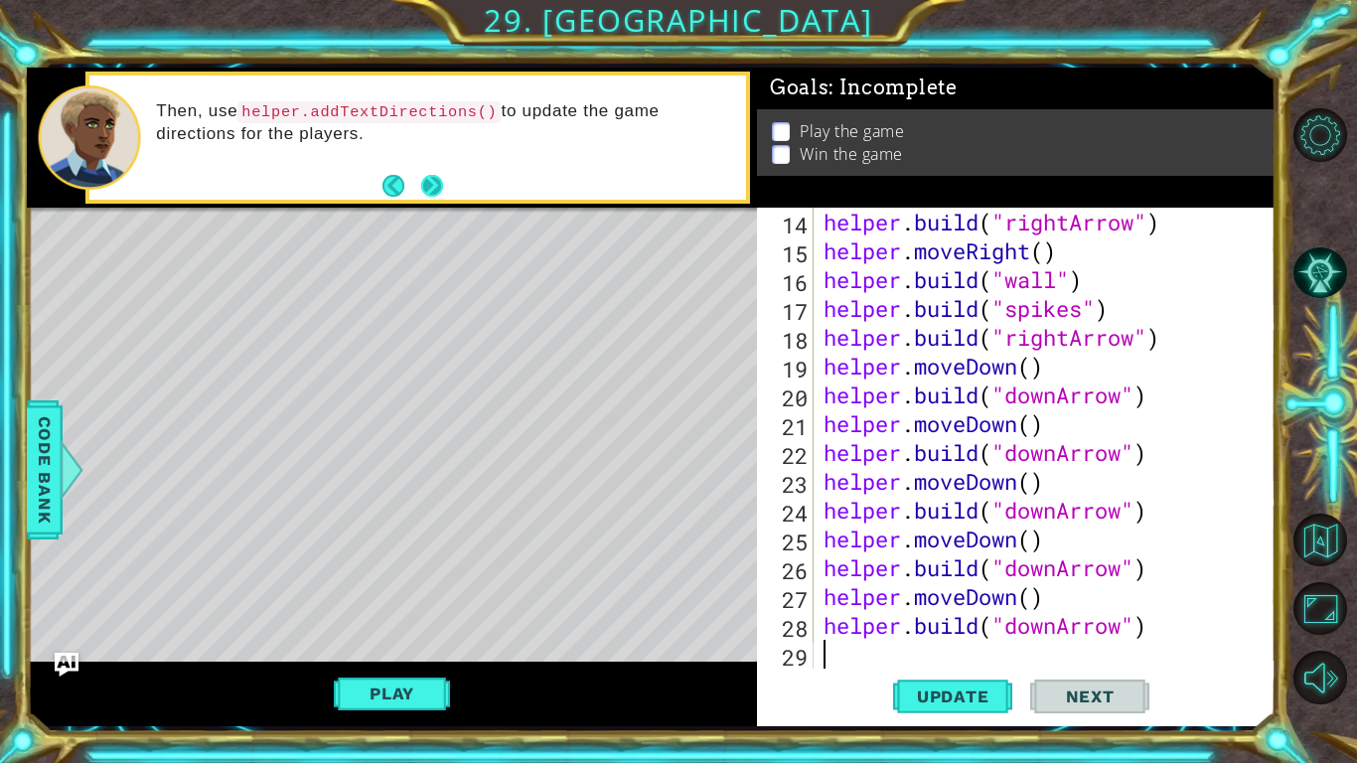
click at [440, 174] on button "Next" at bounding box center [431, 185] width 23 height 23
click at [437, 181] on button "Next" at bounding box center [431, 186] width 22 height 22
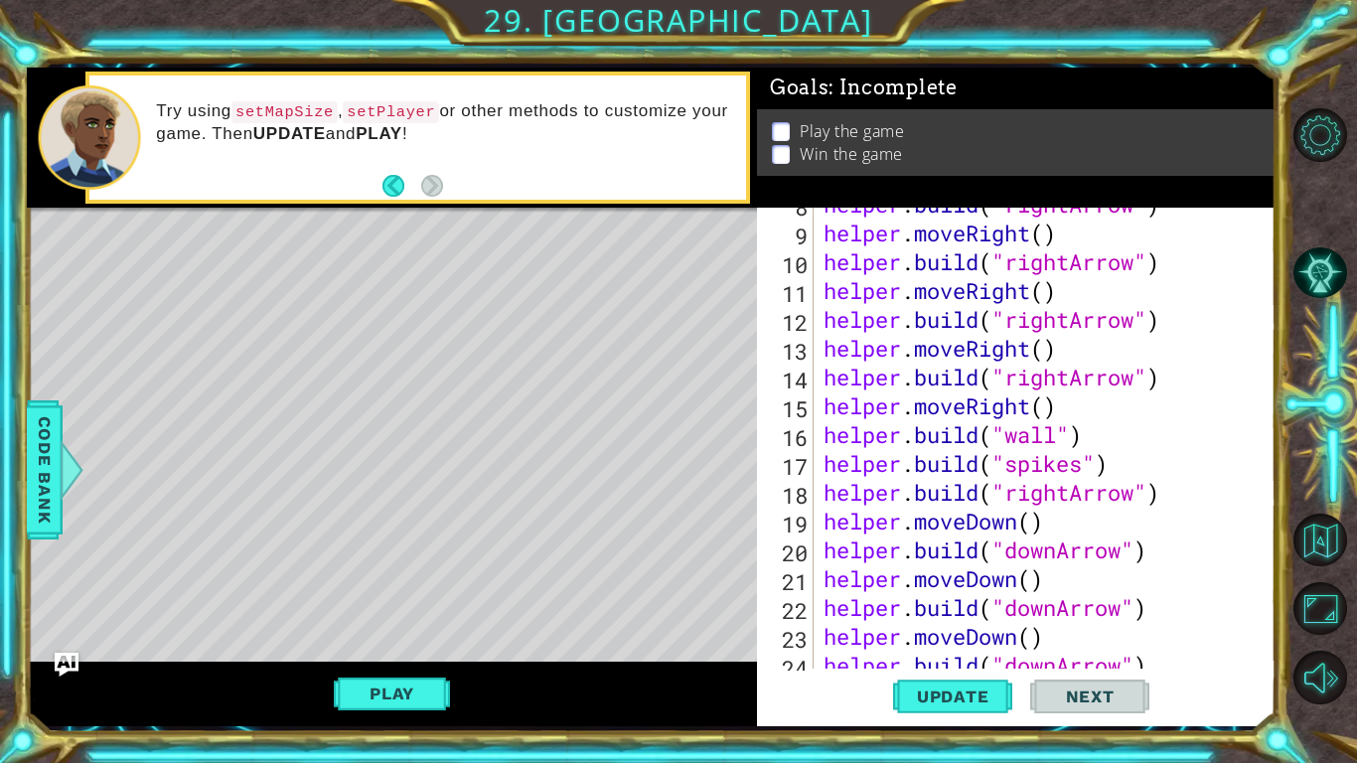
scroll to position [0, 0]
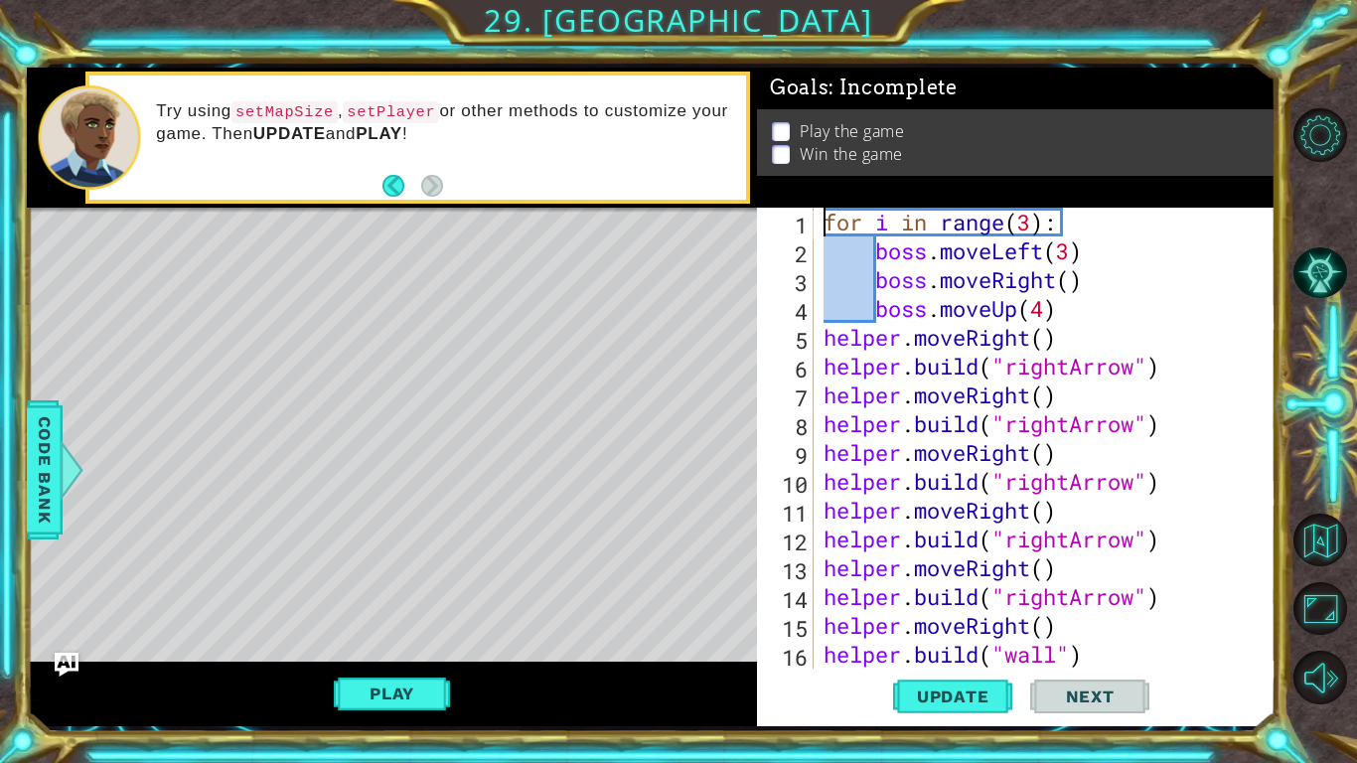
click at [830, 218] on div "for i in range ( 3 ) : boss . moveLeft ( 3 ) boss . moveRight ( ) boss . moveUp…" at bounding box center [1050, 467] width 461 height 519
click at [40, 453] on span "Code Bank" at bounding box center [45, 468] width 32 height 121
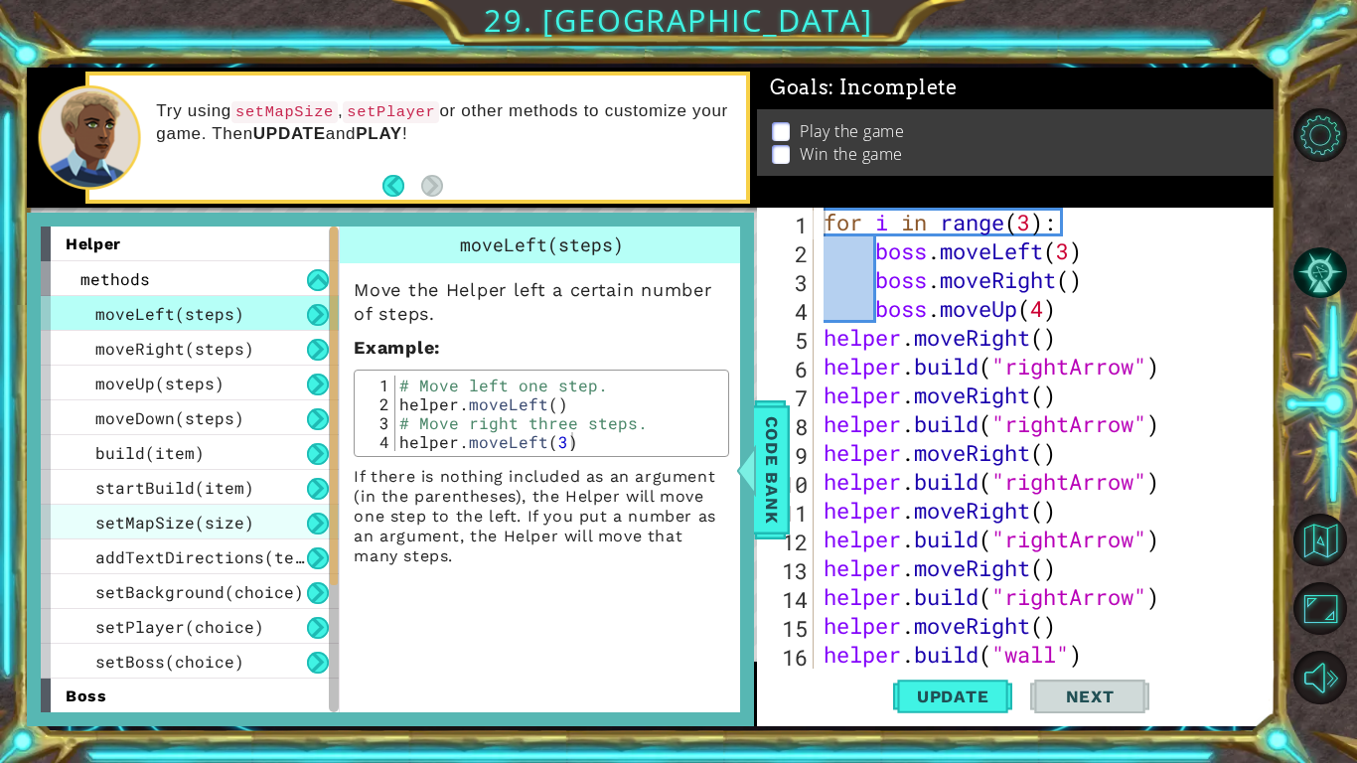
click at [253, 523] on div "setMapSize(size)" at bounding box center [190, 522] width 298 height 35
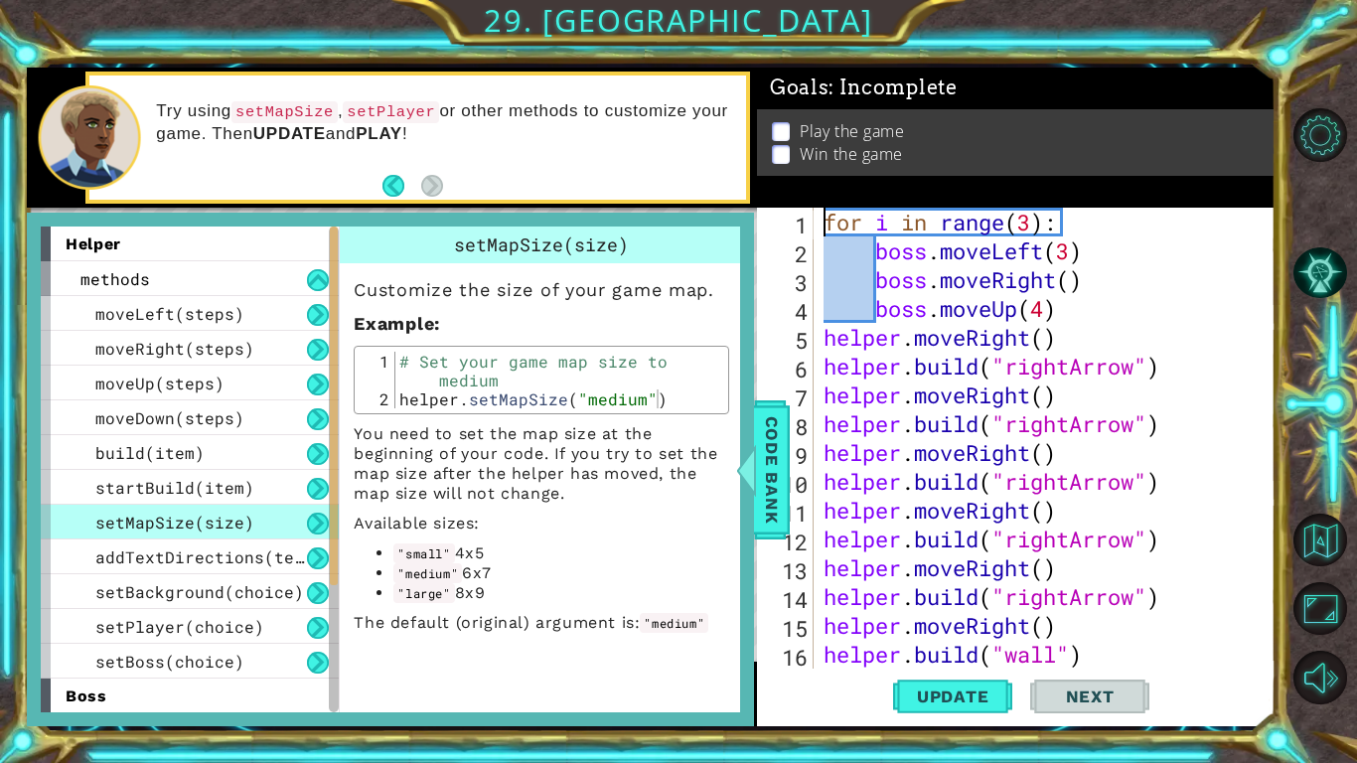
click at [829, 211] on div "for i in range ( 3 ) : boss . moveLeft ( 3 ) boss . moveRight ( ) boss . moveUp…" at bounding box center [1050, 467] width 461 height 519
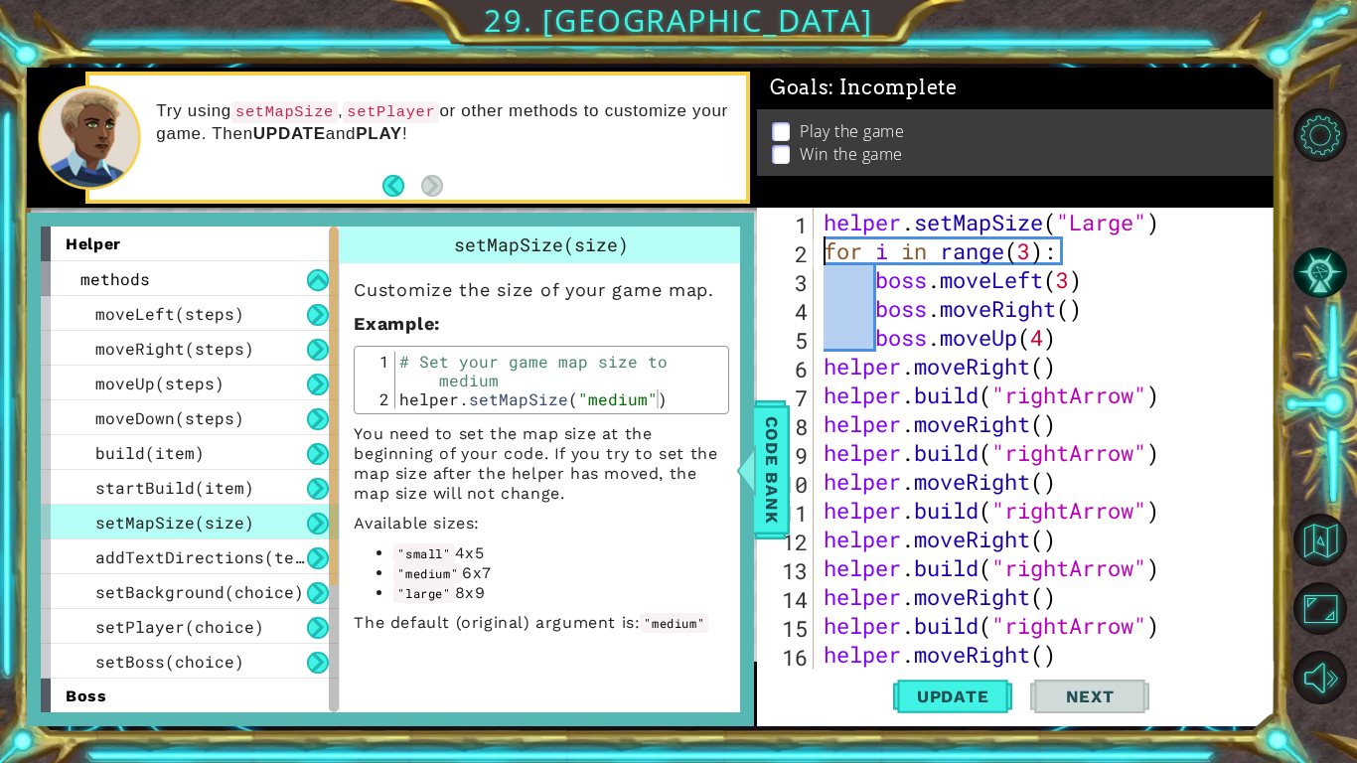
scroll to position [0, 10]
click at [785, 459] on span "Code Bank" at bounding box center [772, 468] width 32 height 121
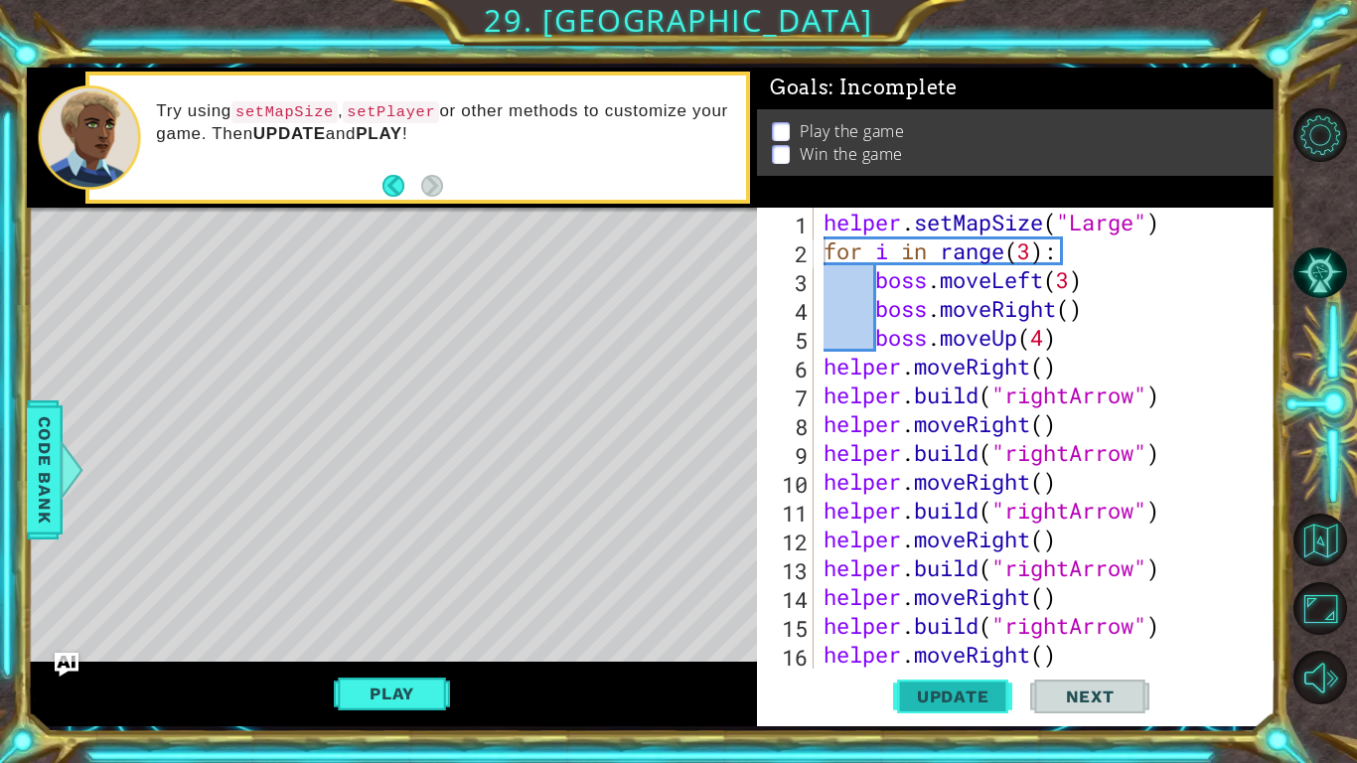
click at [928, 688] on span "Update" at bounding box center [953, 697] width 112 height 20
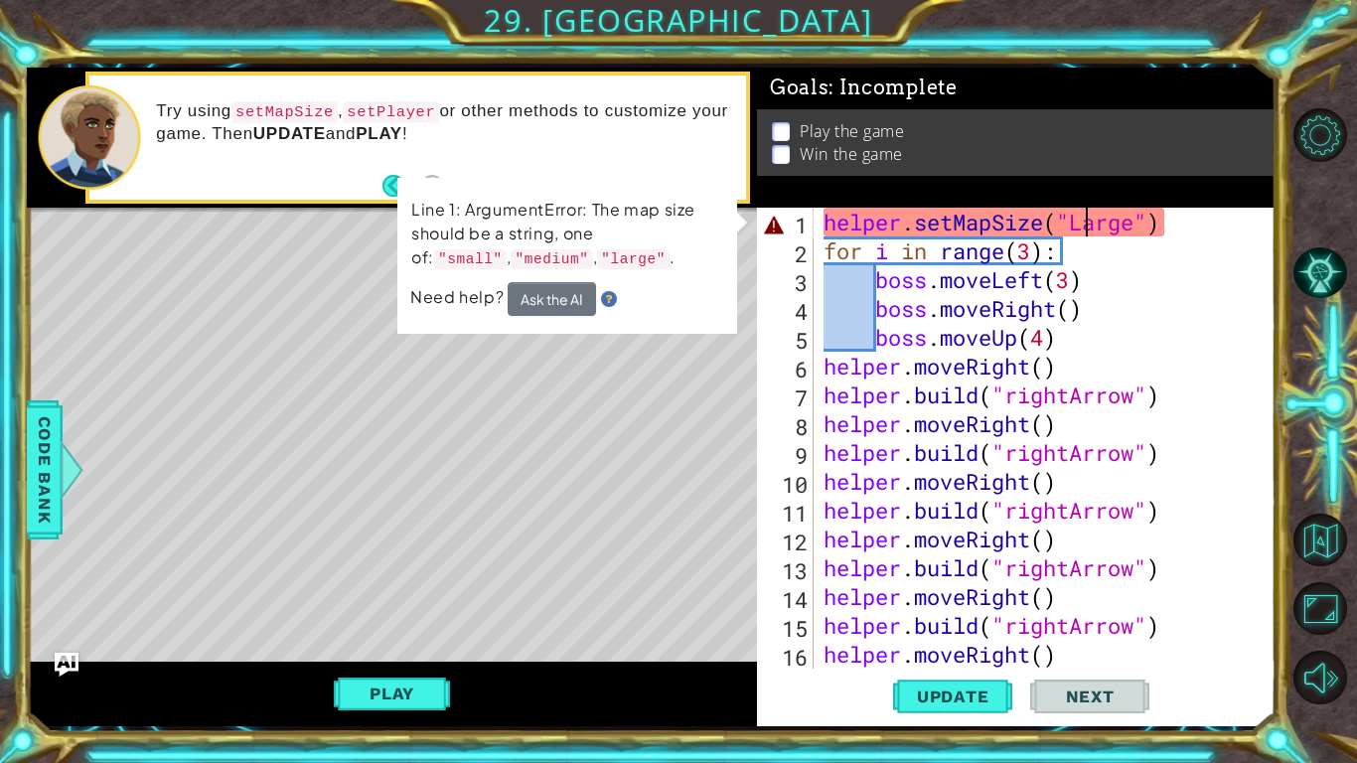
click at [1084, 232] on div "helper . setMapSize ( "Large" ) for i in range ( 3 ) : boss . moveLeft ( 3 ) bo…" at bounding box center [1050, 467] width 461 height 519
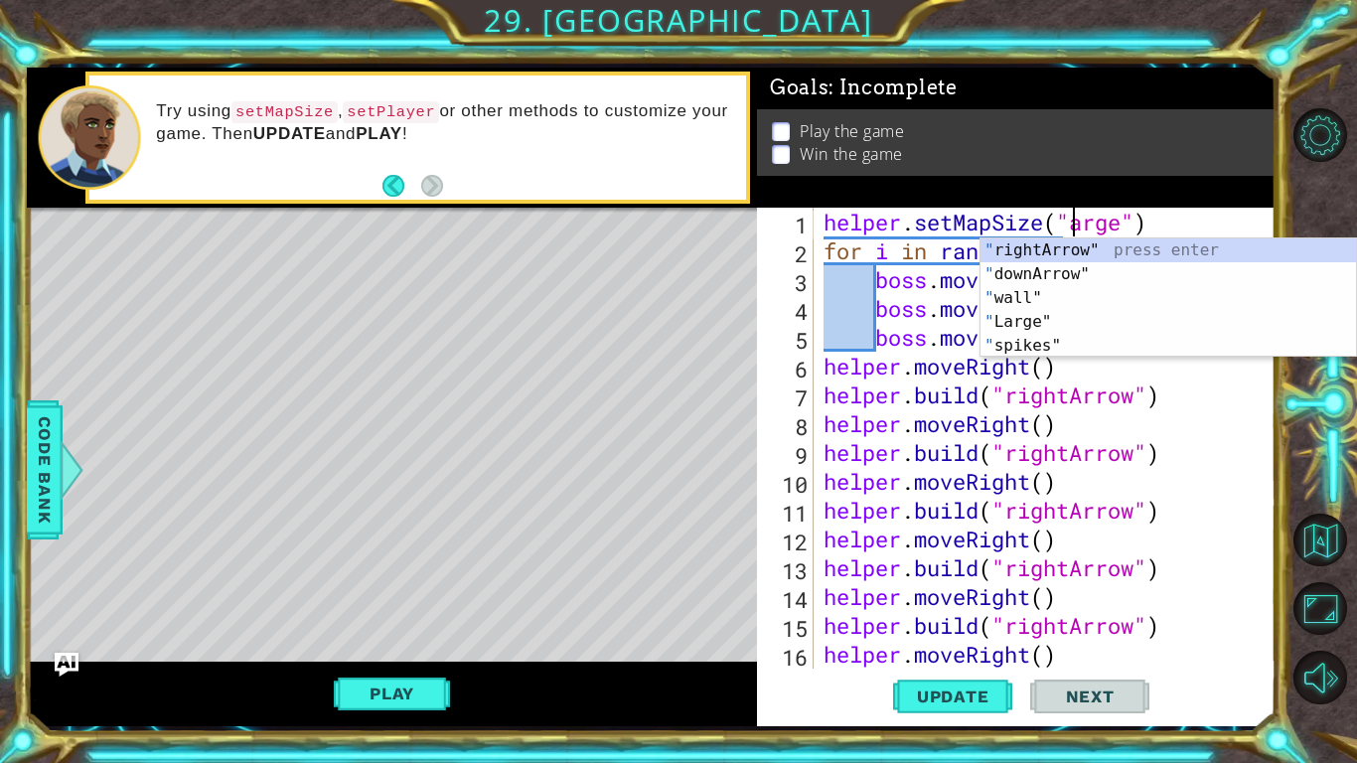
scroll to position [0, 12]
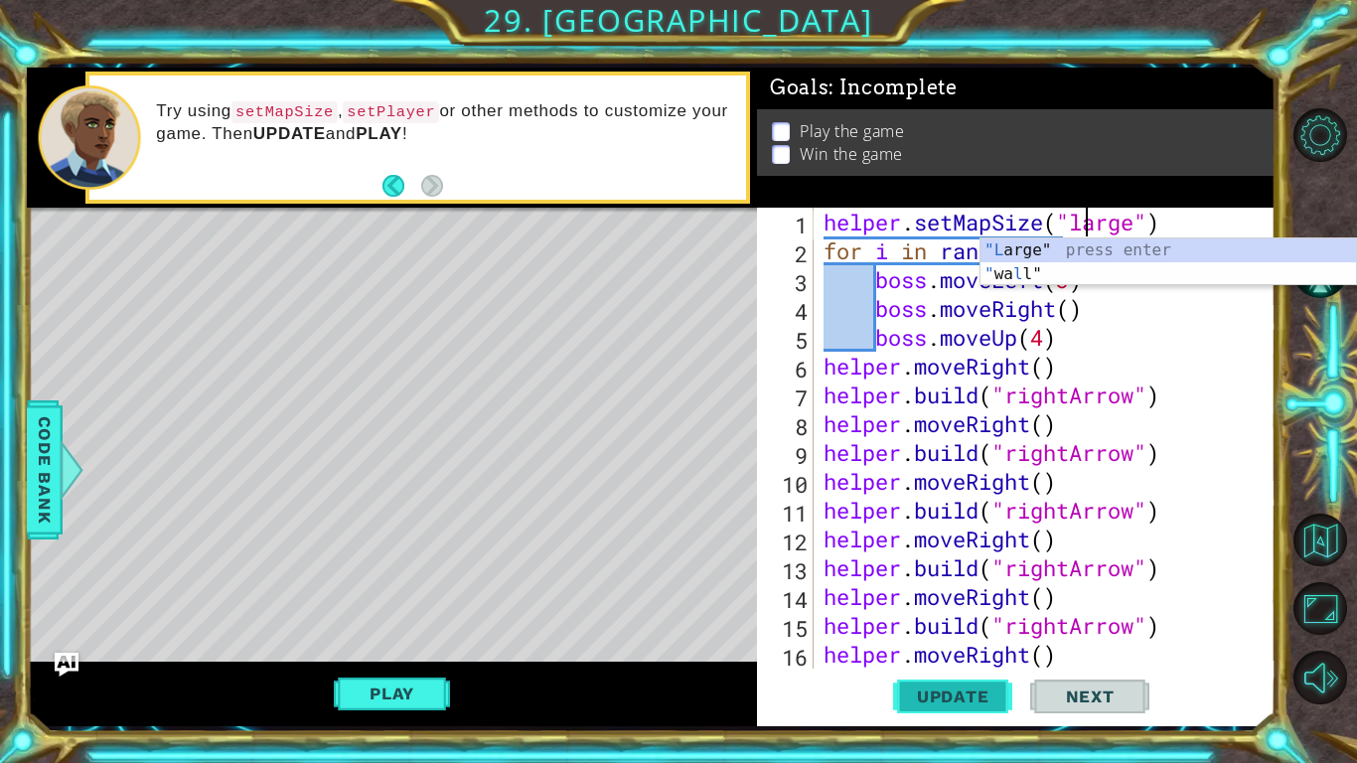
click at [972, 703] on span "Update" at bounding box center [953, 697] width 112 height 20
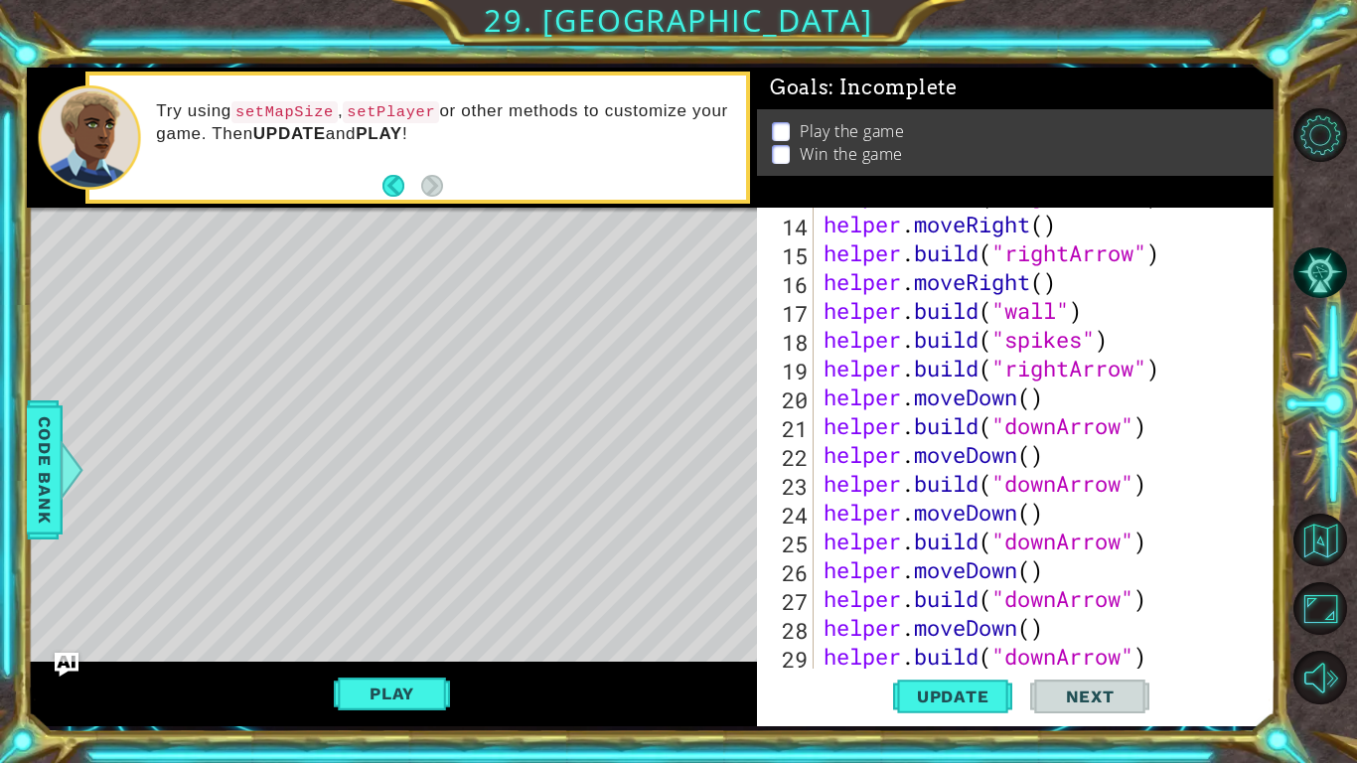
scroll to position [403, 0]
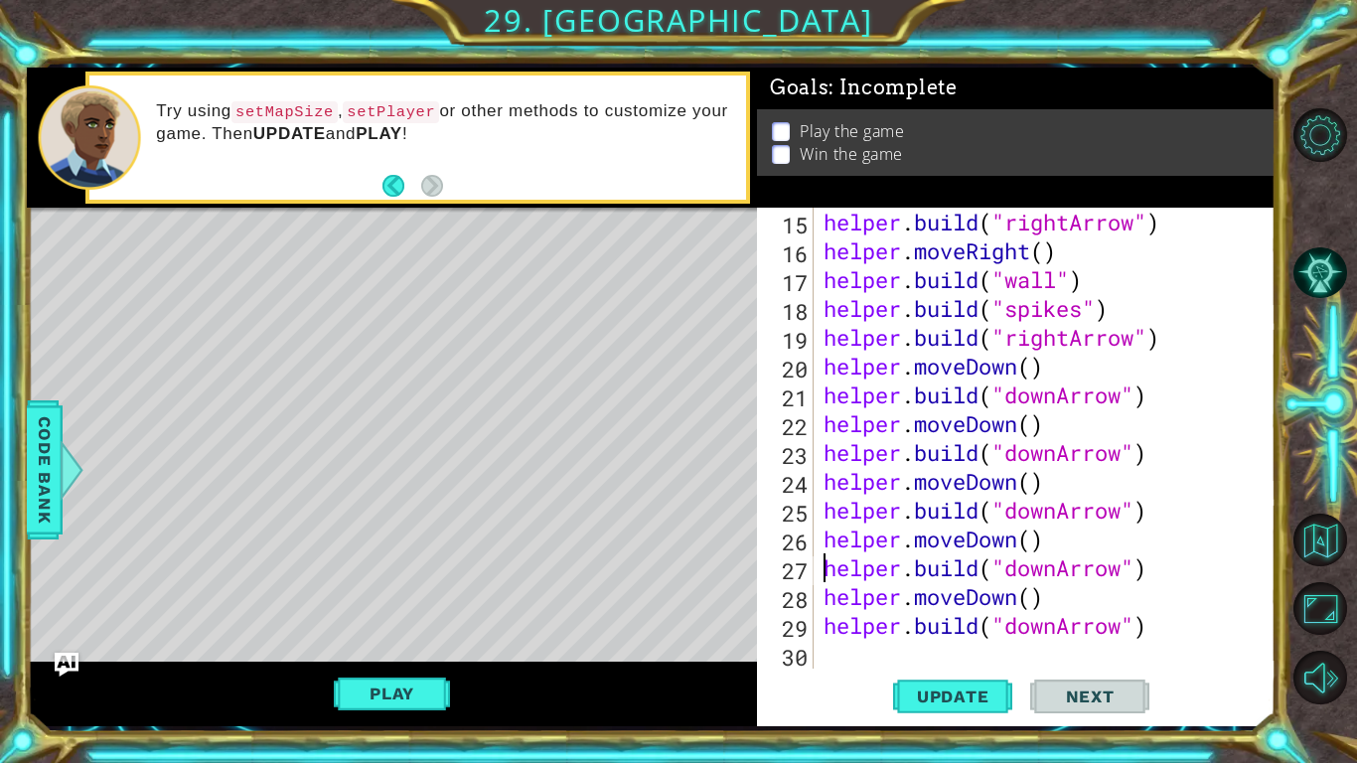
click at [822, 563] on div "helper . build ( "rightArrow" ) helper . moveRight ( ) helper . build ( "wall" …" at bounding box center [1050, 467] width 461 height 519
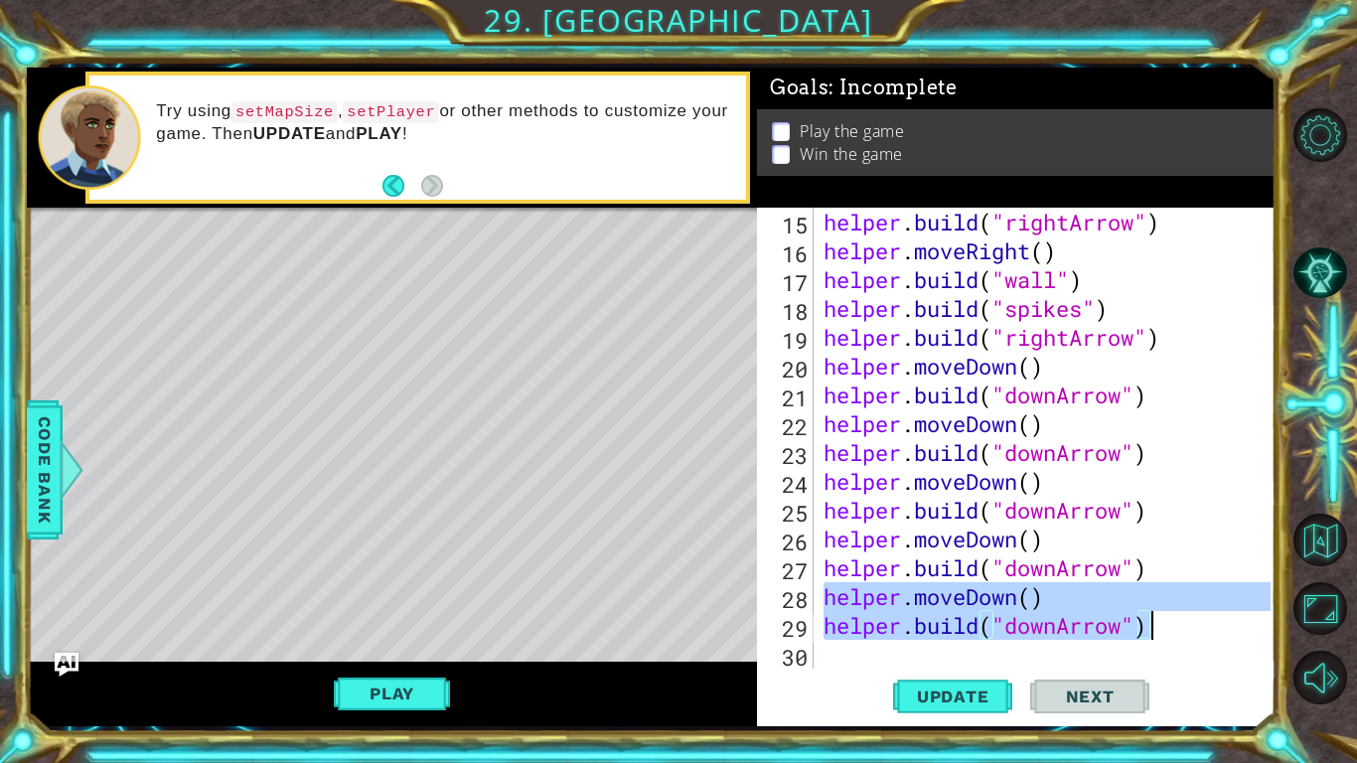
drag, startPoint x: 823, startPoint y: 593, endPoint x: 1238, endPoint y: 643, distance: 418.3
click at [1238, 643] on div "helper . build ( "rightArrow" ) helper . moveRight ( ) helper . build ( "wall" …" at bounding box center [1050, 467] width 461 height 519
type textarea "[DOMAIN_NAME]("downArrow")"
click at [1085, 661] on div "helper . build ( "rightArrow" ) helper . moveRight ( ) helper . build ( "wall" …" at bounding box center [1045, 438] width 451 height 461
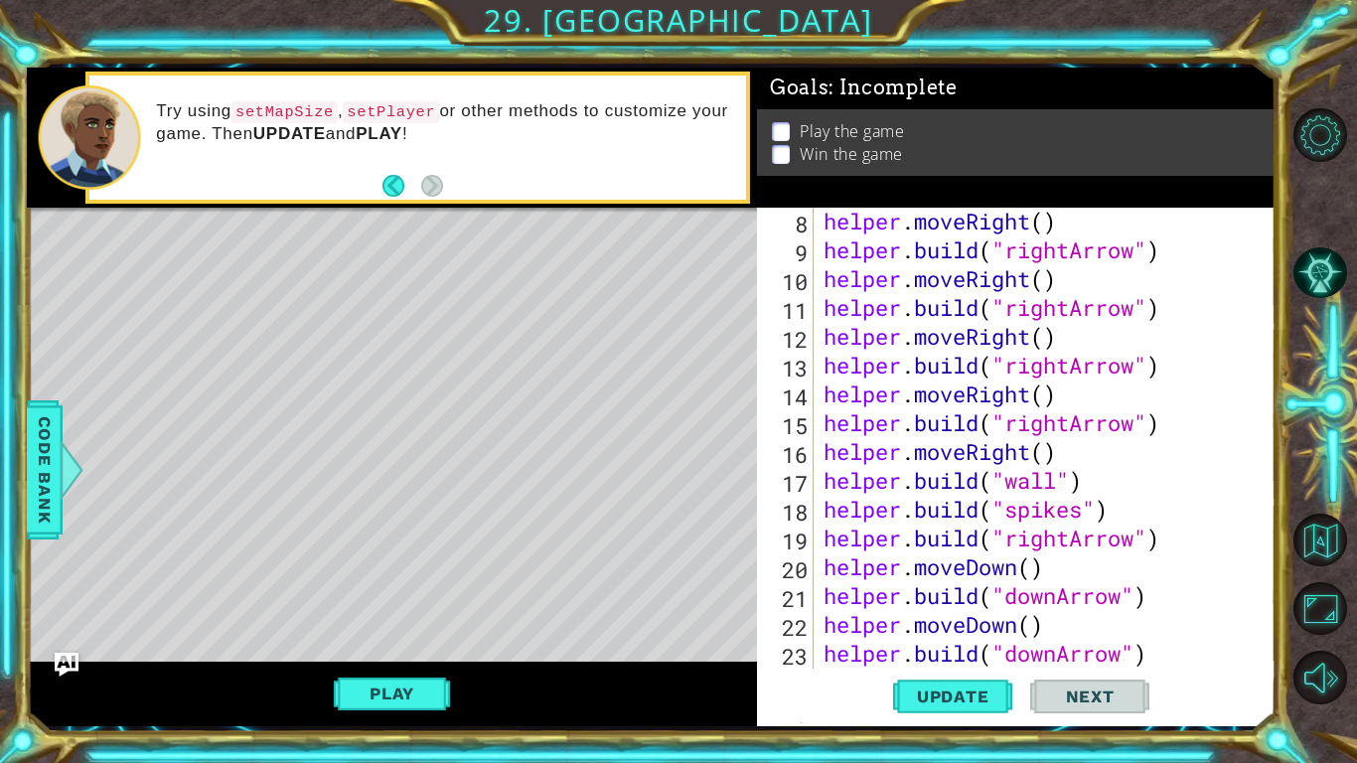
scroll to position [203, 0]
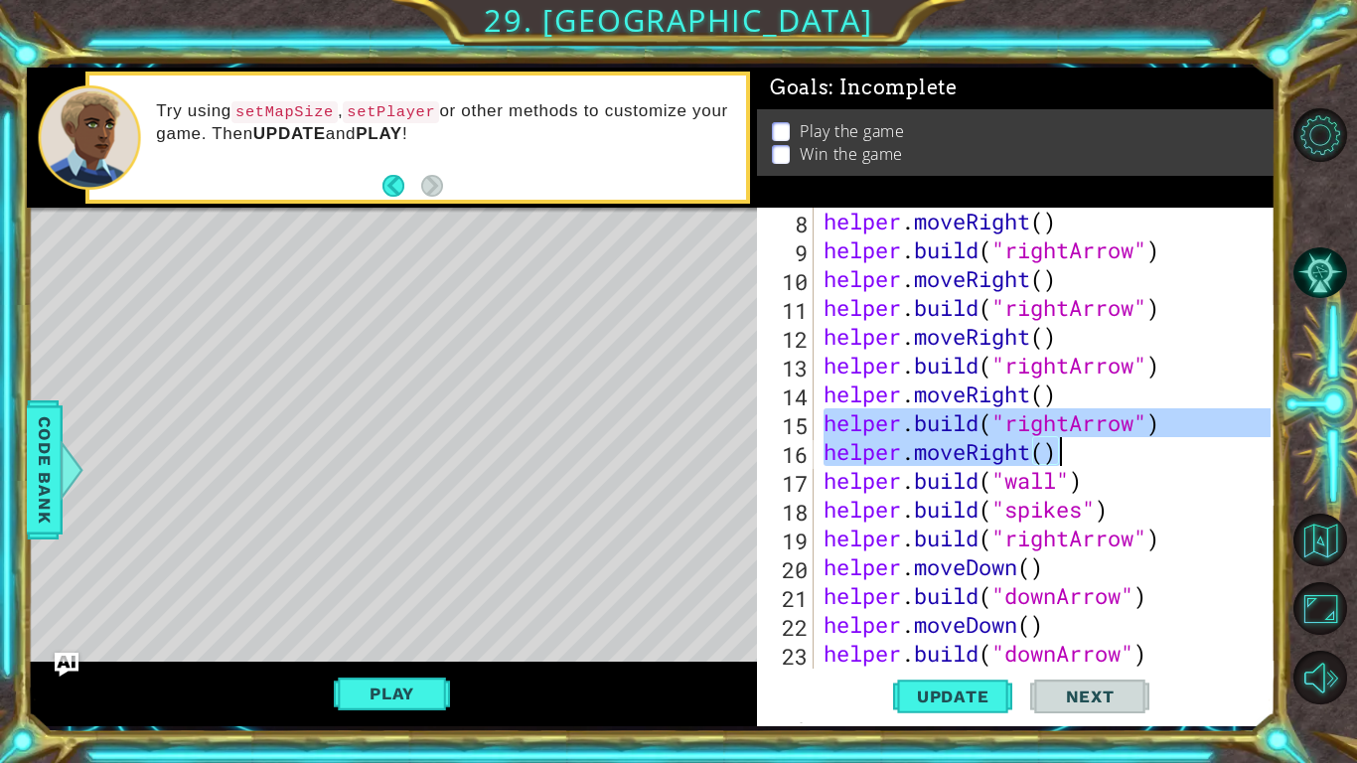
drag, startPoint x: 825, startPoint y: 426, endPoint x: 1063, endPoint y: 443, distance: 239.1
click at [1063, 443] on div "helper . moveRight ( ) helper . build ( "rightArrow" ) helper . moveRight ( ) h…" at bounding box center [1050, 466] width 461 height 519
type textarea "[DOMAIN_NAME]("rightArrow") helper.moveRight()"
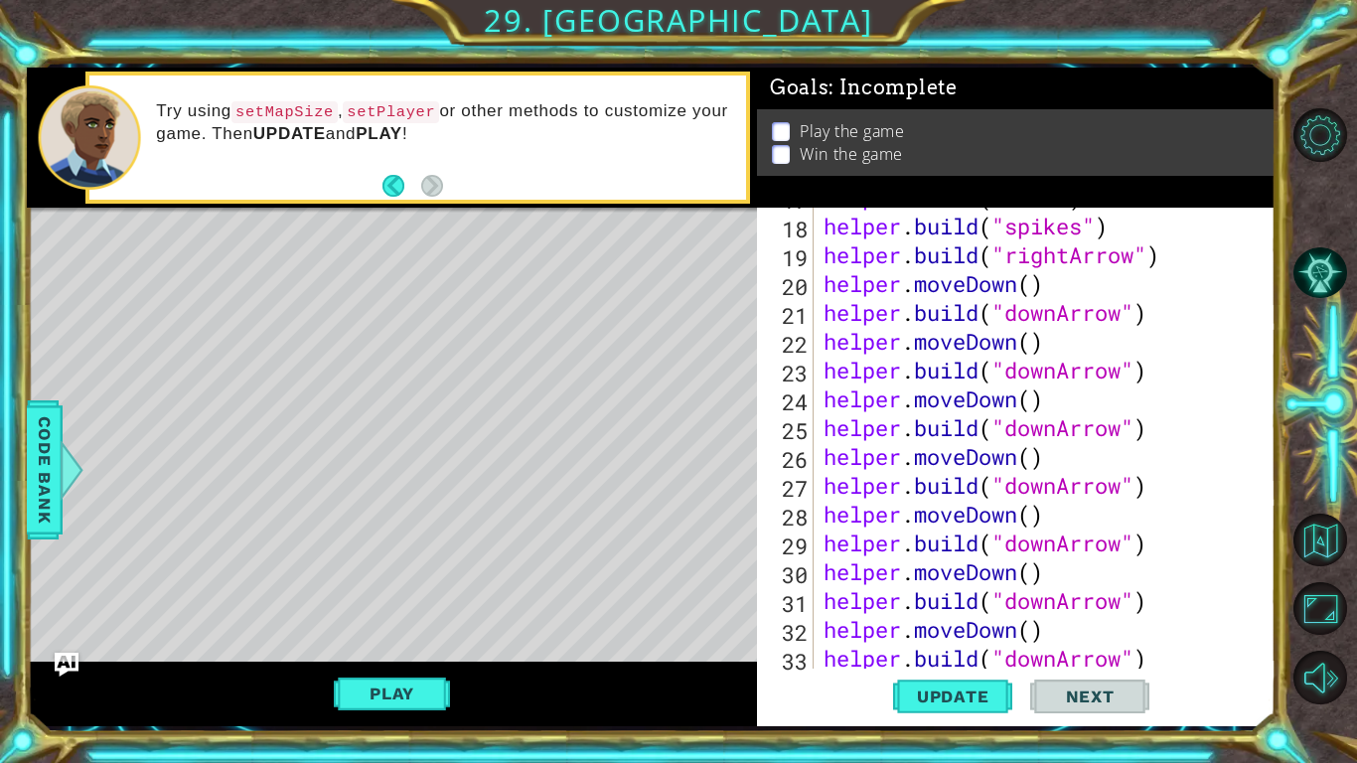
scroll to position [519, 0]
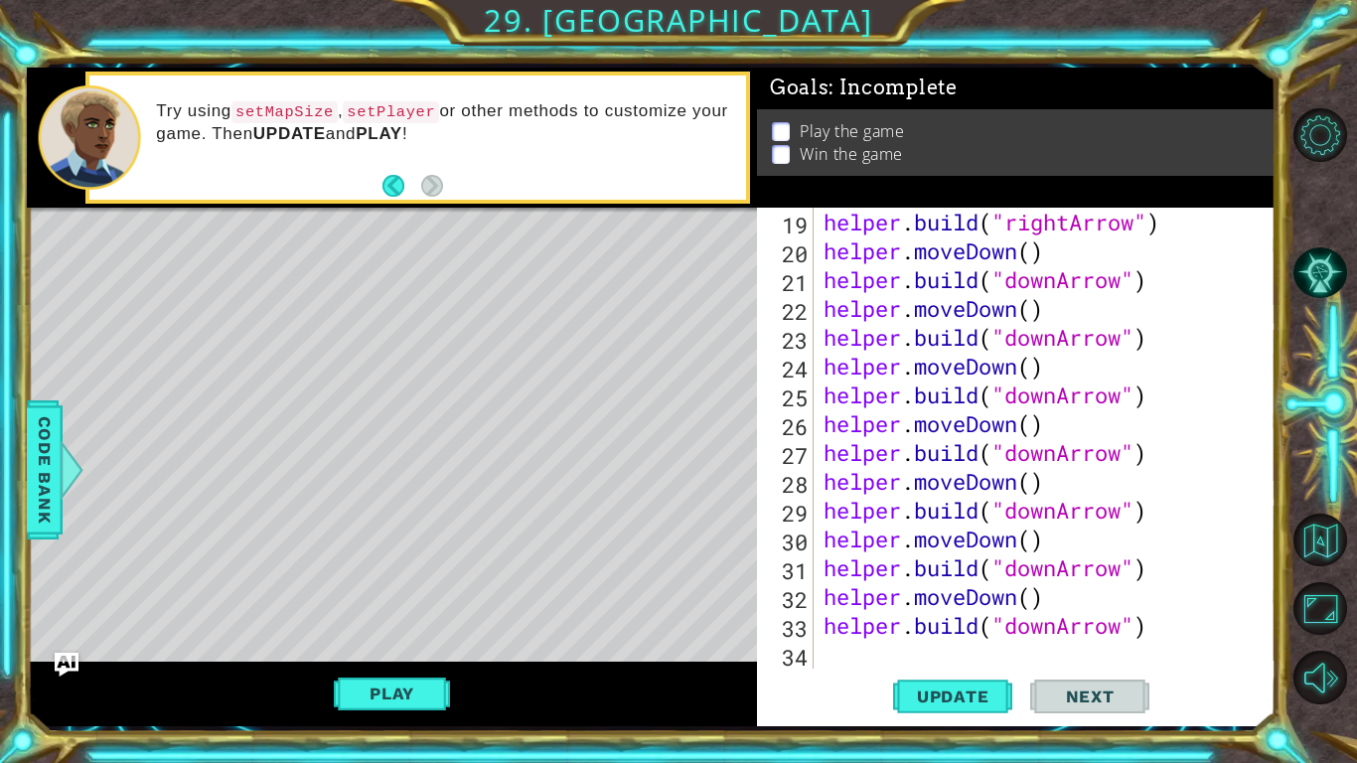
click at [860, 650] on div "helper . build ( "rightArrow" ) helper . moveDown ( ) helper . build ( "downArr…" at bounding box center [1050, 467] width 461 height 519
paste textarea "helper.moveRight()"
paste textarea "[DOMAIN_NAME]("rightArrow")"
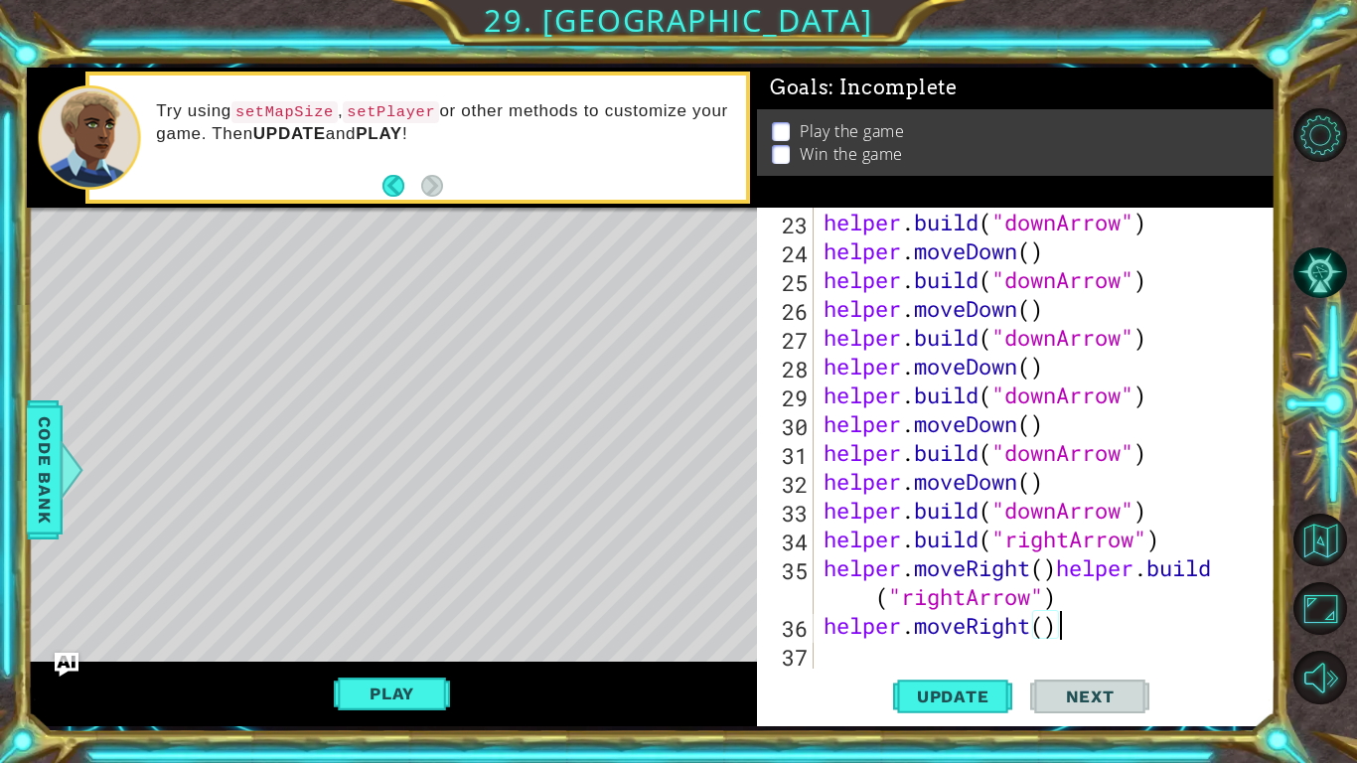
click at [1064, 569] on div "helper . build ( "downArrow" ) helper . moveDown ( ) helper . build ( "downArro…" at bounding box center [1050, 467] width 461 height 519
type textarea "[DOMAIN_NAME]("rightArrow")"
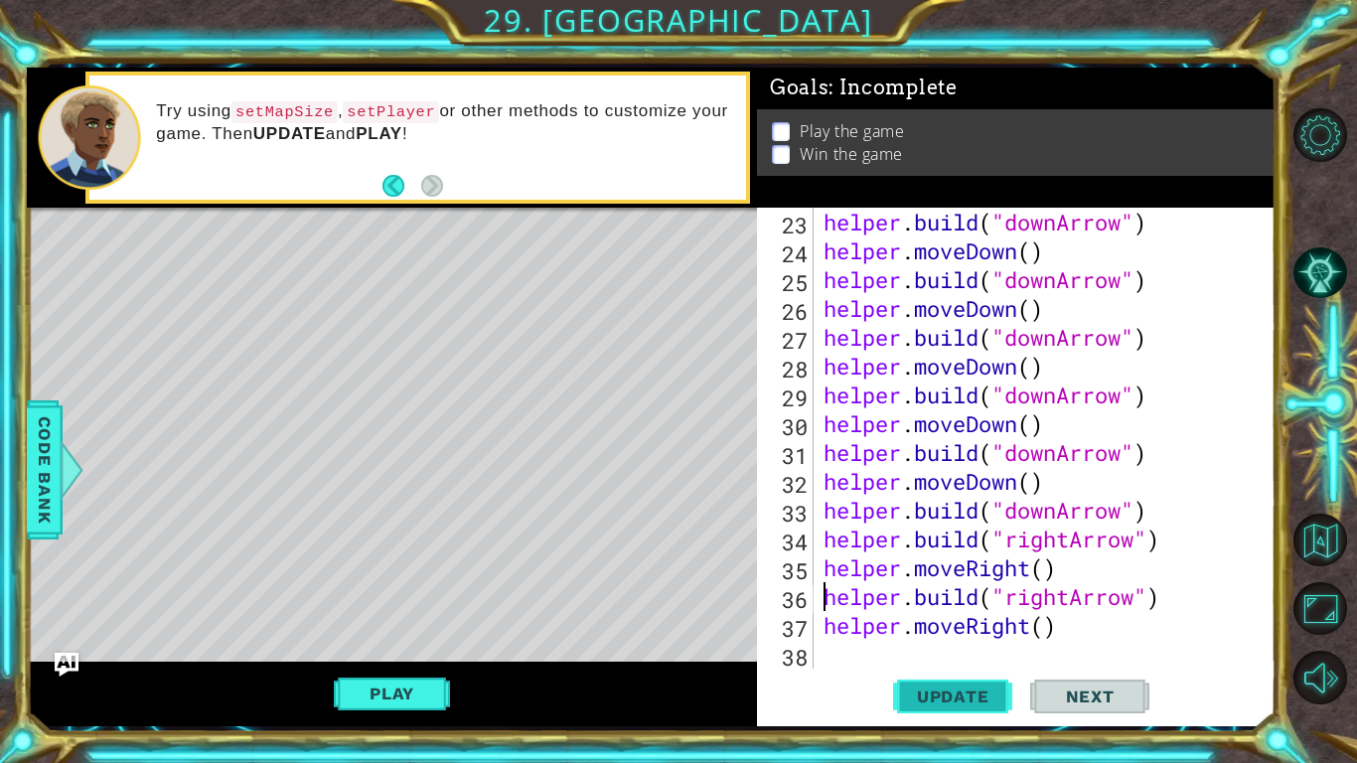
click at [986, 688] on span "Update" at bounding box center [953, 697] width 112 height 20
click at [391, 691] on button "Play" at bounding box center [392, 694] width 116 height 38
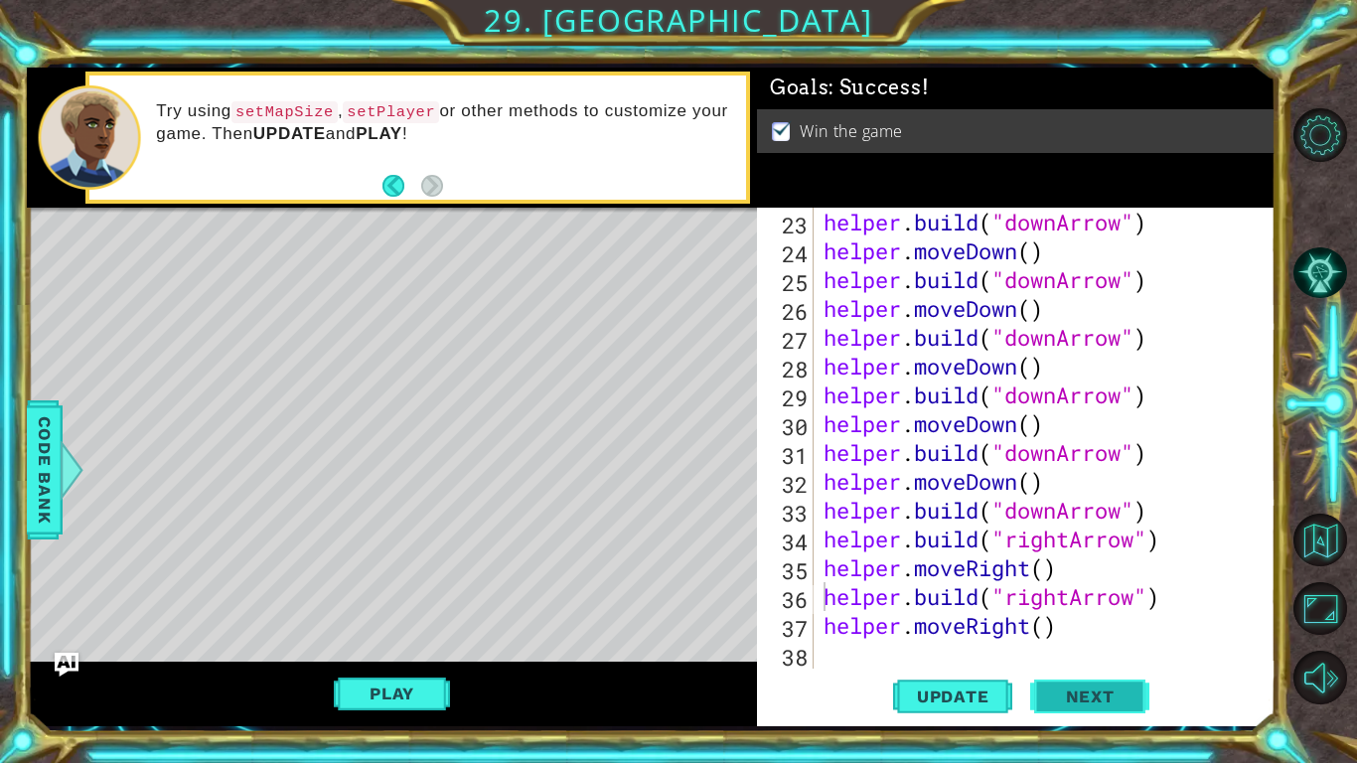
click at [1085, 696] on span "Next" at bounding box center [1090, 699] width 88 height 20
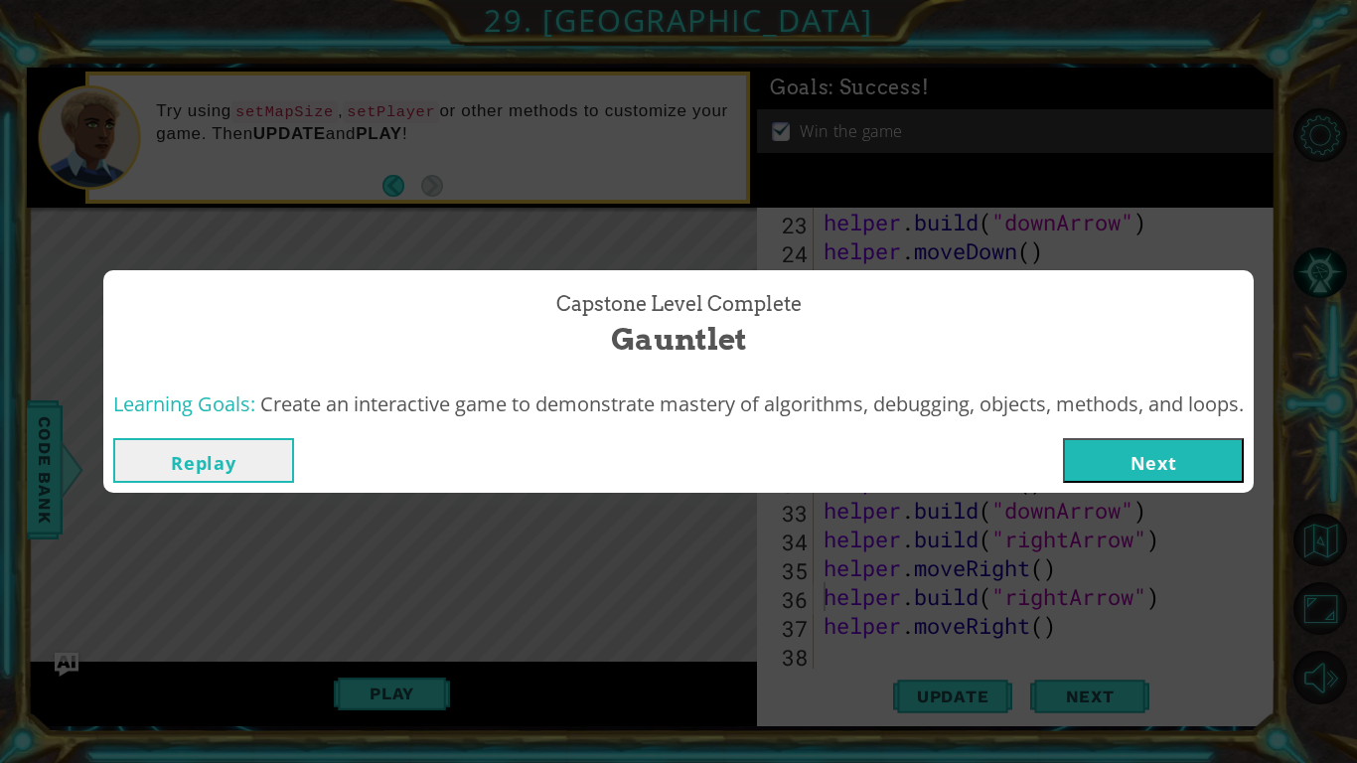
click at [1143, 429] on div "Replay Next" at bounding box center [678, 460] width 1151 height 65
click at [1143, 447] on button "Next" at bounding box center [1153, 460] width 181 height 45
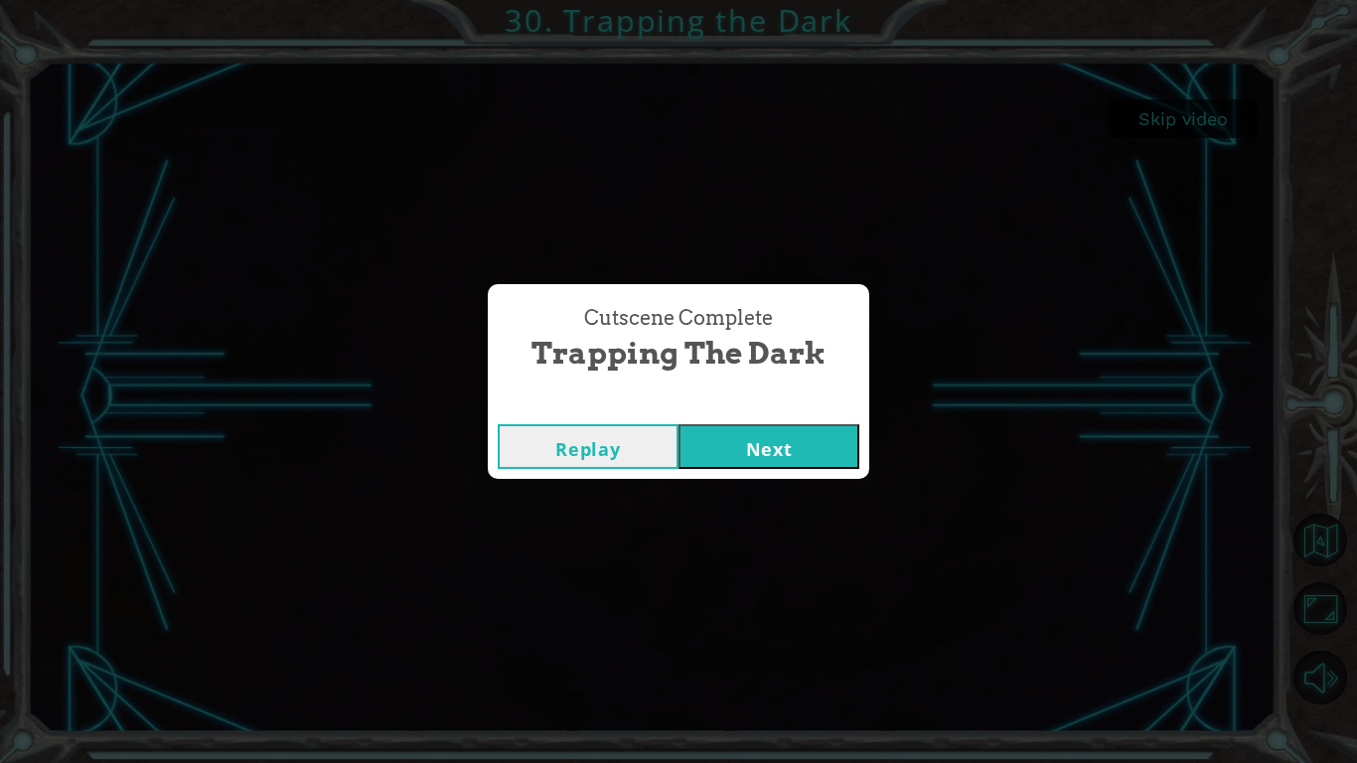
click at [802, 453] on button "Next" at bounding box center [769, 446] width 181 height 45
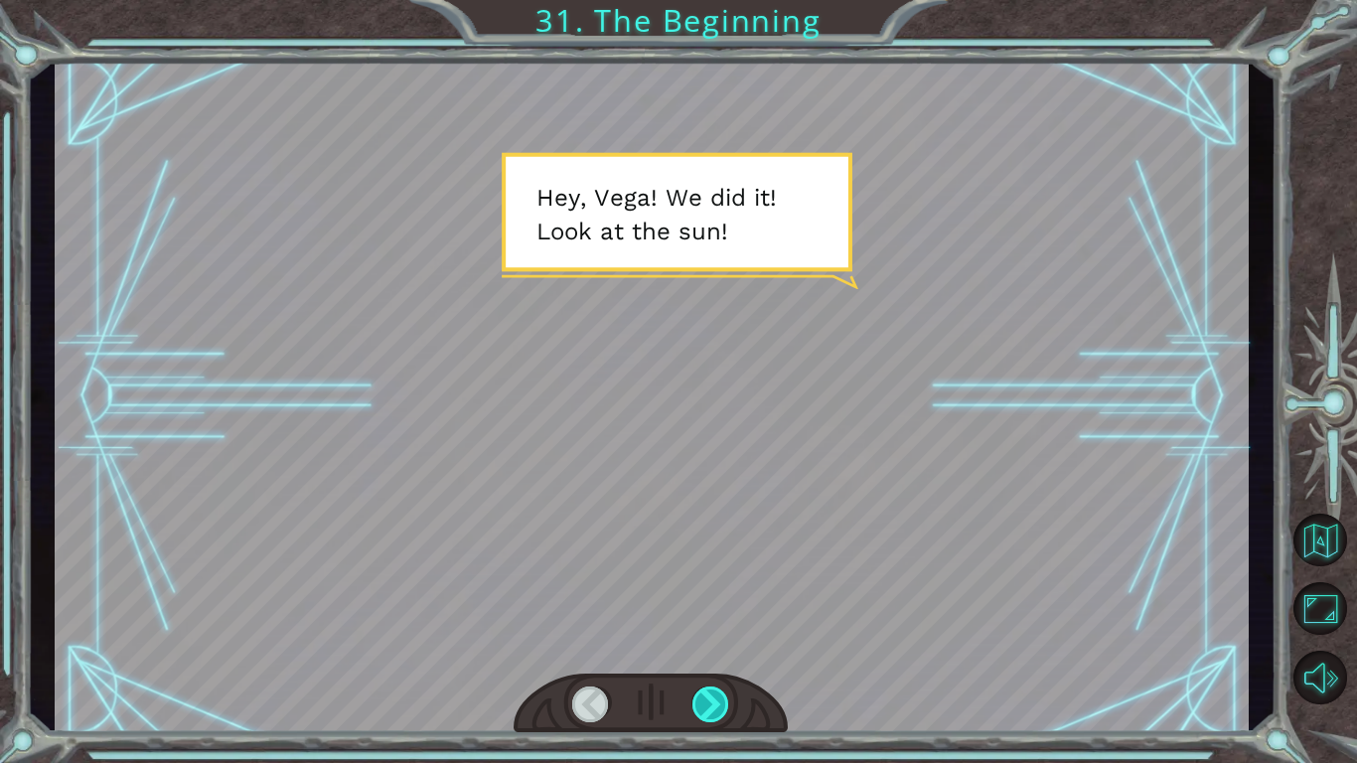
click at [708, 697] on div at bounding box center [712, 705] width 38 height 36
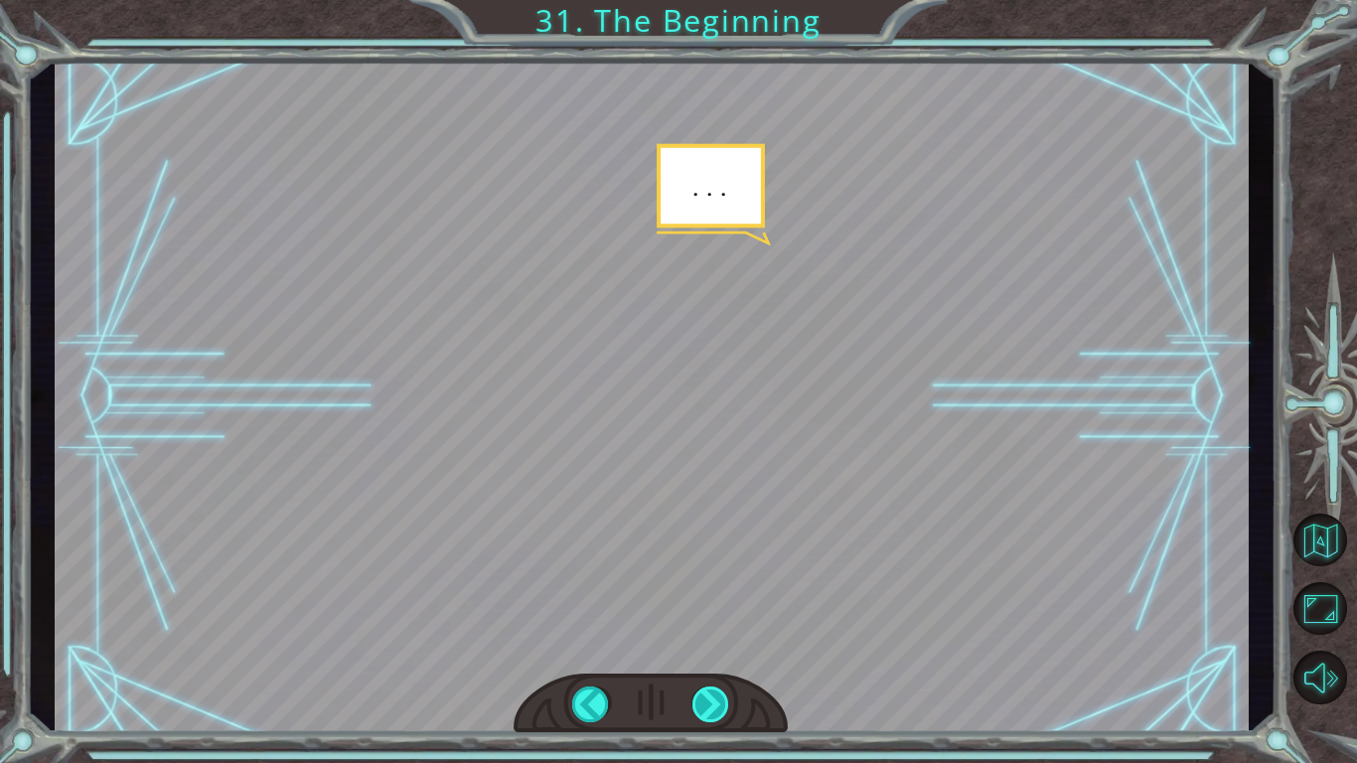
click at [713, 697] on div at bounding box center [712, 705] width 38 height 36
click at [711, 697] on div at bounding box center [712, 705] width 38 height 36
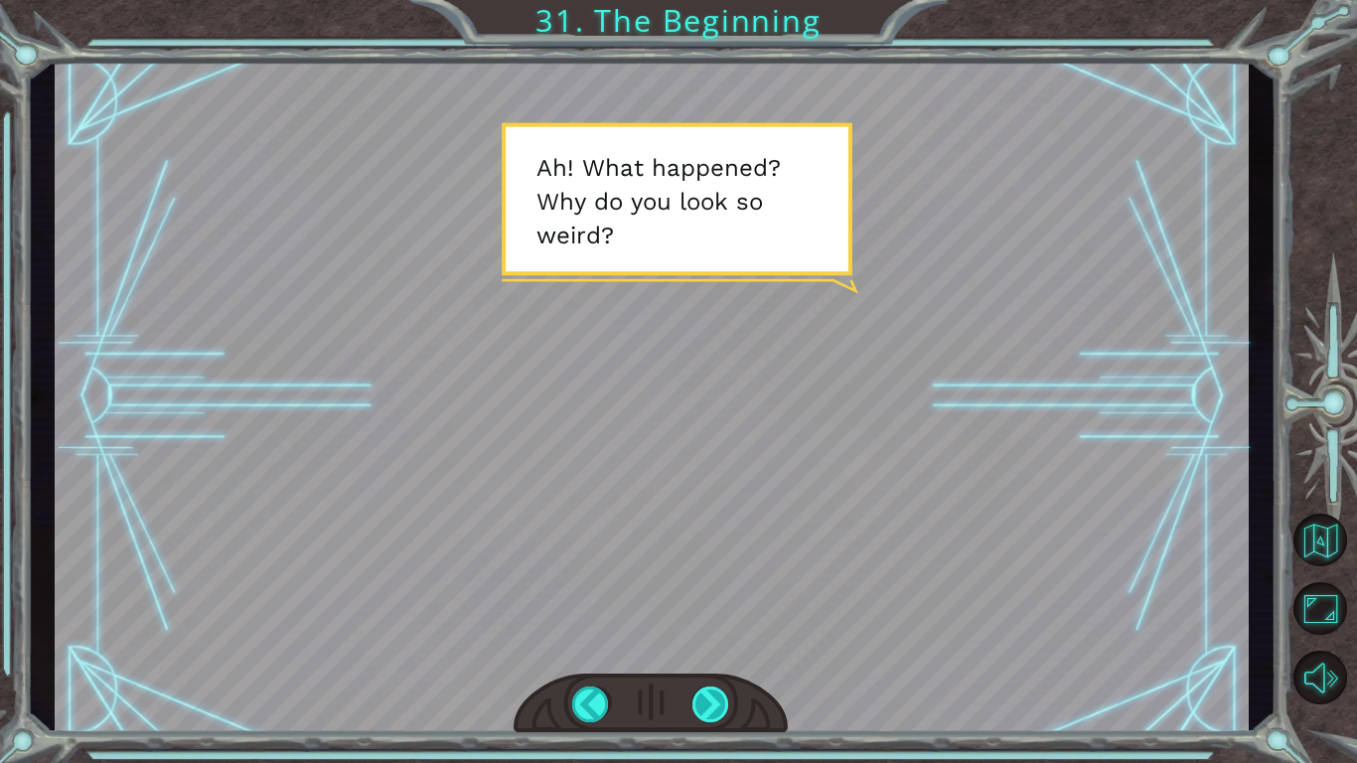
click at [699, 697] on div at bounding box center [712, 705] width 38 height 36
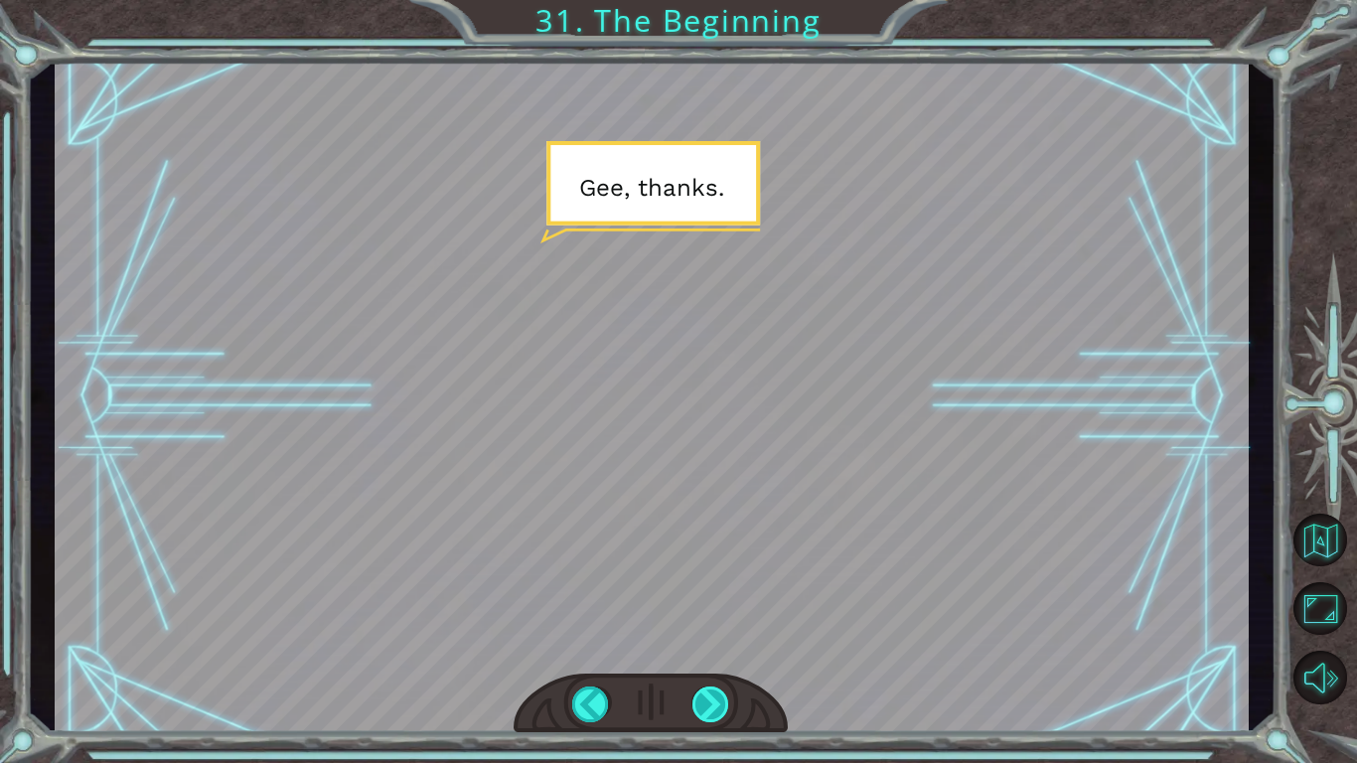
click at [699, 697] on div at bounding box center [712, 705] width 38 height 36
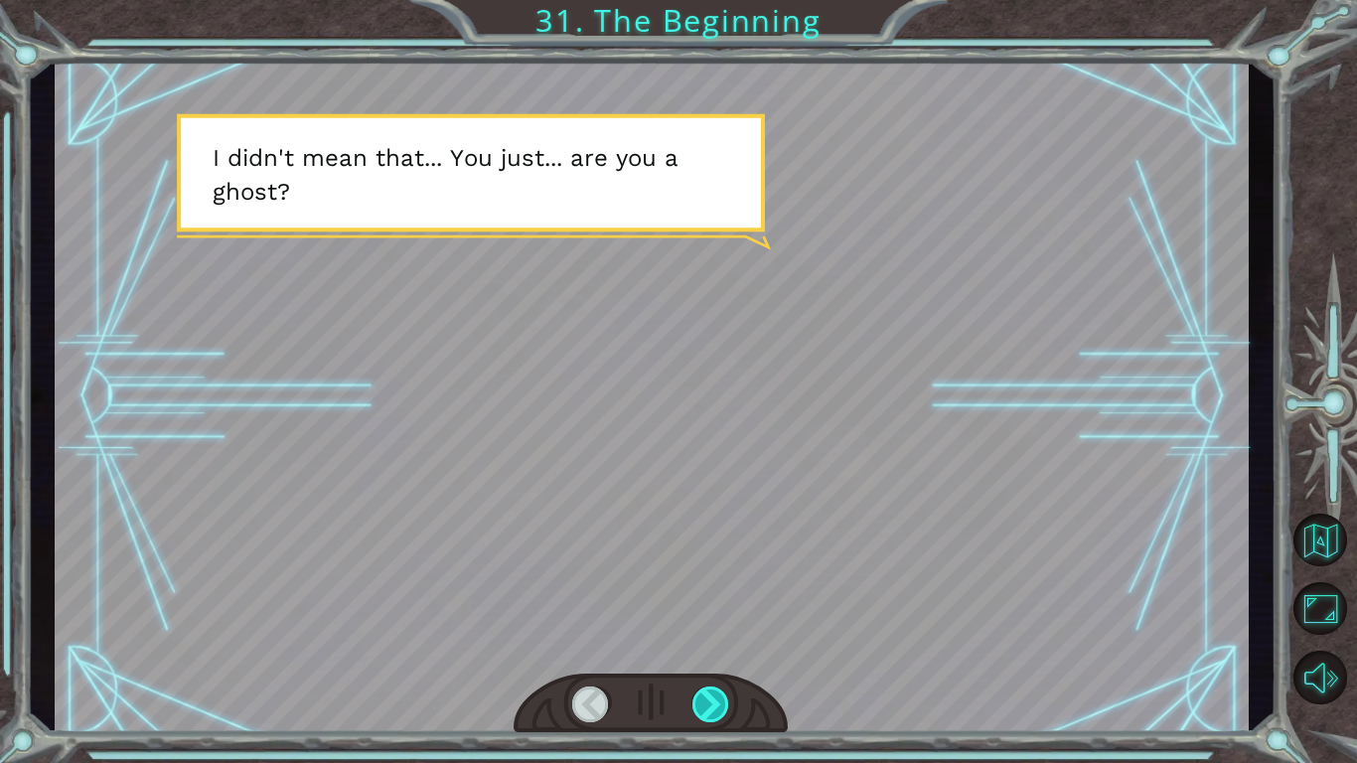
click at [699, 697] on div at bounding box center [712, 705] width 38 height 36
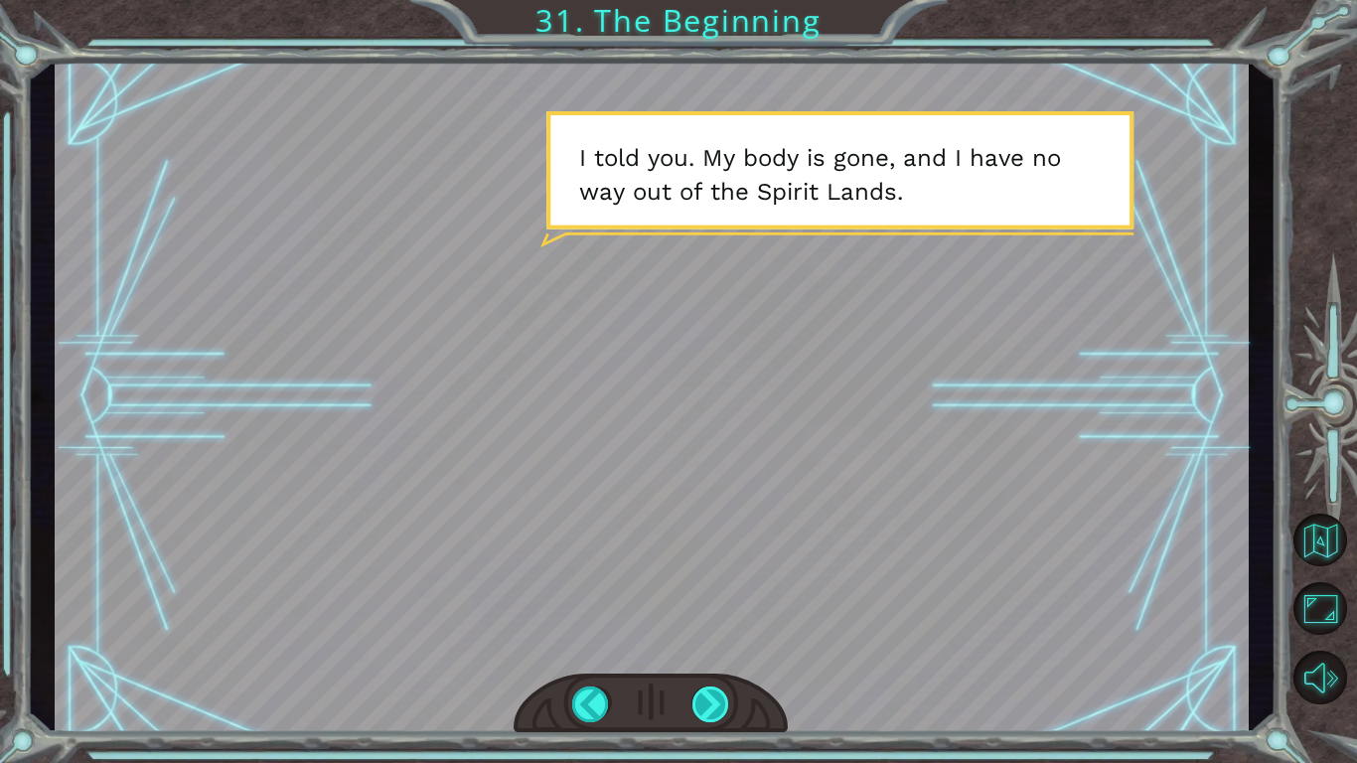
click at [711, 689] on div at bounding box center [712, 705] width 38 height 36
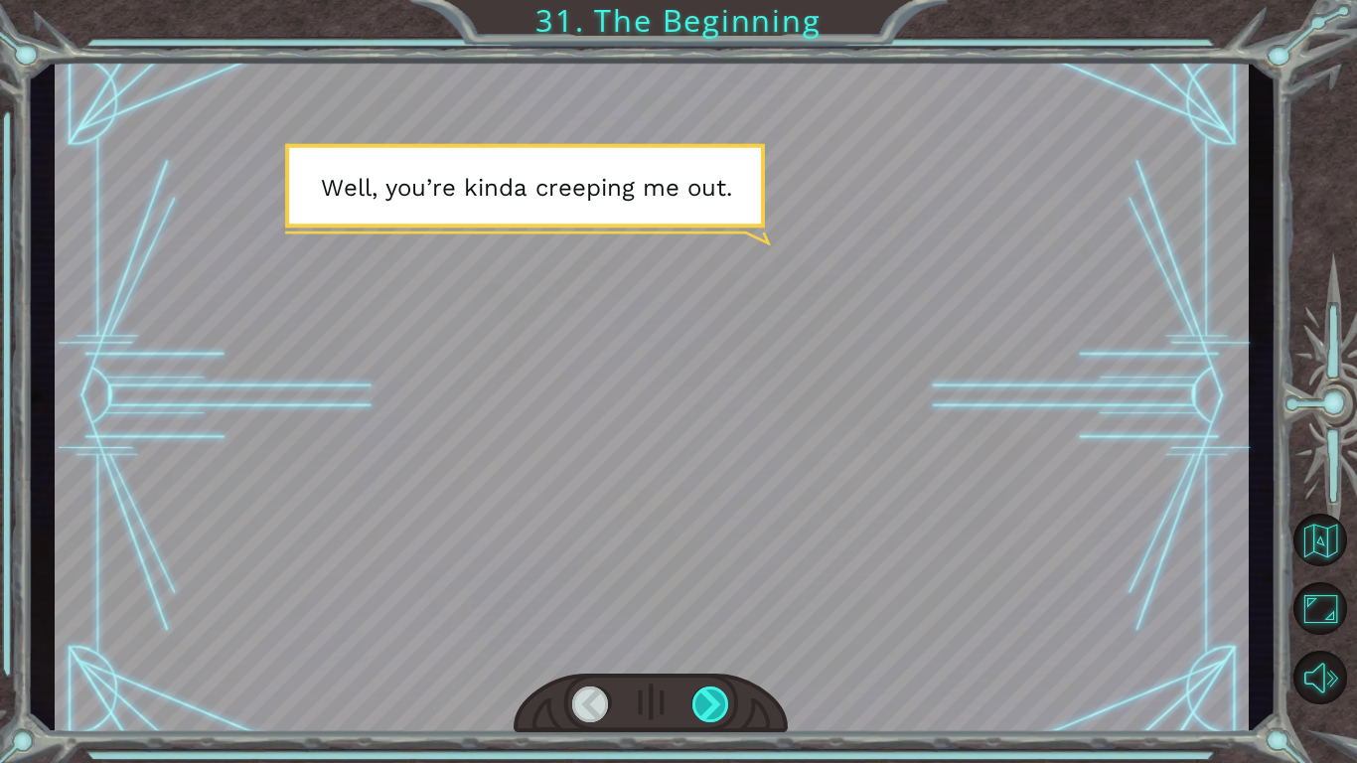
click at [711, 689] on div at bounding box center [712, 705] width 38 height 36
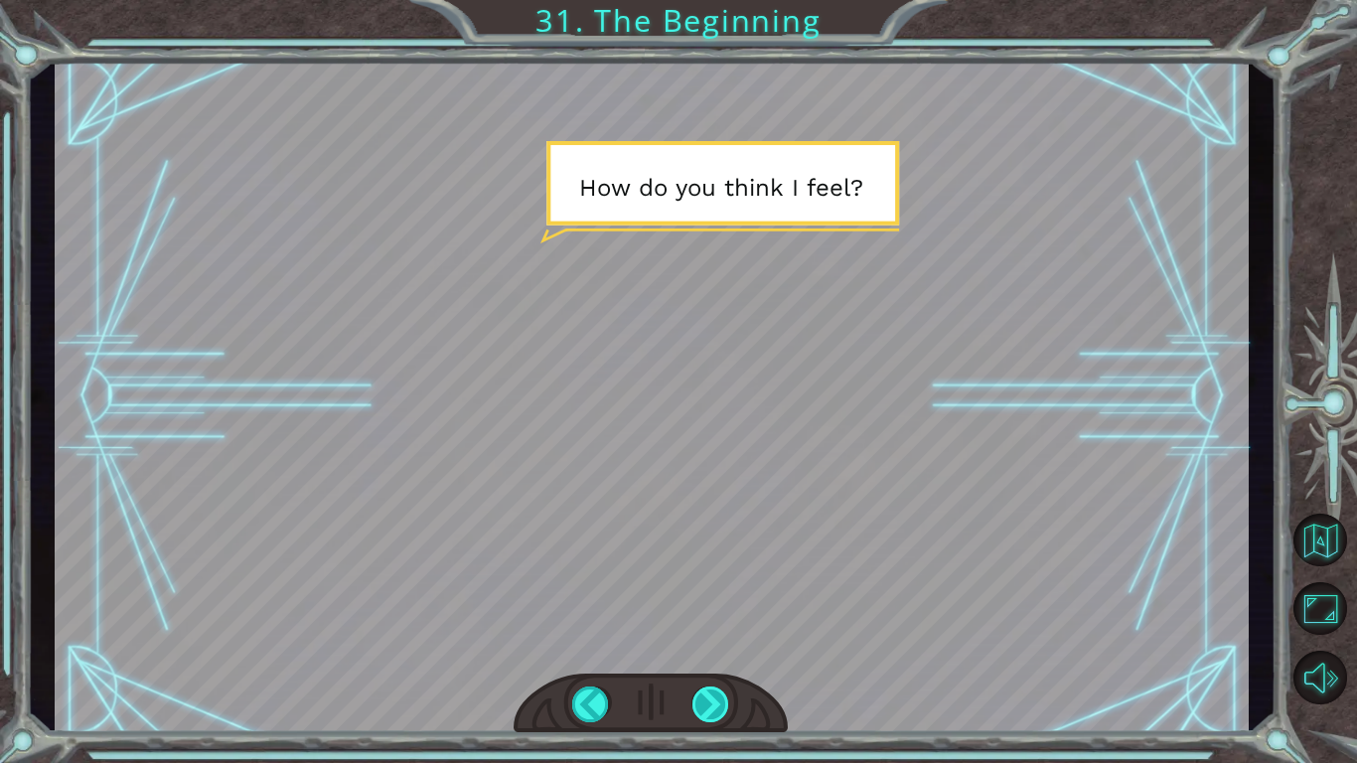
click at [711, 689] on div at bounding box center [712, 705] width 38 height 36
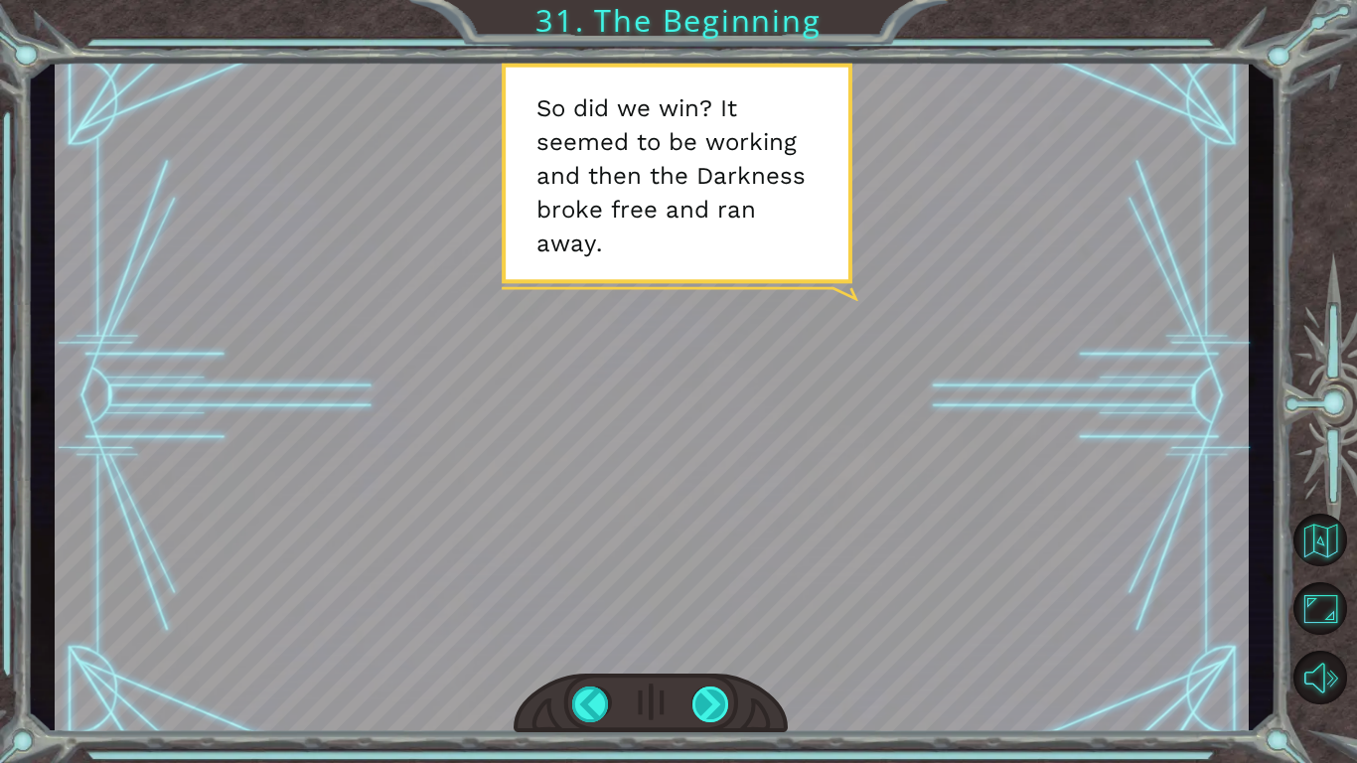
click at [696, 717] on div at bounding box center [712, 705] width 38 height 36
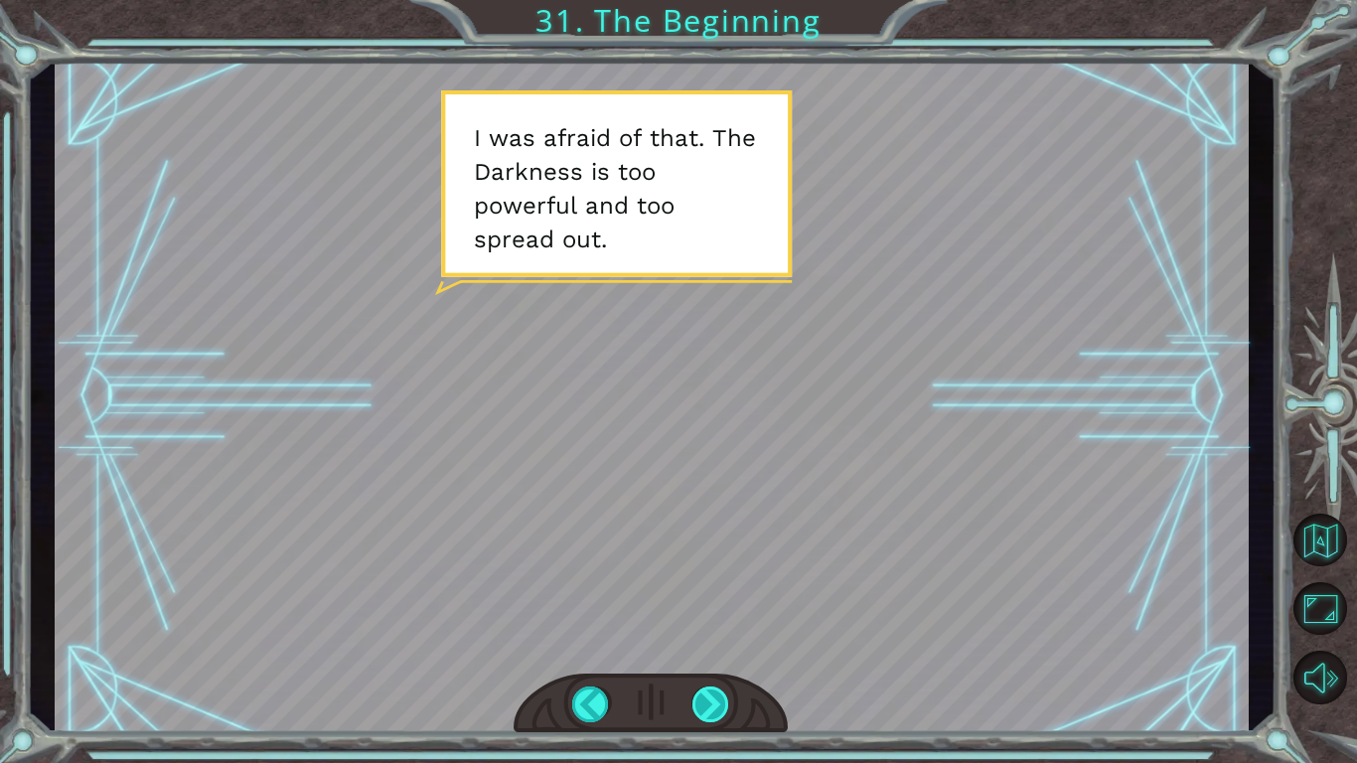
click at [696, 717] on div at bounding box center [712, 705] width 38 height 36
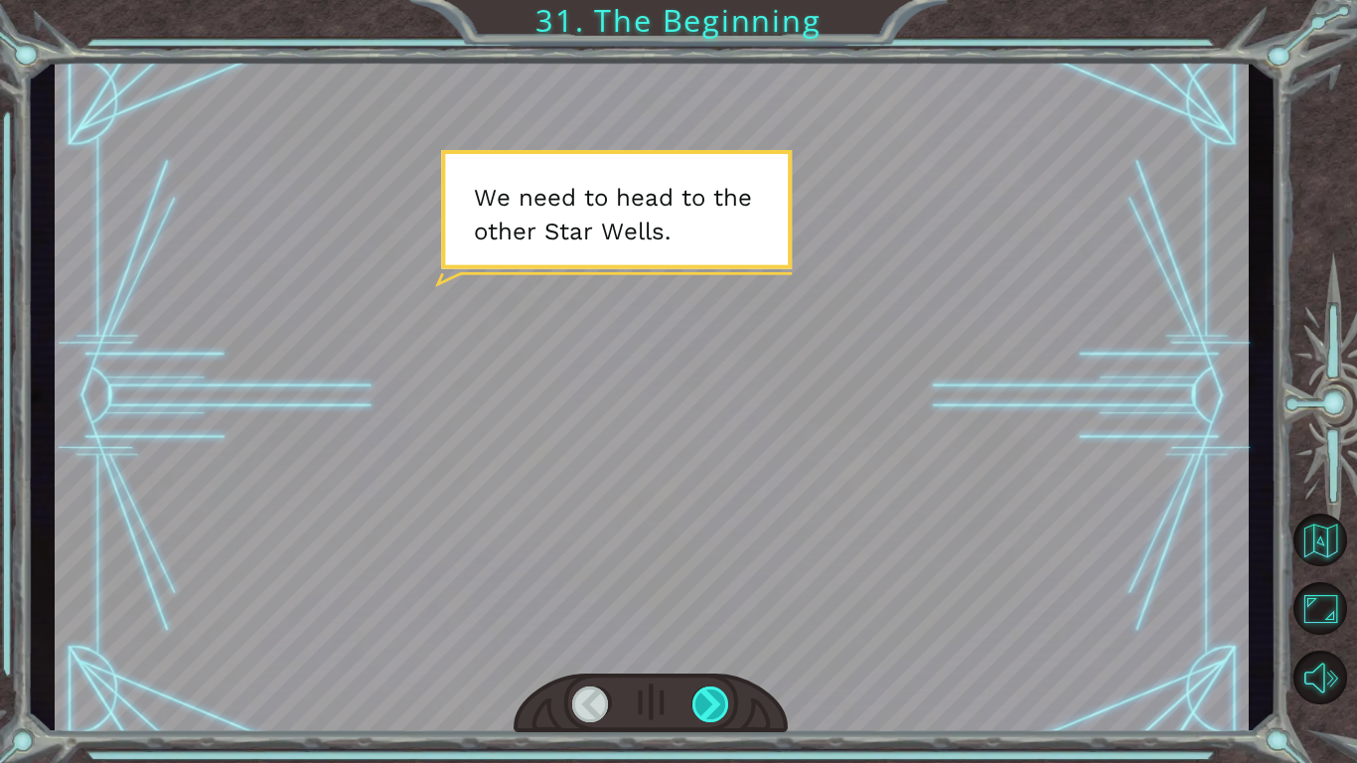
click at [696, 717] on div at bounding box center [712, 705] width 38 height 36
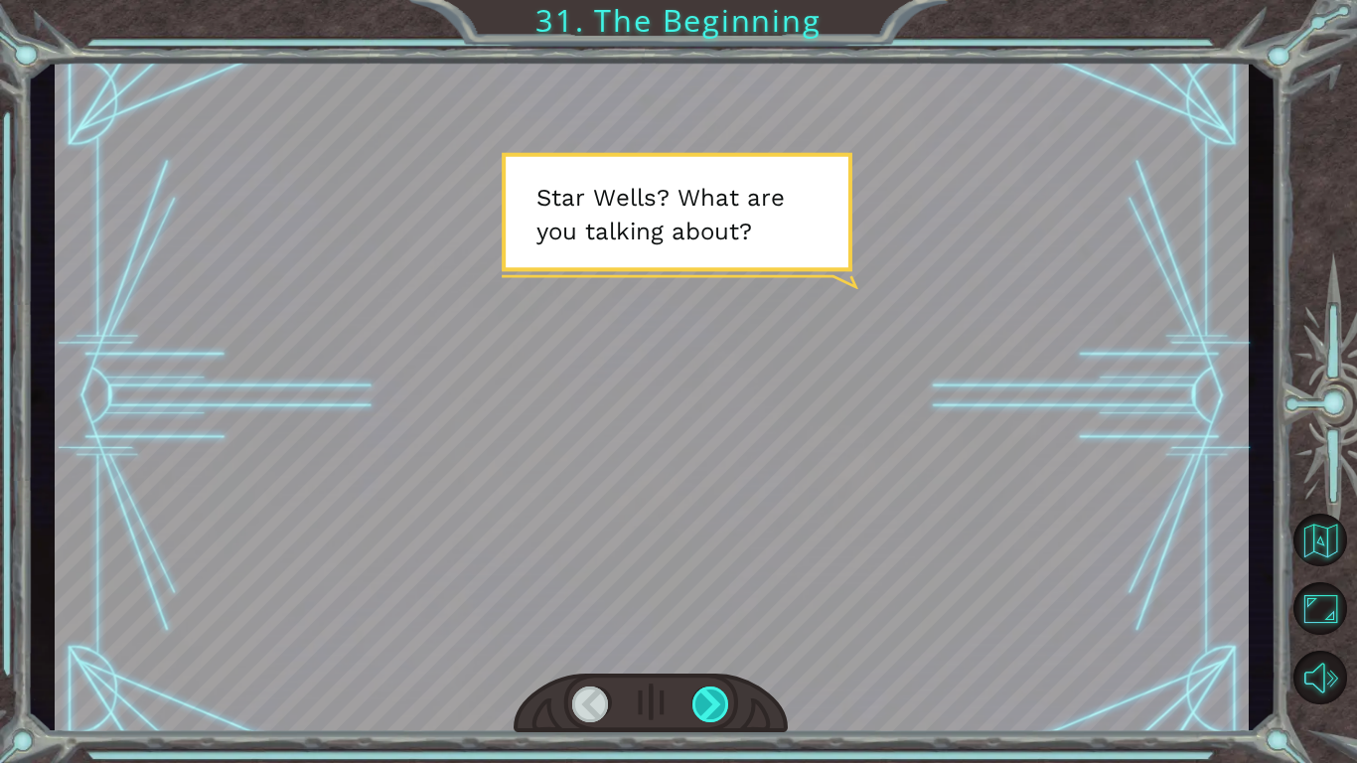
click at [696, 717] on div at bounding box center [712, 705] width 38 height 36
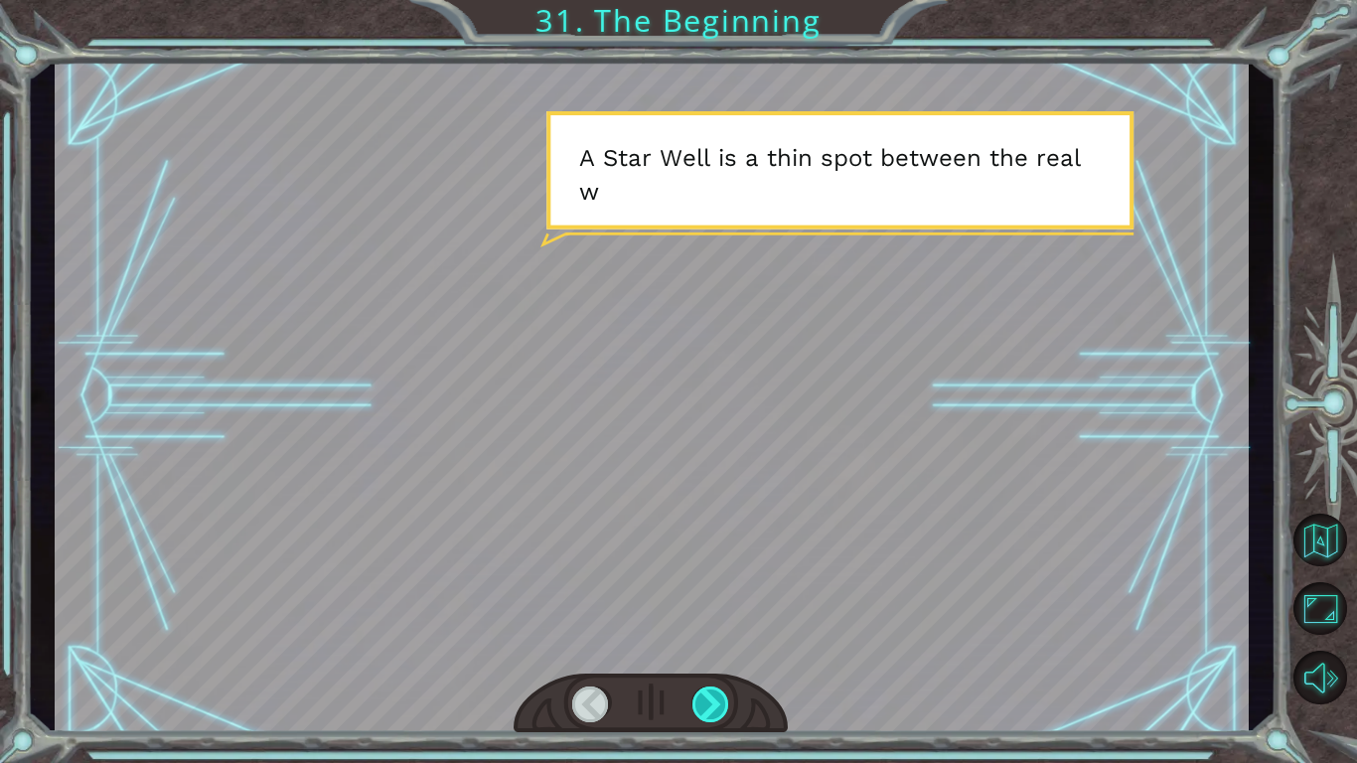
click at [697, 717] on div at bounding box center [712, 705] width 38 height 36
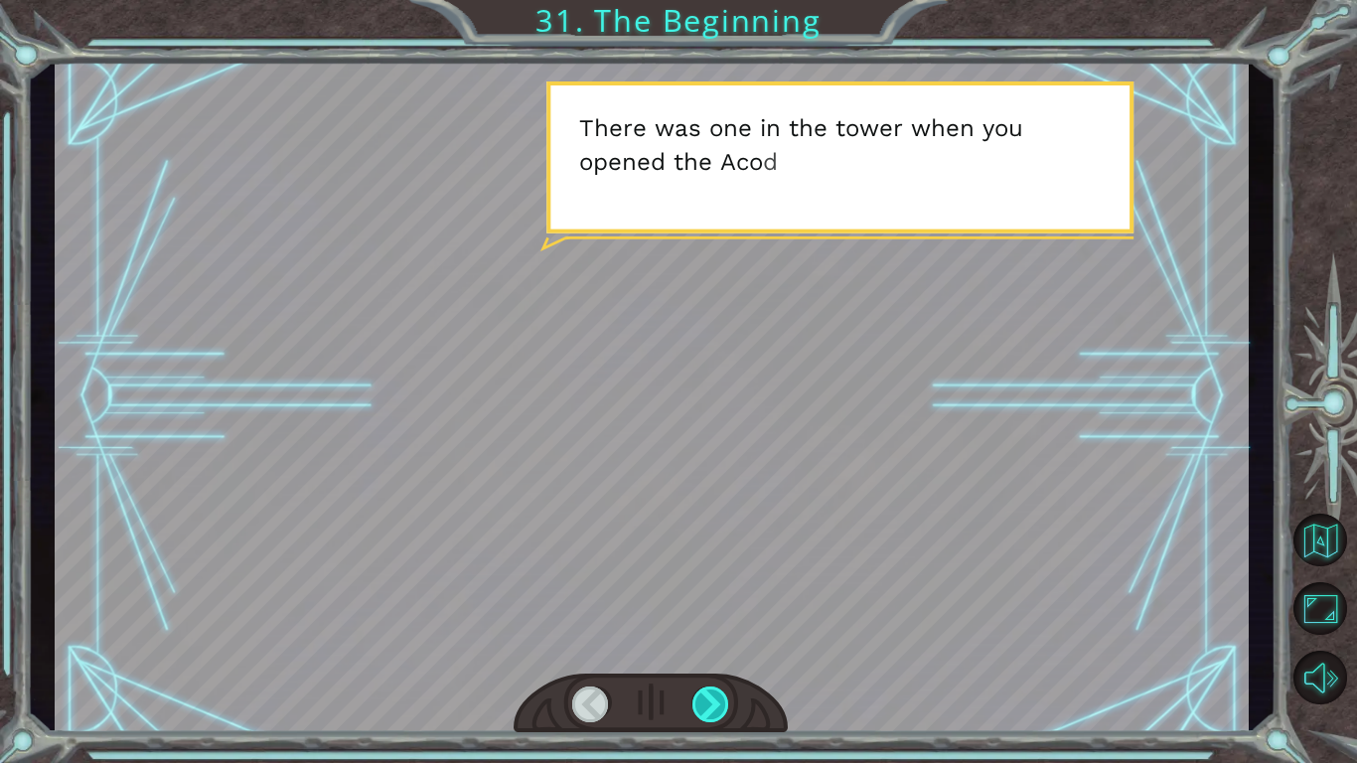
click at [697, 717] on div at bounding box center [712, 705] width 38 height 36
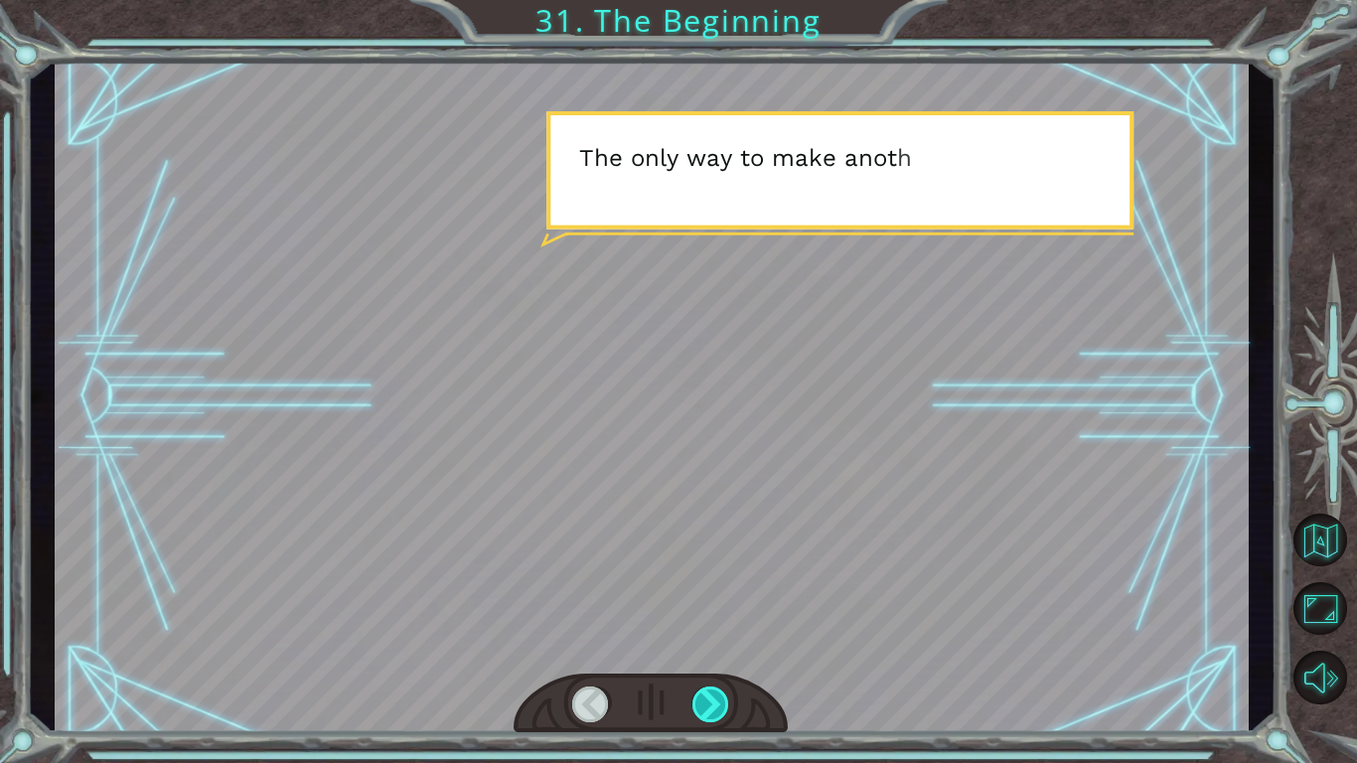
click at [699, 717] on div at bounding box center [712, 705] width 38 height 36
click at [697, 718] on div at bounding box center [712, 705] width 38 height 36
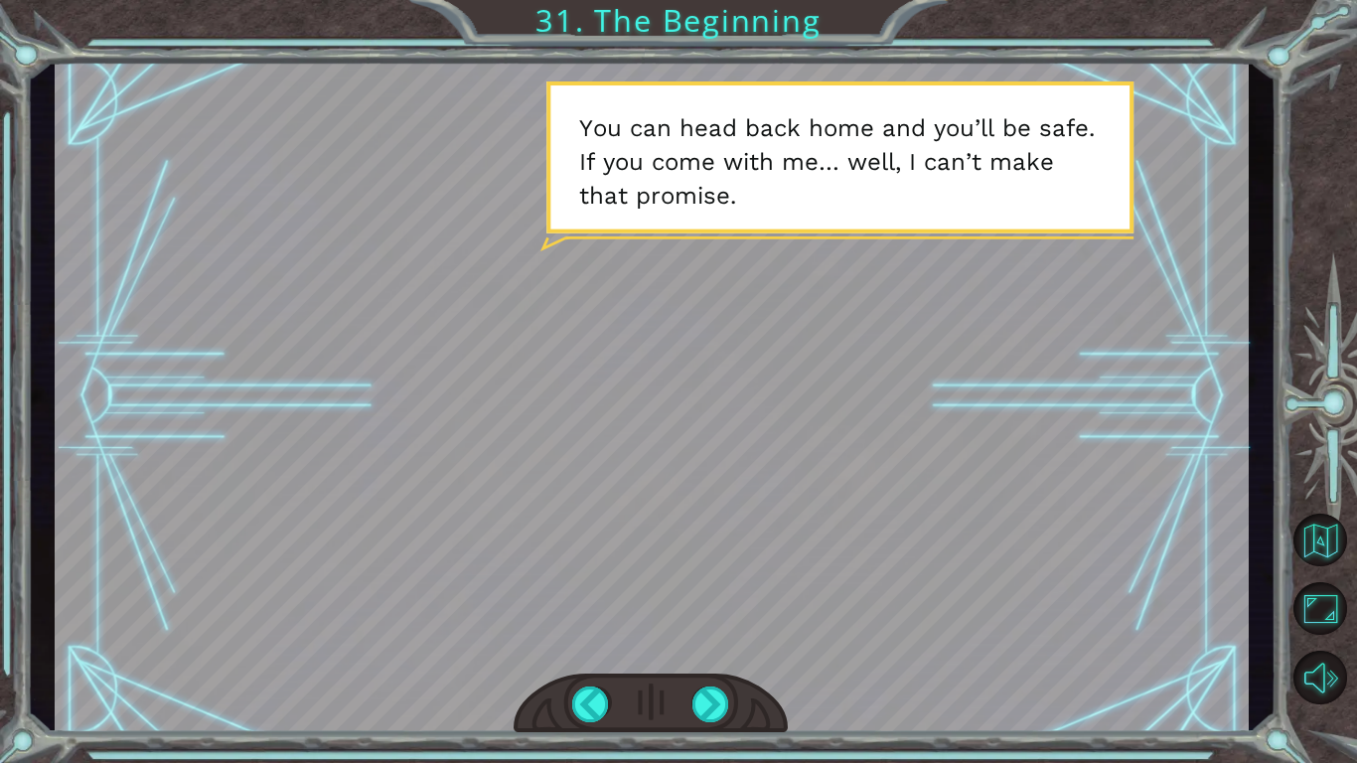
click at [958, 368] on div at bounding box center [652, 397] width 1194 height 672
click at [711, 721] on div at bounding box center [712, 705] width 38 height 36
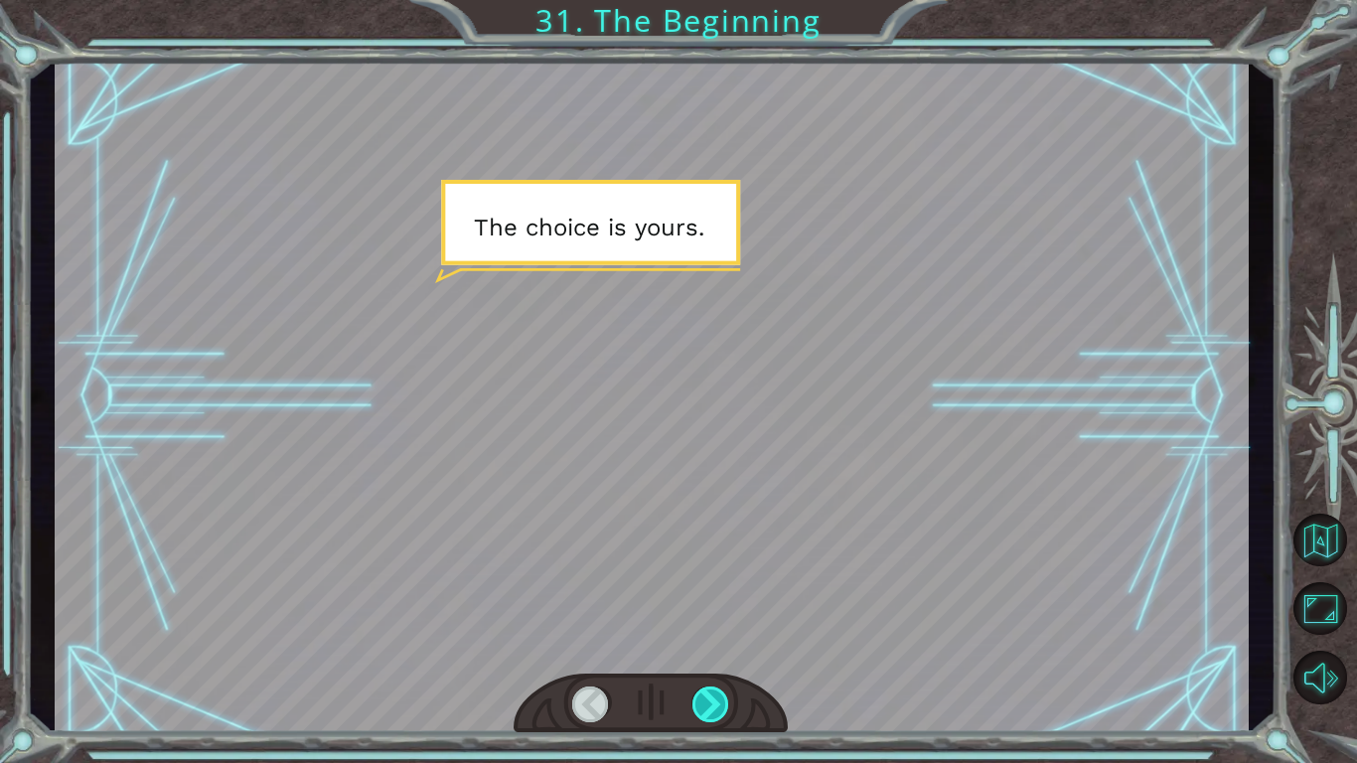
click at [707, 713] on div at bounding box center [712, 705] width 38 height 36
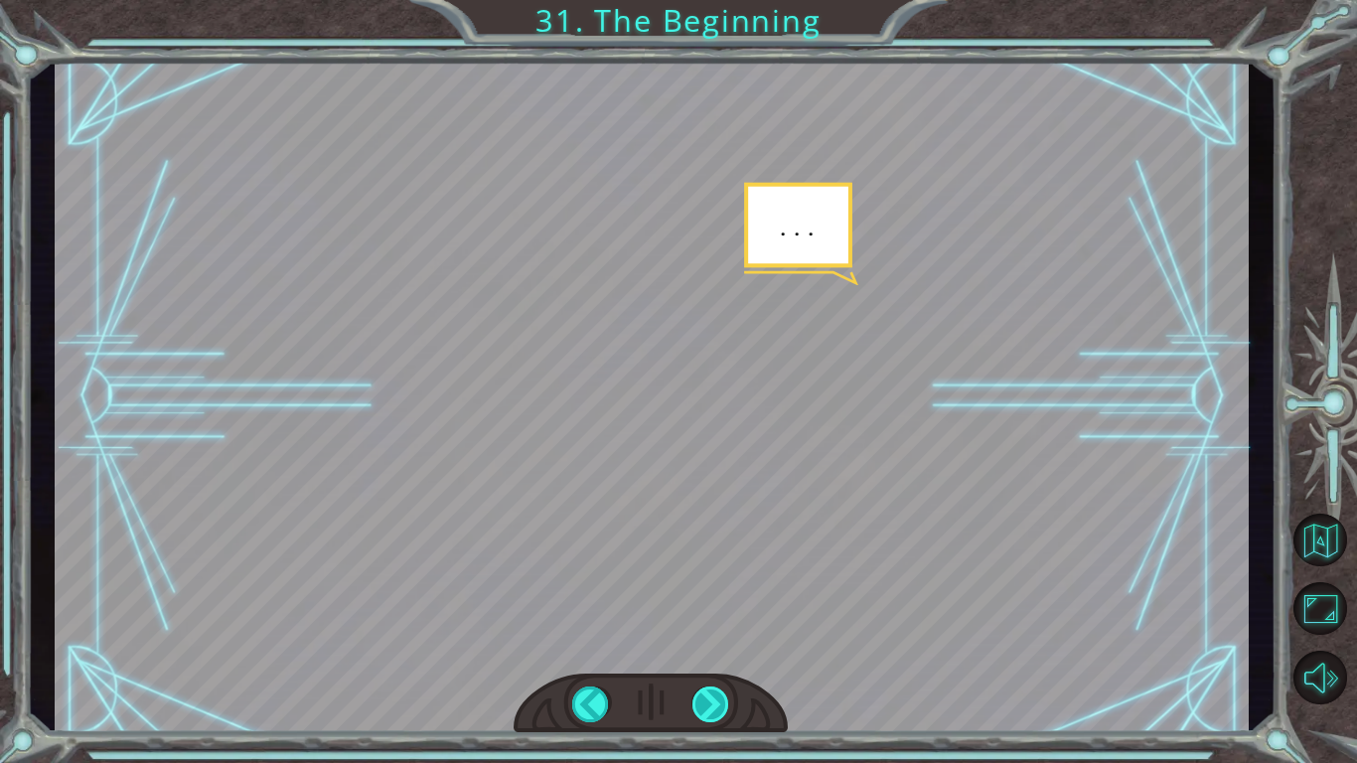
click at [706, 700] on div at bounding box center [712, 705] width 38 height 36
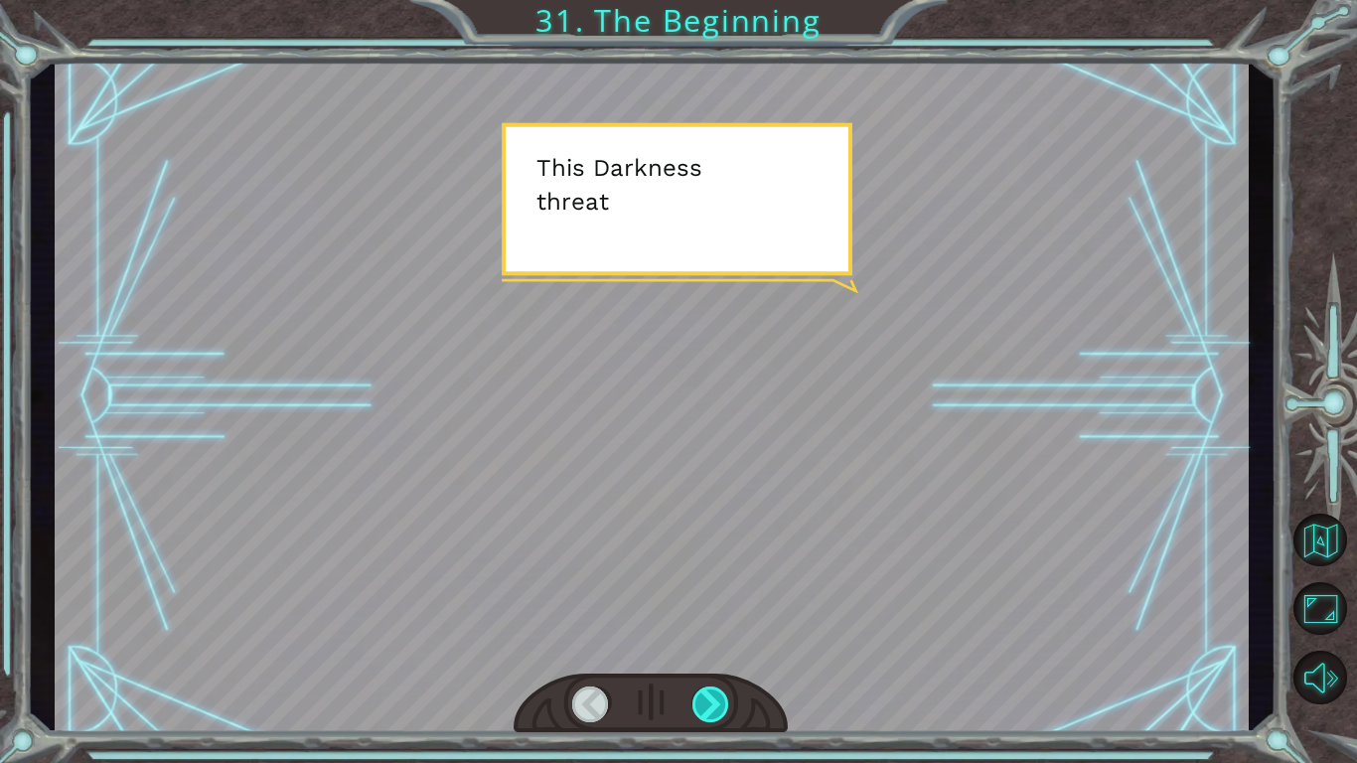
click at [708, 693] on div at bounding box center [712, 705] width 38 height 36
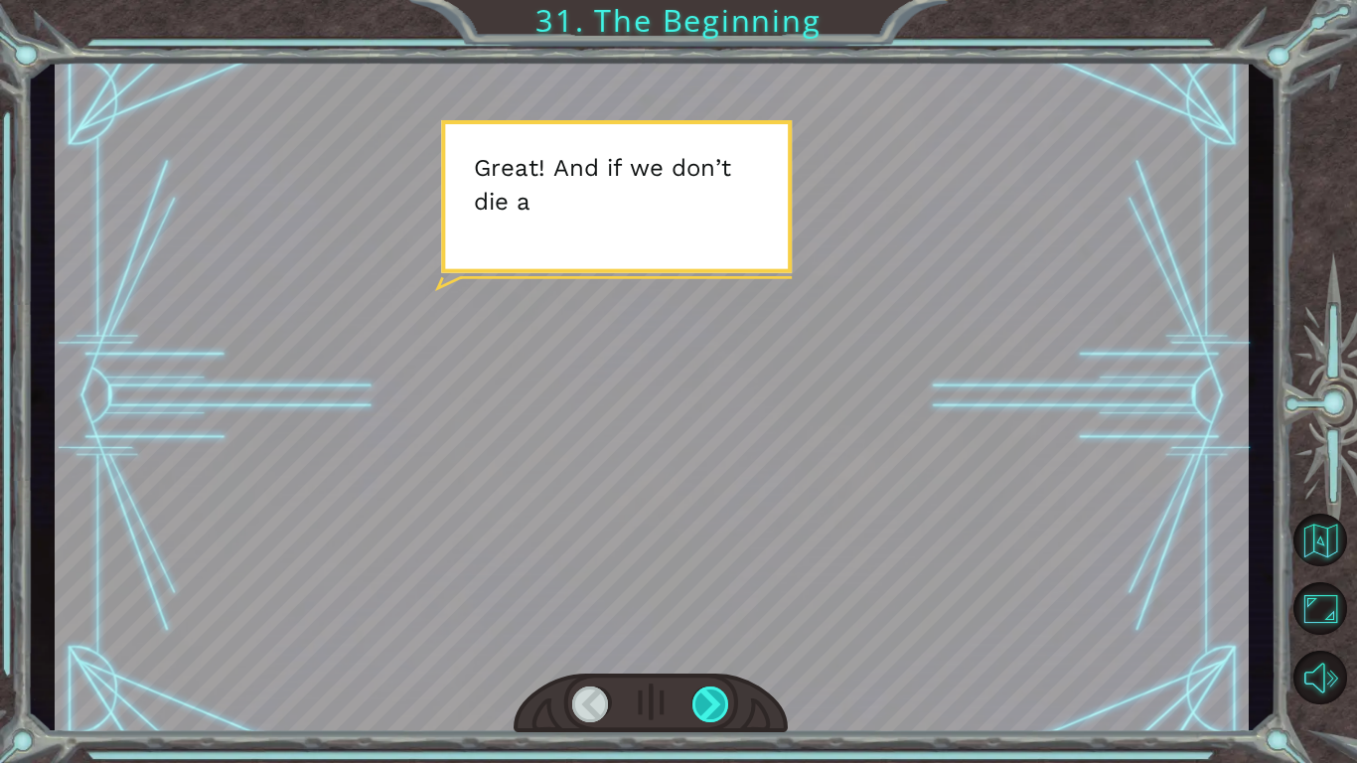
click at [715, 711] on div at bounding box center [712, 705] width 38 height 36
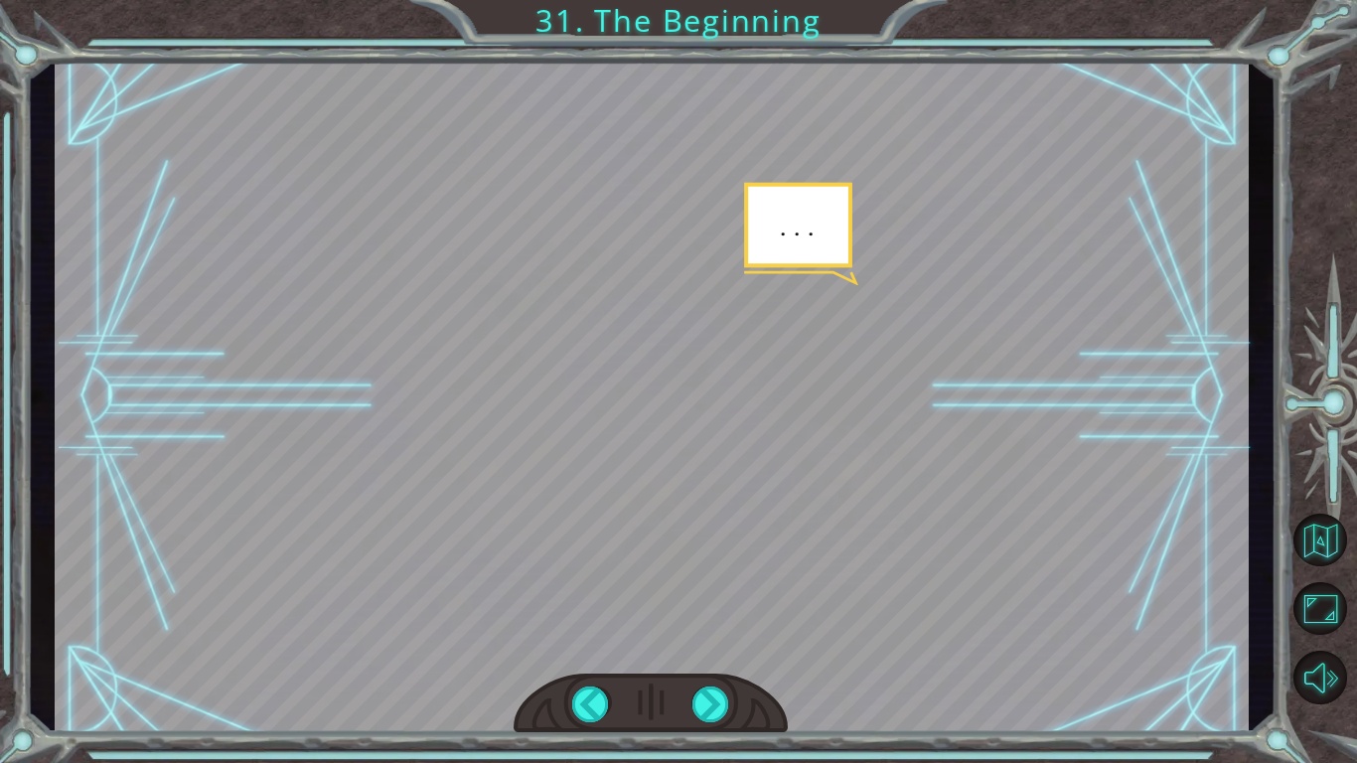
click at [682, 730] on div at bounding box center [651, 704] width 274 height 61
click at [698, 728] on div at bounding box center [651, 704] width 274 height 61
click at [714, 687] on div at bounding box center [712, 705] width 38 height 36
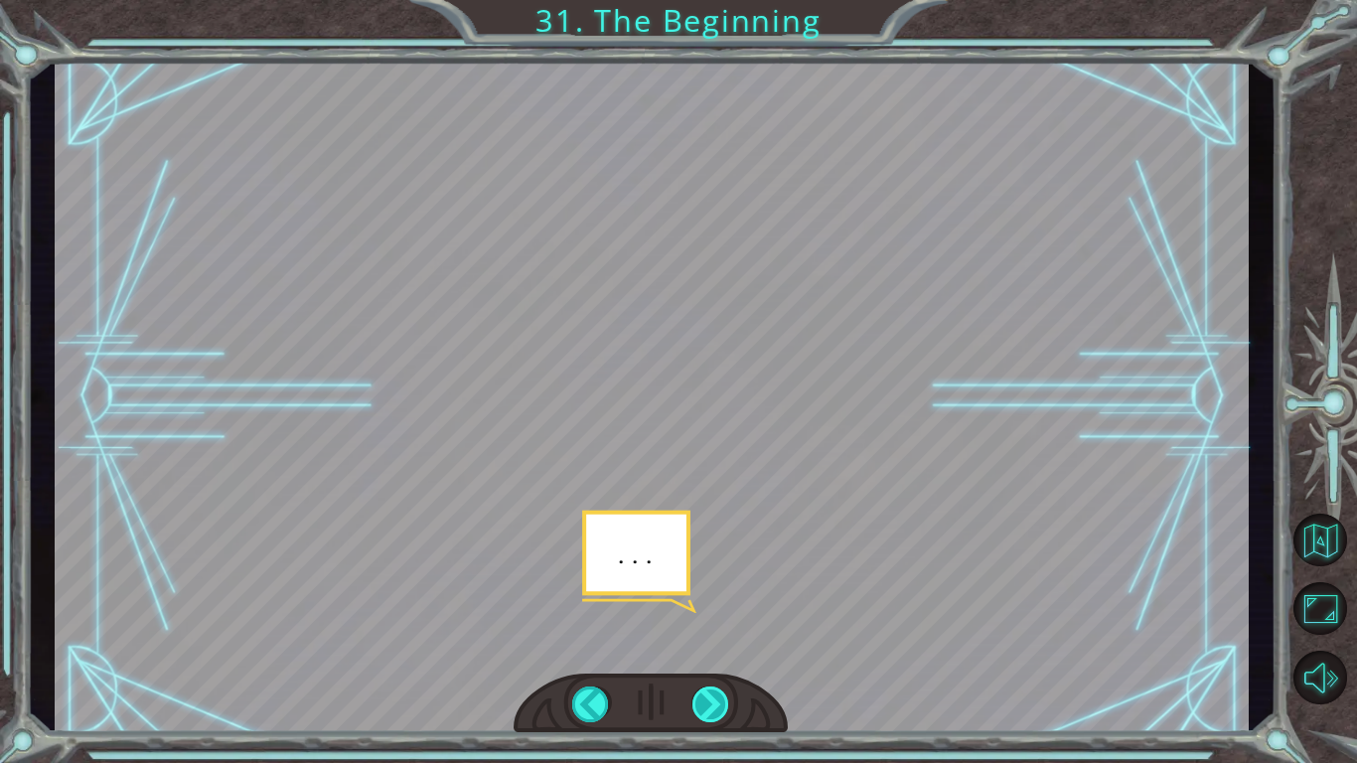
click at [714, 706] on div at bounding box center [712, 705] width 38 height 36
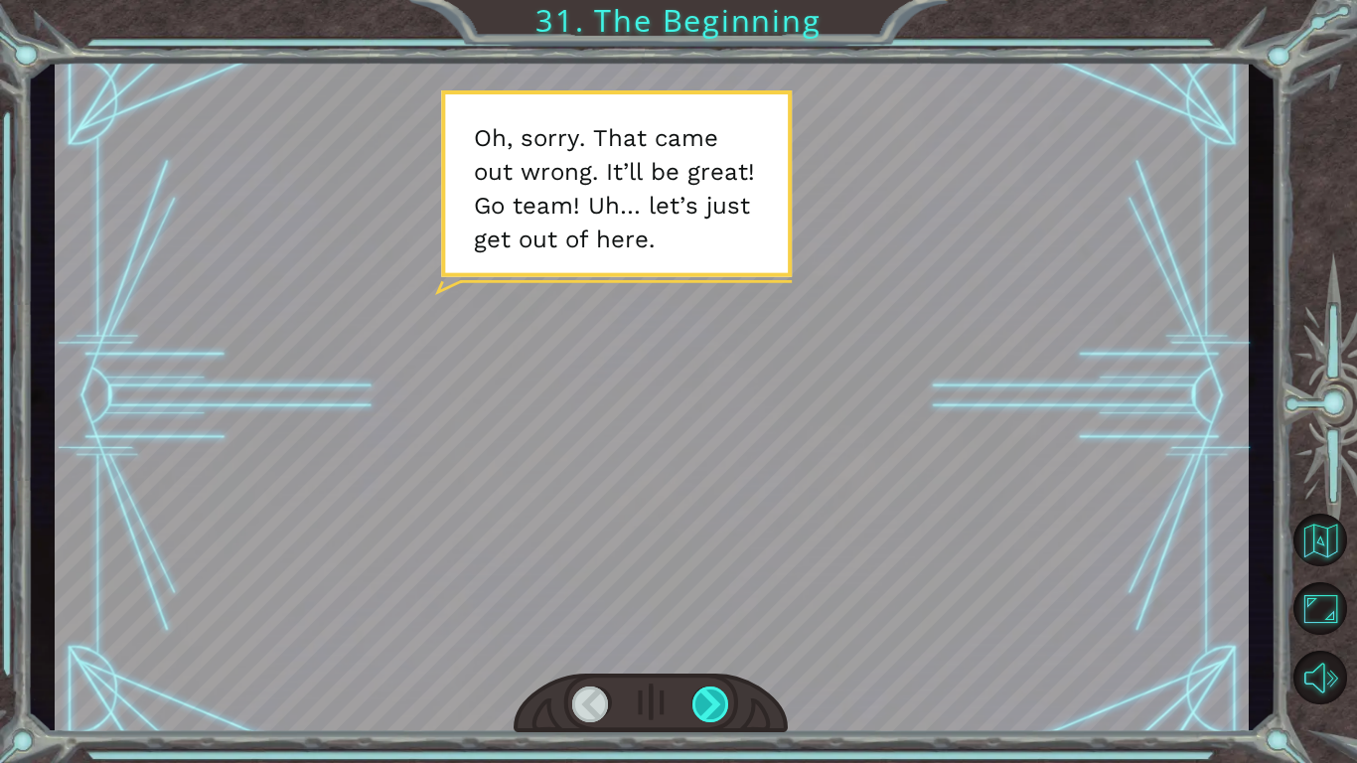
click at [719, 687] on div at bounding box center [712, 705] width 38 height 36
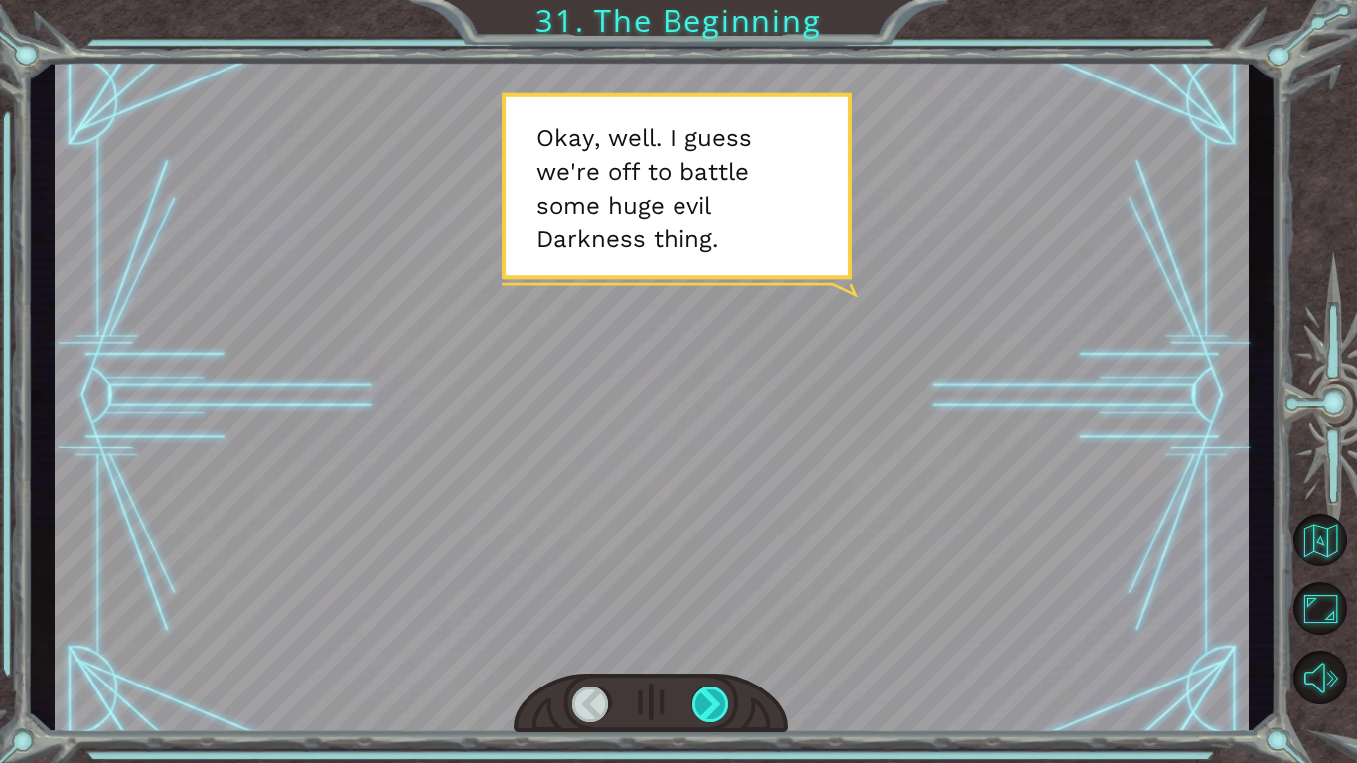
click at [712, 697] on div at bounding box center [712, 705] width 38 height 36
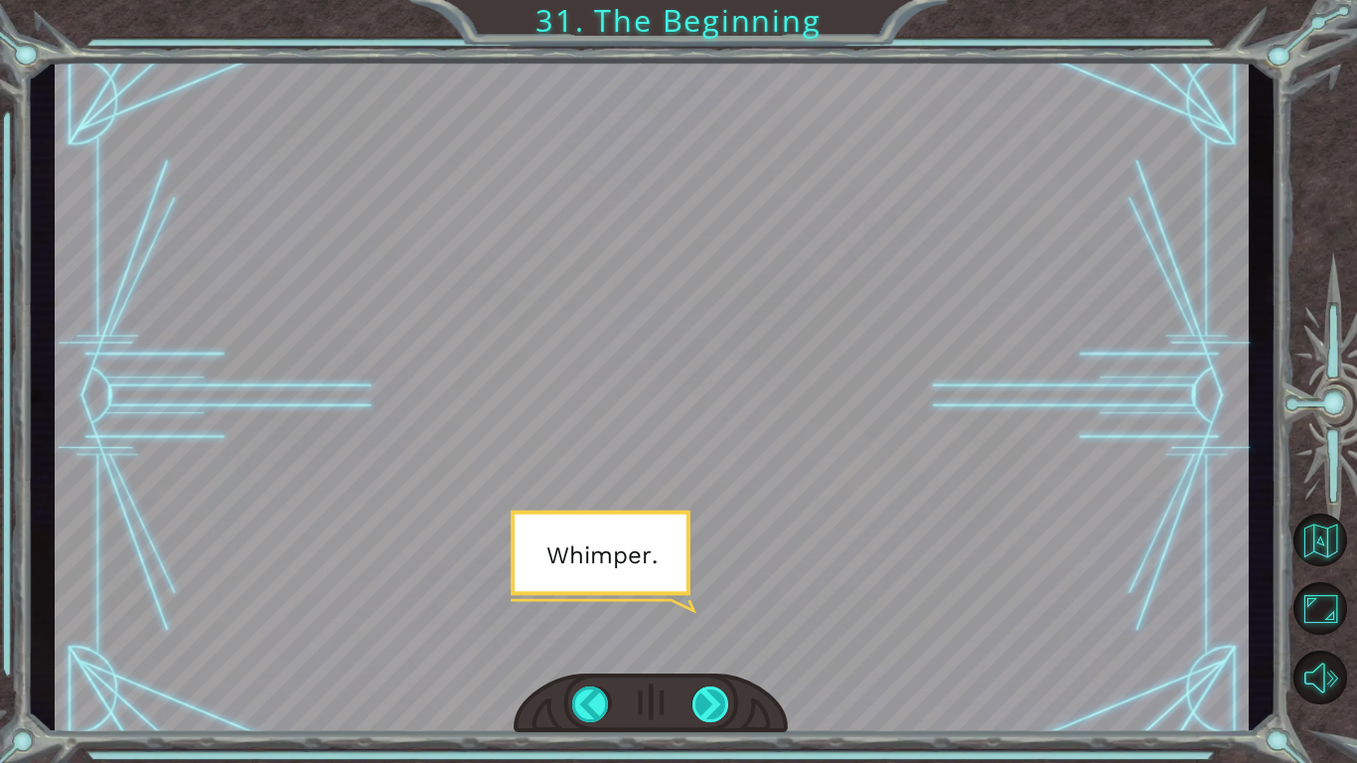
click at [724, 715] on div at bounding box center [712, 705] width 38 height 36
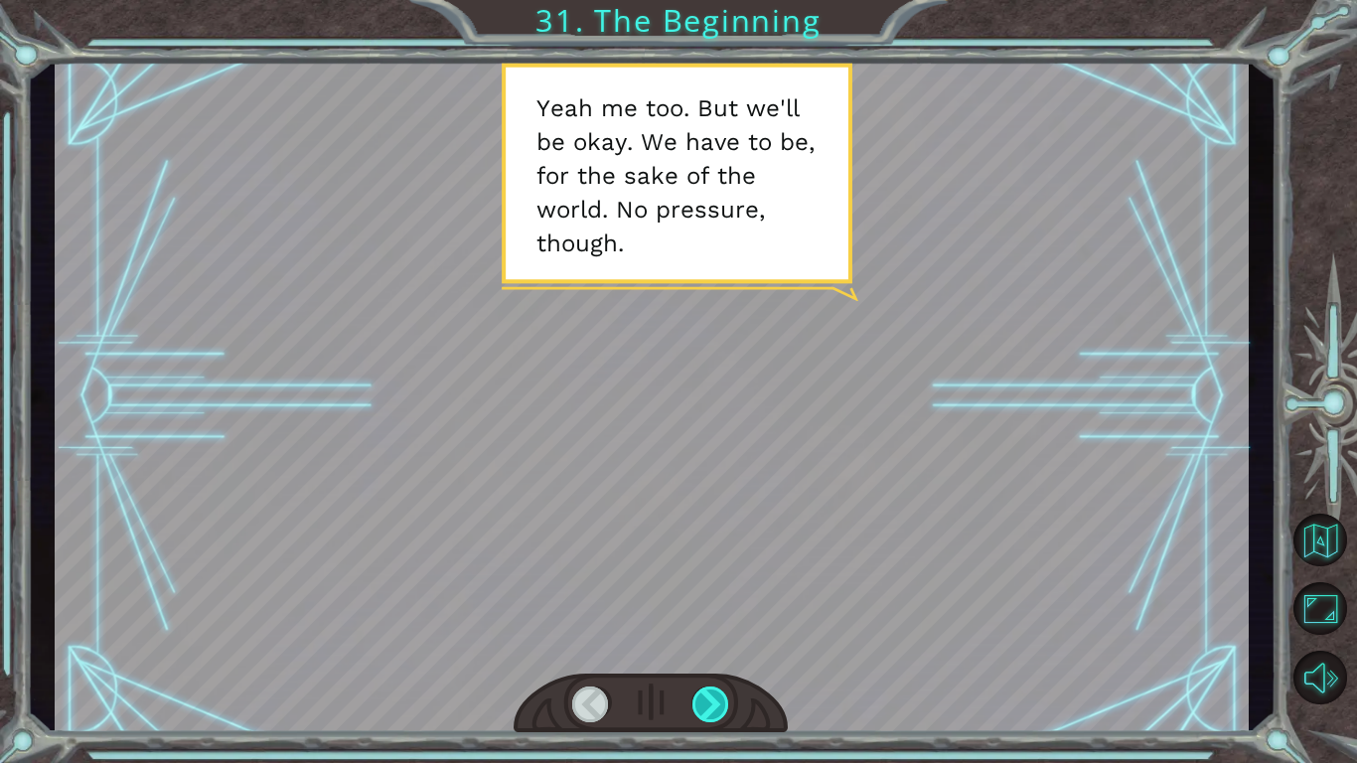
click at [699, 714] on div at bounding box center [712, 705] width 38 height 36
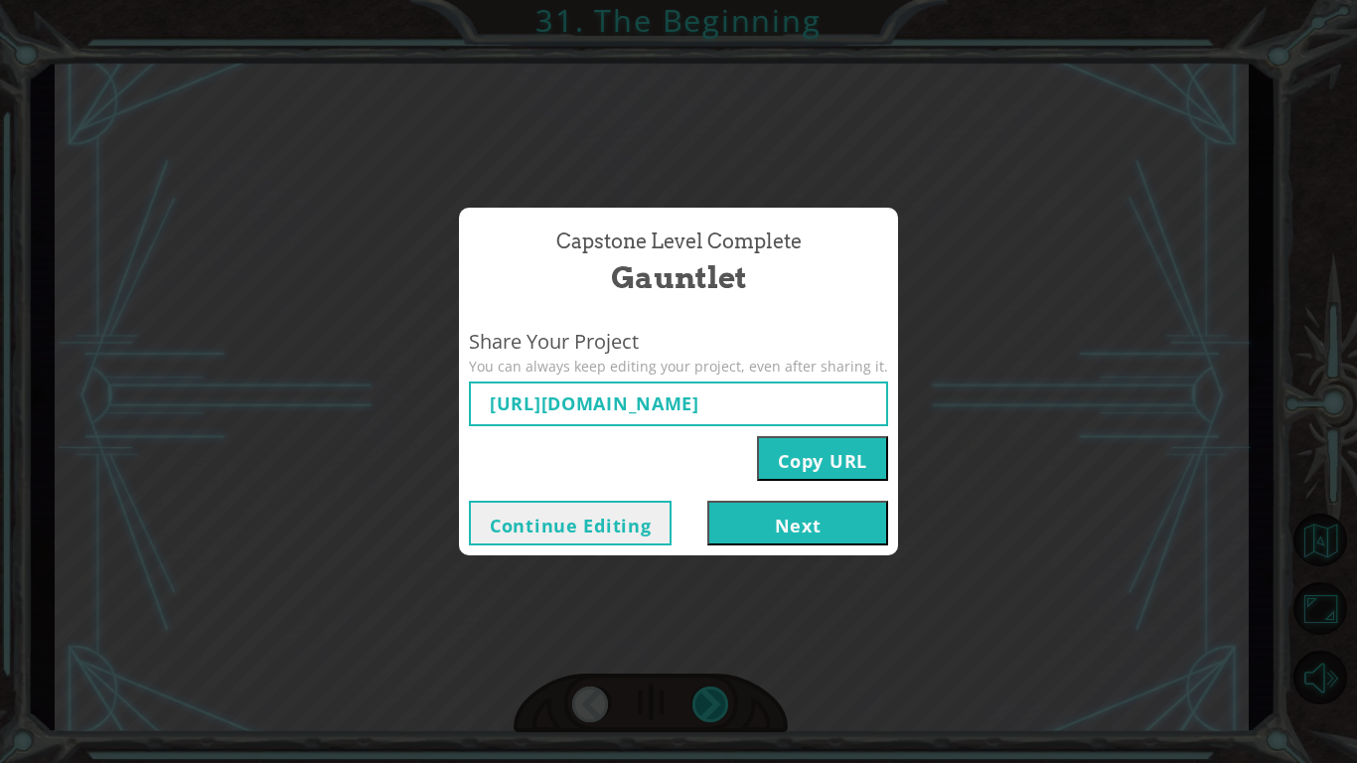
type input "[URL][DOMAIN_NAME]"
click at [823, 533] on button "Next" at bounding box center [797, 523] width 181 height 45
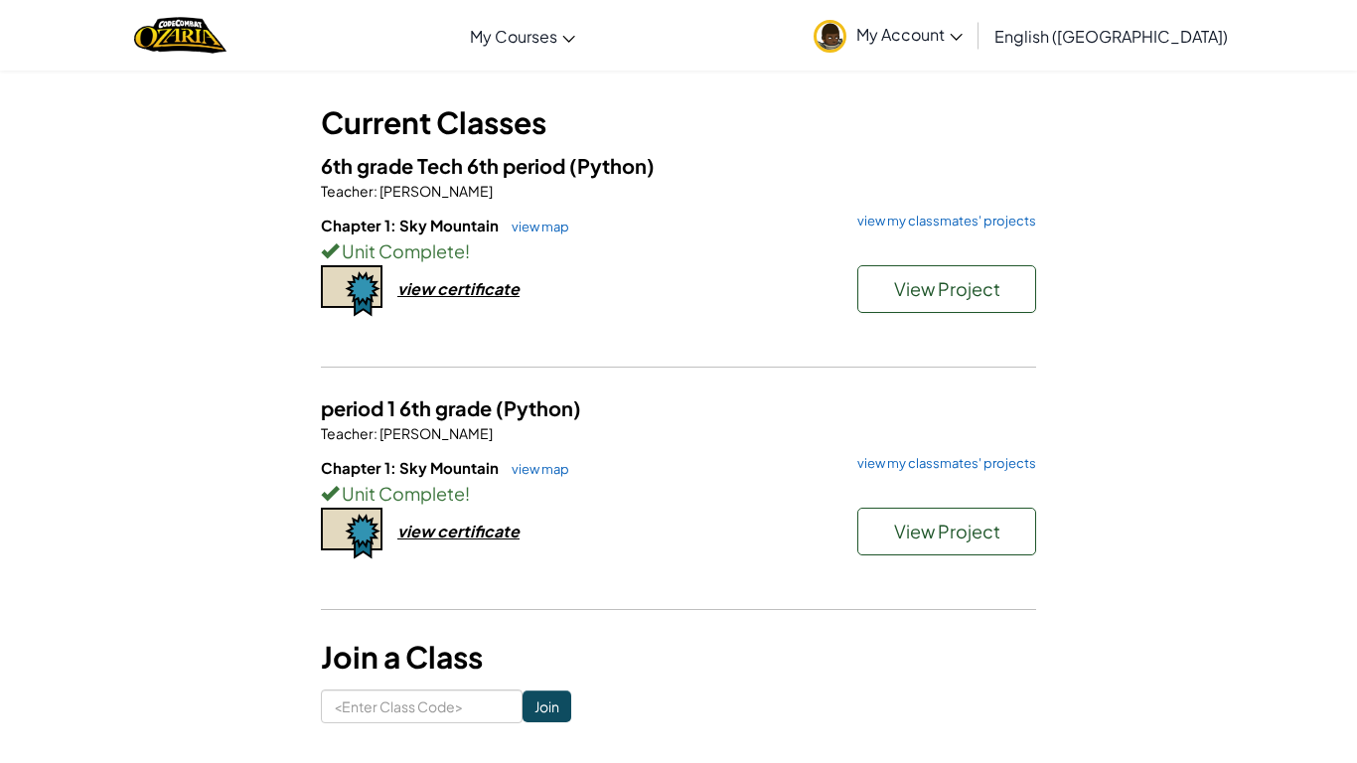
scroll to position [89, 0]
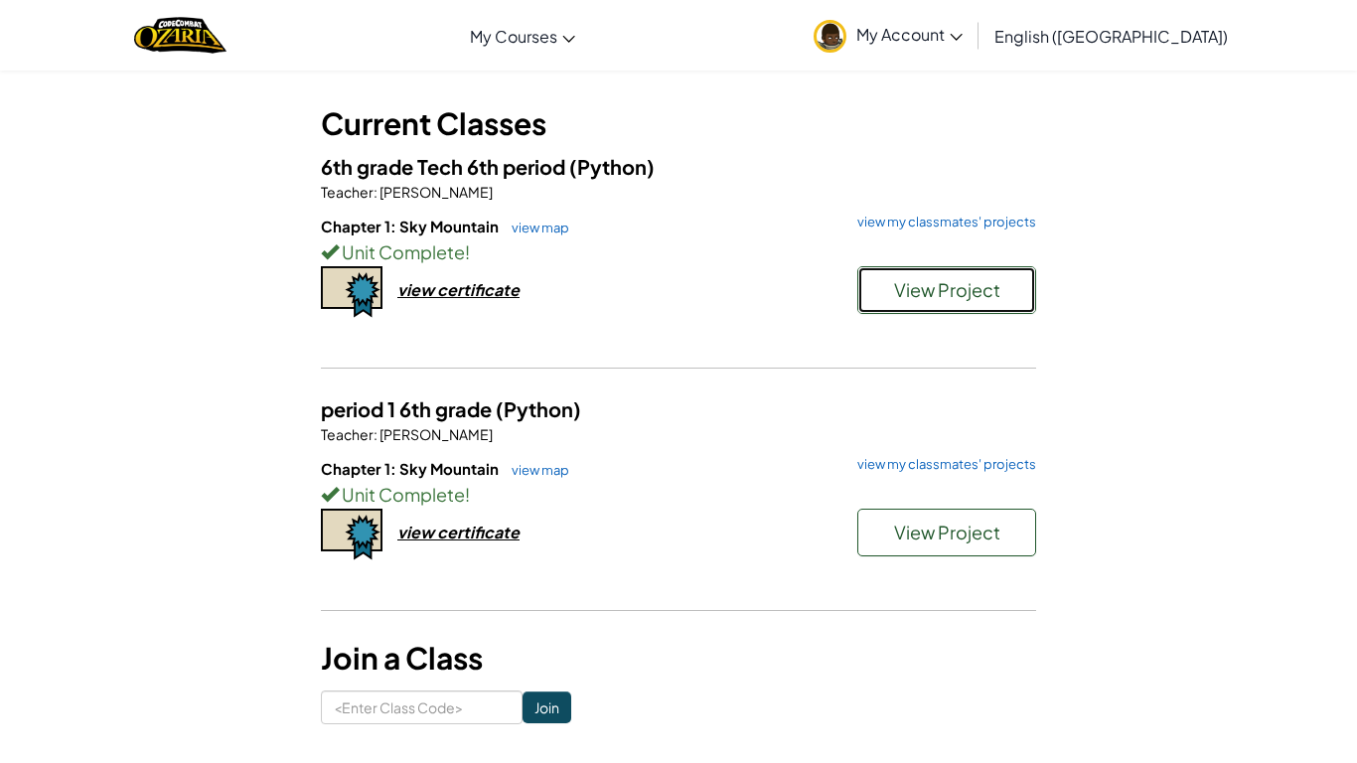
click at [1001, 271] on button "View Project" at bounding box center [946, 290] width 179 height 48
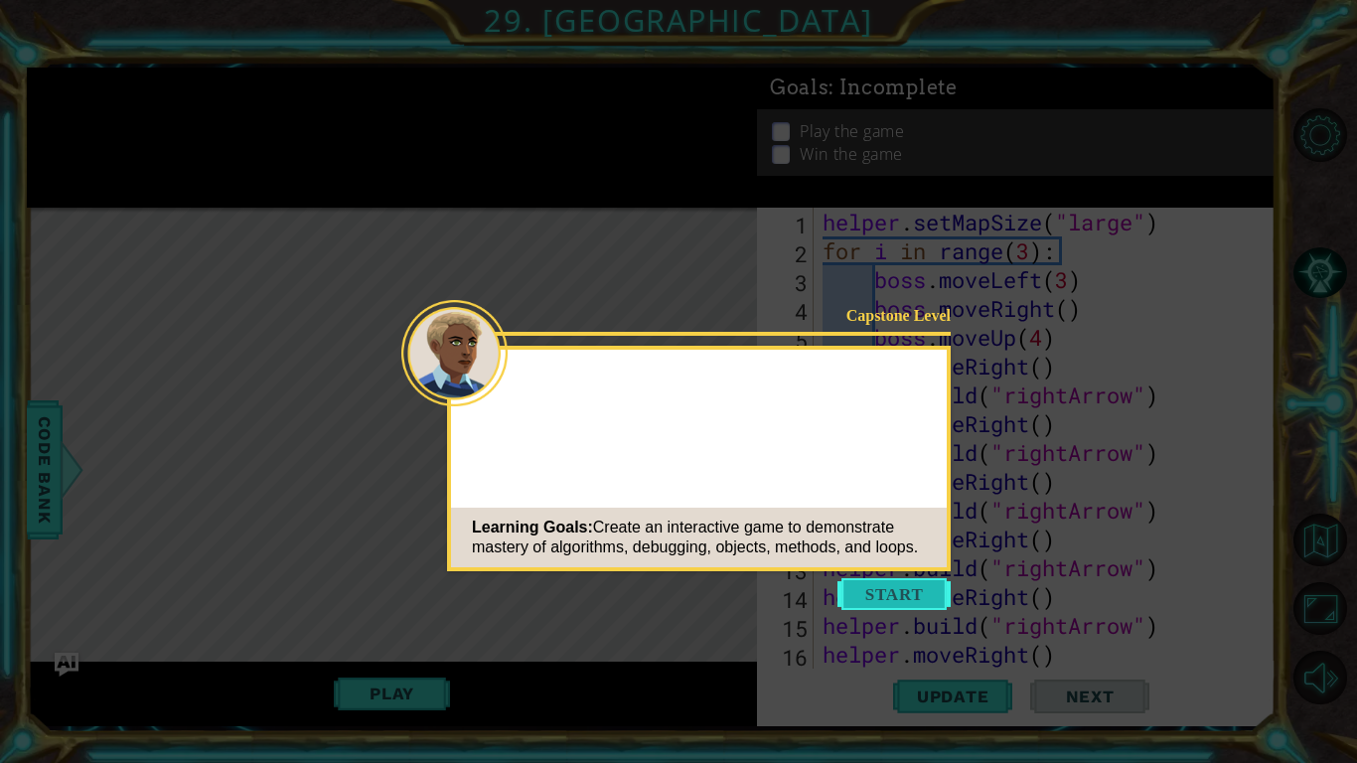
click at [876, 590] on button "Start" at bounding box center [894, 594] width 113 height 32
click at [876, 590] on icon at bounding box center [678, 381] width 1357 height 763
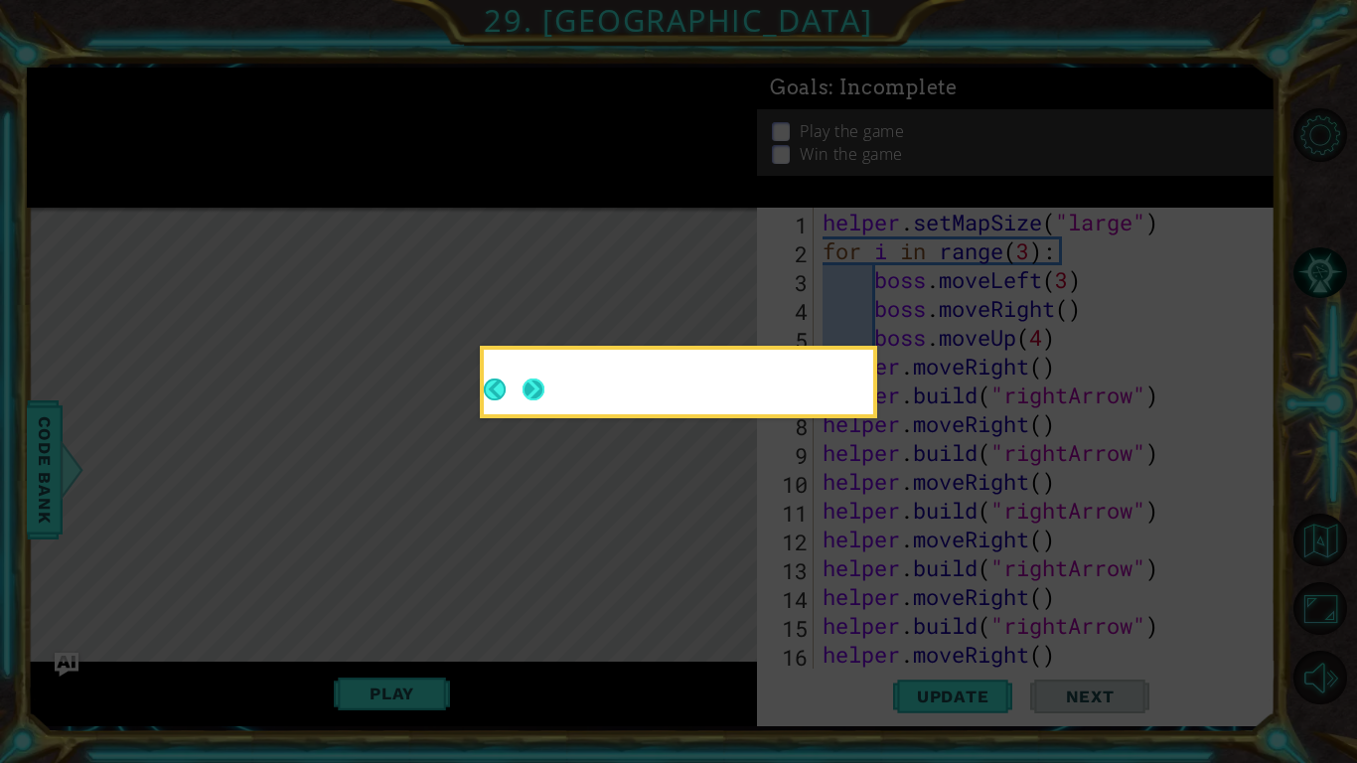
click at [543, 392] on button "Next" at bounding box center [534, 390] width 27 height 27
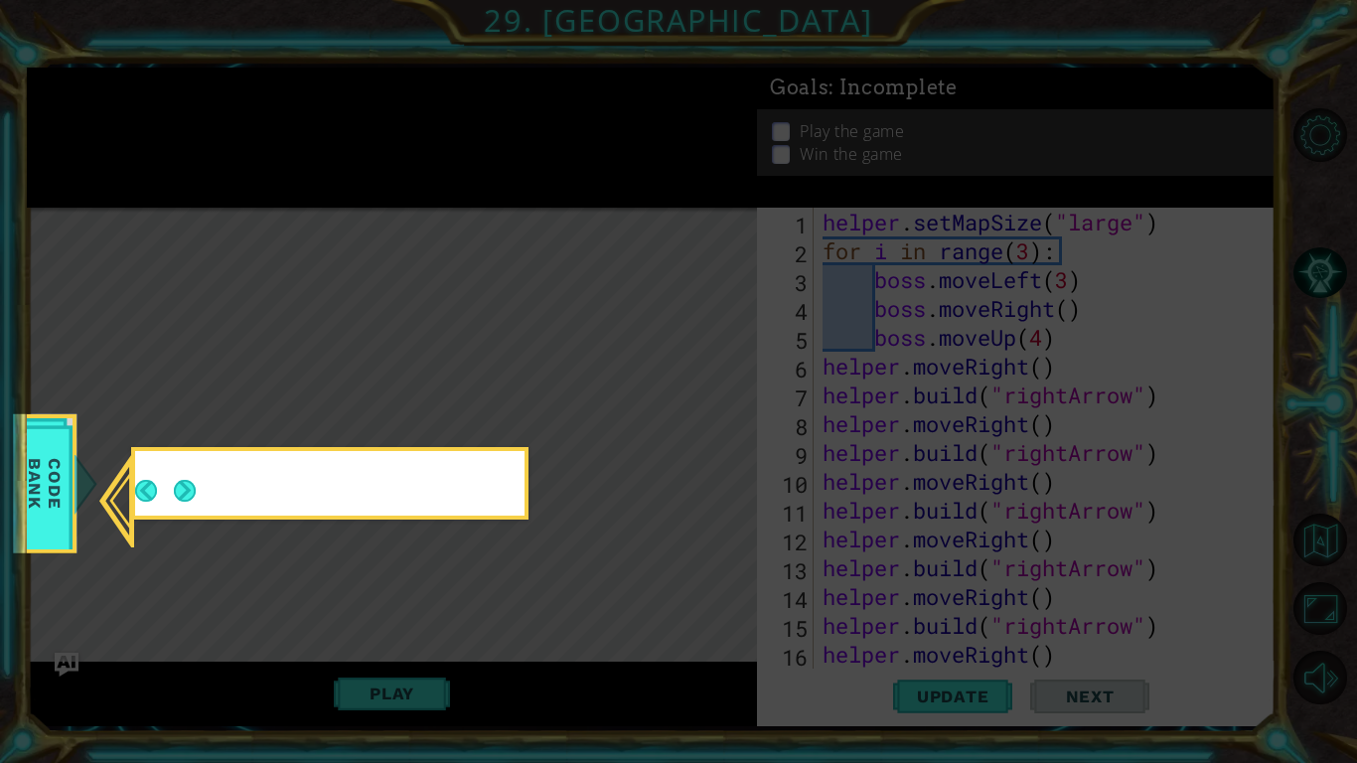
click at [543, 392] on icon at bounding box center [678, 381] width 1357 height 763
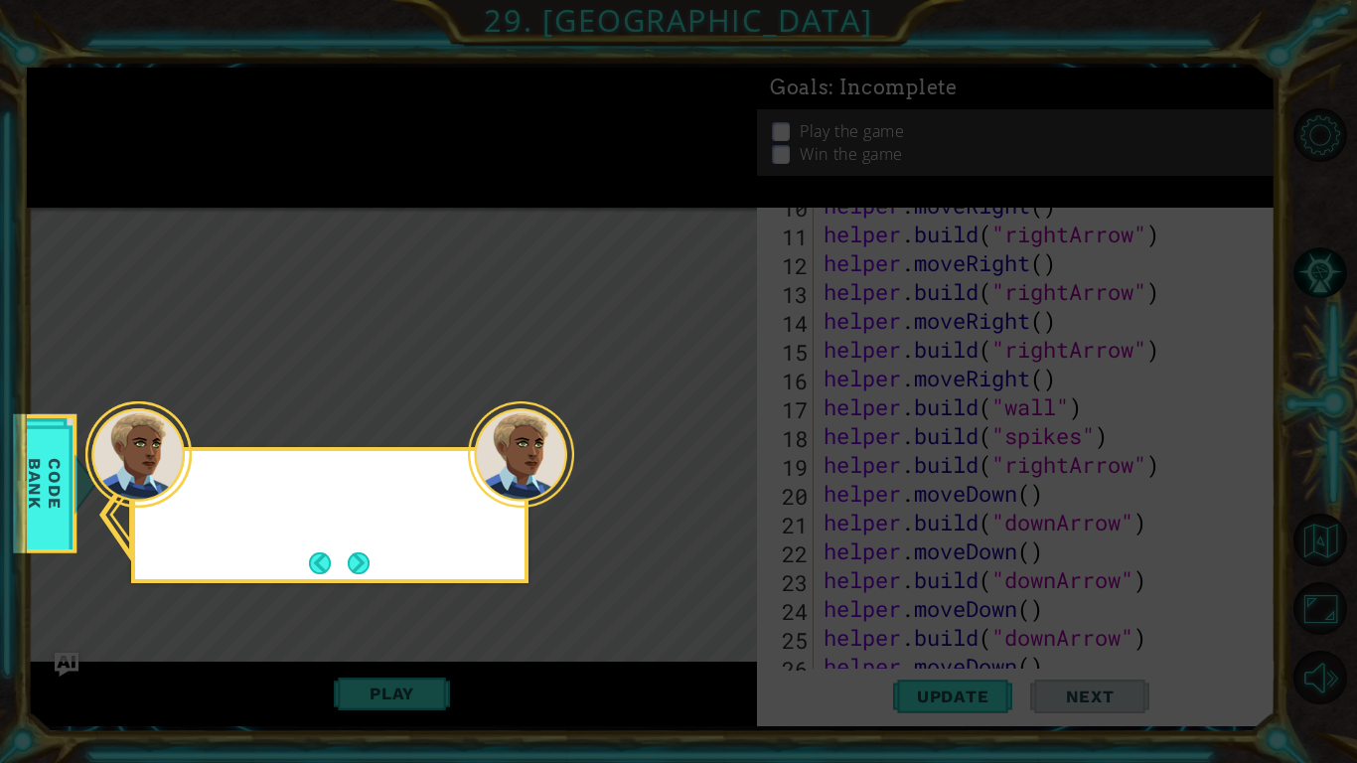
click at [367, 565] on button "Next" at bounding box center [358, 562] width 25 height 25
click at [368, 569] on icon at bounding box center [678, 381] width 1357 height 763
click at [367, 585] on icon at bounding box center [678, 381] width 1357 height 763
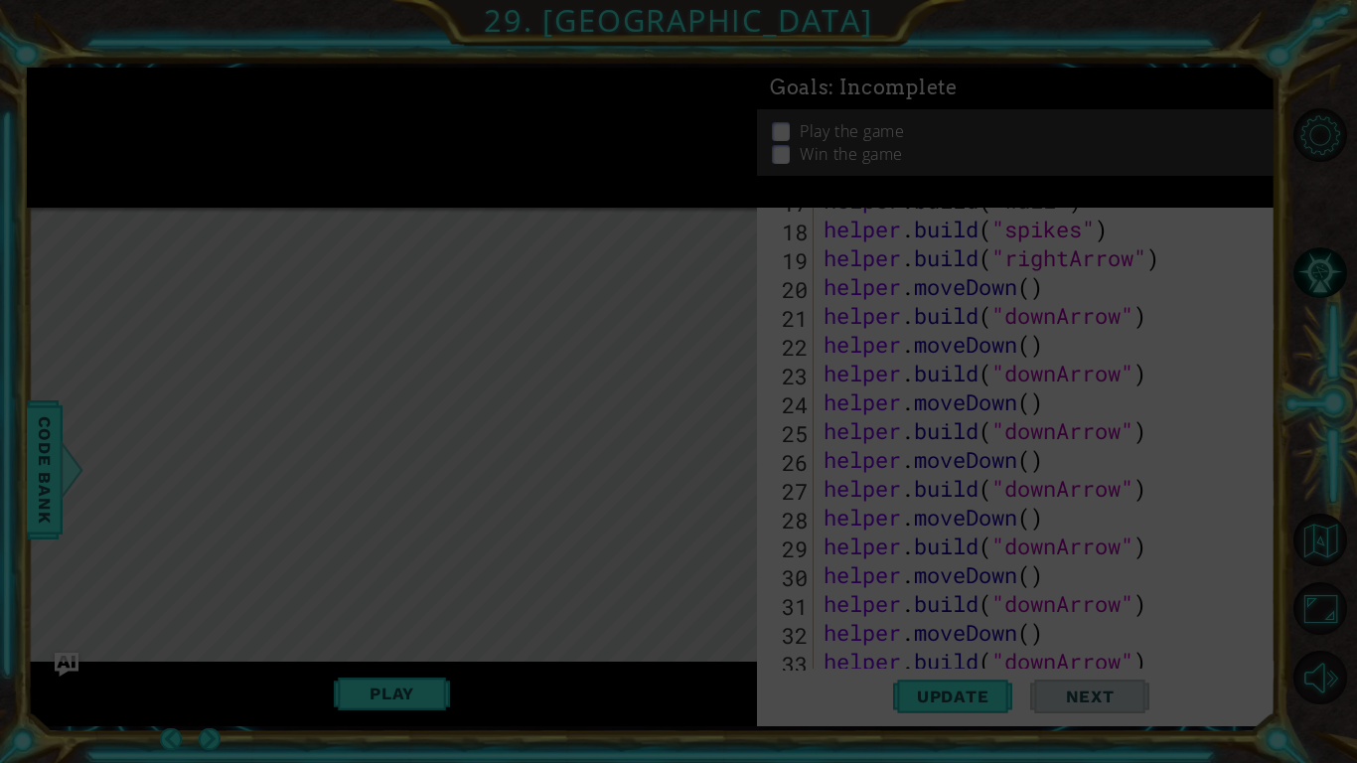
click at [361, 587] on div "Level Map" at bounding box center [486, 500] width 918 height 585
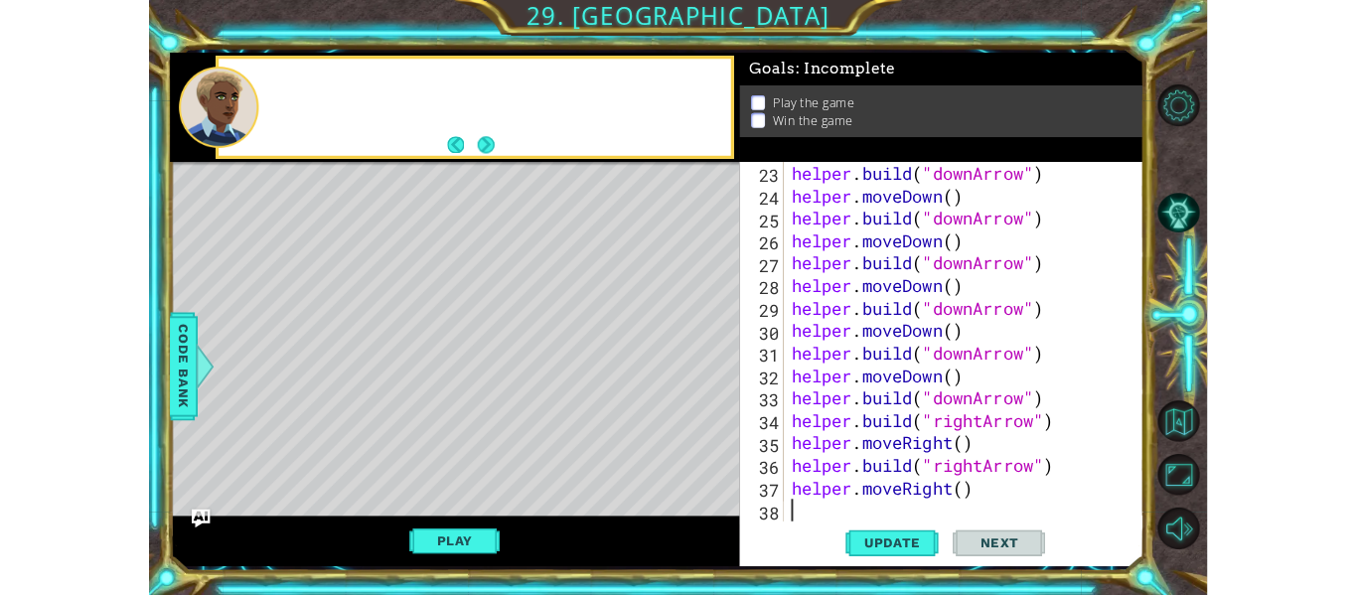
scroll to position [634, 0]
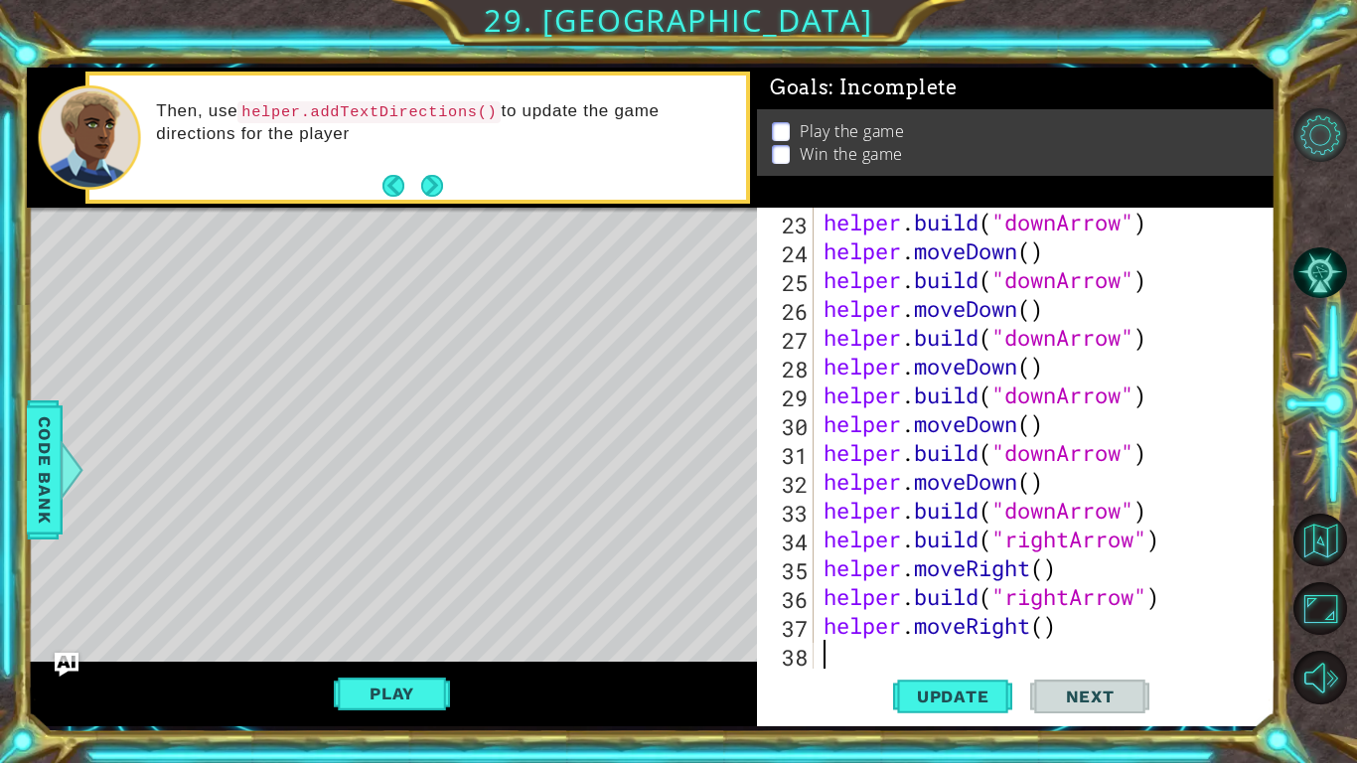
click at [1307, 140] on button "Level Options" at bounding box center [1321, 135] width 54 height 54
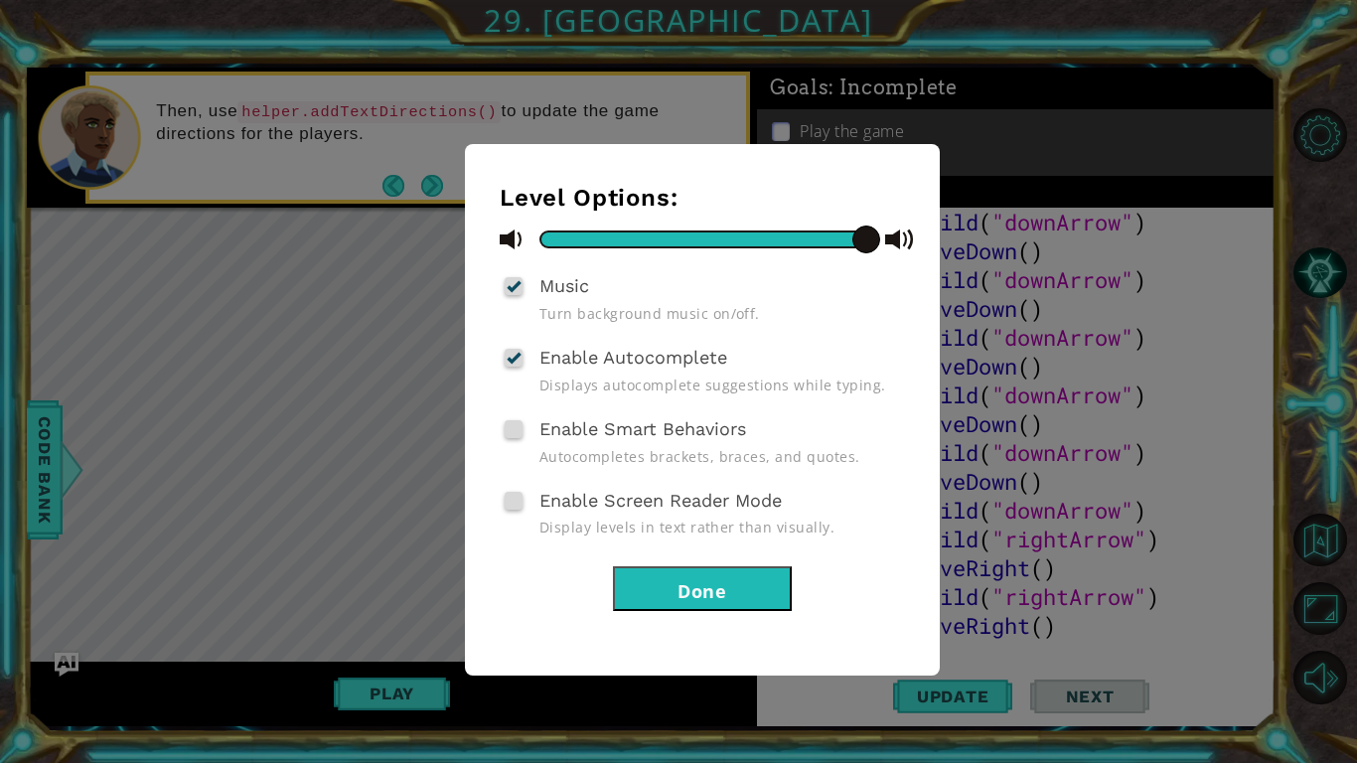
click at [746, 605] on button "Done" at bounding box center [702, 588] width 179 height 45
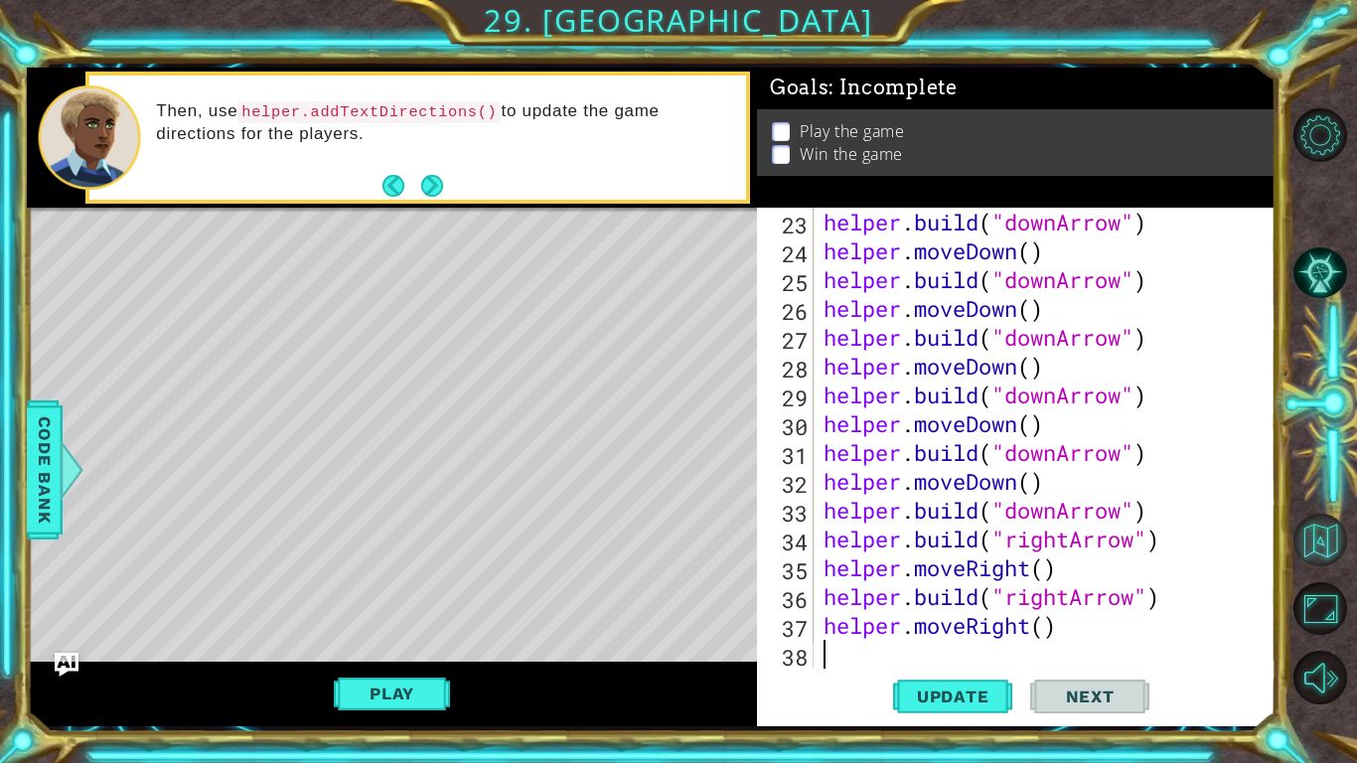
click at [1322, 556] on button "Back to Map" at bounding box center [1321, 541] width 54 height 54
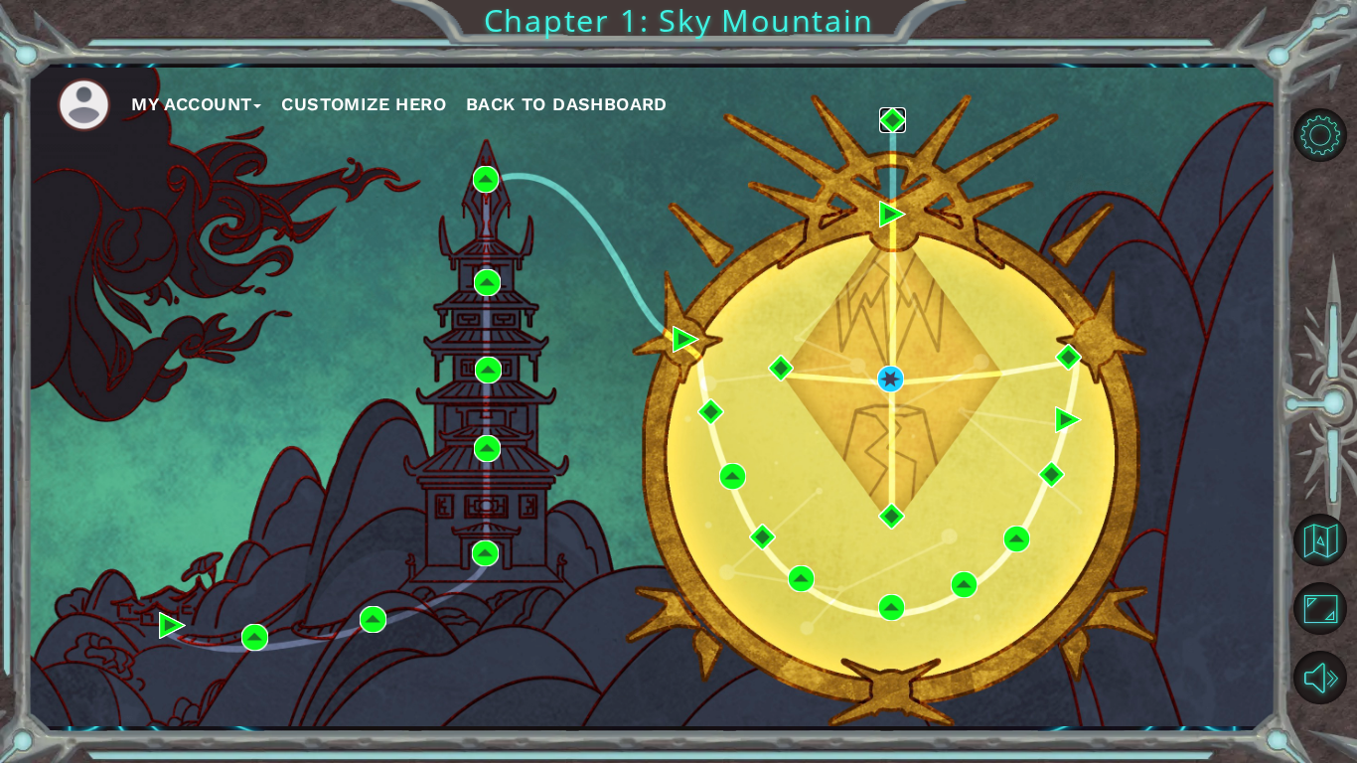
click at [885, 119] on img at bounding box center [892, 120] width 27 height 27
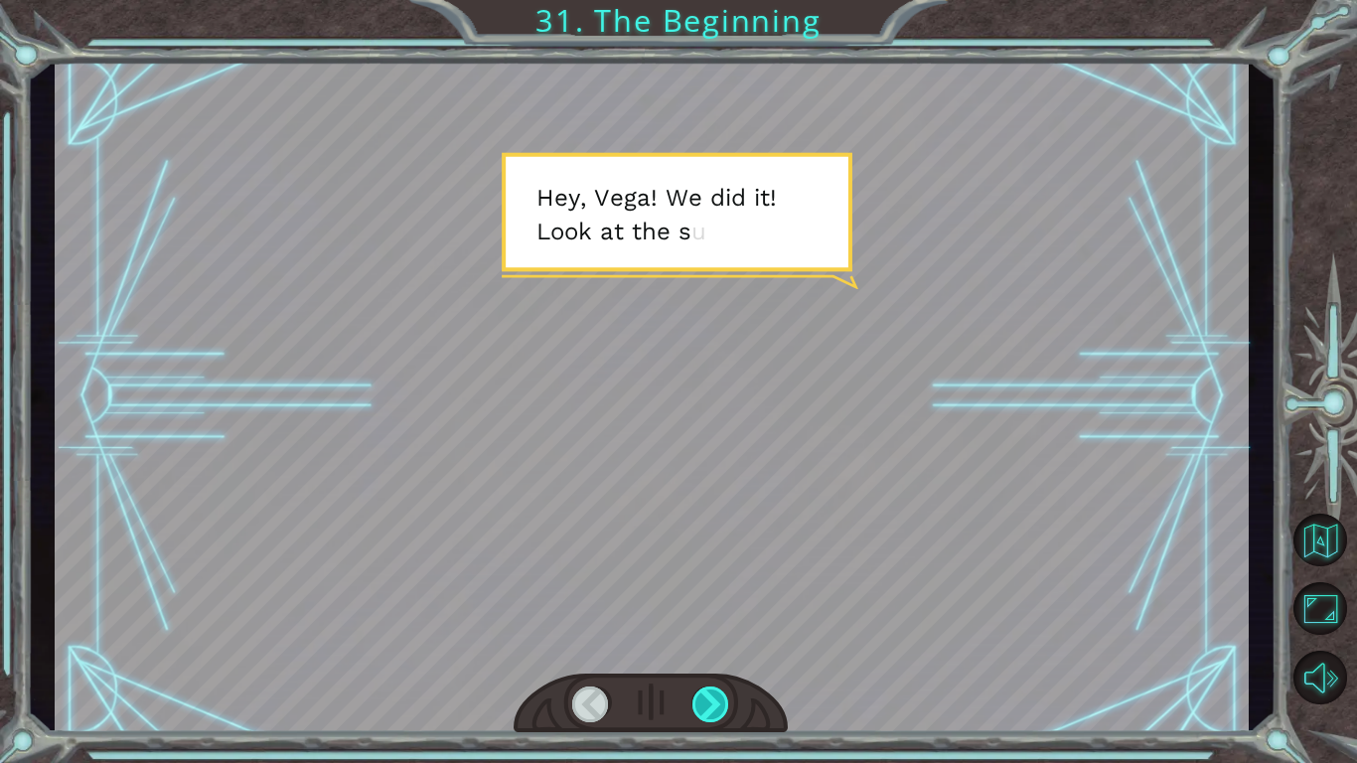
click at [698, 698] on div at bounding box center [712, 705] width 38 height 36
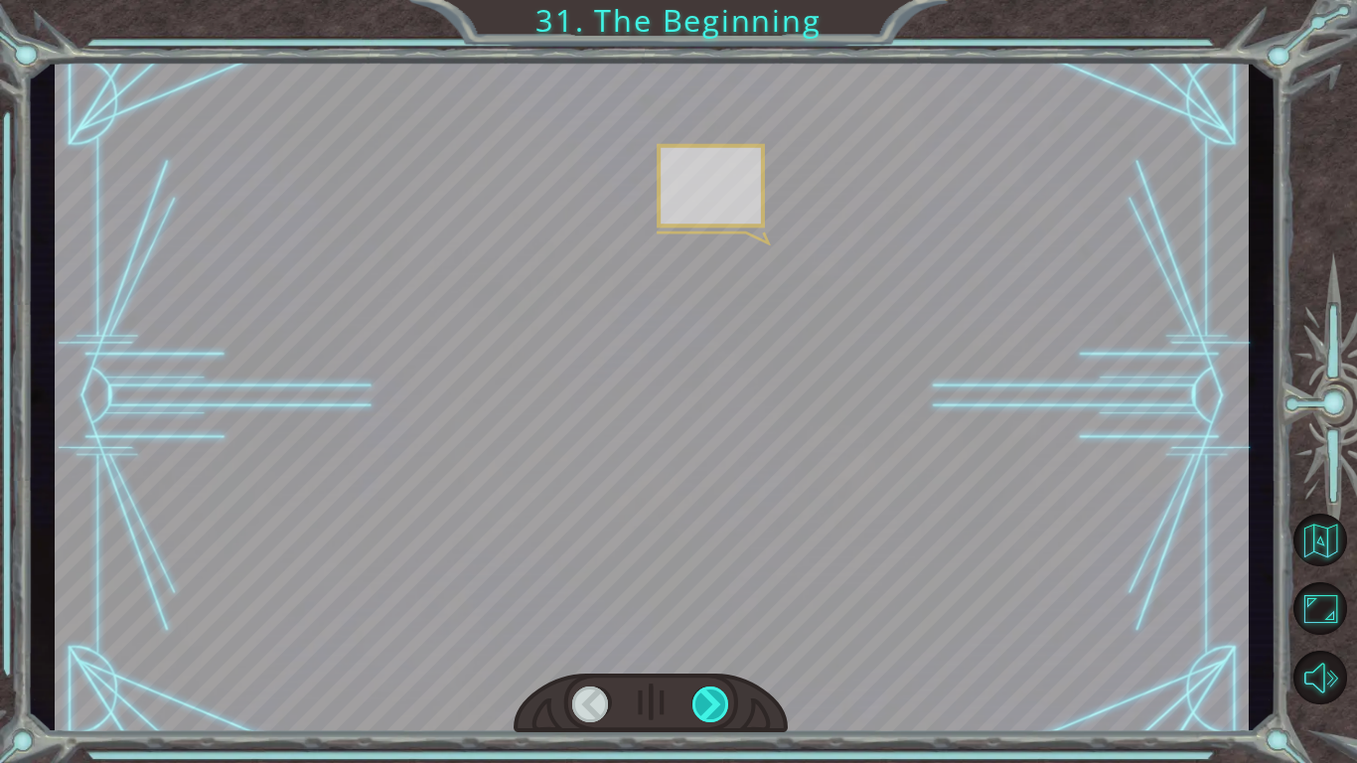
click at [706, 697] on div at bounding box center [712, 705] width 38 height 36
click at [720, 697] on div at bounding box center [712, 705] width 38 height 36
click at [723, 699] on div at bounding box center [712, 705] width 38 height 36
click at [726, 699] on div at bounding box center [712, 705] width 38 height 36
click at [723, 711] on div at bounding box center [712, 705] width 38 height 36
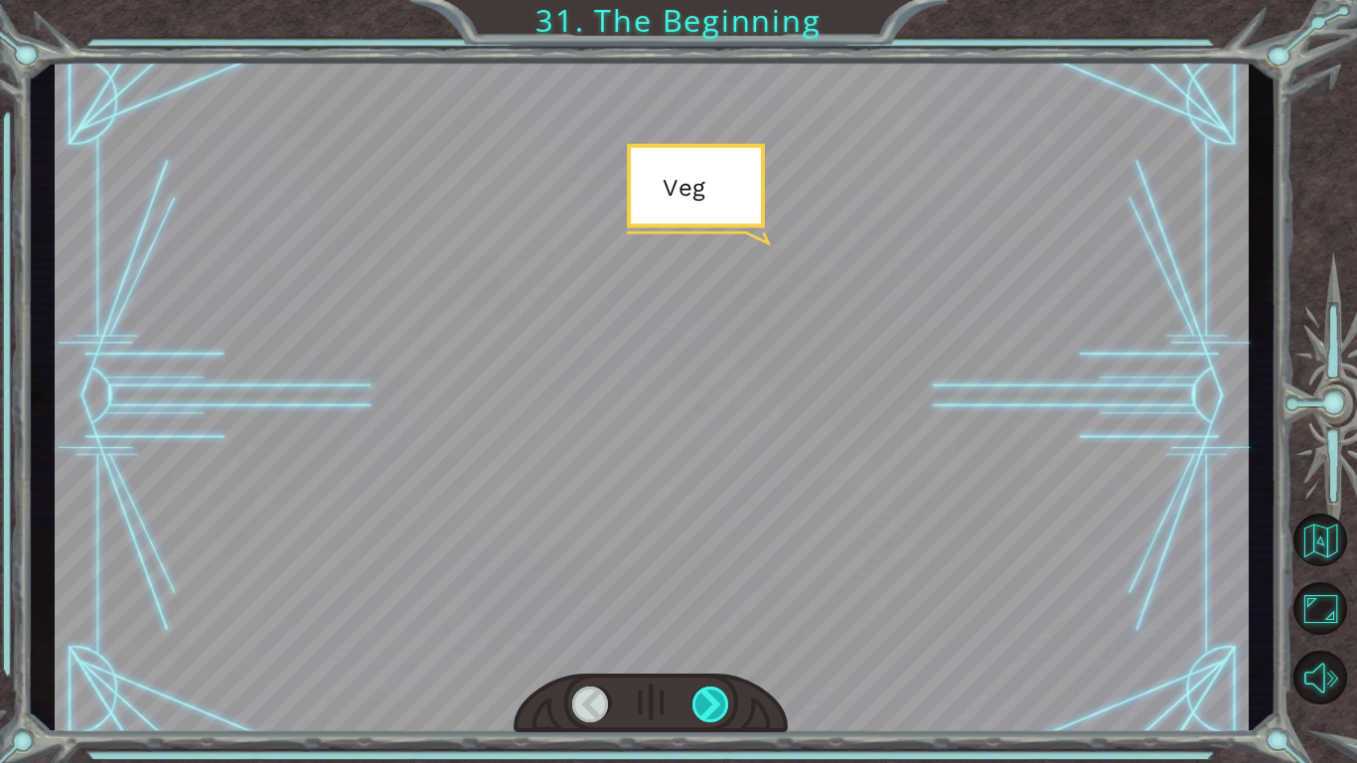
click at [723, 708] on div at bounding box center [712, 705] width 38 height 36
click at [722, 711] on div at bounding box center [712, 705] width 38 height 36
click at [719, 714] on div at bounding box center [712, 705] width 38 height 36
click at [720, 717] on div at bounding box center [712, 705] width 38 height 36
click at [722, 712] on div at bounding box center [712, 705] width 38 height 36
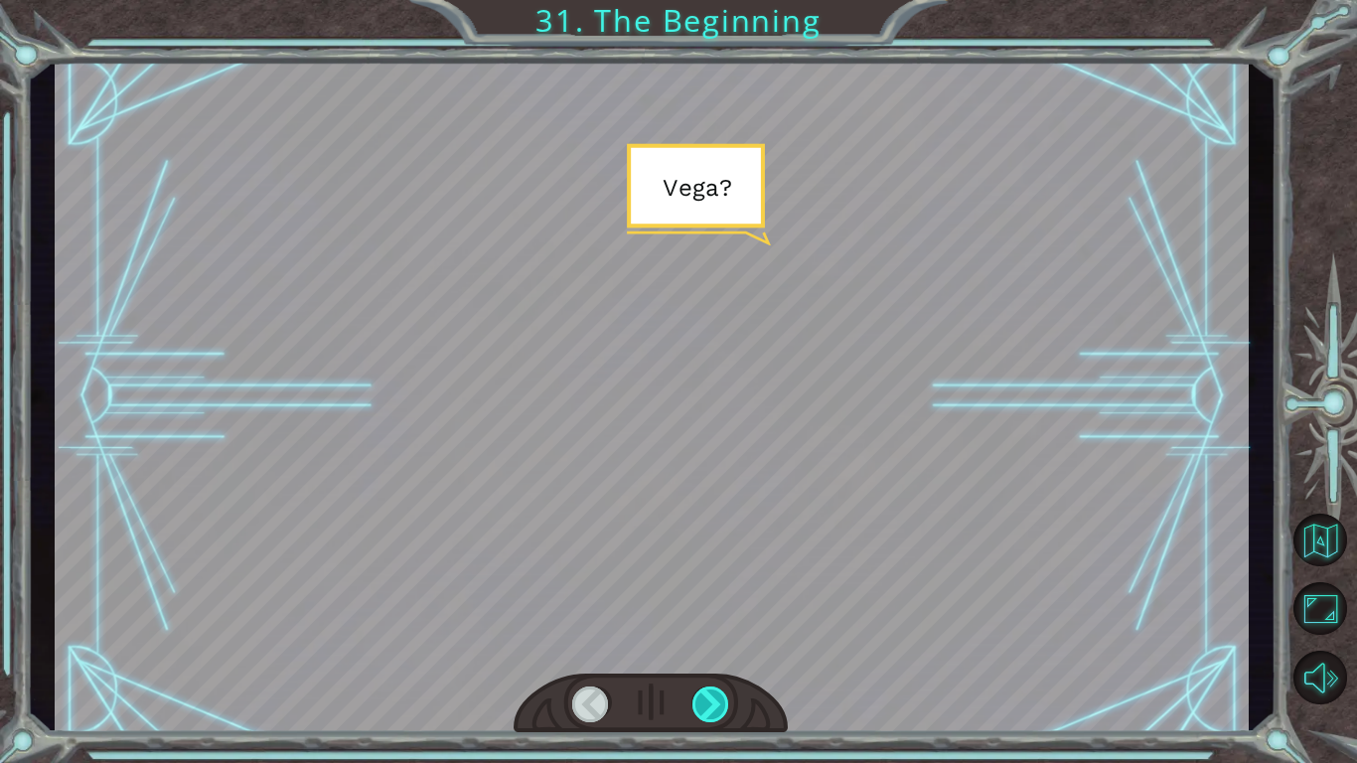
click at [715, 717] on div at bounding box center [712, 705] width 38 height 36
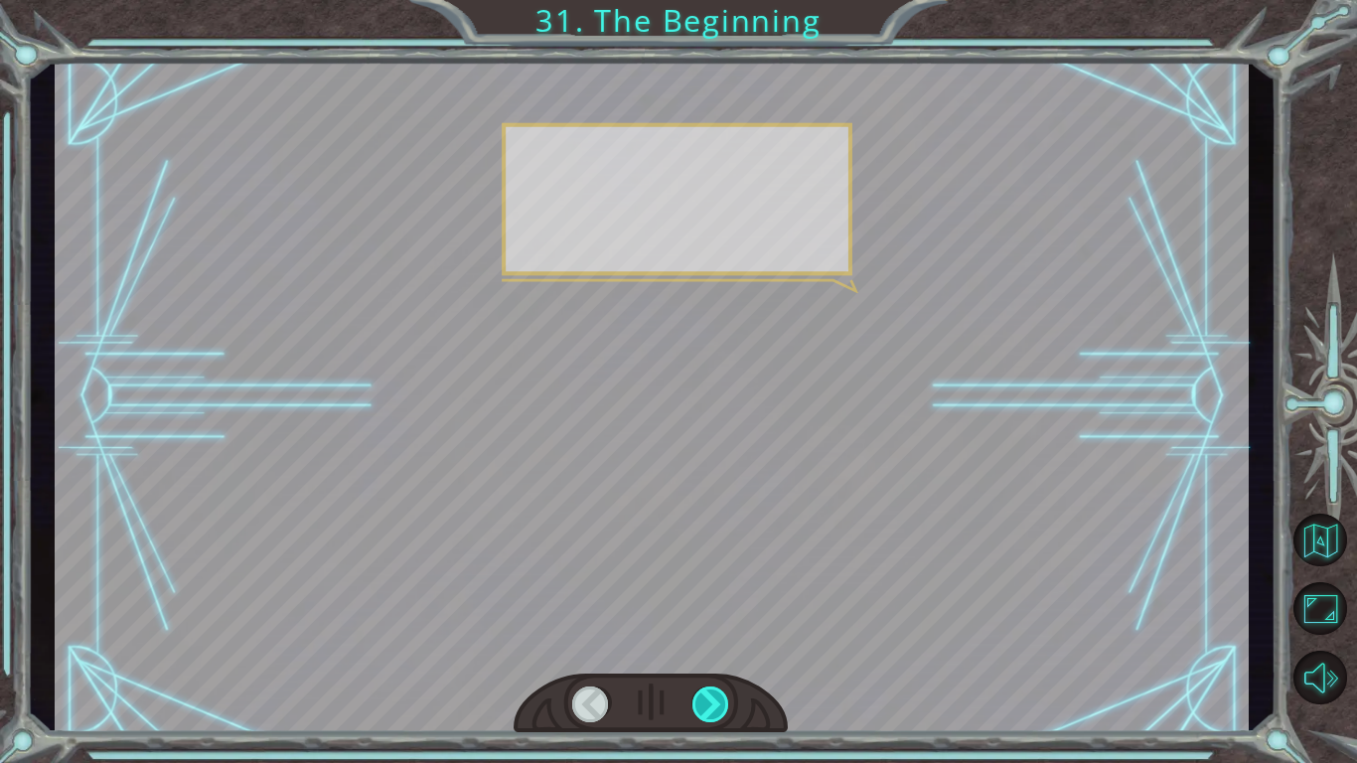
click at [721, 714] on div at bounding box center [712, 705] width 38 height 36
click at [719, 718] on div at bounding box center [712, 705] width 38 height 36
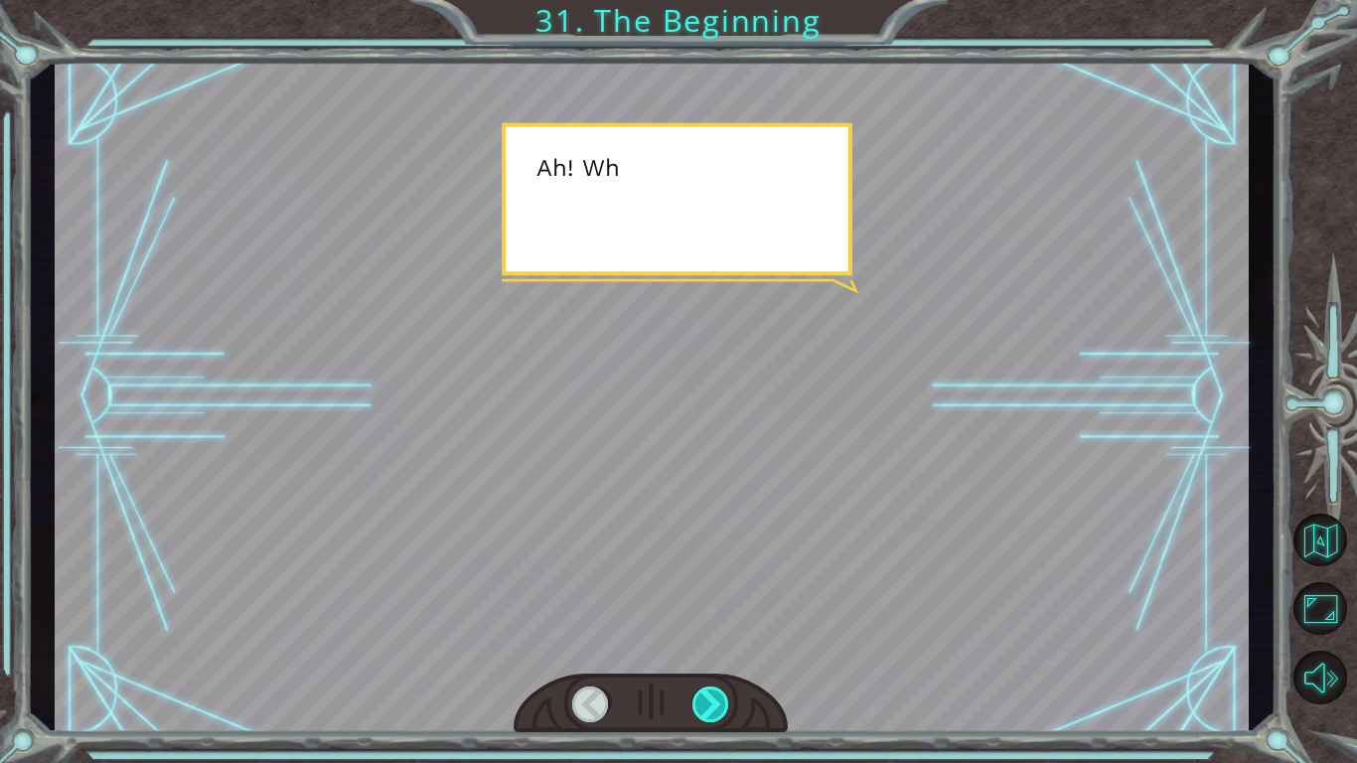
click at [723, 715] on div at bounding box center [712, 705] width 38 height 36
click at [722, 717] on div at bounding box center [712, 705] width 38 height 36
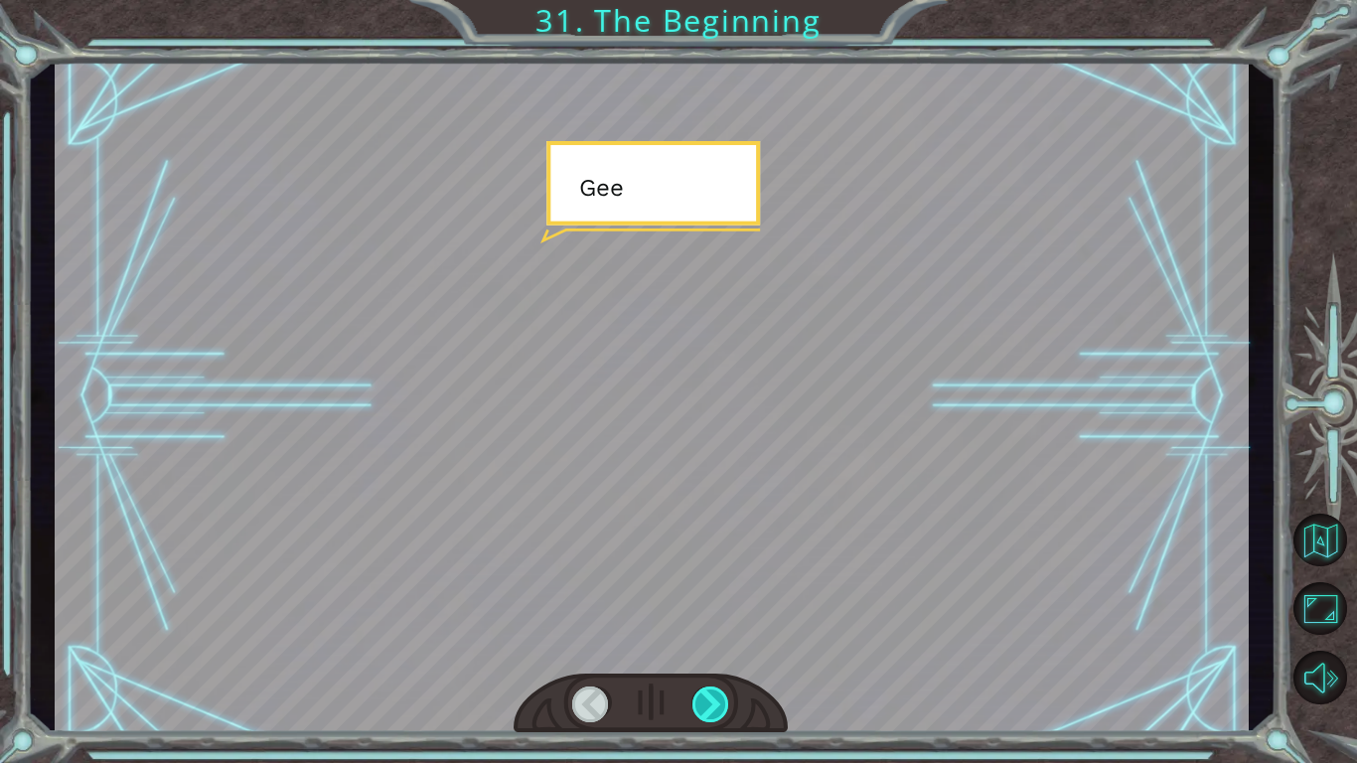
click at [723, 721] on div at bounding box center [712, 705] width 38 height 36
click at [724, 720] on div at bounding box center [712, 705] width 38 height 36
click at [725, 718] on div at bounding box center [712, 705] width 38 height 36
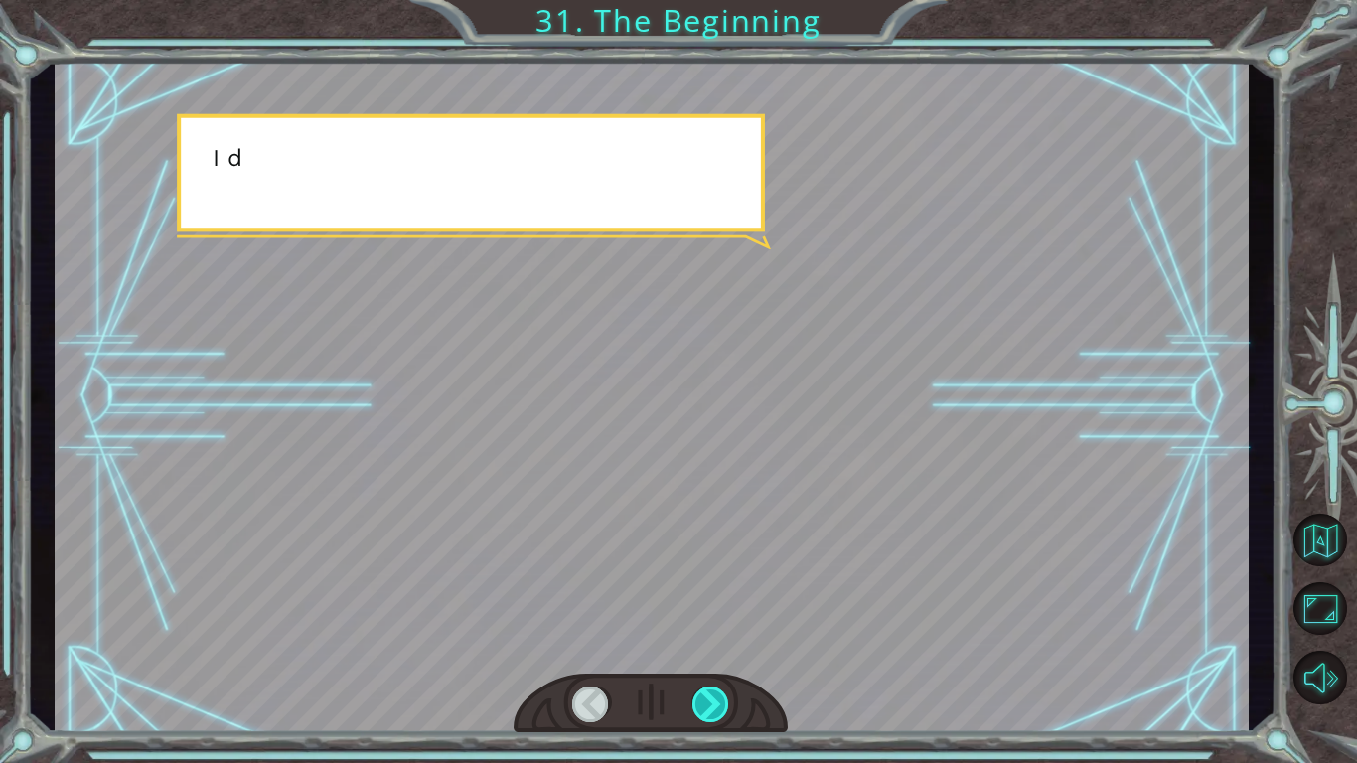
click at [724, 716] on div at bounding box center [712, 705] width 38 height 36
click at [719, 717] on div at bounding box center [712, 705] width 38 height 36
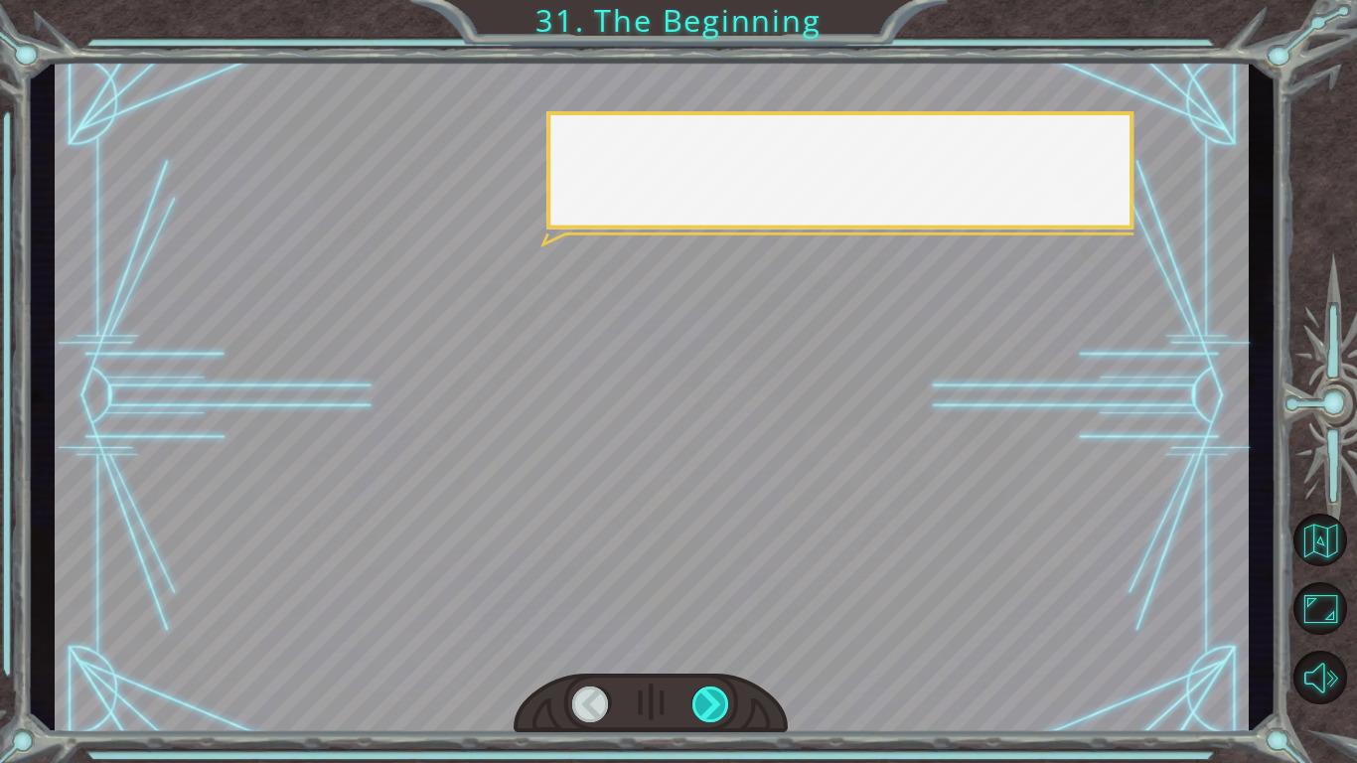
click at [717, 717] on div at bounding box center [712, 705] width 38 height 36
click at [718, 712] on div at bounding box center [712, 705] width 38 height 36
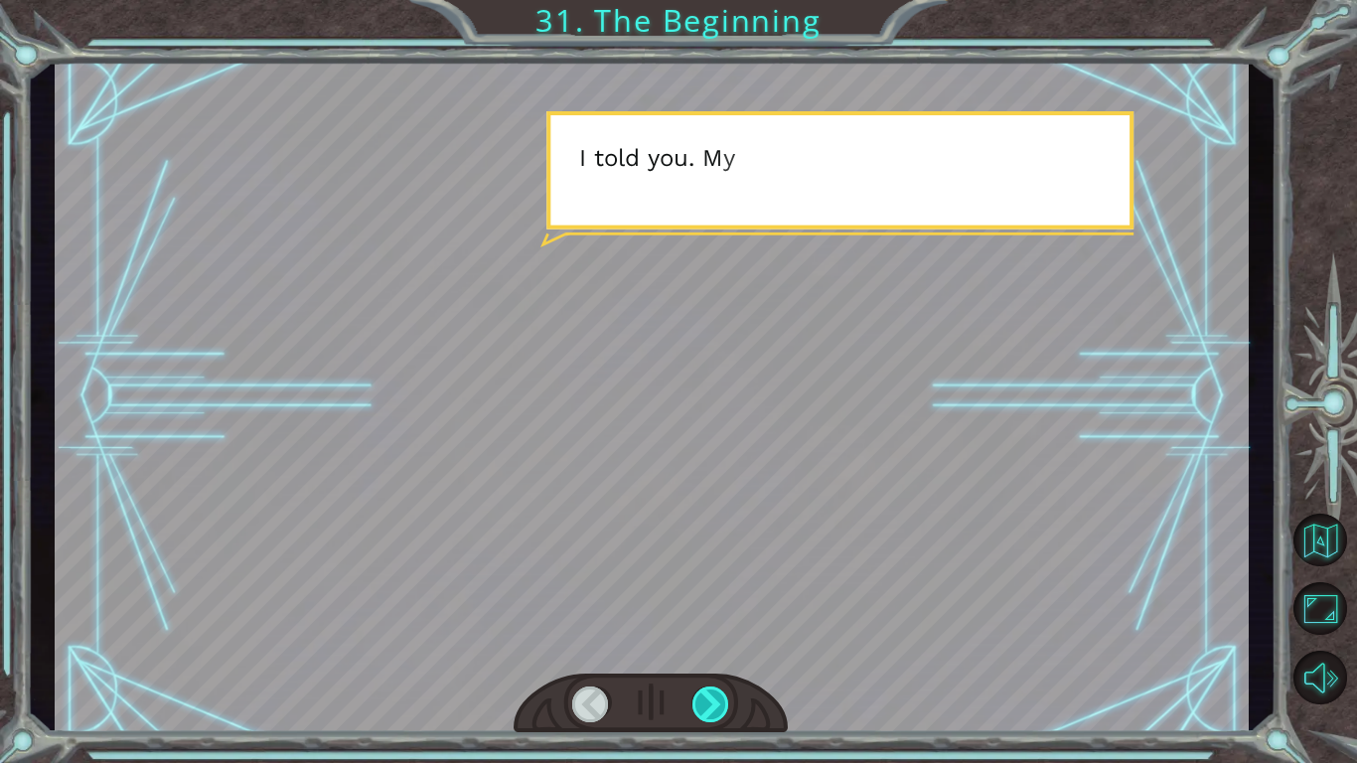
click at [717, 712] on div at bounding box center [712, 705] width 38 height 36
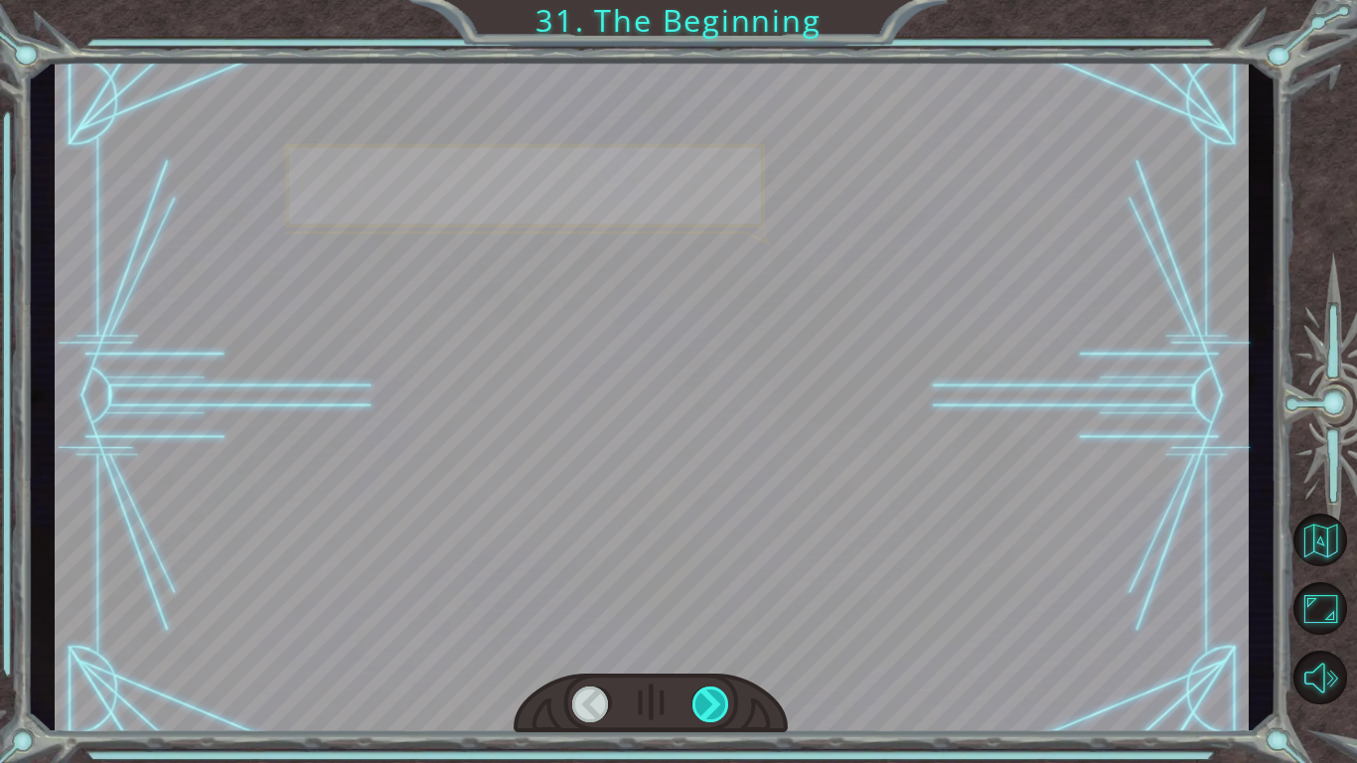
click at [716, 713] on div at bounding box center [712, 705] width 38 height 36
click at [717, 711] on div at bounding box center [712, 705] width 38 height 36
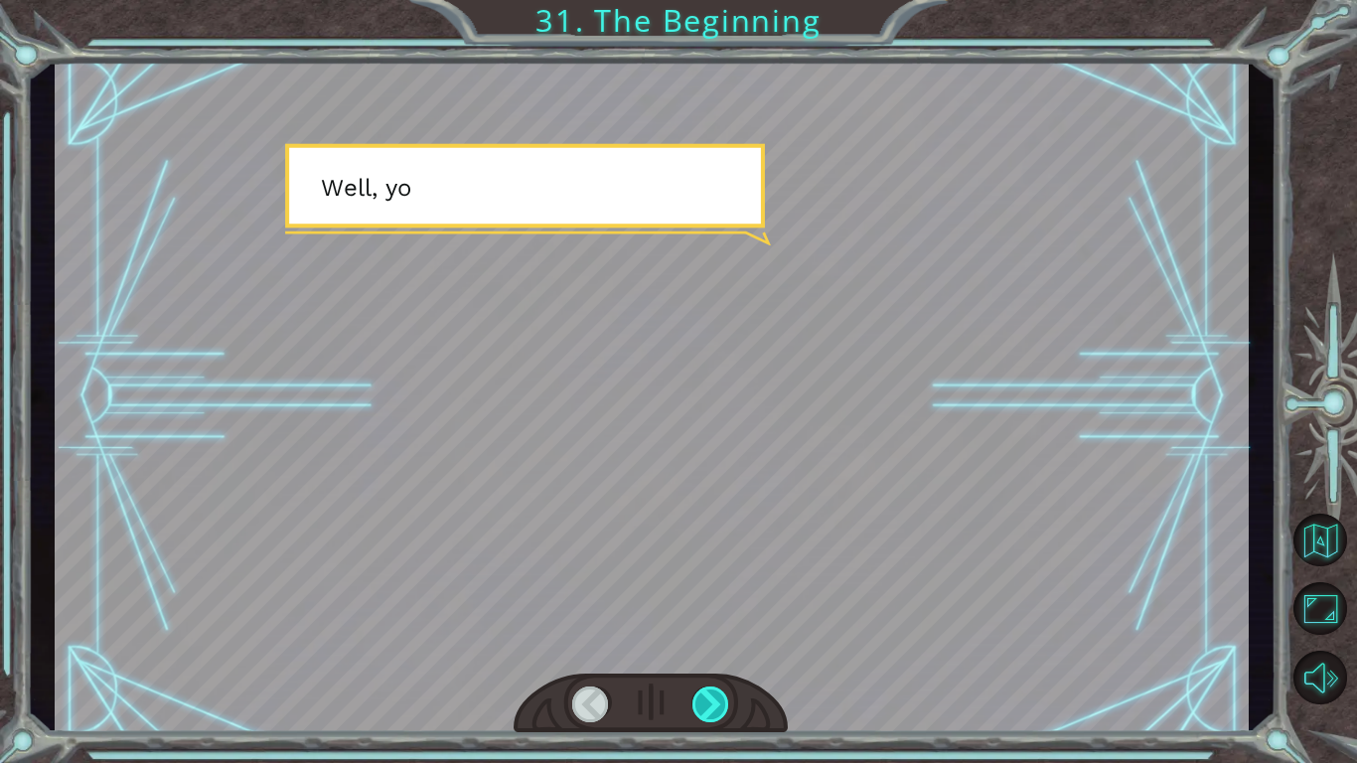
click at [716, 713] on div at bounding box center [712, 705] width 38 height 36
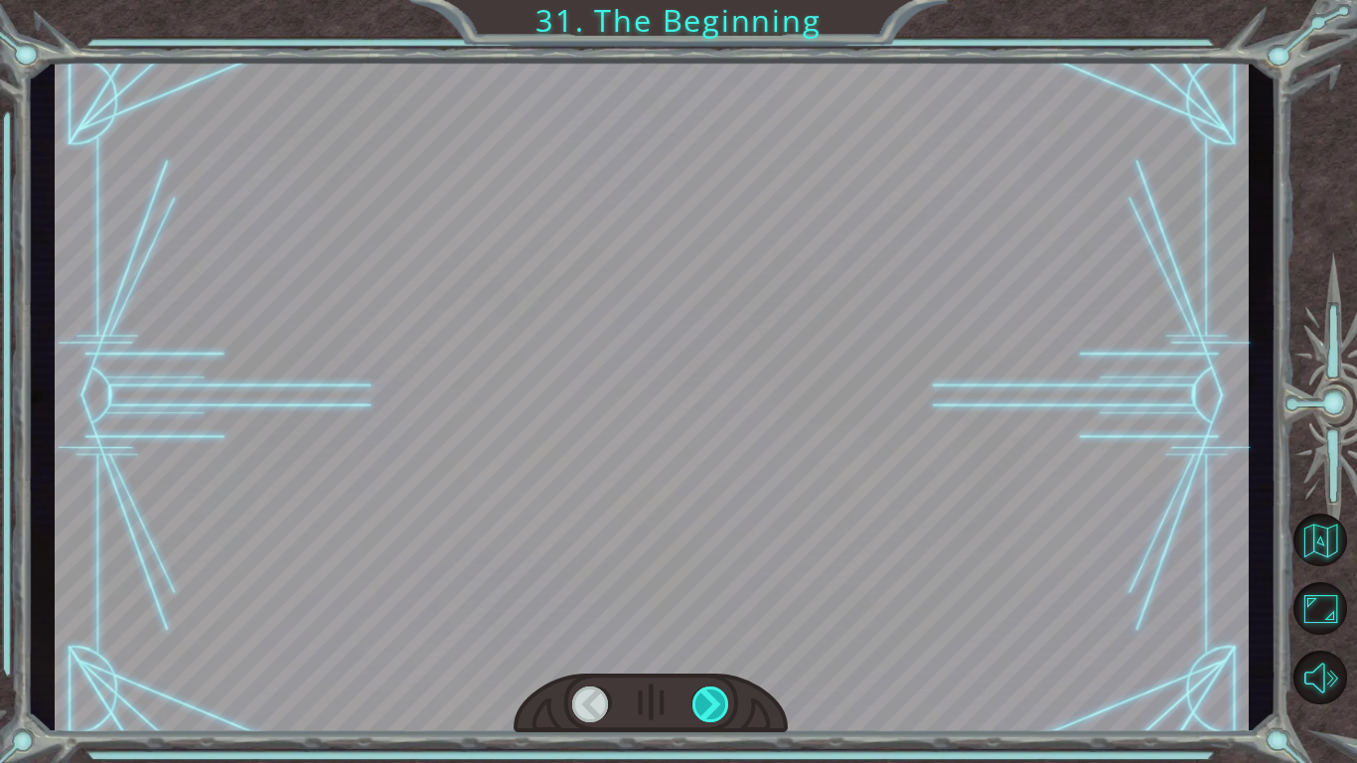
click at [719, 713] on div at bounding box center [712, 705] width 38 height 36
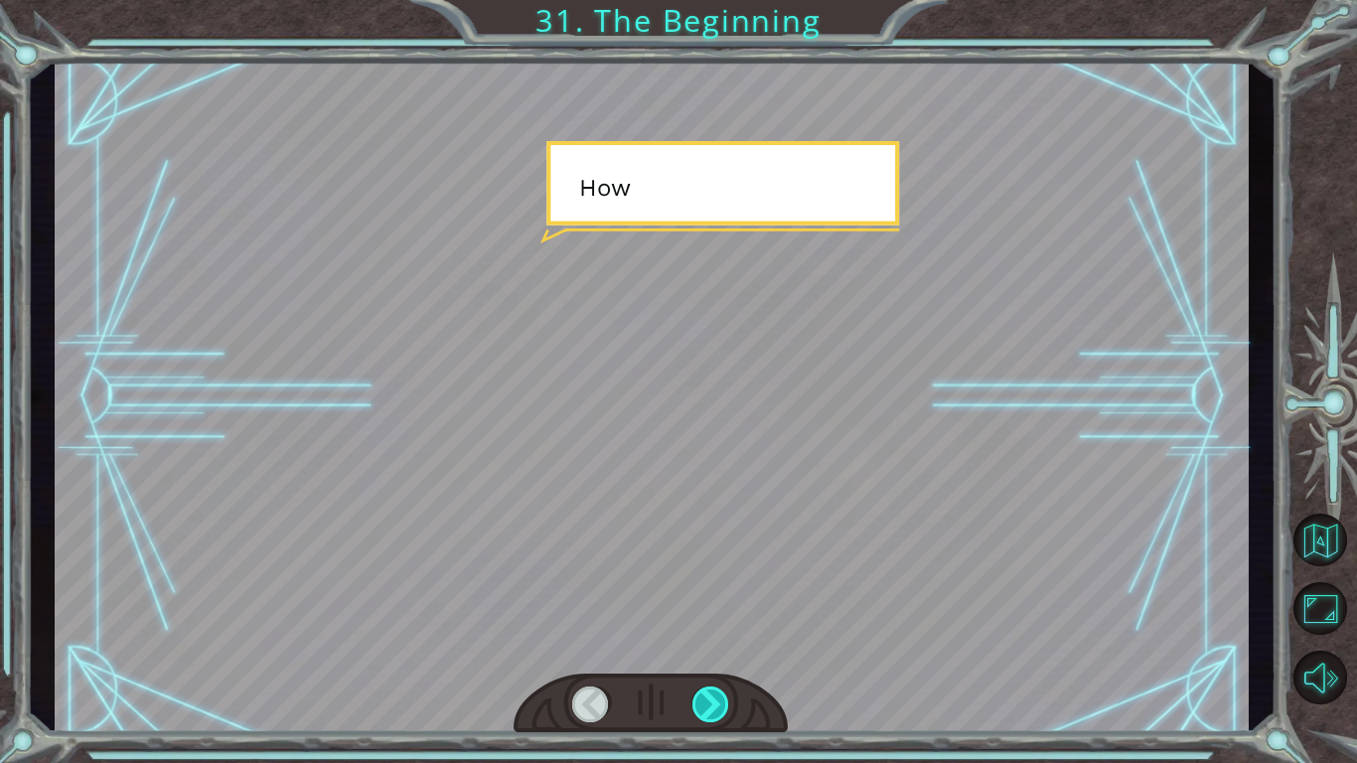
click at [726, 705] on div at bounding box center [712, 705] width 38 height 36
click at [725, 709] on div at bounding box center [712, 705] width 38 height 36
click at [715, 709] on div at bounding box center [712, 705] width 38 height 36
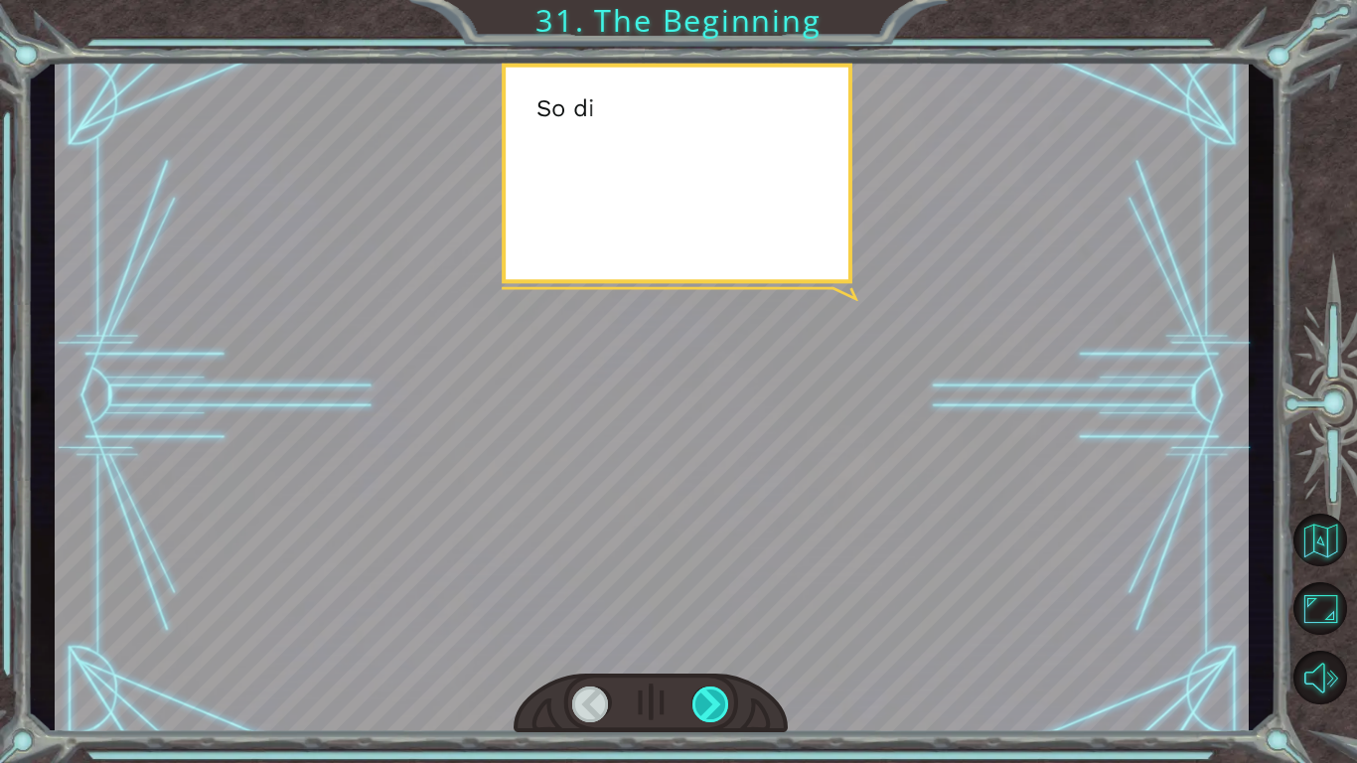
click at [717, 710] on div at bounding box center [712, 705] width 38 height 36
click at [723, 714] on div at bounding box center [712, 705] width 38 height 36
click at [728, 708] on div at bounding box center [712, 705] width 38 height 36
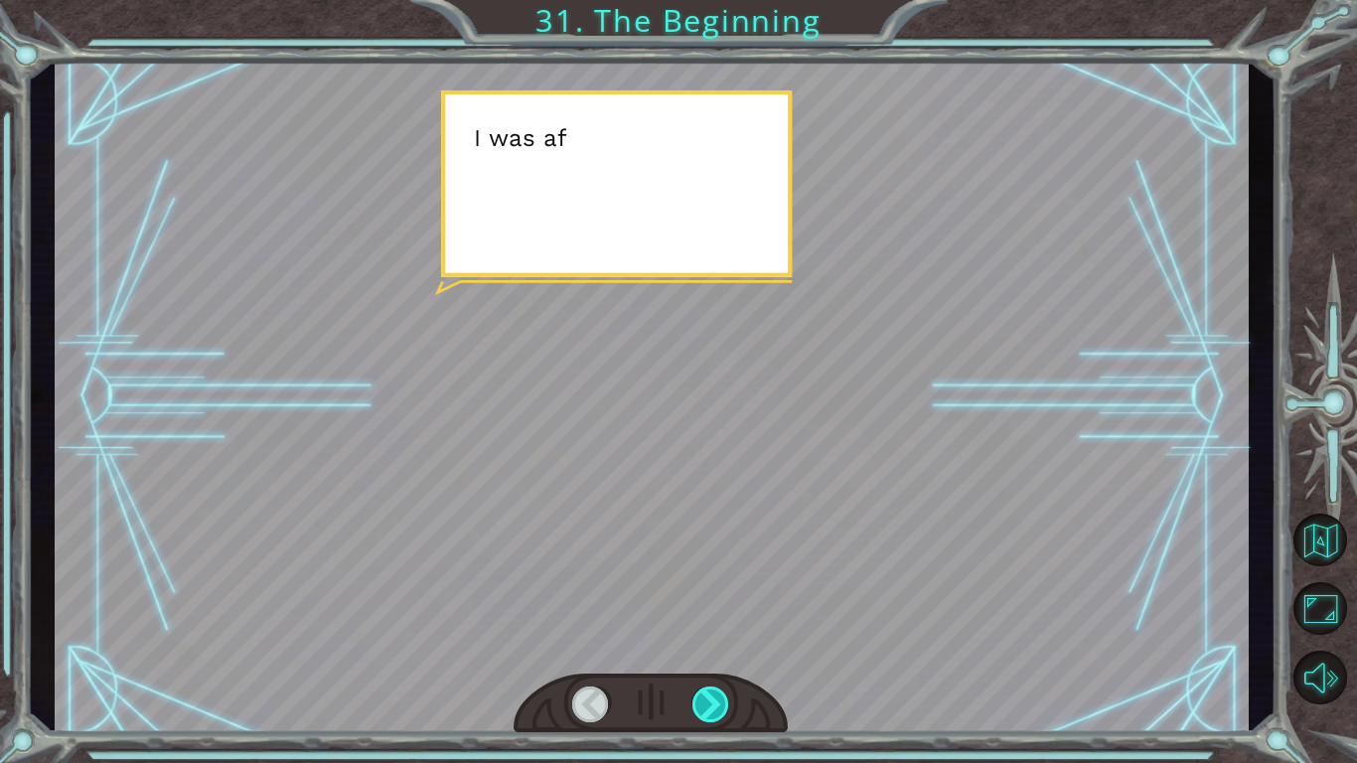
click at [724, 720] on div at bounding box center [712, 705] width 38 height 36
click at [724, 716] on div at bounding box center [712, 705] width 38 height 36
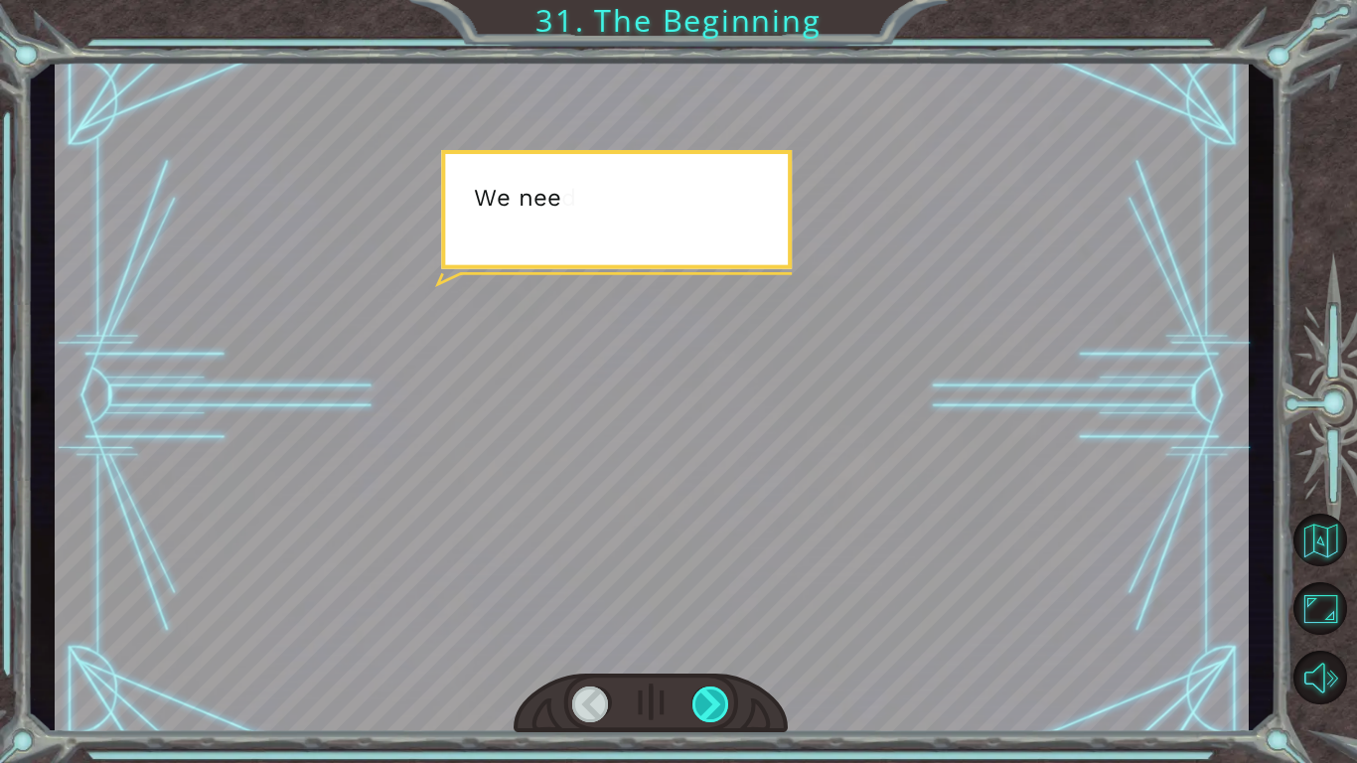
click at [721, 710] on div at bounding box center [712, 705] width 38 height 36
click at [720, 711] on div at bounding box center [712, 705] width 38 height 36
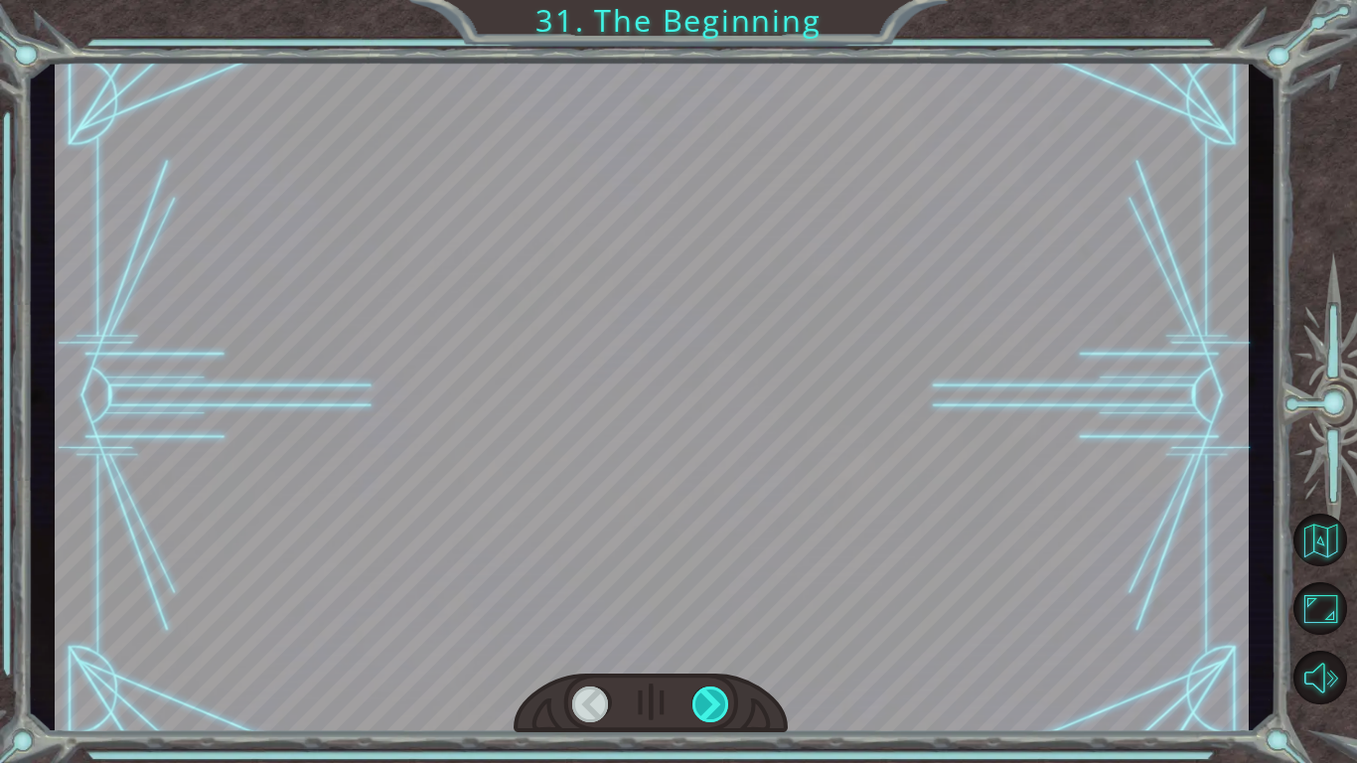
click at [714, 707] on div at bounding box center [712, 705] width 38 height 36
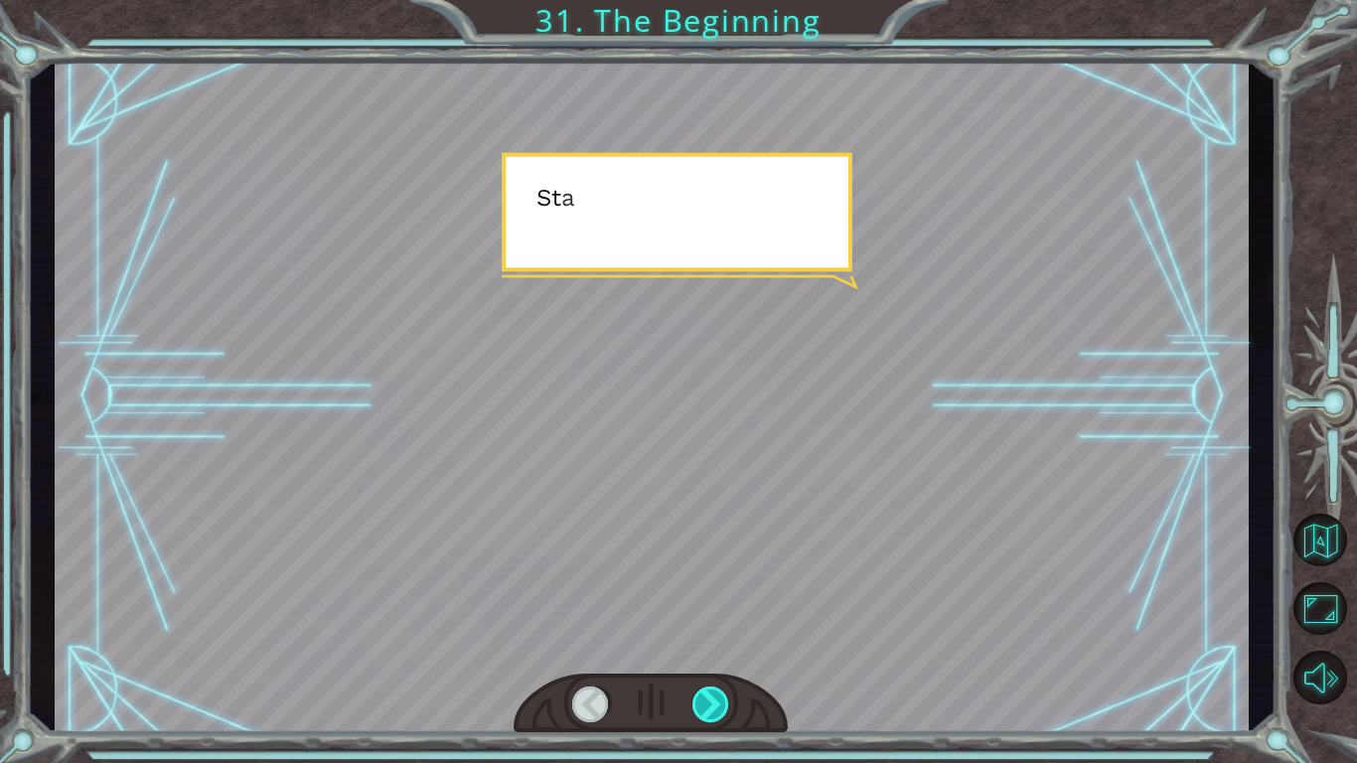
click at [713, 707] on div at bounding box center [712, 705] width 38 height 36
click at [713, 700] on div at bounding box center [712, 705] width 38 height 36
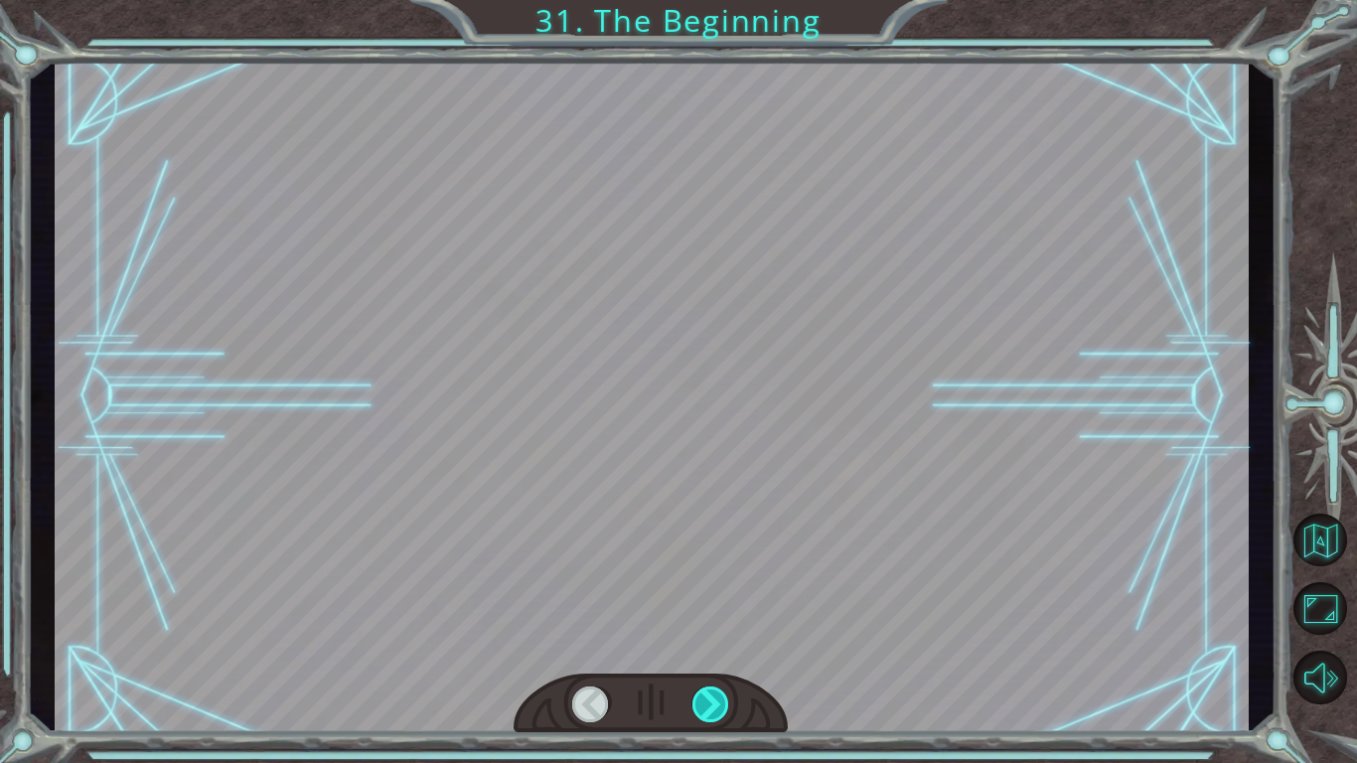
click at [715, 708] on div at bounding box center [712, 705] width 38 height 36
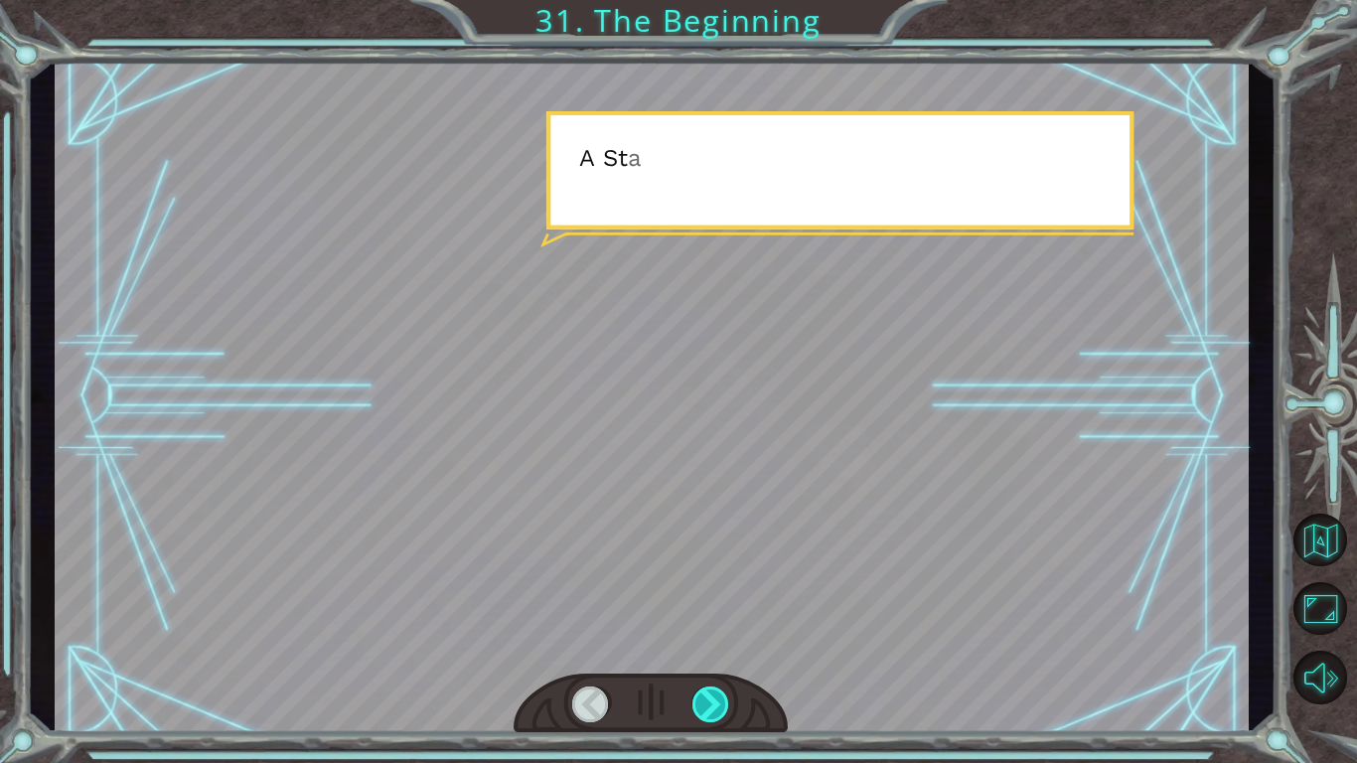
click at [715, 712] on div at bounding box center [712, 705] width 38 height 36
click at [717, 716] on div at bounding box center [712, 705] width 38 height 36
click at [715, 714] on div at bounding box center [712, 705] width 38 height 36
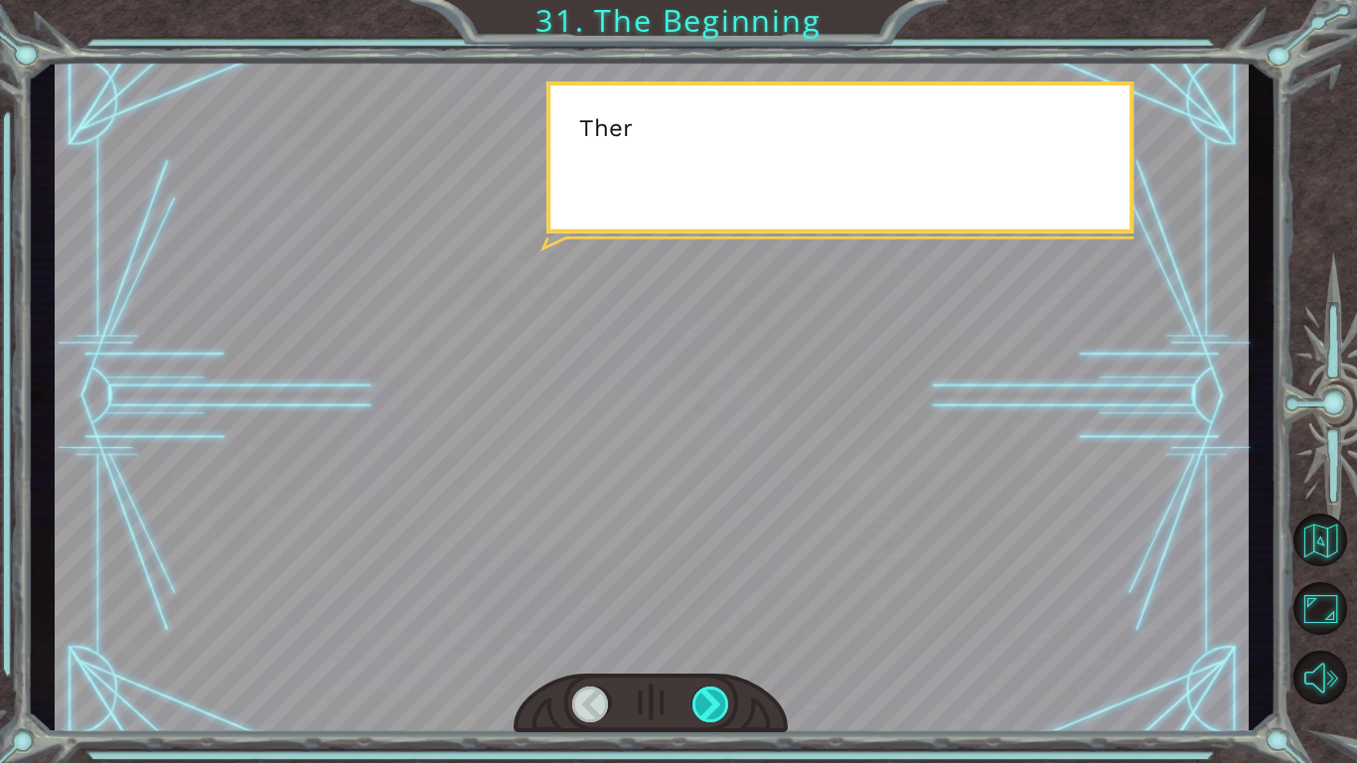
click at [725, 713] on div at bounding box center [712, 705] width 38 height 36
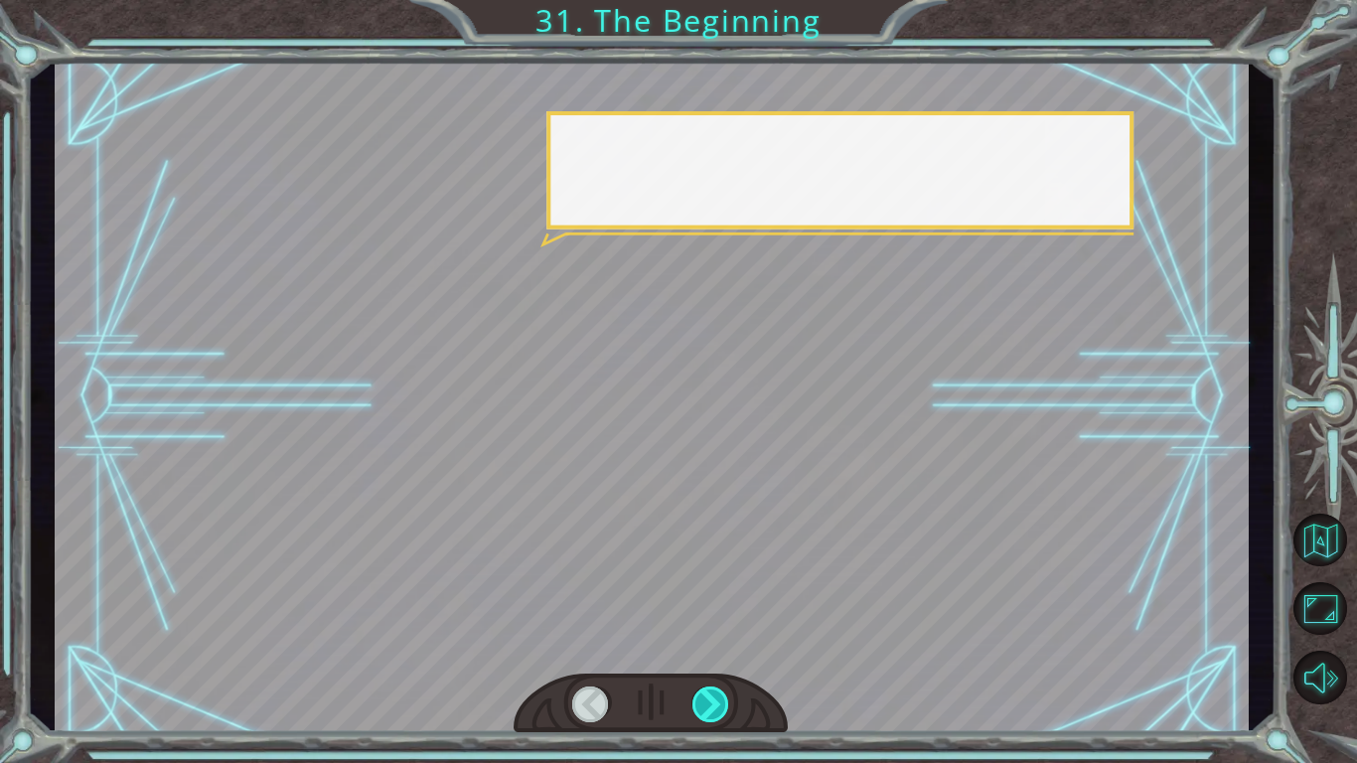
click at [721, 713] on div at bounding box center [712, 705] width 38 height 36
click at [722, 710] on div at bounding box center [712, 705] width 38 height 36
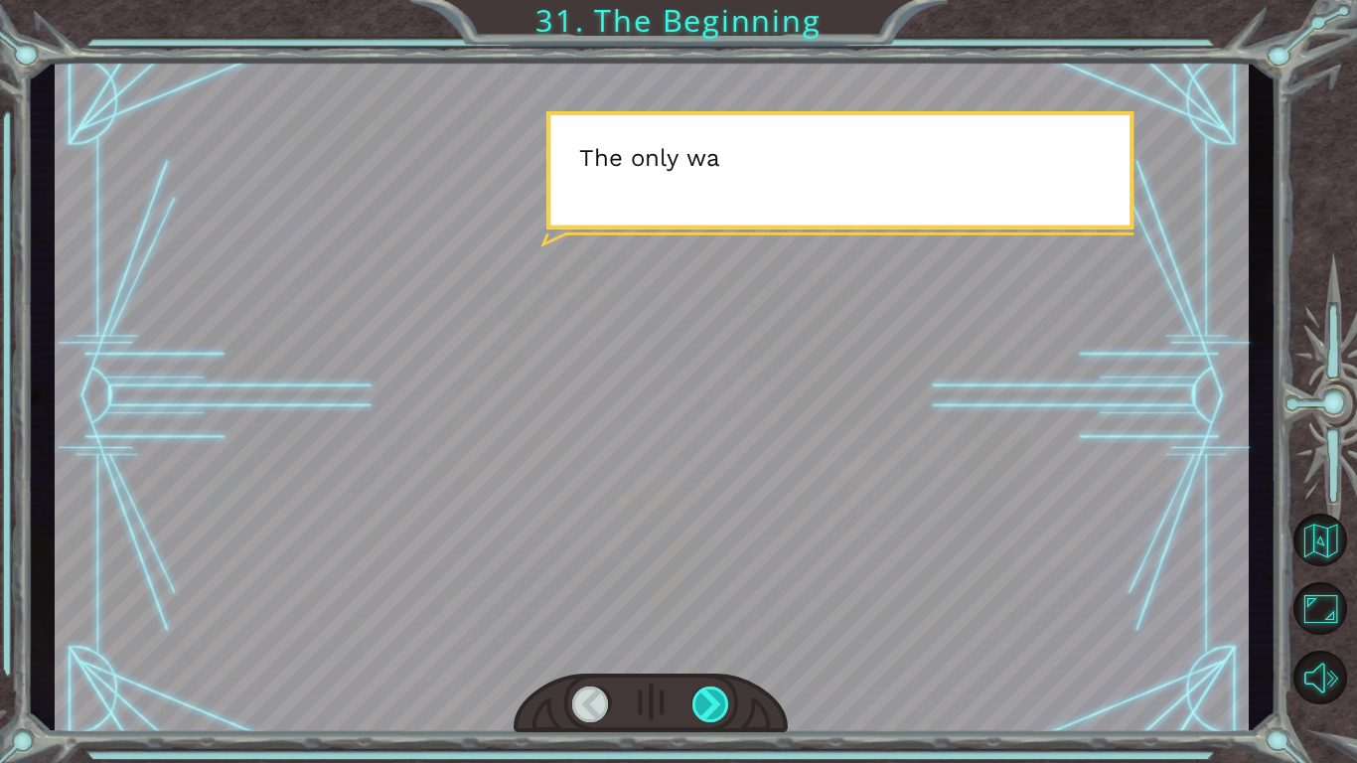
click at [713, 710] on div at bounding box center [712, 705] width 38 height 36
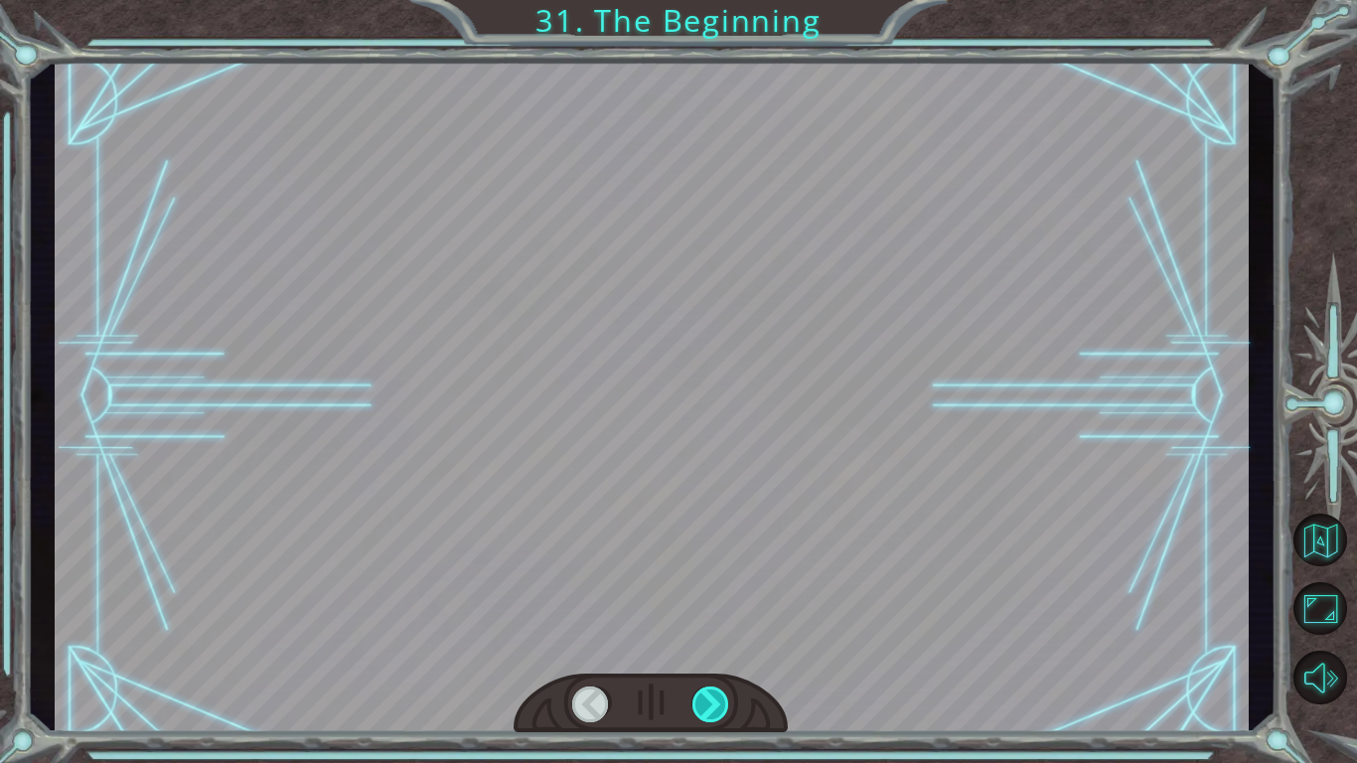
click at [715, 719] on div at bounding box center [712, 705] width 38 height 36
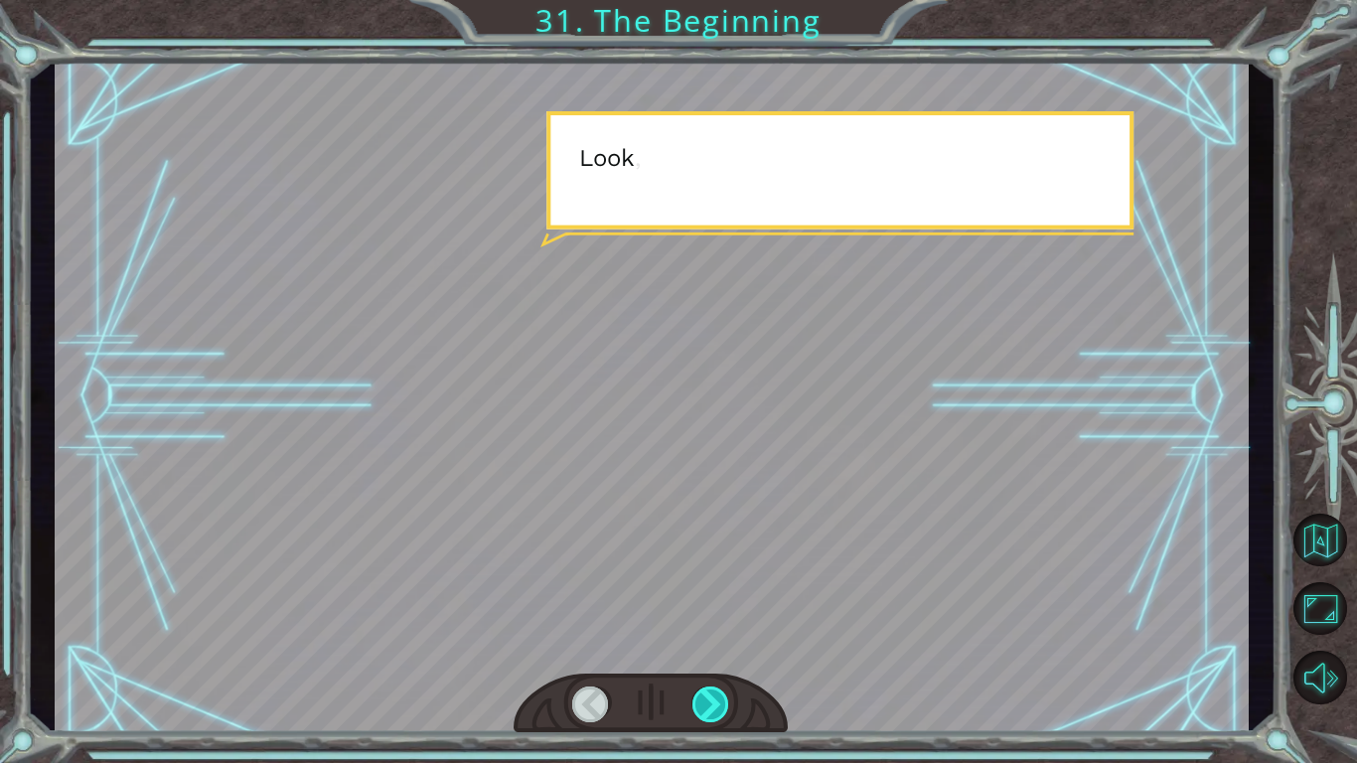
click at [723, 710] on div at bounding box center [712, 705] width 38 height 36
click at [724, 704] on div at bounding box center [712, 705] width 38 height 36
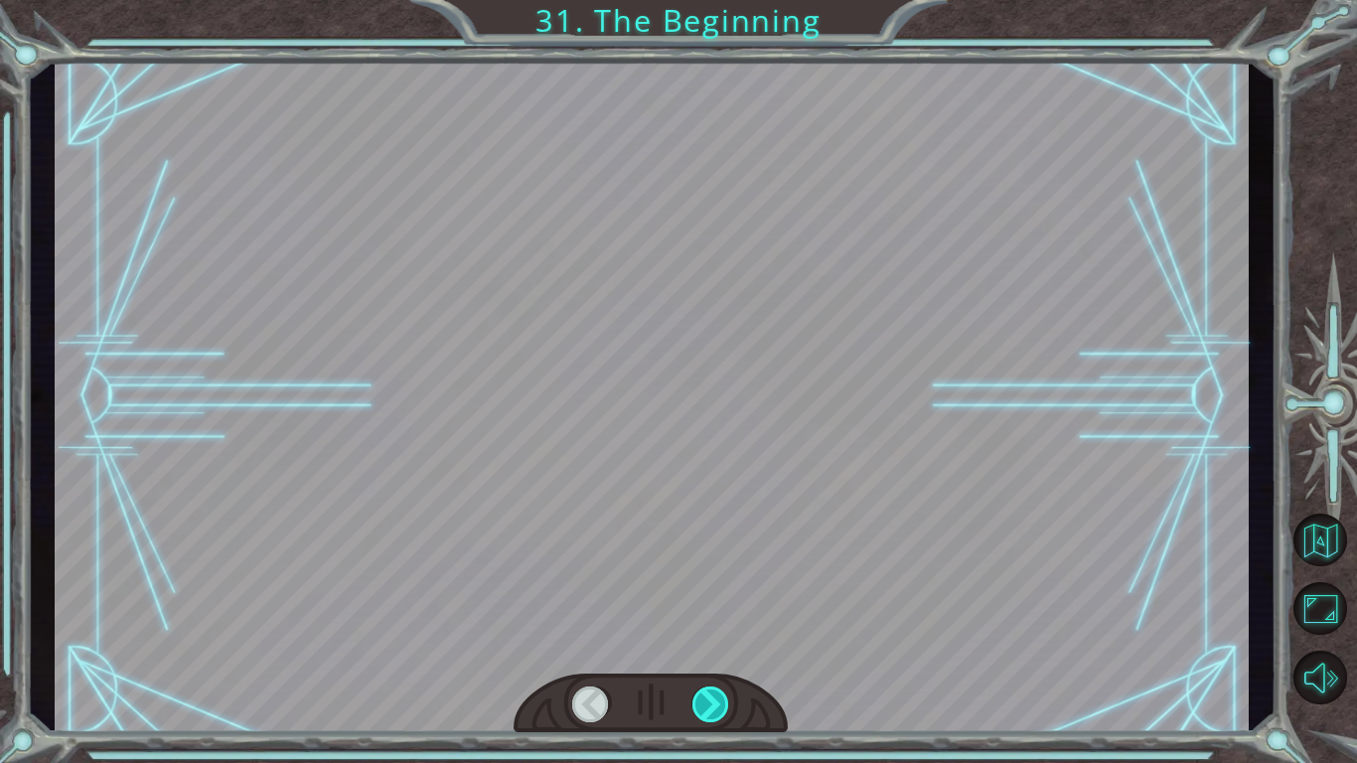
click at [723, 703] on div at bounding box center [712, 705] width 38 height 36
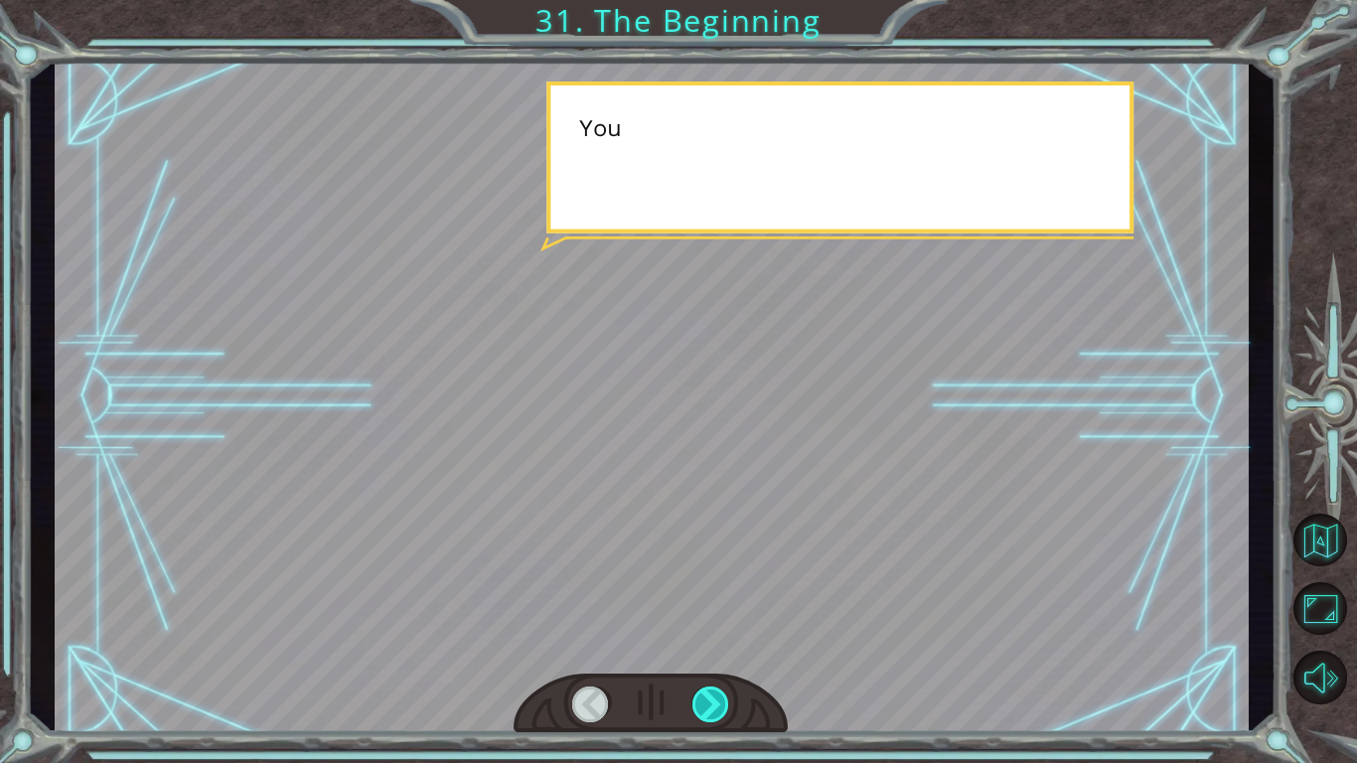
click at [723, 703] on div at bounding box center [712, 705] width 38 height 36
click at [721, 707] on div at bounding box center [712, 705] width 38 height 36
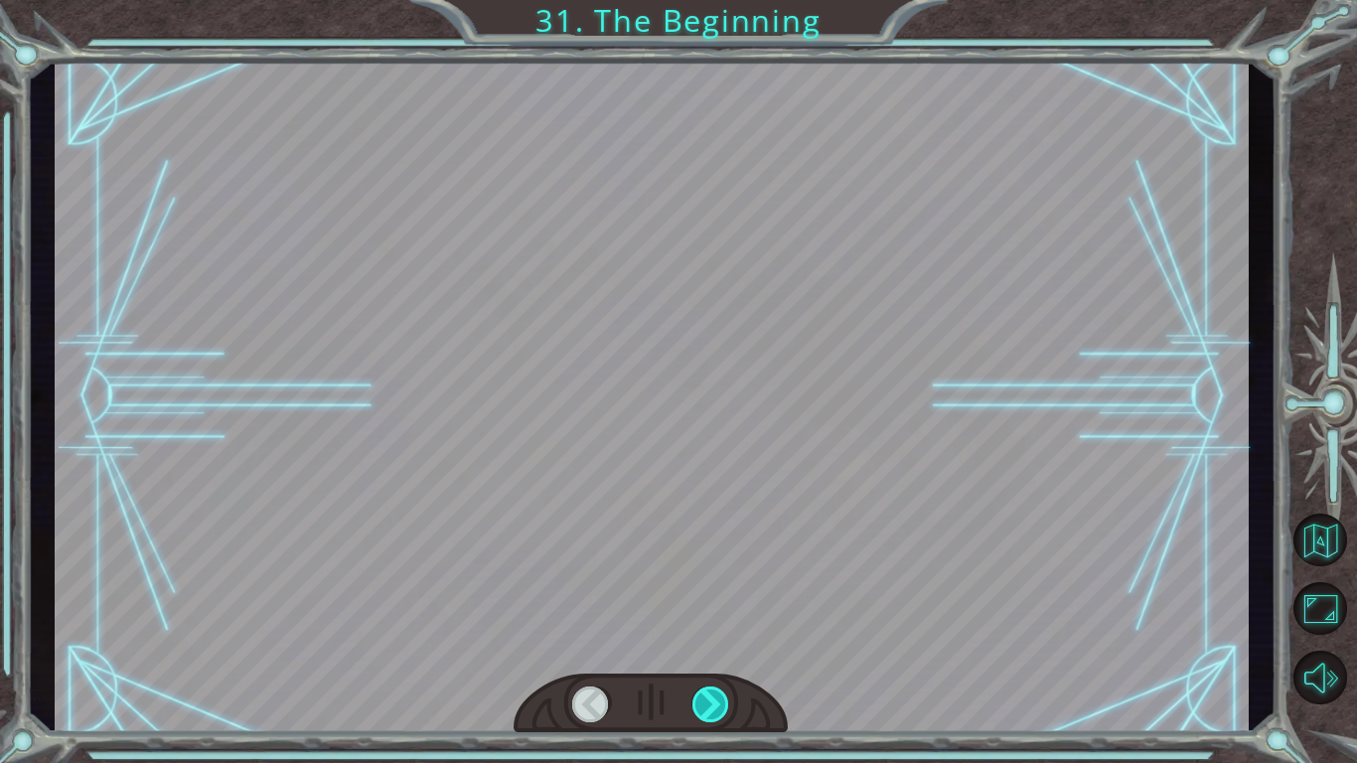
click at [720, 708] on div at bounding box center [712, 705] width 38 height 36
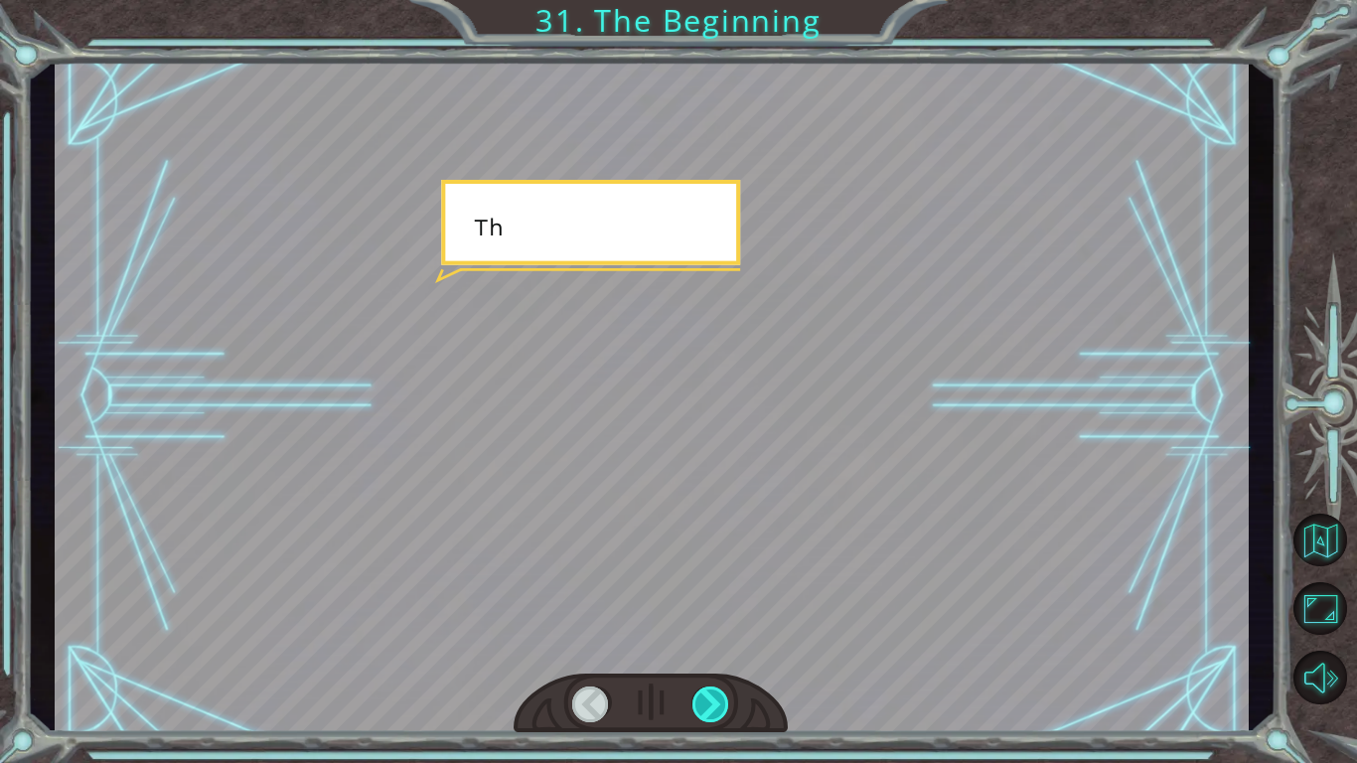
click at [723, 709] on div at bounding box center [712, 705] width 38 height 36
click at [729, 704] on div at bounding box center [712, 705] width 38 height 36
click at [727, 709] on div at bounding box center [712, 705] width 38 height 36
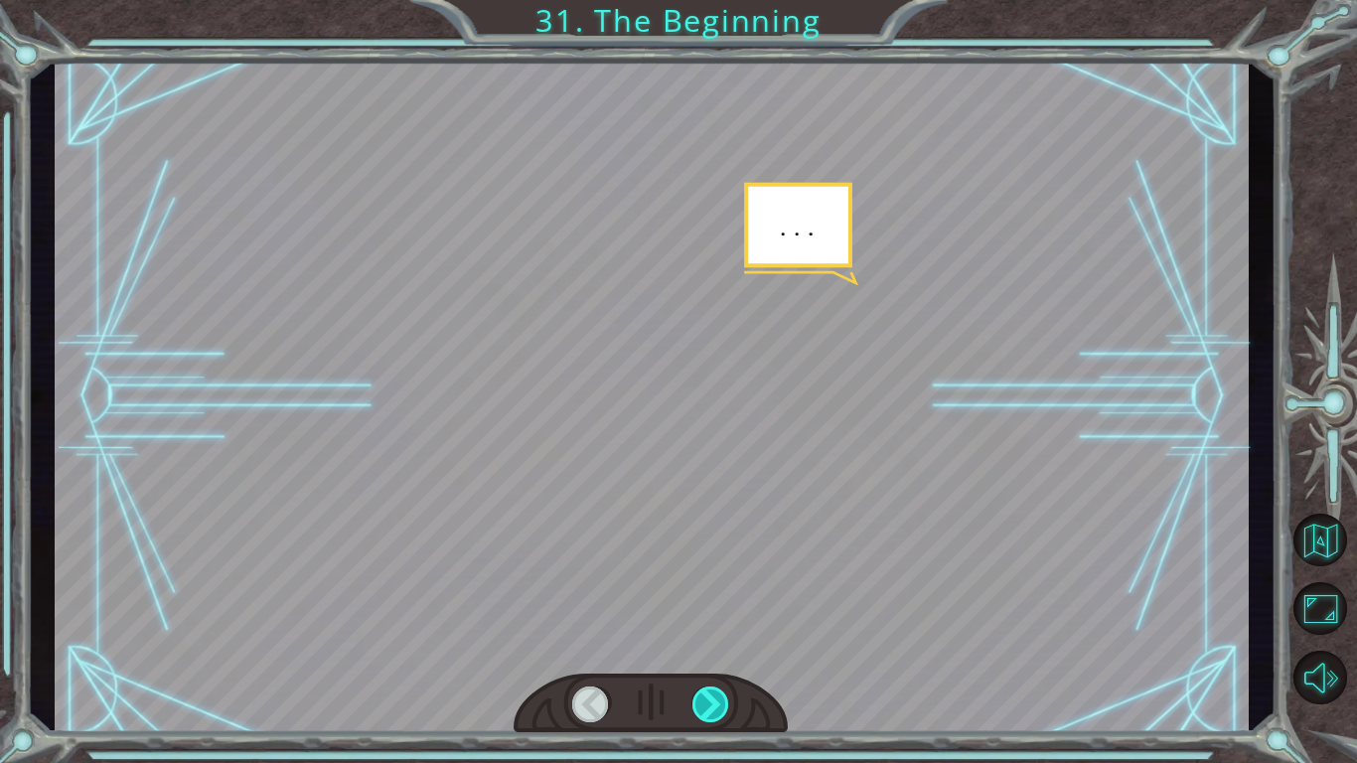
click at [726, 712] on div at bounding box center [712, 705] width 38 height 36
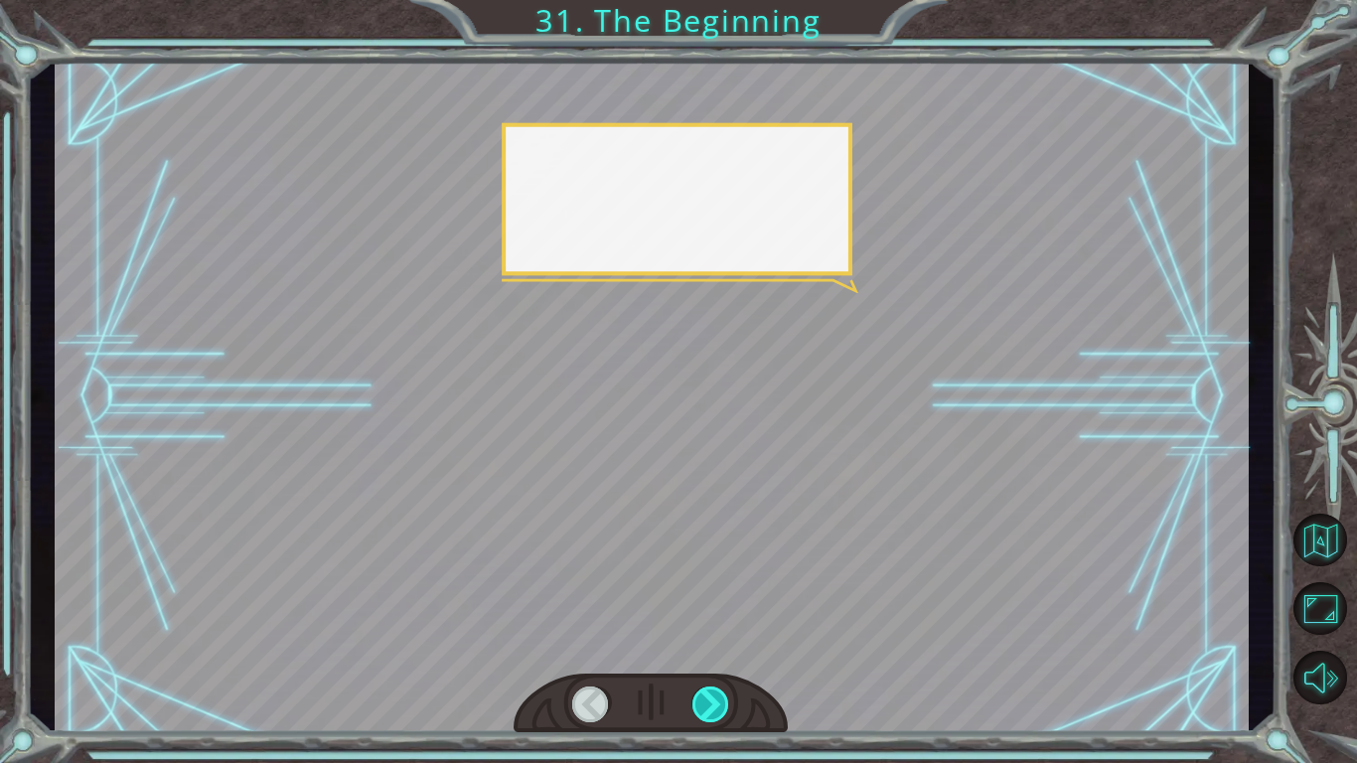
click at [720, 713] on div at bounding box center [712, 705] width 38 height 36
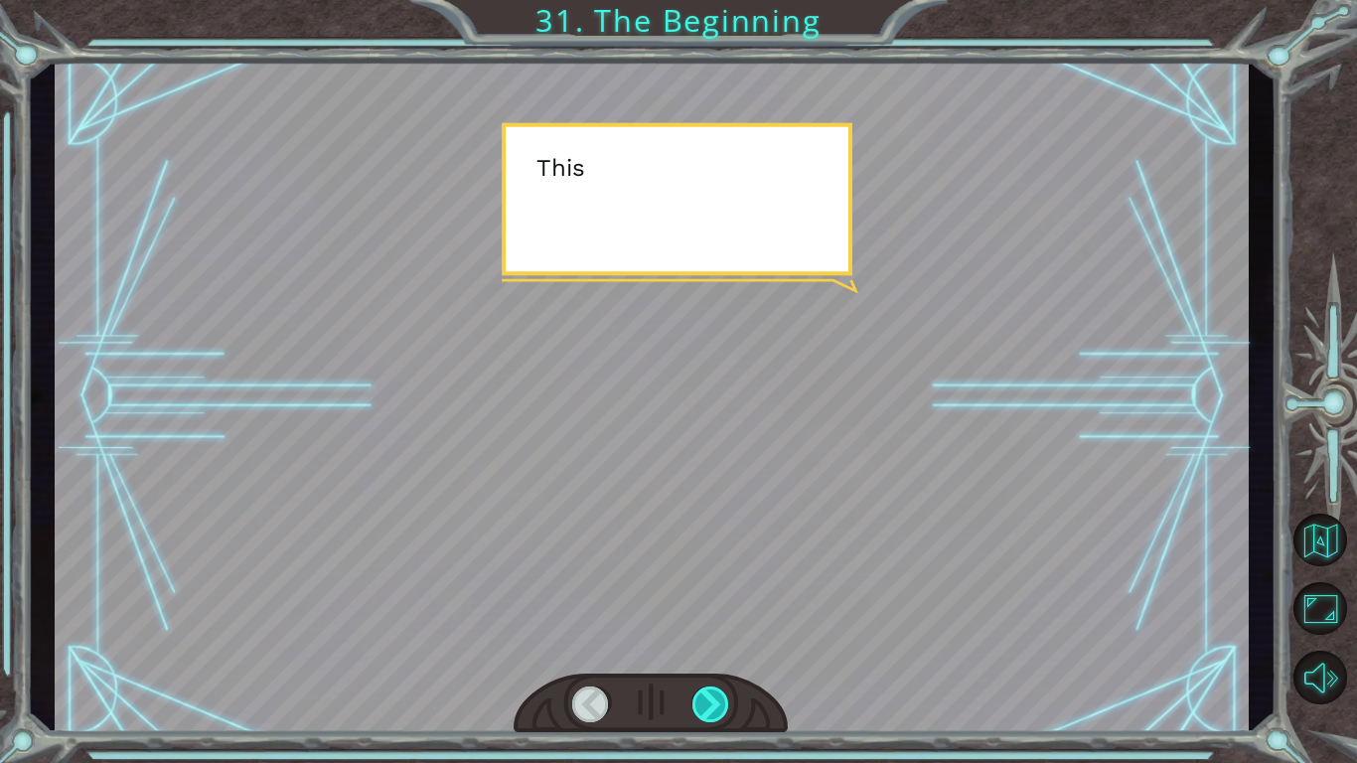
click at [722, 708] on div at bounding box center [712, 705] width 38 height 36
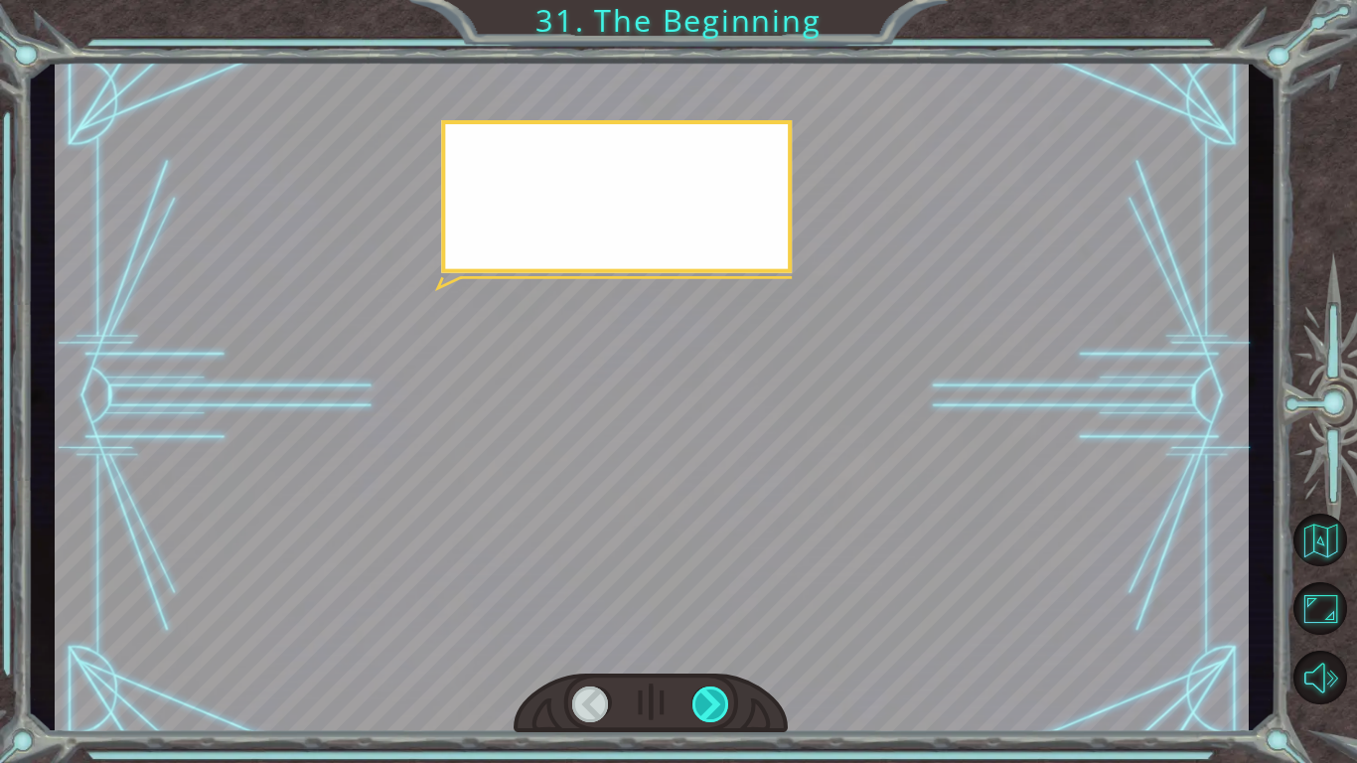
click at [722, 710] on div at bounding box center [712, 705] width 38 height 36
click at [721, 710] on div at bounding box center [712, 705] width 38 height 36
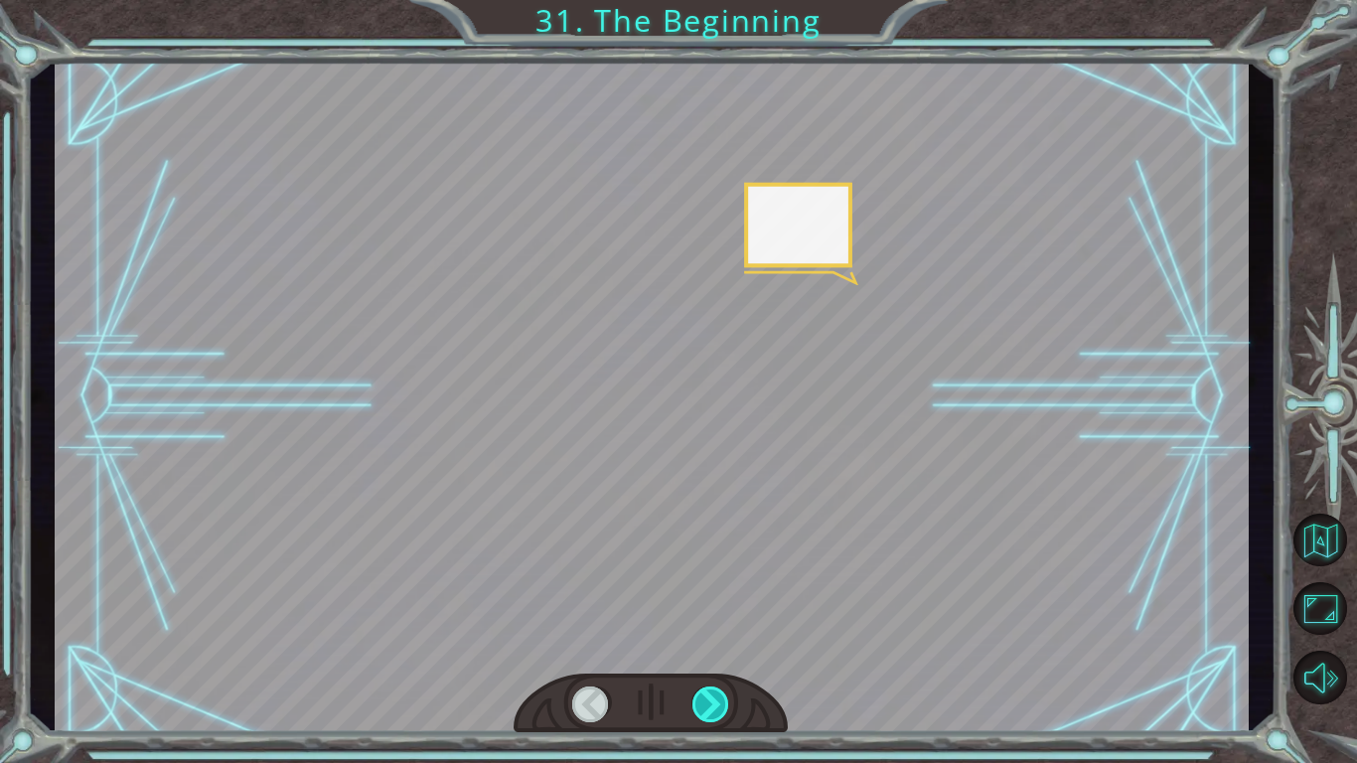
click at [726, 707] on div at bounding box center [712, 705] width 38 height 36
click at [723, 711] on div at bounding box center [712, 705] width 38 height 36
click at [724, 711] on div at bounding box center [712, 705] width 38 height 36
click at [727, 714] on div at bounding box center [712, 705] width 38 height 36
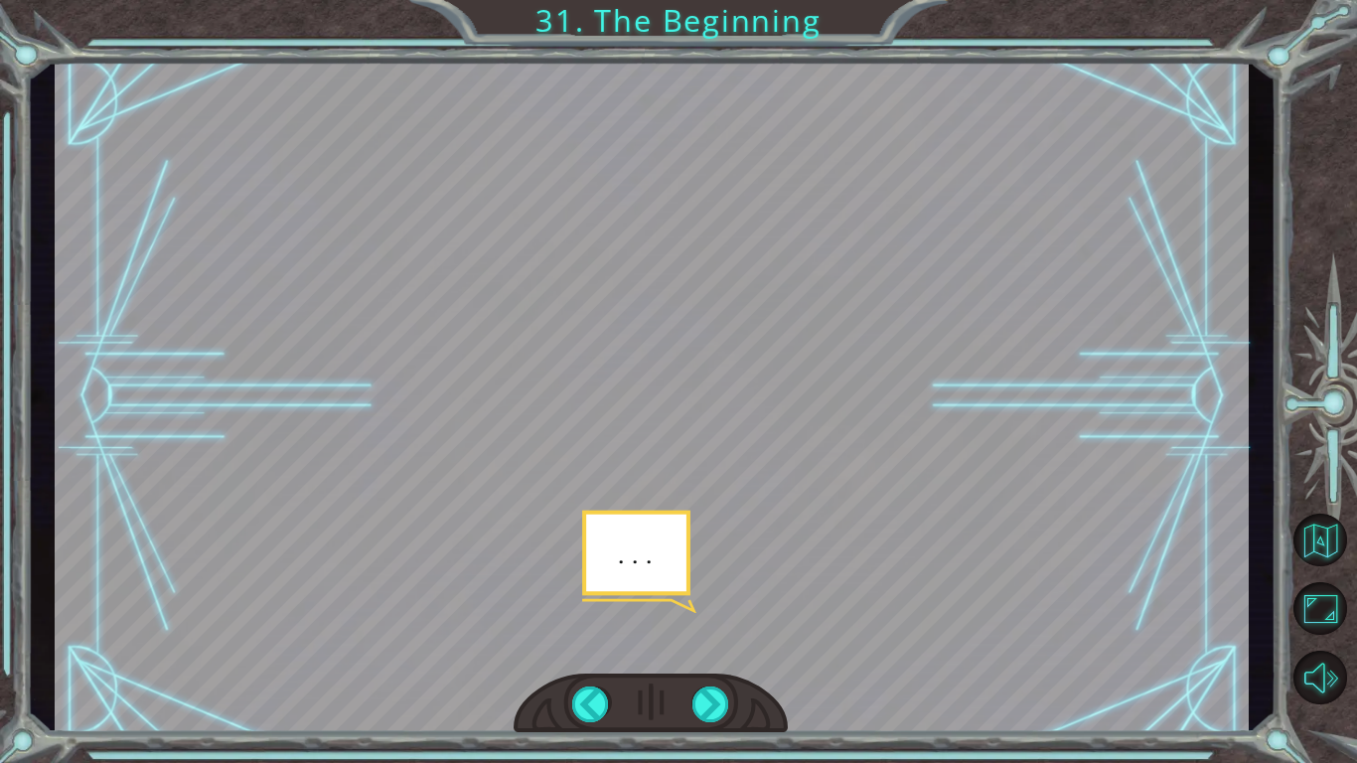
click at [720, 729] on div at bounding box center [651, 704] width 274 height 61
click at [714, 731] on div at bounding box center [651, 704] width 274 height 61
click at [717, 716] on div at bounding box center [712, 705] width 38 height 36
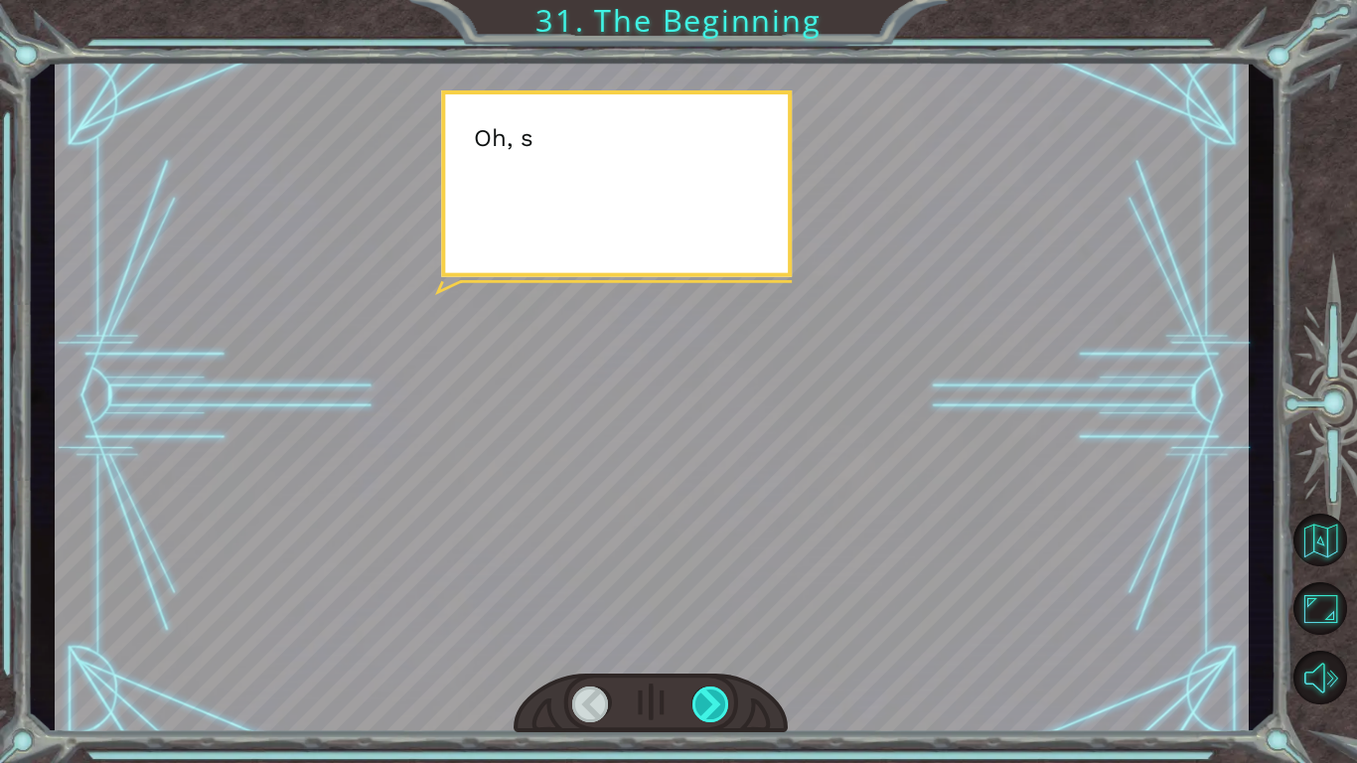
click at [723, 712] on div at bounding box center [712, 705] width 38 height 36
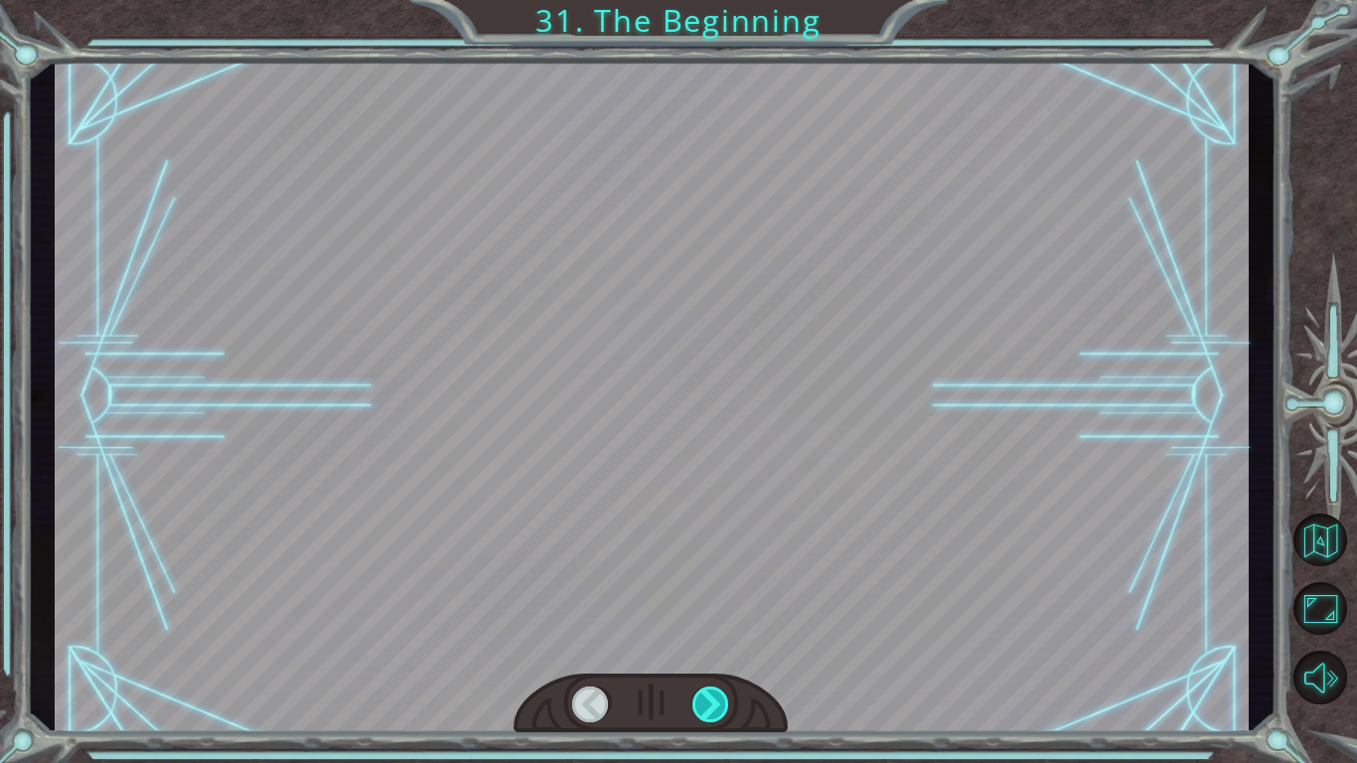
click at [722, 721] on div at bounding box center [712, 705] width 38 height 36
click at [722, 724] on div at bounding box center [651, 704] width 274 height 61
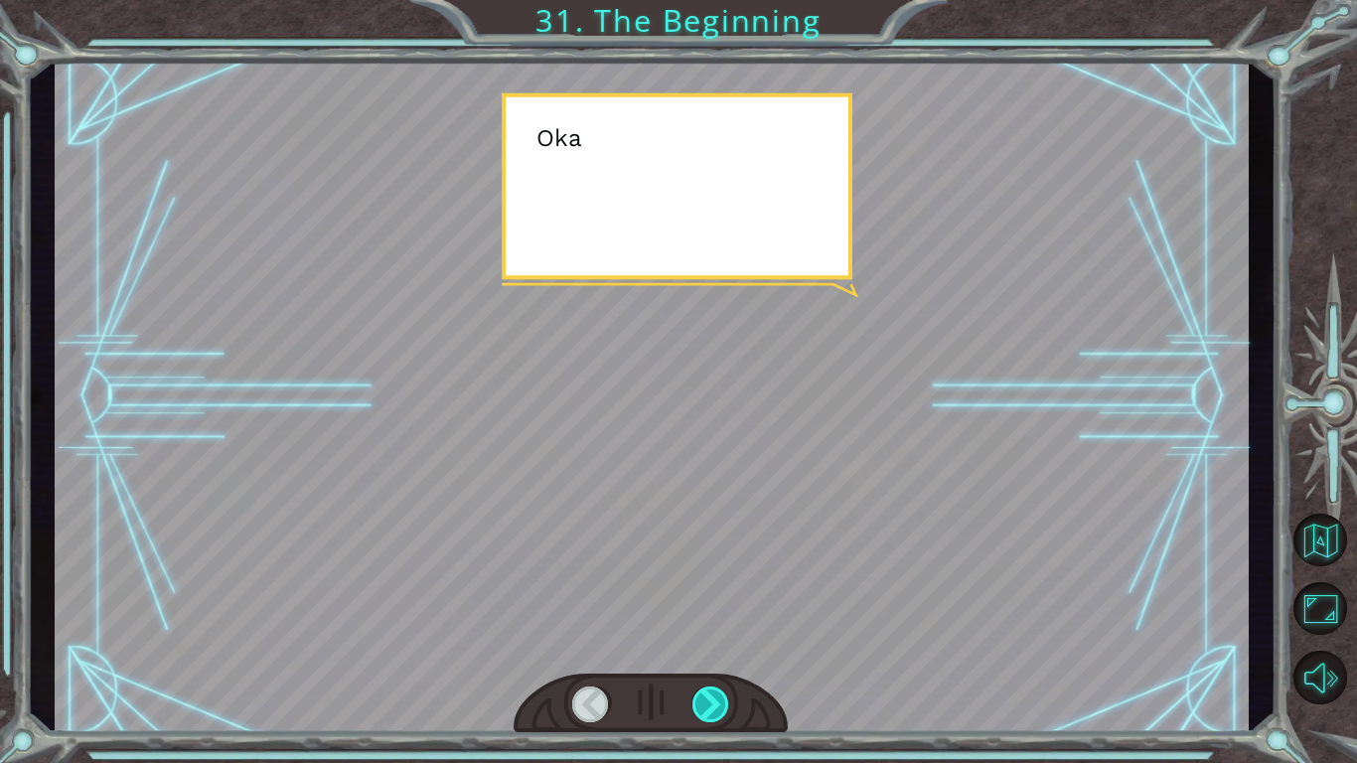
click at [706, 697] on div at bounding box center [712, 705] width 38 height 36
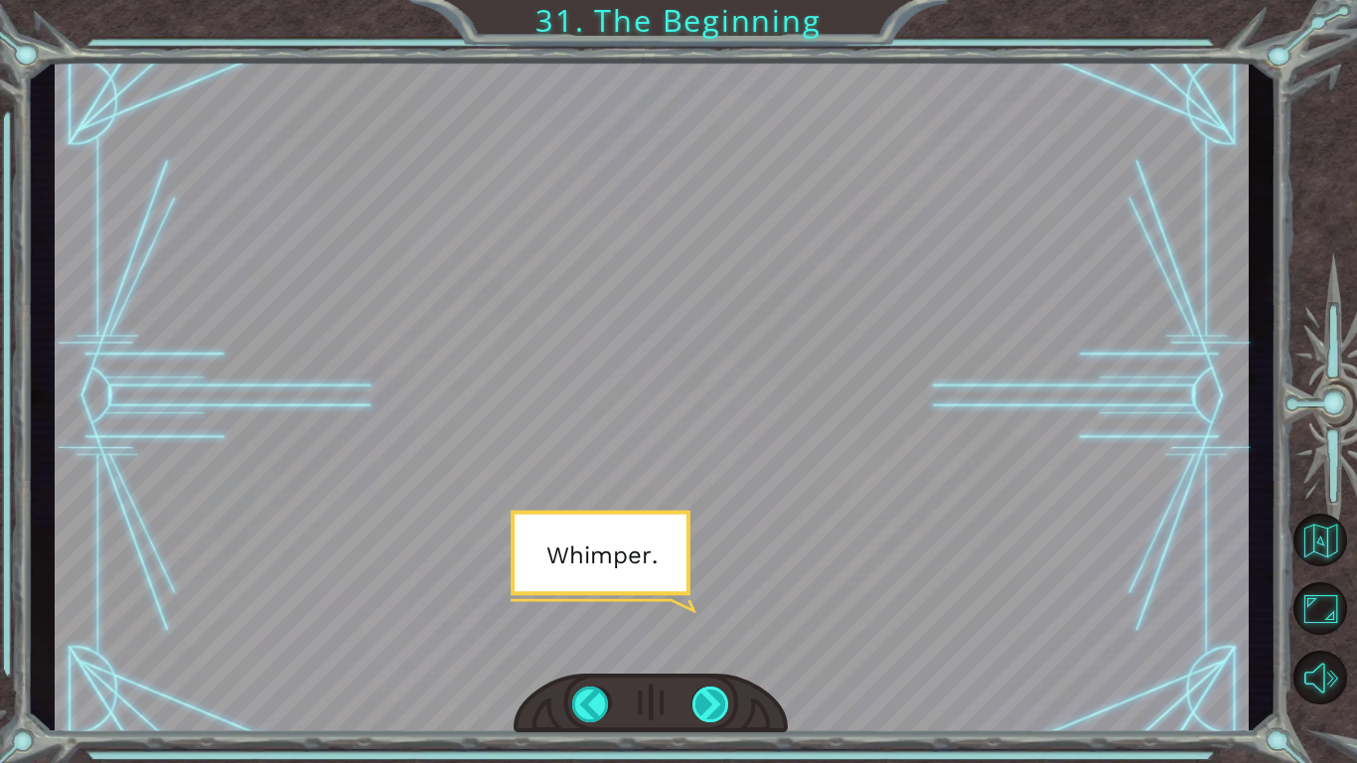
click at [703, 702] on div at bounding box center [712, 705] width 38 height 36
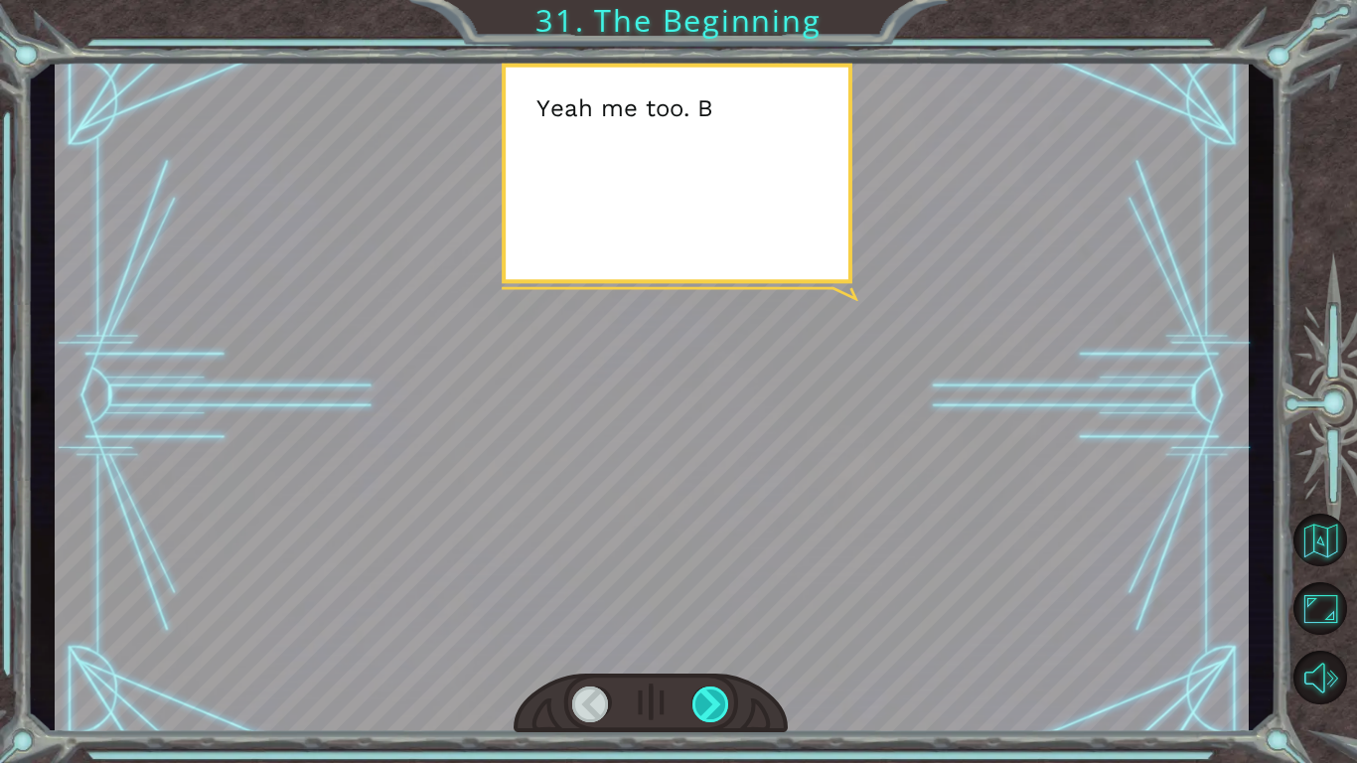
click at [700, 722] on div at bounding box center [712, 705] width 38 height 36
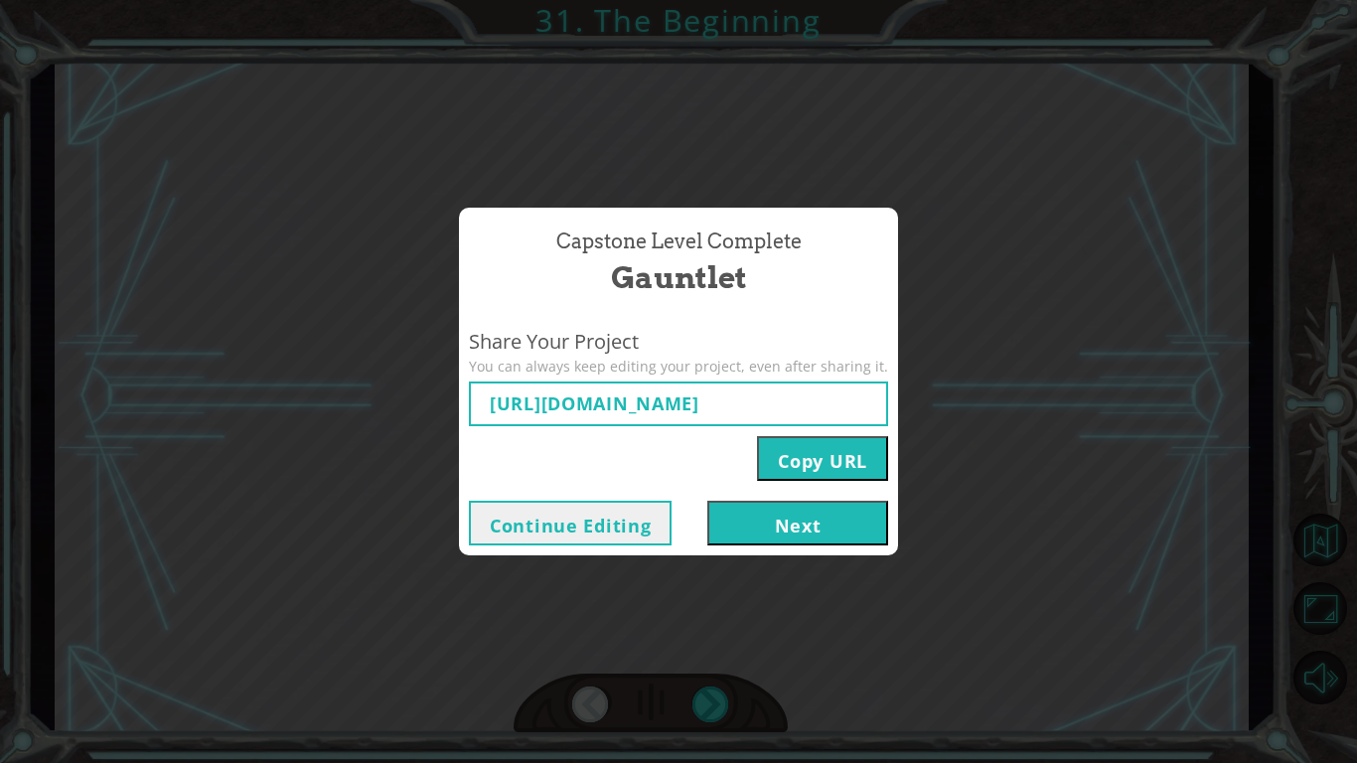
type input "[URL][DOMAIN_NAME]"
click at [780, 457] on button "Copy URL" at bounding box center [822, 458] width 131 height 45
click at [610, 535] on button "Continue Editing" at bounding box center [570, 523] width 203 height 45
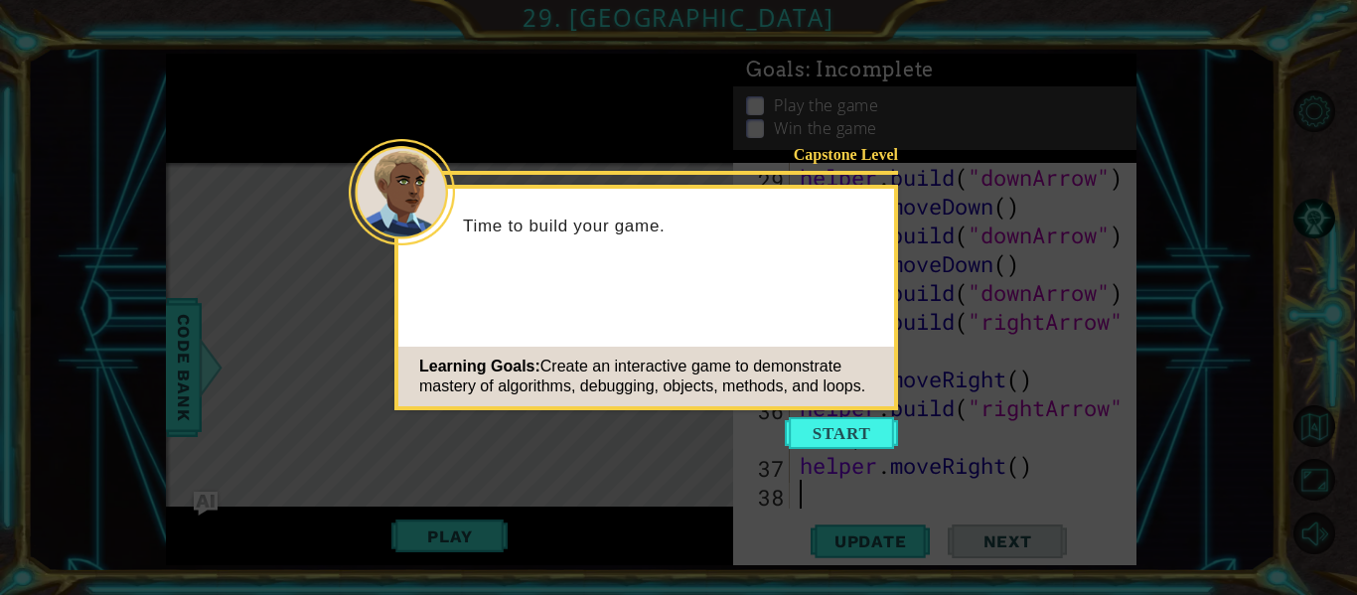
scroll to position [902, 0]
